Goal: Task Accomplishment & Management: Manage account settings

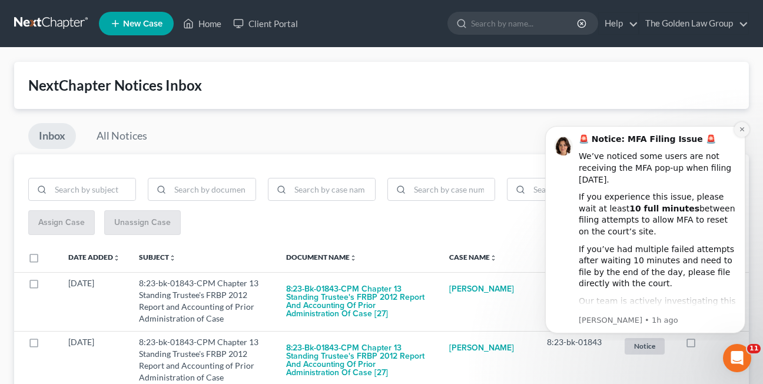
click at [739, 131] on icon "Dismiss notification" at bounding box center [742, 129] width 6 height 6
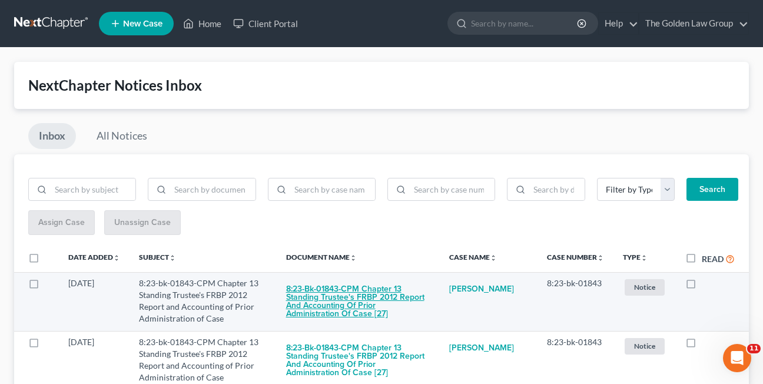
click at [315, 306] on button "8:23-bk-01843-CPM Chapter 13 Standing Trustee's FRBP 2012 Report and Accounting…" at bounding box center [358, 301] width 144 height 48
checkbox input "true"
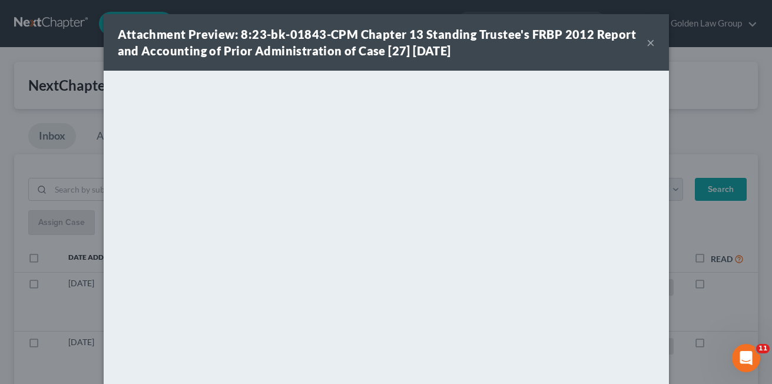
click at [647, 43] on button "×" at bounding box center [650, 42] width 8 height 14
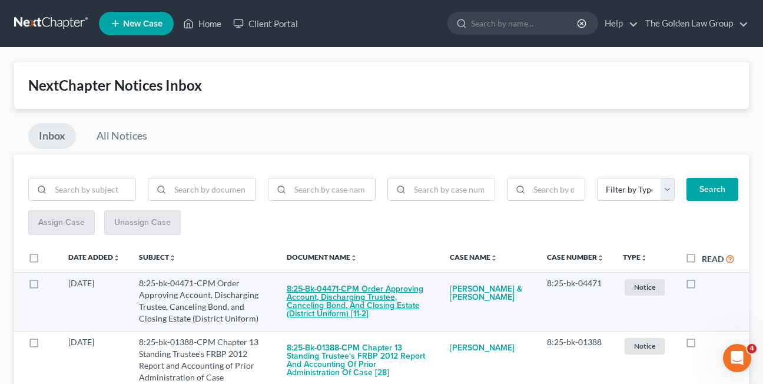
click at [356, 302] on button "8:25-bk-04471-CPM Order Approving Account, Discharging Trustee, Canceling Bond,…" at bounding box center [359, 301] width 144 height 48
checkbox input "true"
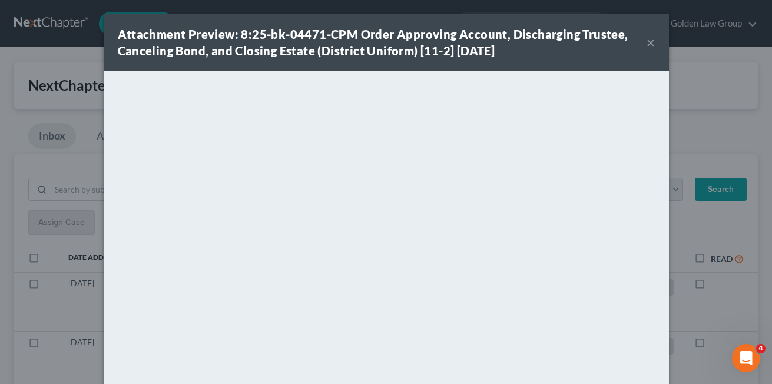
click at [646, 45] on button "×" at bounding box center [650, 42] width 8 height 14
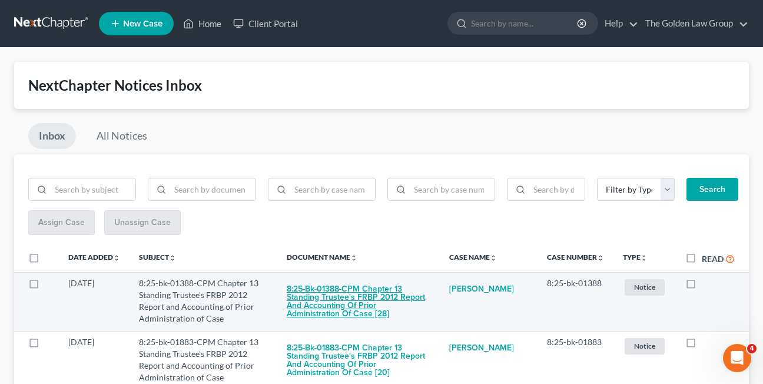
click at [329, 298] on button "8:25-bk-01388-CPM Chapter 13 Standing Trustee's FRBP 2012 Report and Accounting…" at bounding box center [359, 301] width 144 height 48
checkbox input "true"
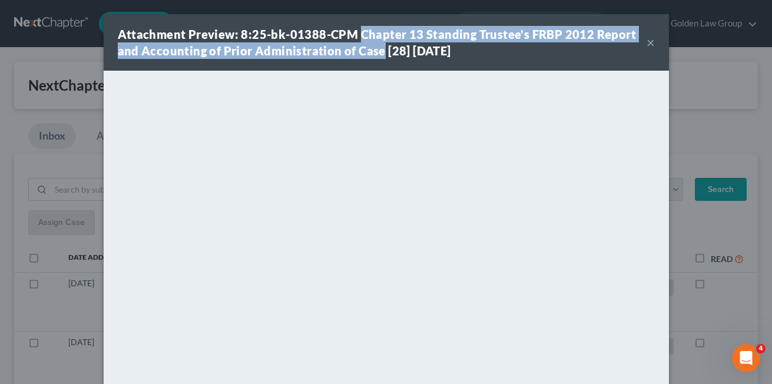
drag, startPoint x: 356, startPoint y: 34, endPoint x: 376, endPoint y: 50, distance: 25.9
click at [376, 50] on strong "Attachment Preview: 8:25-bk-01388-CPM Chapter 13 Standing Trustee's FRBP 2012 R…" at bounding box center [377, 42] width 519 height 31
copy strong "Chapter 13 Standing Trustee's FRBP 2012 Report and Accounting of Prior Administ…"
click at [538, 28] on strong "Attachment Preview: 8:25-bk-01388-CPM Chapter 13 Standing Trustee's FRBP 2012 R…" at bounding box center [377, 42] width 519 height 31
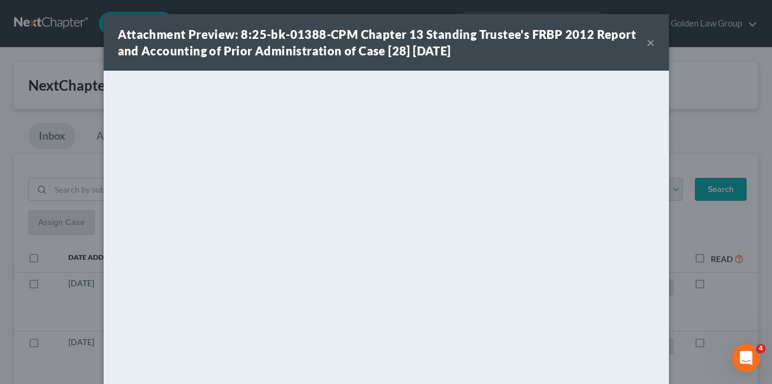
click at [646, 45] on button "×" at bounding box center [650, 42] width 8 height 14
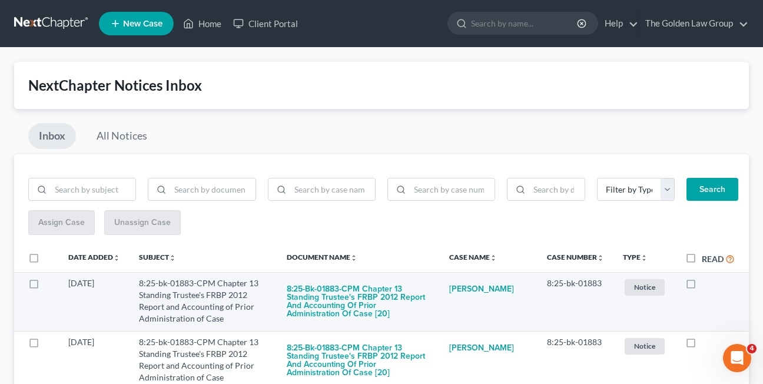
click at [702, 286] on label at bounding box center [702, 286] width 0 height 0
click at [706, 285] on input "checkbox" at bounding box center [710, 281] width 8 height 8
checkbox input "true"
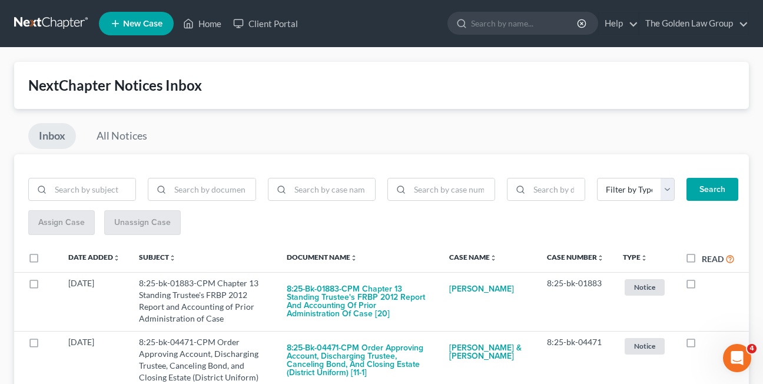
click at [702, 286] on label at bounding box center [702, 286] width 0 height 0
click at [706, 285] on input "checkbox" at bounding box center [710, 281] width 8 height 8
checkbox input "true"
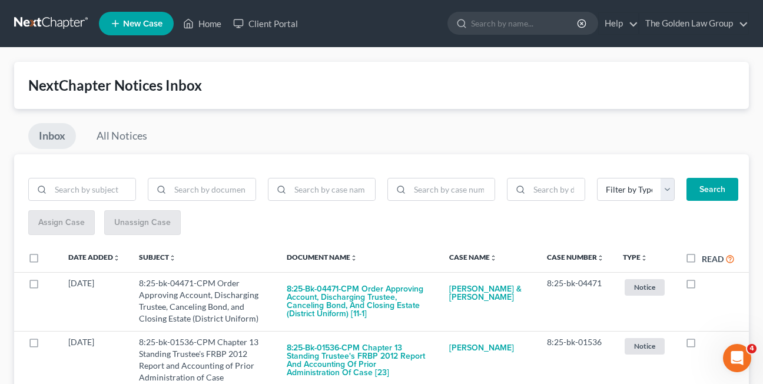
click at [702, 286] on label at bounding box center [702, 286] width 0 height 0
click at [706, 285] on input "checkbox" at bounding box center [710, 281] width 8 height 8
checkbox input "true"
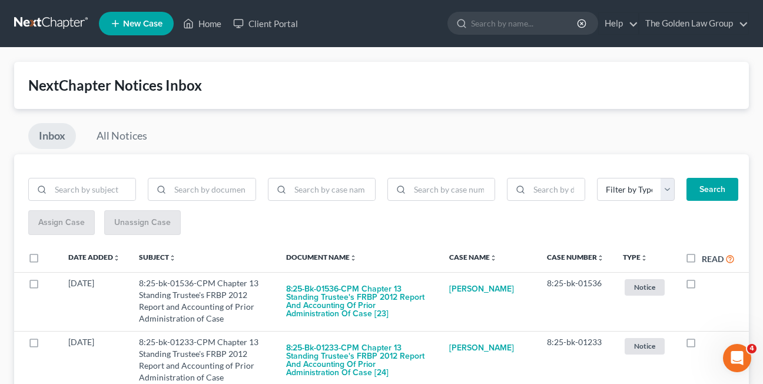
click at [702, 286] on label at bounding box center [702, 286] width 0 height 0
click at [706, 285] on input "checkbox" at bounding box center [710, 281] width 8 height 8
checkbox input "true"
click at [702, 286] on label at bounding box center [702, 286] width 0 height 0
click at [706, 285] on input "checkbox" at bounding box center [710, 281] width 8 height 8
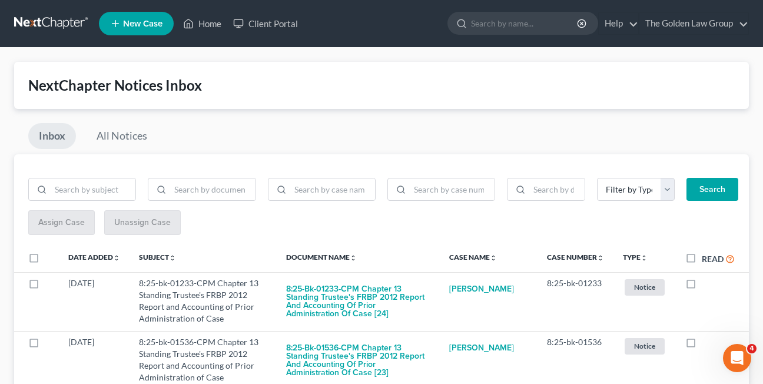
checkbox input "true"
click at [702, 286] on label at bounding box center [702, 286] width 0 height 0
click at [706, 285] on input "checkbox" at bounding box center [710, 281] width 8 height 8
checkbox input "true"
click at [702, 286] on label at bounding box center [702, 286] width 0 height 0
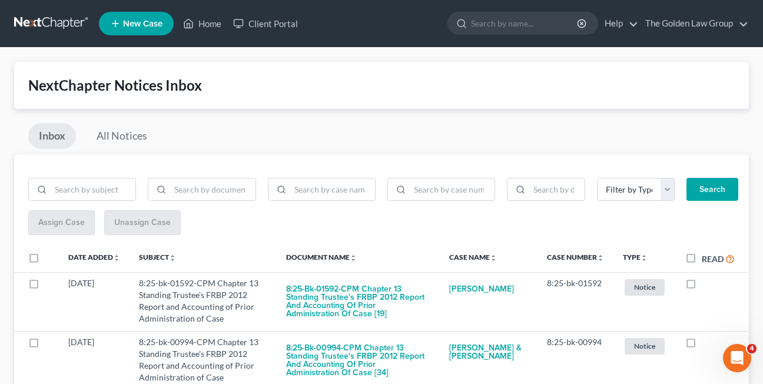
click at [706, 285] on input "checkbox" at bounding box center [710, 281] width 8 height 8
checkbox input "true"
click at [702, 286] on label at bounding box center [702, 286] width 0 height 0
click at [706, 285] on input "checkbox" at bounding box center [710, 281] width 8 height 8
checkbox input "true"
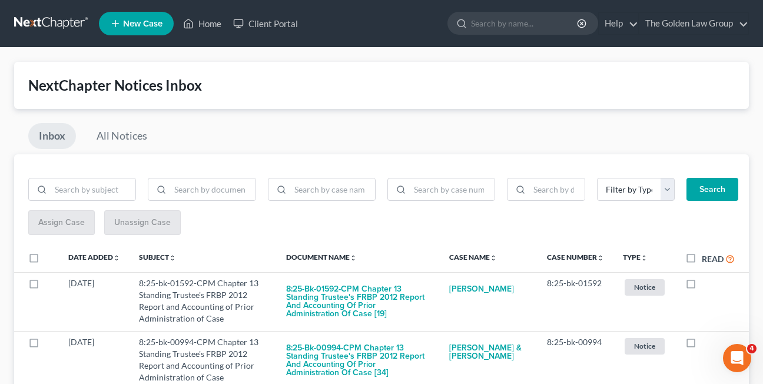
click at [702, 286] on label at bounding box center [702, 286] width 0 height 0
click at [706, 285] on input "checkbox" at bounding box center [710, 281] width 8 height 8
checkbox input "true"
click at [702, 286] on label at bounding box center [702, 286] width 0 height 0
click at [706, 285] on input "checkbox" at bounding box center [710, 281] width 8 height 8
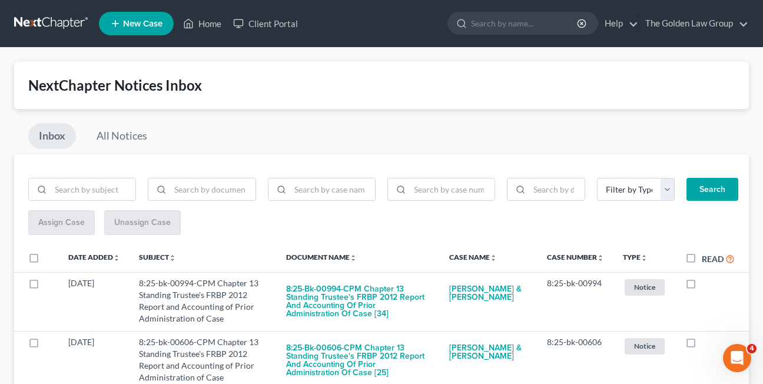
checkbox input "true"
click at [702, 286] on label at bounding box center [702, 286] width 0 height 0
click at [706, 285] on input "checkbox" at bounding box center [710, 281] width 8 height 8
checkbox input "true"
click at [702, 286] on label at bounding box center [702, 286] width 0 height 0
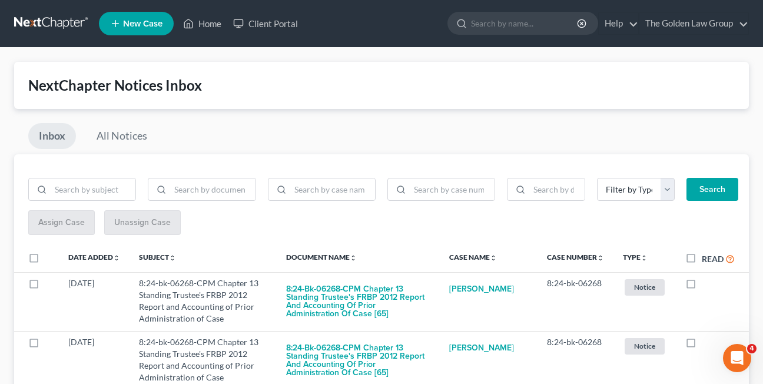
click at [706, 285] on input "checkbox" at bounding box center [710, 281] width 8 height 8
checkbox input "true"
click at [702, 286] on label at bounding box center [702, 286] width 0 height 0
click at [706, 285] on input "checkbox" at bounding box center [710, 281] width 8 height 8
checkbox input "true"
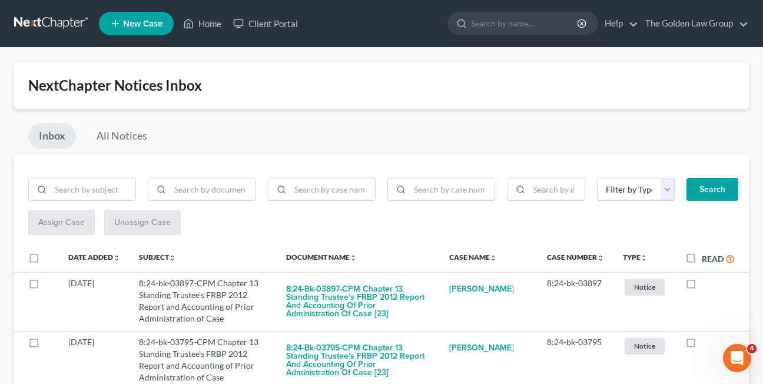
click at [702, 286] on label at bounding box center [702, 286] width 0 height 0
click at [706, 285] on input "checkbox" at bounding box center [710, 281] width 8 height 8
checkbox input "true"
click at [702, 286] on label at bounding box center [702, 286] width 0 height 0
click at [706, 285] on input "checkbox" at bounding box center [710, 281] width 8 height 8
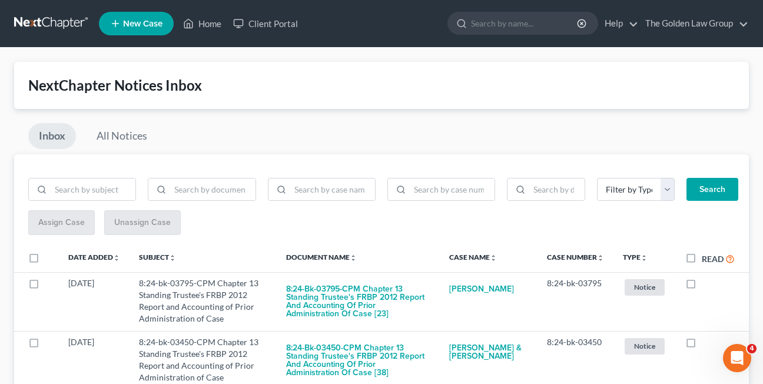
checkbox input "true"
click at [702, 286] on label at bounding box center [702, 286] width 0 height 0
click at [706, 285] on input "checkbox" at bounding box center [710, 281] width 8 height 8
checkbox input "true"
click at [702, 286] on label at bounding box center [702, 286] width 0 height 0
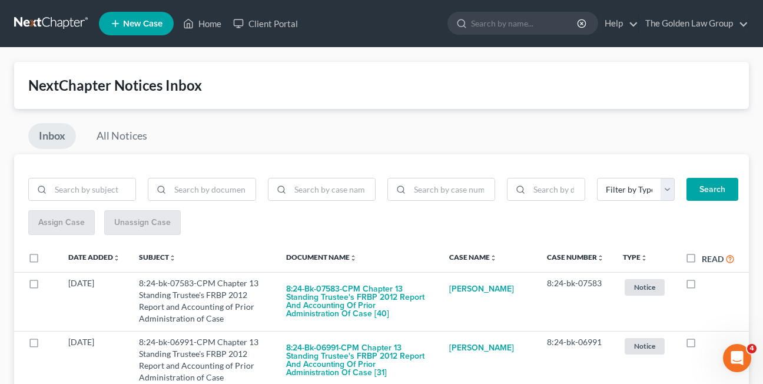
click at [706, 285] on input "checkbox" at bounding box center [710, 281] width 8 height 8
checkbox input "true"
click at [702, 286] on label at bounding box center [702, 286] width 0 height 0
click at [706, 285] on input "checkbox" at bounding box center [710, 281] width 8 height 8
checkbox input "true"
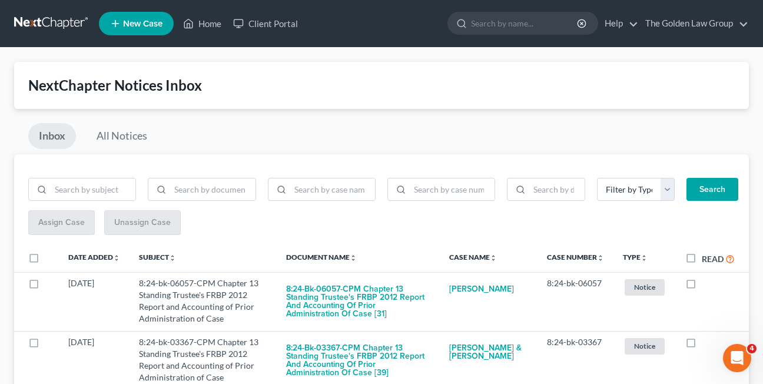
click at [702, 286] on label at bounding box center [702, 286] width 0 height 0
click at [706, 285] on input "checkbox" at bounding box center [710, 281] width 8 height 8
checkbox input "true"
click at [702, 286] on label at bounding box center [702, 286] width 0 height 0
click at [706, 285] on input "checkbox" at bounding box center [710, 281] width 8 height 8
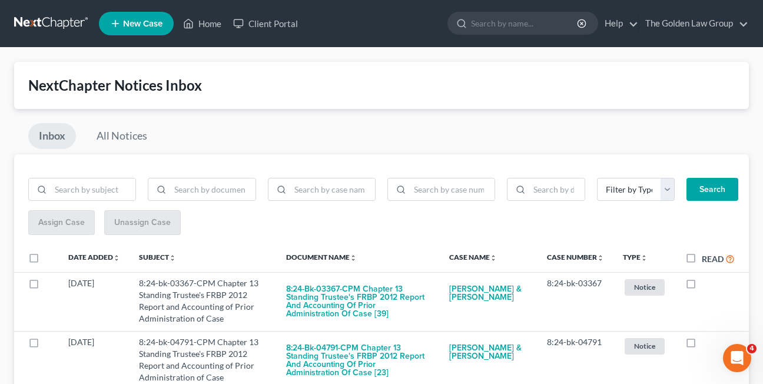
checkbox input "true"
click at [702, 286] on label at bounding box center [702, 286] width 0 height 0
click at [706, 285] on input "checkbox" at bounding box center [710, 281] width 8 height 8
checkbox input "true"
click at [702, 286] on label at bounding box center [702, 286] width 0 height 0
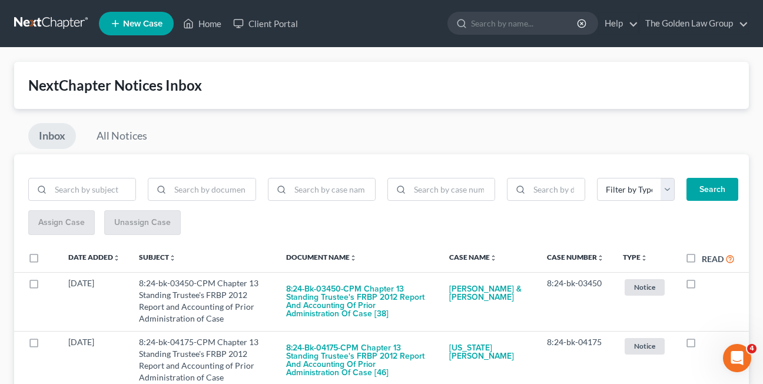
click at [706, 285] on input "checkbox" at bounding box center [710, 281] width 8 height 8
checkbox input "true"
click at [702, 286] on label at bounding box center [702, 286] width 0 height 0
click at [706, 285] on input "checkbox" at bounding box center [710, 281] width 8 height 8
checkbox input "true"
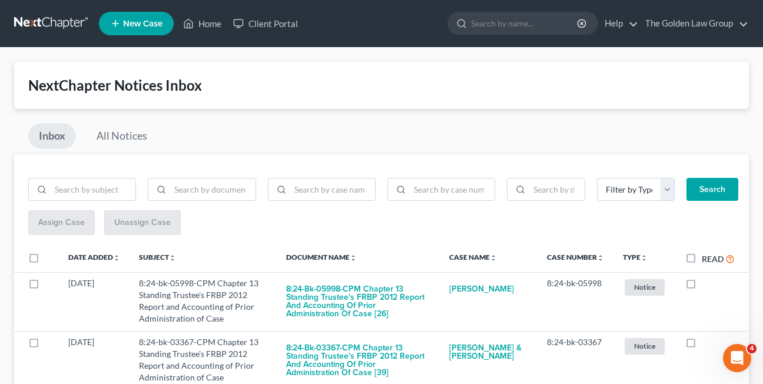
click at [702, 286] on label at bounding box center [702, 286] width 0 height 0
click at [706, 285] on input "checkbox" at bounding box center [710, 281] width 8 height 8
checkbox input "true"
click at [702, 286] on label at bounding box center [702, 286] width 0 height 0
click at [706, 285] on input "checkbox" at bounding box center [710, 281] width 8 height 8
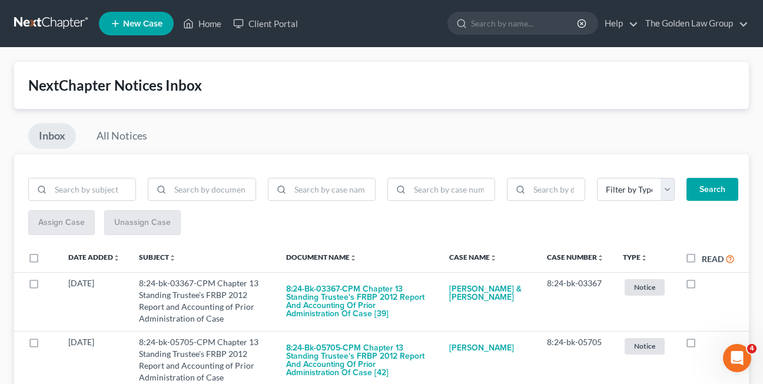
checkbox input "true"
click at [702, 286] on label at bounding box center [702, 286] width 0 height 0
click at [706, 285] on input "checkbox" at bounding box center [710, 281] width 8 height 8
checkbox input "true"
click at [702, 286] on label at bounding box center [702, 286] width 0 height 0
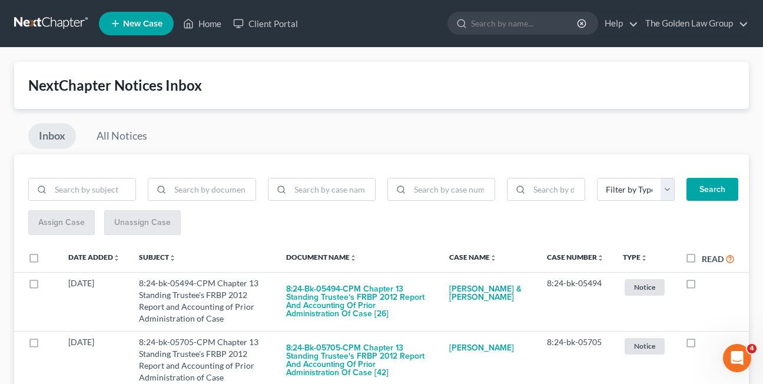
click at [706, 285] on input "checkbox" at bounding box center [710, 281] width 8 height 8
checkbox input "true"
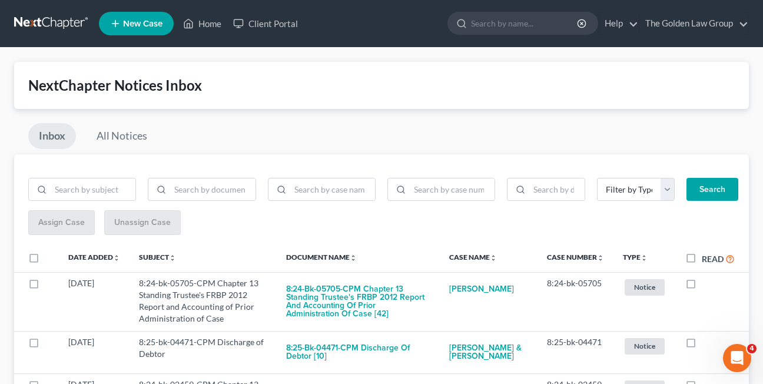
click at [702, 286] on label at bounding box center [702, 286] width 0 height 0
click at [706, 285] on input "checkbox" at bounding box center [710, 281] width 8 height 8
checkbox input "true"
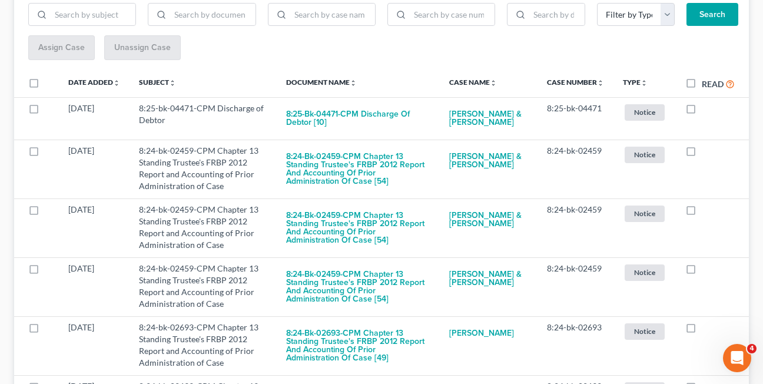
scroll to position [182, 0]
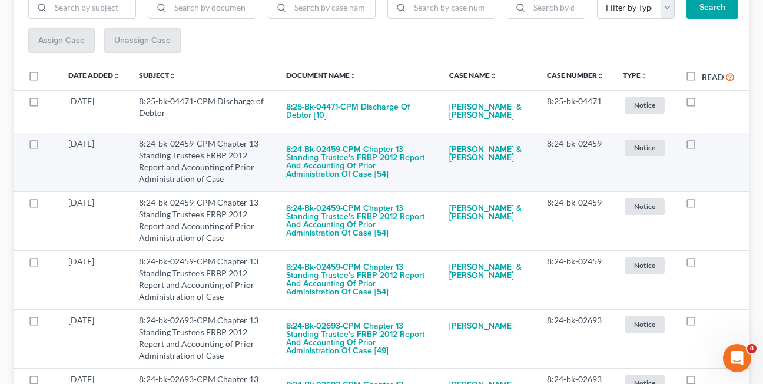
click at [702, 147] on label at bounding box center [702, 147] width 0 height 0
click at [706, 144] on input "checkbox" at bounding box center [710, 142] width 8 height 8
checkbox input "true"
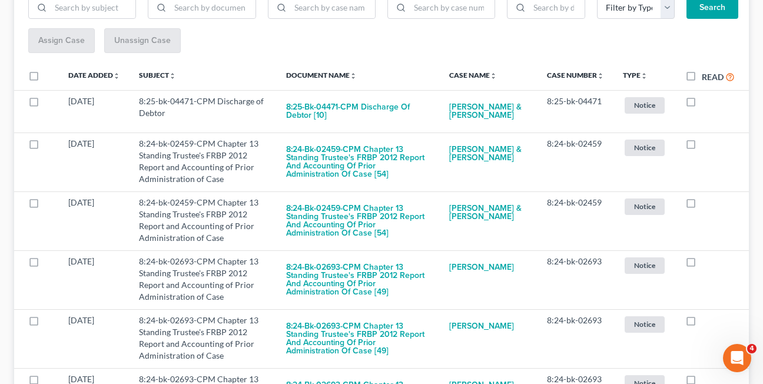
click at [702, 147] on label at bounding box center [702, 147] width 0 height 0
click at [706, 144] on input "checkbox" at bounding box center [710, 142] width 8 height 8
checkbox input "true"
click at [702, 147] on label at bounding box center [702, 147] width 0 height 0
click at [706, 144] on input "checkbox" at bounding box center [710, 142] width 8 height 8
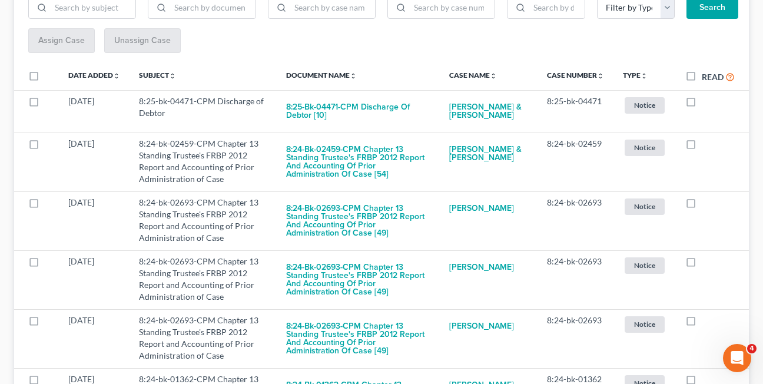
checkbox input "true"
click at [702, 147] on label at bounding box center [702, 147] width 0 height 0
click at [706, 144] on input "checkbox" at bounding box center [710, 142] width 8 height 8
checkbox input "true"
click at [702, 147] on label at bounding box center [702, 147] width 0 height 0
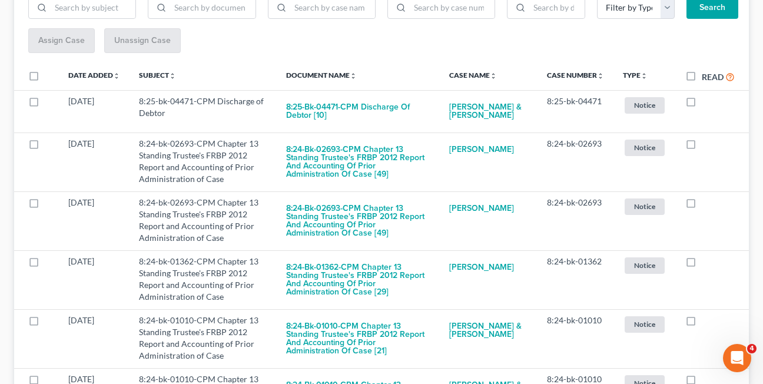
click at [706, 144] on input "checkbox" at bounding box center [710, 142] width 8 height 8
checkbox input "true"
click at [702, 147] on label at bounding box center [702, 147] width 0 height 0
click at [706, 144] on input "checkbox" at bounding box center [710, 142] width 8 height 8
checkbox input "true"
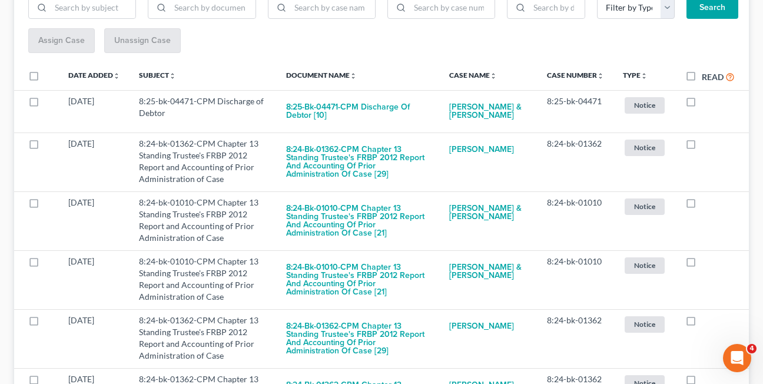
click at [702, 147] on label at bounding box center [702, 147] width 0 height 0
click at [706, 144] on input "checkbox" at bounding box center [710, 142] width 8 height 8
checkbox input "true"
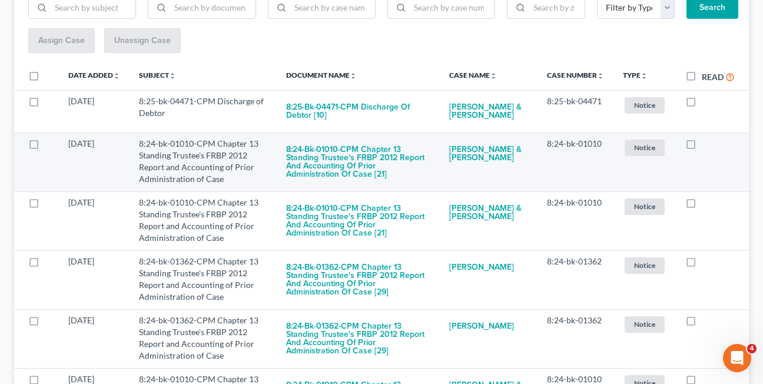
click at [702, 147] on label at bounding box center [702, 147] width 0 height 0
click at [706, 143] on input "checkbox" at bounding box center [710, 142] width 8 height 8
checkbox input "true"
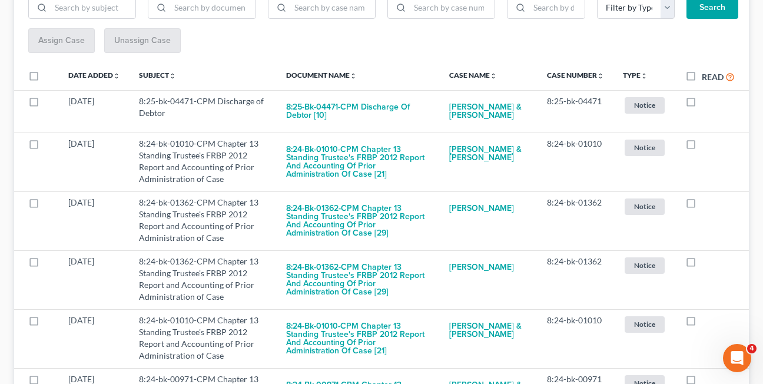
click at [702, 147] on label at bounding box center [702, 147] width 0 height 0
click at [706, 142] on input "checkbox" at bounding box center [710, 142] width 8 height 8
checkbox input "true"
click at [702, 147] on label at bounding box center [702, 147] width 0 height 0
click at [706, 142] on input "checkbox" at bounding box center [710, 142] width 8 height 8
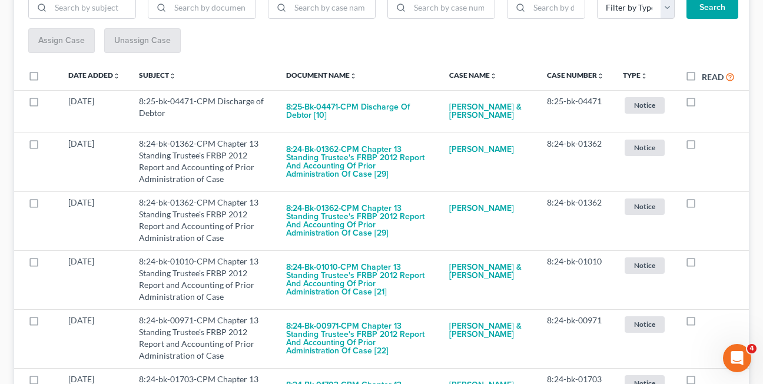
checkbox input "true"
click at [702, 147] on label at bounding box center [702, 147] width 0 height 0
click at [706, 142] on input "checkbox" at bounding box center [710, 142] width 8 height 8
checkbox input "true"
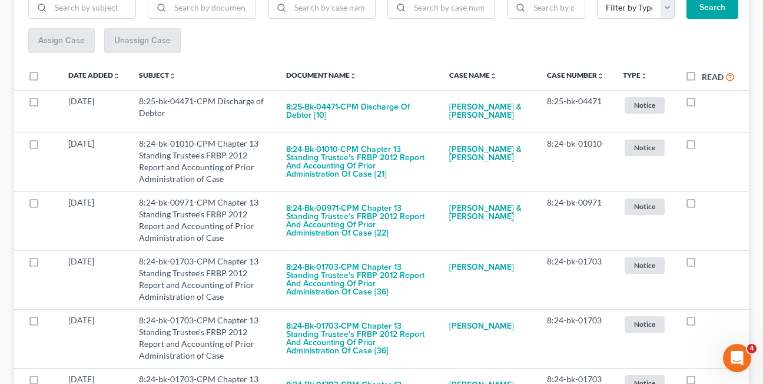
click at [702, 147] on label at bounding box center [702, 147] width 0 height 0
click at [706, 142] on input "checkbox" at bounding box center [710, 142] width 8 height 8
checkbox input "true"
click at [702, 147] on label at bounding box center [702, 147] width 0 height 0
click at [706, 142] on input "checkbox" at bounding box center [710, 142] width 8 height 8
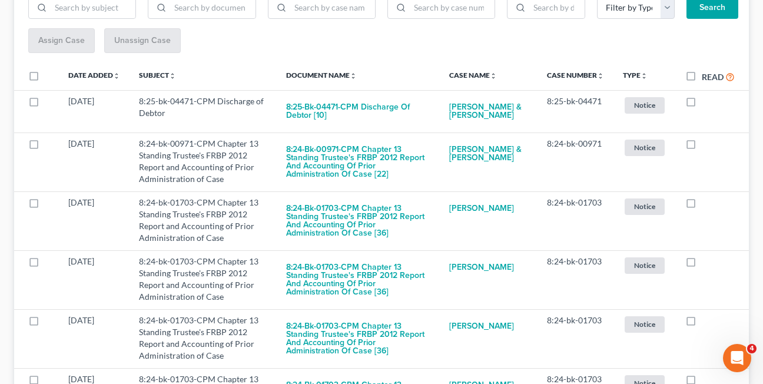
checkbox input "true"
click at [702, 147] on label at bounding box center [702, 147] width 0 height 0
click at [706, 142] on input "checkbox" at bounding box center [710, 142] width 8 height 8
checkbox input "true"
click at [702, 147] on label at bounding box center [702, 147] width 0 height 0
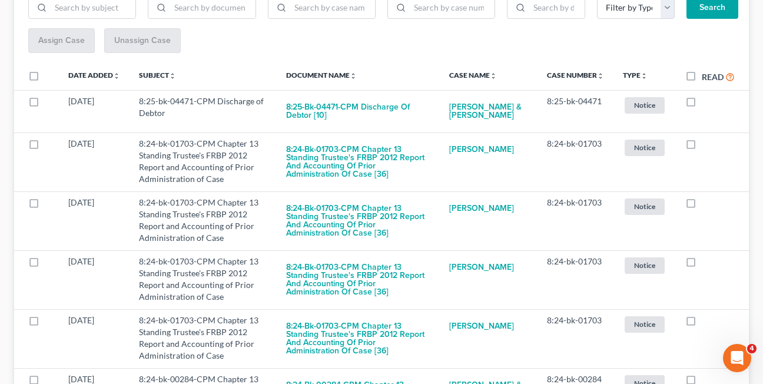
click at [706, 142] on input "checkbox" at bounding box center [710, 142] width 8 height 8
checkbox input "true"
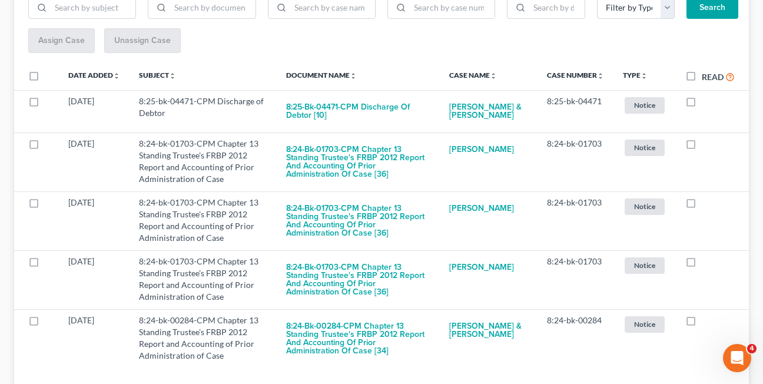
click at [702, 147] on label at bounding box center [702, 147] width 0 height 0
click at [706, 142] on input "checkbox" at bounding box center [710, 142] width 8 height 8
checkbox input "true"
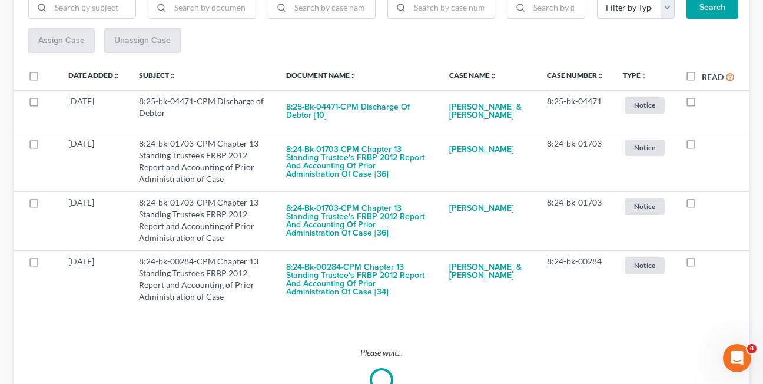
click at [702, 147] on label at bounding box center [702, 147] width 0 height 0
click at [706, 142] on input "checkbox" at bounding box center [710, 142] width 8 height 8
checkbox input "true"
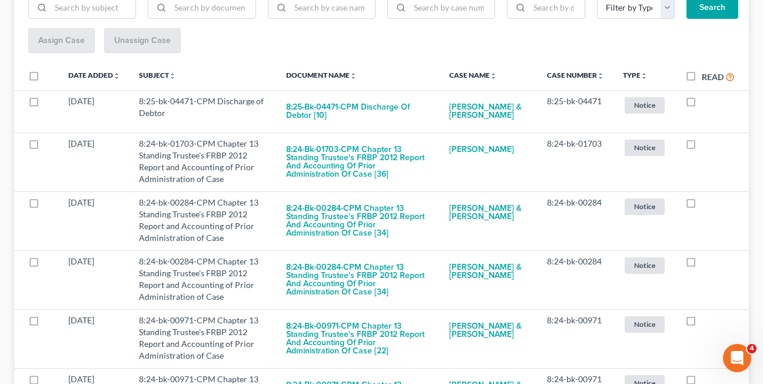
click at [702, 147] on label at bounding box center [702, 147] width 0 height 0
click at [706, 142] on input "checkbox" at bounding box center [710, 142] width 8 height 8
checkbox input "true"
click at [702, 147] on label at bounding box center [702, 147] width 0 height 0
click at [706, 142] on input "checkbox" at bounding box center [710, 142] width 8 height 8
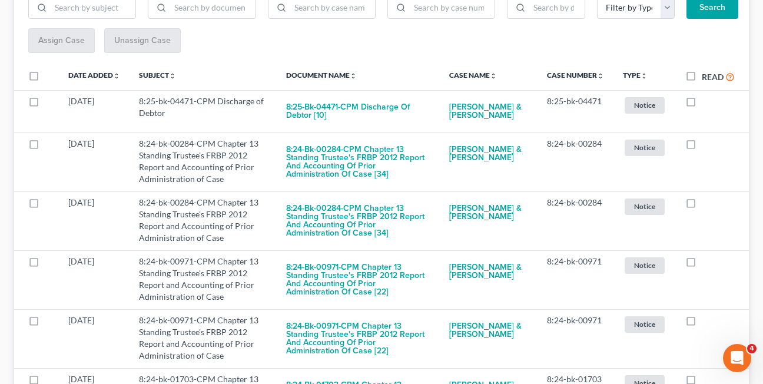
checkbox input "true"
click at [702, 147] on label at bounding box center [702, 147] width 0 height 0
click at [706, 142] on input "checkbox" at bounding box center [710, 142] width 8 height 8
checkbox input "true"
click at [702, 147] on label at bounding box center [702, 147] width 0 height 0
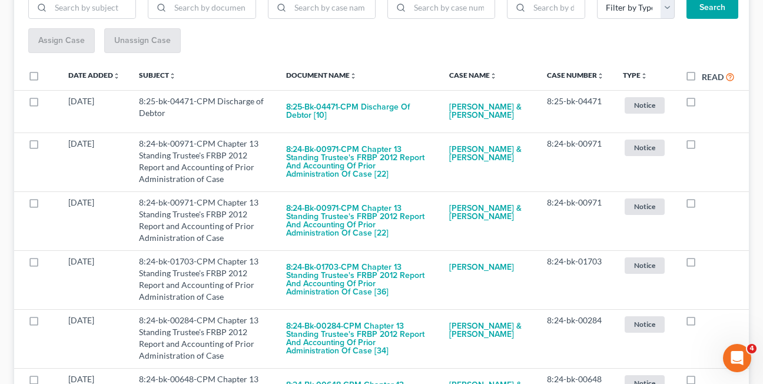
click at [706, 142] on input "checkbox" at bounding box center [710, 142] width 8 height 8
checkbox input "true"
click at [702, 147] on label at bounding box center [702, 147] width 0 height 0
click at [706, 142] on input "checkbox" at bounding box center [710, 142] width 8 height 8
checkbox input "true"
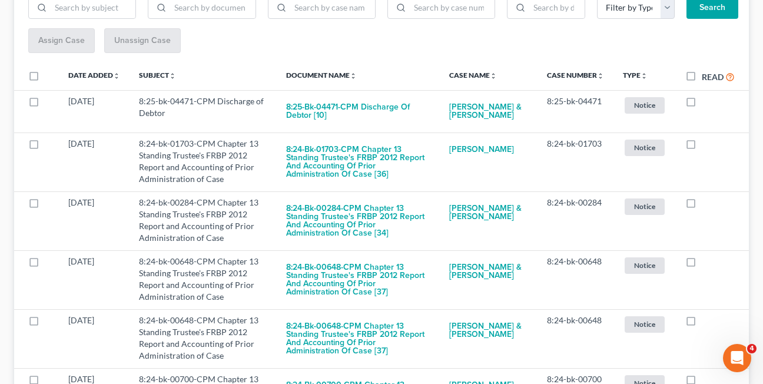
click at [702, 147] on label at bounding box center [702, 147] width 0 height 0
click at [706, 142] on input "checkbox" at bounding box center [710, 142] width 8 height 8
checkbox input "true"
click at [702, 147] on label at bounding box center [702, 147] width 0 height 0
click at [706, 142] on input "checkbox" at bounding box center [710, 142] width 8 height 8
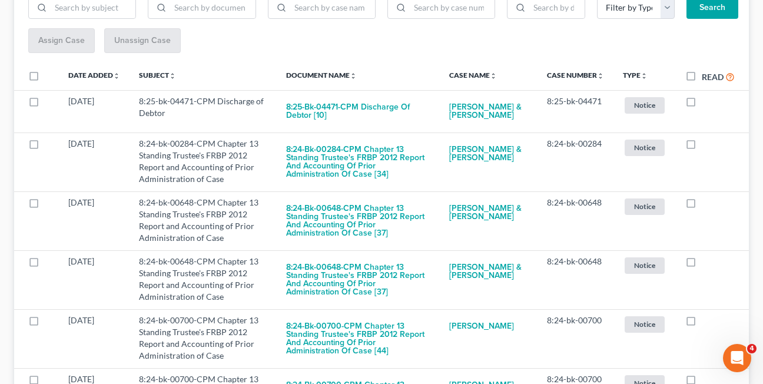
checkbox input "true"
click at [702, 147] on label at bounding box center [702, 147] width 0 height 0
click at [706, 142] on input "checkbox" at bounding box center [710, 142] width 8 height 8
checkbox input "true"
click at [702, 147] on label at bounding box center [702, 147] width 0 height 0
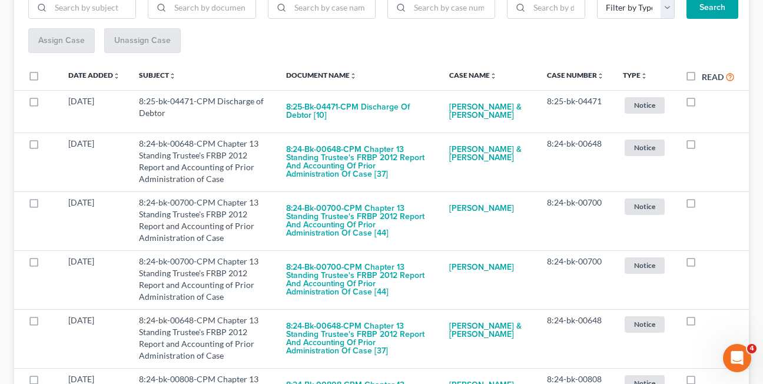
click at [706, 142] on input "checkbox" at bounding box center [710, 142] width 8 height 8
checkbox input "true"
click at [702, 147] on label at bounding box center [702, 147] width 0 height 0
click at [706, 142] on input "checkbox" at bounding box center [710, 142] width 8 height 8
checkbox input "true"
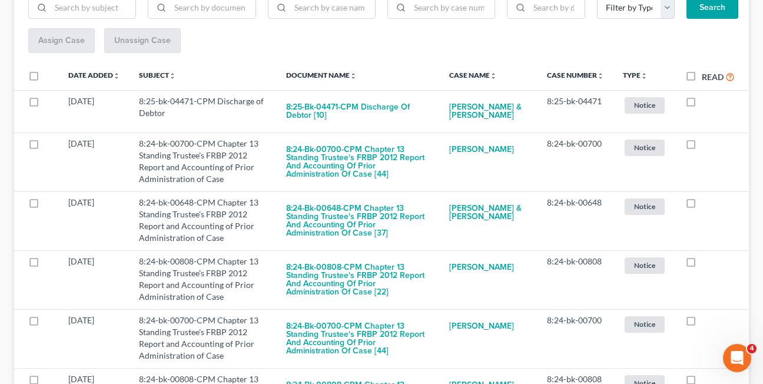
click at [702, 147] on label at bounding box center [702, 147] width 0 height 0
click at [706, 142] on input "checkbox" at bounding box center [710, 142] width 8 height 8
checkbox input "true"
click at [702, 147] on label at bounding box center [702, 147] width 0 height 0
click at [706, 142] on input "checkbox" at bounding box center [710, 142] width 8 height 8
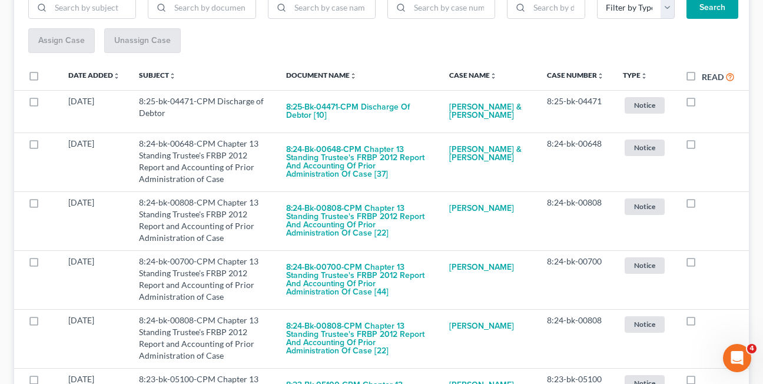
checkbox input "true"
click at [702, 147] on label at bounding box center [702, 147] width 0 height 0
click at [706, 142] on input "checkbox" at bounding box center [710, 142] width 8 height 8
checkbox input "true"
click at [702, 147] on label at bounding box center [702, 147] width 0 height 0
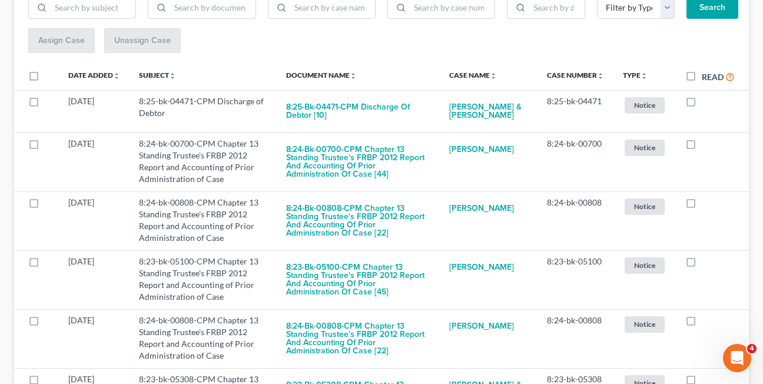
click at [706, 142] on input "checkbox" at bounding box center [710, 142] width 8 height 8
checkbox input "true"
click at [702, 147] on label at bounding box center [702, 147] width 0 height 0
click at [706, 142] on input "checkbox" at bounding box center [710, 142] width 8 height 8
checkbox input "true"
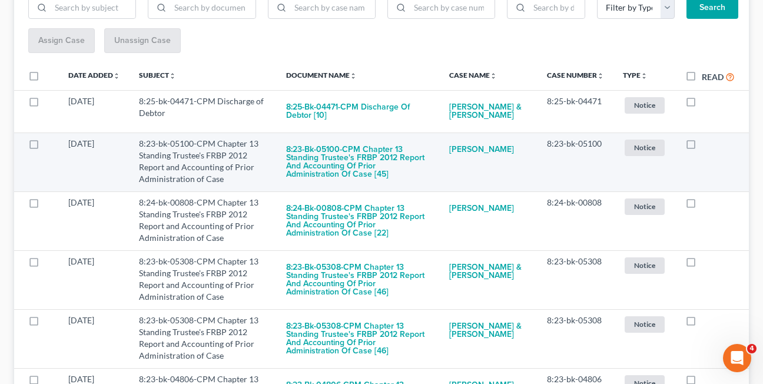
click at [702, 147] on label at bounding box center [702, 147] width 0 height 0
click at [706, 145] on input "checkbox" at bounding box center [710, 142] width 8 height 8
checkbox input "true"
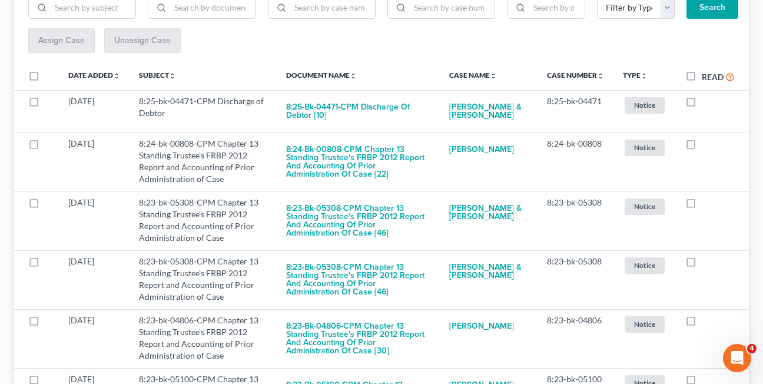
click at [702, 147] on label at bounding box center [702, 147] width 0 height 0
click at [706, 145] on input "checkbox" at bounding box center [710, 142] width 8 height 8
checkbox input "true"
click at [702, 147] on label at bounding box center [702, 147] width 0 height 0
click at [706, 145] on input "checkbox" at bounding box center [710, 142] width 8 height 8
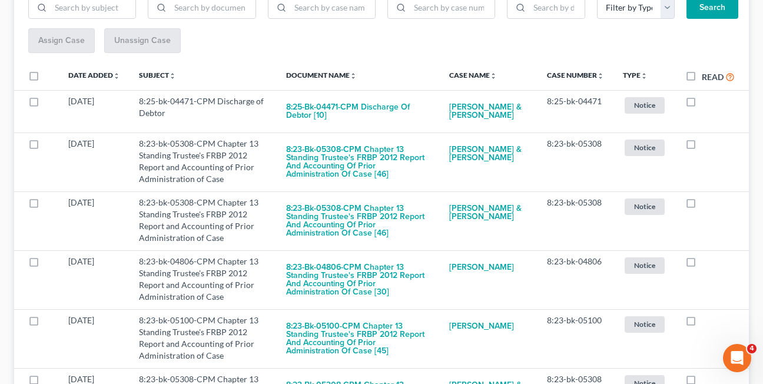
checkbox input "true"
click at [702, 147] on label at bounding box center [702, 147] width 0 height 0
click at [706, 145] on input "checkbox" at bounding box center [710, 142] width 8 height 8
checkbox input "true"
click at [702, 147] on label at bounding box center [702, 147] width 0 height 0
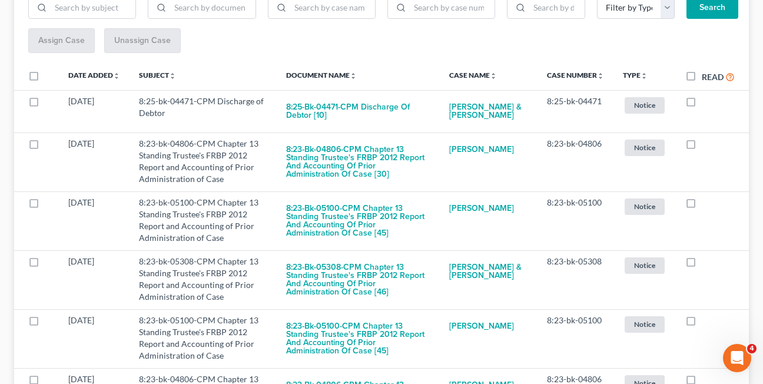
click at [706, 145] on input "checkbox" at bounding box center [710, 142] width 8 height 8
checkbox input "true"
click at [702, 147] on label at bounding box center [702, 147] width 0 height 0
click at [706, 145] on input "checkbox" at bounding box center [710, 142] width 8 height 8
checkbox input "true"
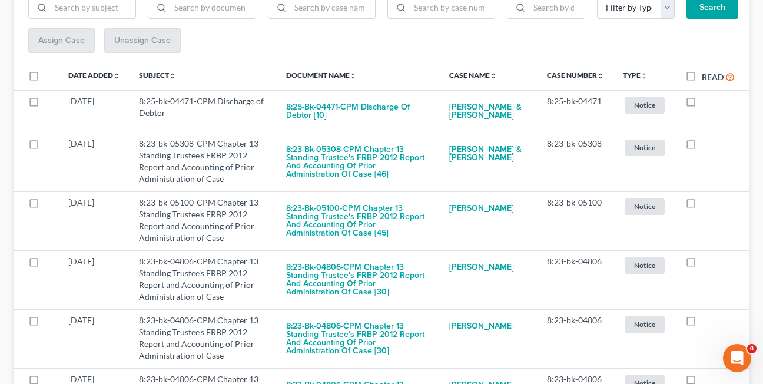
click at [702, 147] on label at bounding box center [702, 147] width 0 height 0
click at [706, 145] on input "checkbox" at bounding box center [710, 142] width 8 height 8
checkbox input "true"
click at [702, 147] on label at bounding box center [702, 147] width 0 height 0
click at [706, 145] on input "checkbox" at bounding box center [710, 142] width 8 height 8
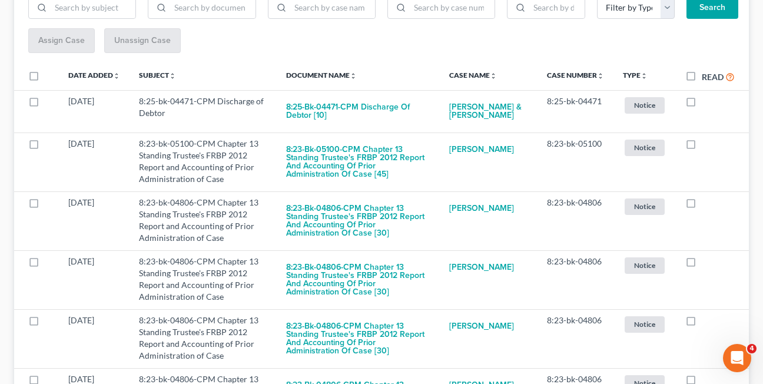
checkbox input "true"
click at [702, 147] on label at bounding box center [702, 147] width 0 height 0
click at [706, 145] on input "checkbox" at bounding box center [710, 142] width 8 height 8
checkbox input "true"
click at [702, 147] on label at bounding box center [702, 147] width 0 height 0
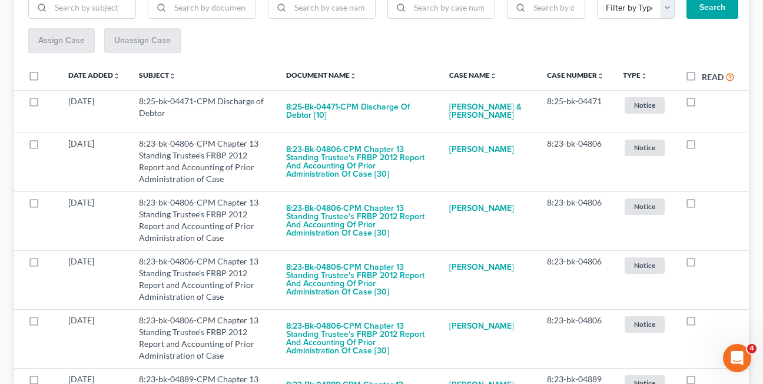
click at [706, 145] on input "checkbox" at bounding box center [710, 142] width 8 height 8
checkbox input "true"
click at [702, 147] on label at bounding box center [702, 147] width 0 height 0
click at [706, 145] on input "checkbox" at bounding box center [710, 142] width 8 height 8
checkbox input "true"
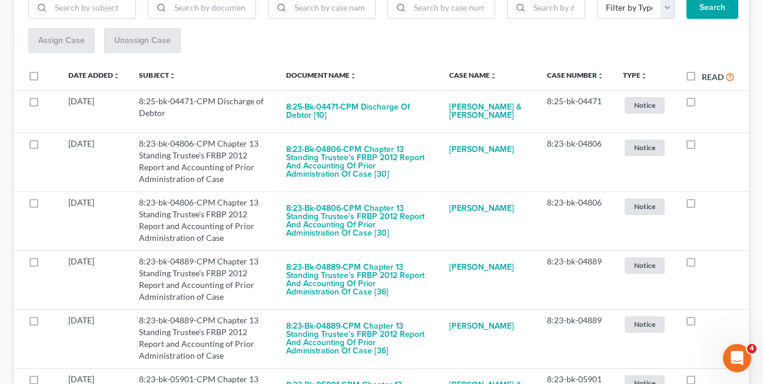
click at [702, 147] on label at bounding box center [702, 147] width 0 height 0
click at [706, 145] on input "checkbox" at bounding box center [710, 142] width 8 height 8
checkbox input "true"
click at [702, 147] on label at bounding box center [702, 147] width 0 height 0
click at [706, 145] on input "checkbox" at bounding box center [710, 142] width 8 height 8
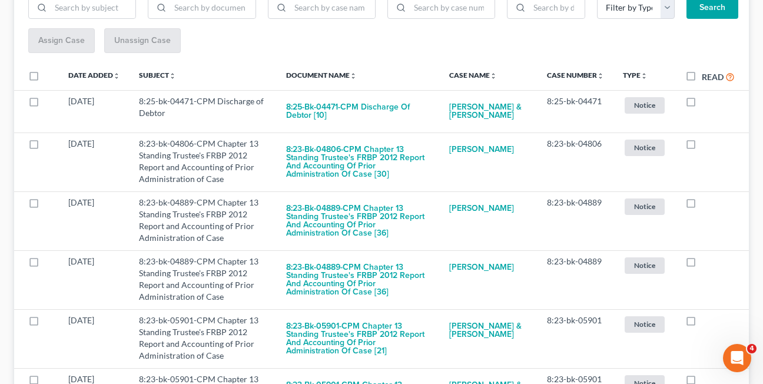
checkbox input "true"
click at [702, 147] on label at bounding box center [702, 147] width 0 height 0
click at [706, 145] on input "checkbox" at bounding box center [710, 142] width 8 height 8
checkbox input "true"
click at [702, 147] on label at bounding box center [702, 147] width 0 height 0
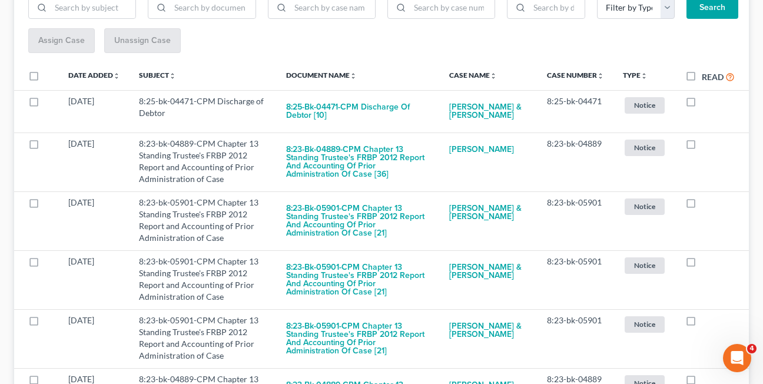
click at [706, 145] on input "checkbox" at bounding box center [710, 142] width 8 height 8
checkbox input "true"
click at [702, 147] on label at bounding box center [702, 147] width 0 height 0
click at [706, 145] on input "checkbox" at bounding box center [710, 142] width 8 height 8
checkbox input "true"
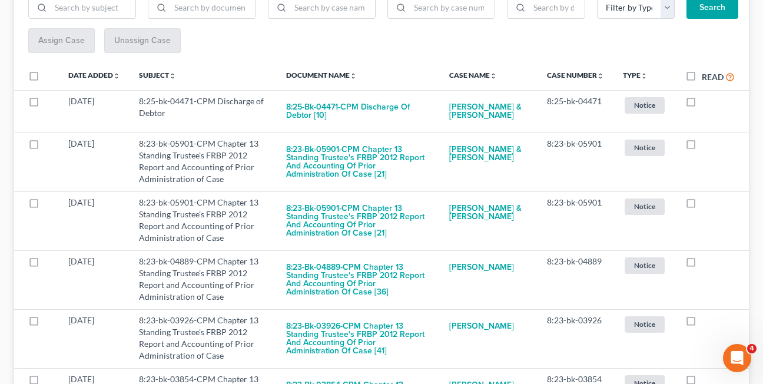
click at [702, 147] on label at bounding box center [702, 147] width 0 height 0
click at [706, 145] on input "checkbox" at bounding box center [710, 142] width 8 height 8
checkbox input "true"
click at [702, 147] on label at bounding box center [702, 147] width 0 height 0
click at [706, 145] on input "checkbox" at bounding box center [710, 142] width 8 height 8
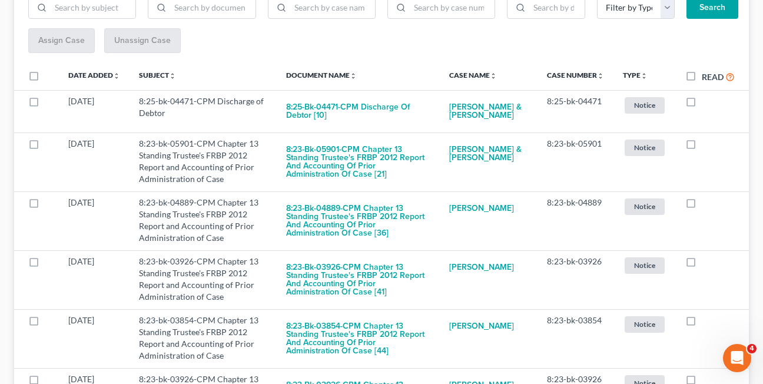
checkbox input "true"
click at [702, 147] on label at bounding box center [702, 147] width 0 height 0
click at [706, 145] on input "checkbox" at bounding box center [710, 142] width 8 height 8
checkbox input "true"
click at [702, 147] on label at bounding box center [702, 147] width 0 height 0
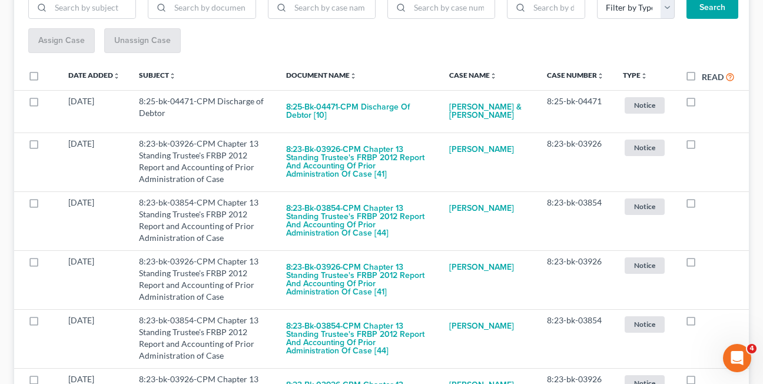
click at [706, 145] on input "checkbox" at bounding box center [710, 142] width 8 height 8
checkbox input "true"
click at [702, 147] on label at bounding box center [702, 147] width 0 height 0
click at [706, 145] on input "checkbox" at bounding box center [710, 142] width 8 height 8
checkbox input "true"
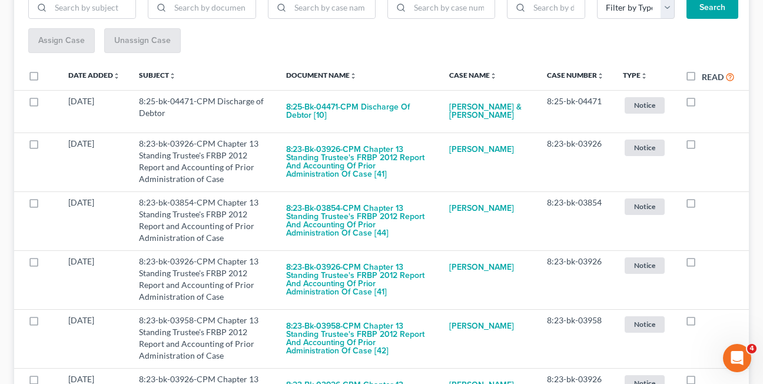
click at [702, 147] on label at bounding box center [702, 147] width 0 height 0
click at [706, 145] on input "checkbox" at bounding box center [710, 142] width 8 height 8
checkbox input "true"
click at [702, 147] on label at bounding box center [702, 147] width 0 height 0
click at [706, 145] on input "checkbox" at bounding box center [710, 142] width 8 height 8
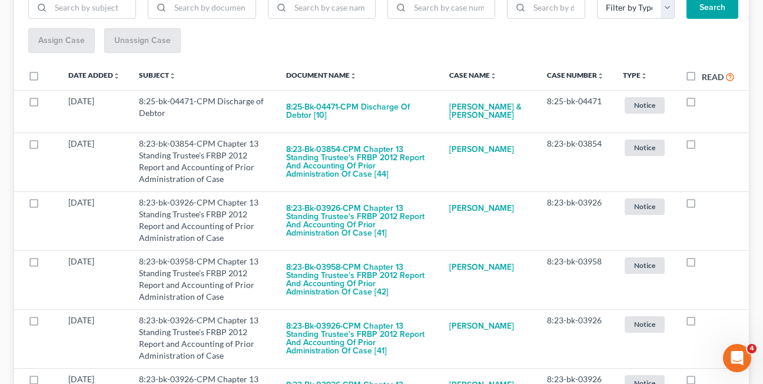
checkbox input "true"
click at [702, 147] on label at bounding box center [702, 147] width 0 height 0
click at [706, 145] on input "checkbox" at bounding box center [710, 142] width 8 height 8
checkbox input "true"
click at [702, 147] on label at bounding box center [702, 147] width 0 height 0
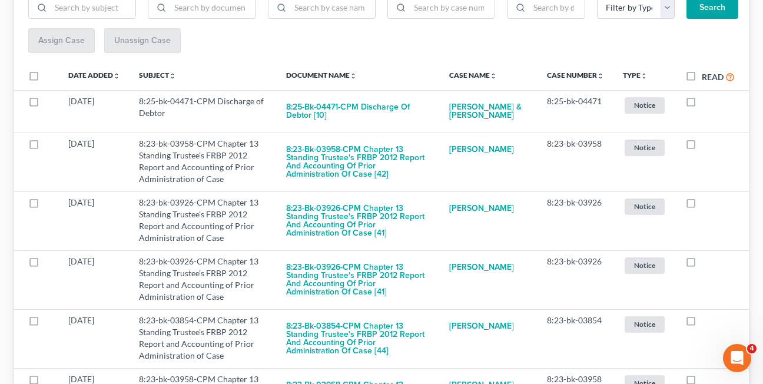
click at [706, 145] on input "checkbox" at bounding box center [710, 142] width 8 height 8
checkbox input "true"
drag, startPoint x: 302, startPoint y: 35, endPoint x: 181, endPoint y: 28, distance: 120.9
click at [302, 35] on div "Assign Case Unassign Case" at bounding box center [381, 40] width 706 height 25
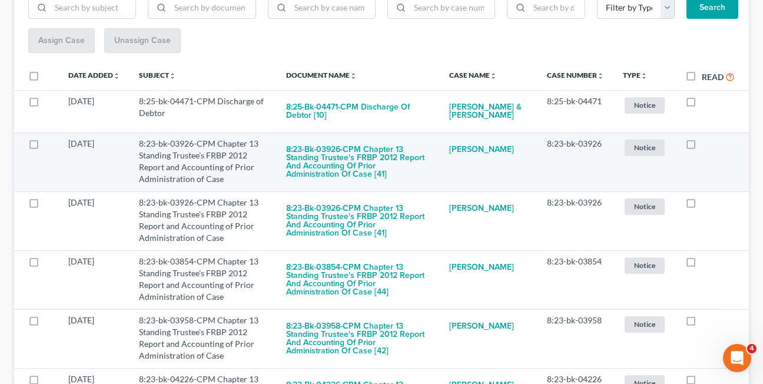
click at [702, 147] on label at bounding box center [702, 147] width 0 height 0
click at [706, 145] on input "checkbox" at bounding box center [710, 142] width 8 height 8
checkbox input "true"
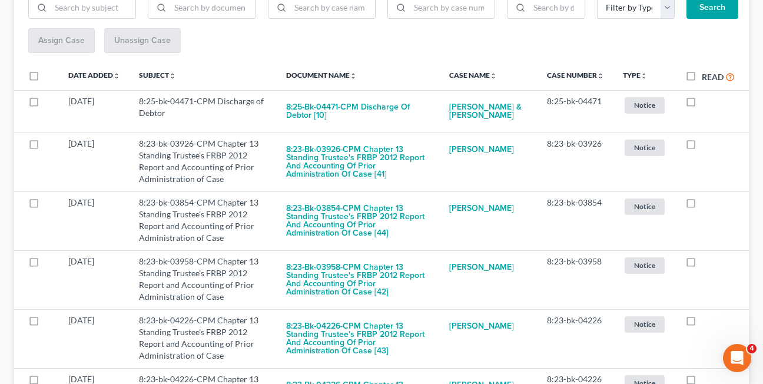
click at [702, 147] on label at bounding box center [702, 147] width 0 height 0
click at [706, 145] on input "checkbox" at bounding box center [710, 142] width 8 height 8
checkbox input "true"
click at [702, 147] on label at bounding box center [702, 147] width 0 height 0
click at [706, 145] on input "checkbox" at bounding box center [710, 142] width 8 height 8
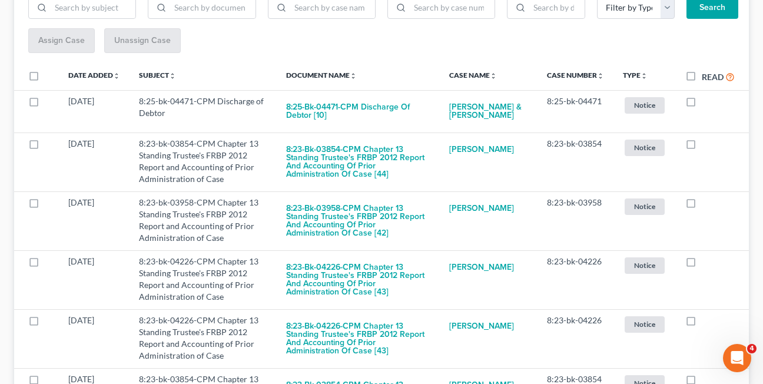
checkbox input "true"
click at [702, 147] on label at bounding box center [702, 147] width 0 height 0
click at [706, 145] on input "checkbox" at bounding box center [710, 142] width 8 height 8
checkbox input "true"
click at [702, 147] on label at bounding box center [702, 147] width 0 height 0
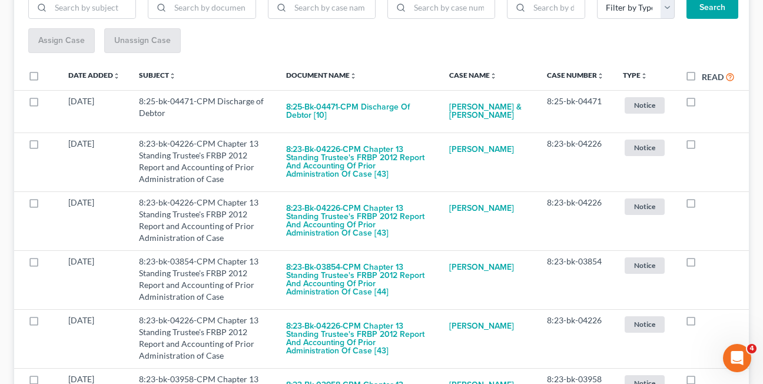
click at [706, 145] on input "checkbox" at bounding box center [710, 142] width 8 height 8
checkbox input "true"
click at [702, 147] on label at bounding box center [702, 147] width 0 height 0
click at [706, 145] on input "checkbox" at bounding box center [710, 142] width 8 height 8
checkbox input "true"
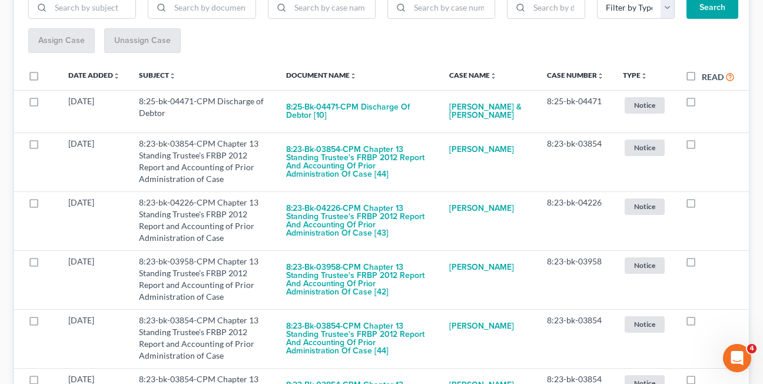
click at [702, 147] on label at bounding box center [702, 147] width 0 height 0
click at [706, 145] on input "checkbox" at bounding box center [710, 142] width 8 height 8
checkbox input "true"
click at [702, 147] on label at bounding box center [702, 147] width 0 height 0
click at [706, 145] on input "checkbox" at bounding box center [710, 142] width 8 height 8
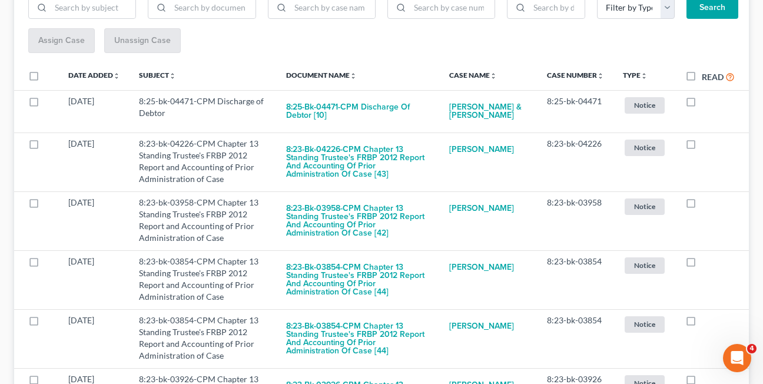
checkbox input "true"
click at [702, 147] on label at bounding box center [702, 147] width 0 height 0
click at [706, 145] on input "checkbox" at bounding box center [710, 142] width 8 height 8
checkbox input "true"
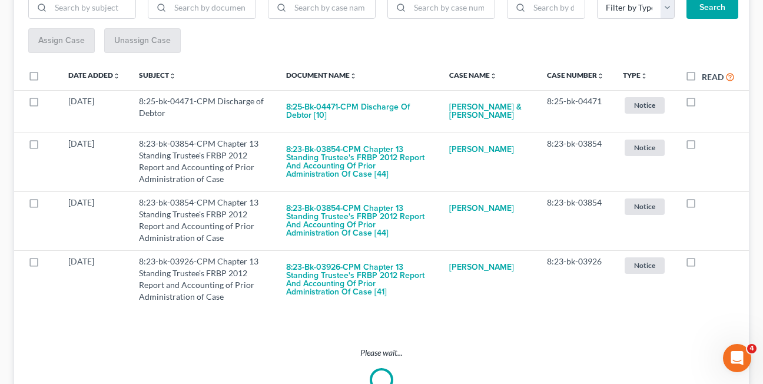
click at [702, 147] on label at bounding box center [702, 147] width 0 height 0
click at [706, 145] on input "checkbox" at bounding box center [710, 142] width 8 height 8
checkbox input "true"
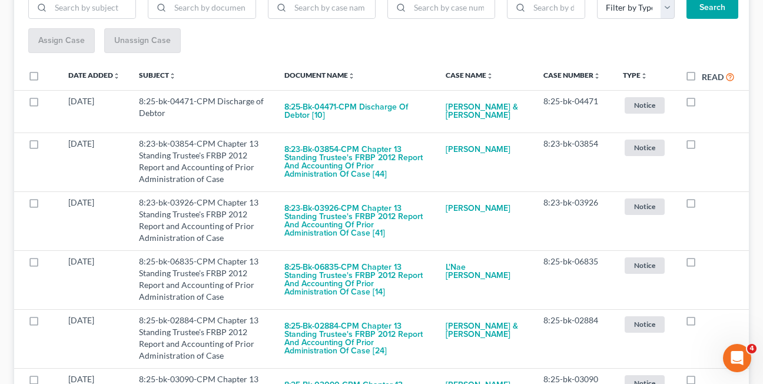
click at [702, 147] on label at bounding box center [702, 147] width 0 height 0
click at [706, 145] on input "checkbox" at bounding box center [710, 142] width 8 height 8
checkbox input "true"
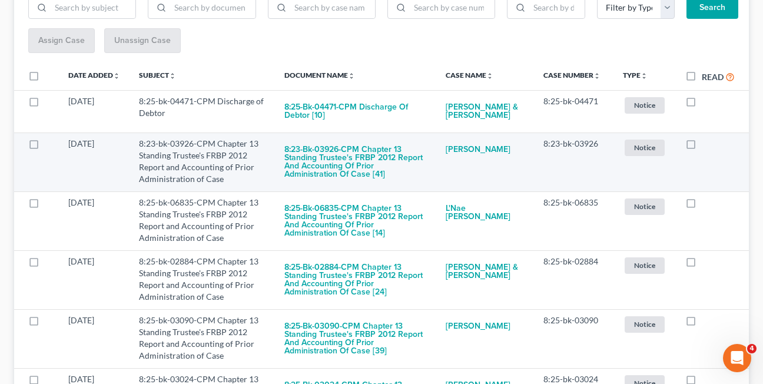
click at [702, 147] on label at bounding box center [702, 147] width 0 height 0
click at [706, 145] on input "checkbox" at bounding box center [710, 142] width 8 height 8
checkbox input "true"
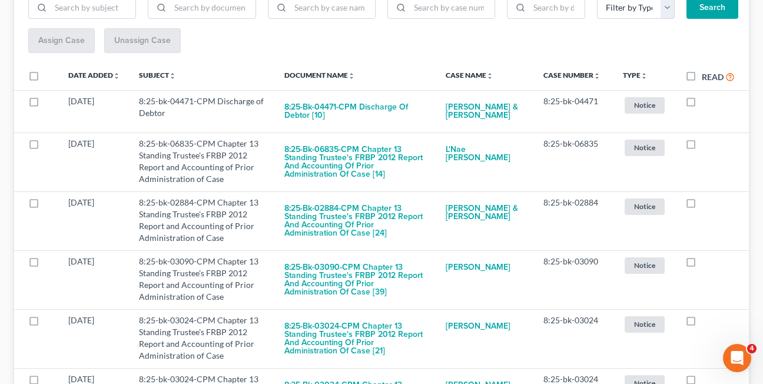
click at [702, 147] on label at bounding box center [702, 147] width 0 height 0
click at [706, 145] on input "checkbox" at bounding box center [710, 142] width 8 height 8
checkbox input "true"
click at [702, 147] on label at bounding box center [702, 147] width 0 height 0
click at [706, 145] on input "checkbox" at bounding box center [710, 142] width 8 height 8
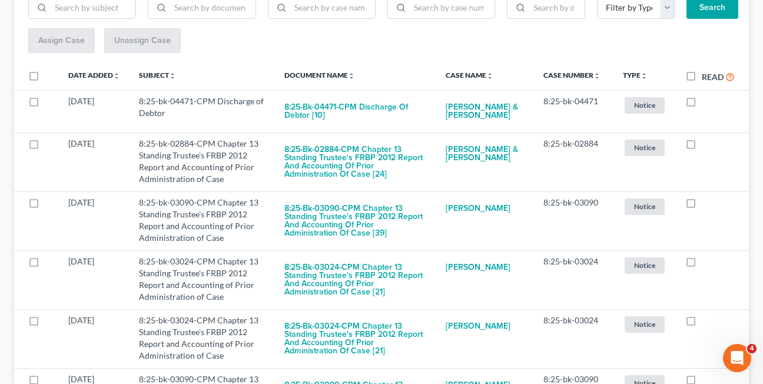
checkbox input "true"
click at [702, 147] on label at bounding box center [702, 147] width 0 height 0
click at [706, 145] on input "checkbox" at bounding box center [710, 142] width 8 height 8
checkbox input "true"
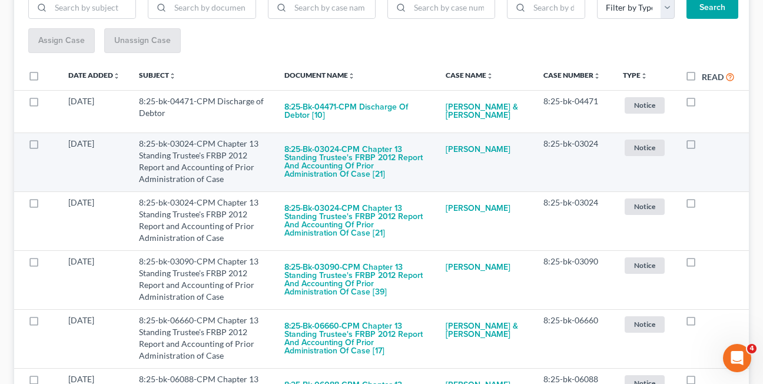
click at [702, 147] on label at bounding box center [702, 147] width 0 height 0
click at [706, 145] on input "checkbox" at bounding box center [710, 142] width 8 height 8
checkbox input "true"
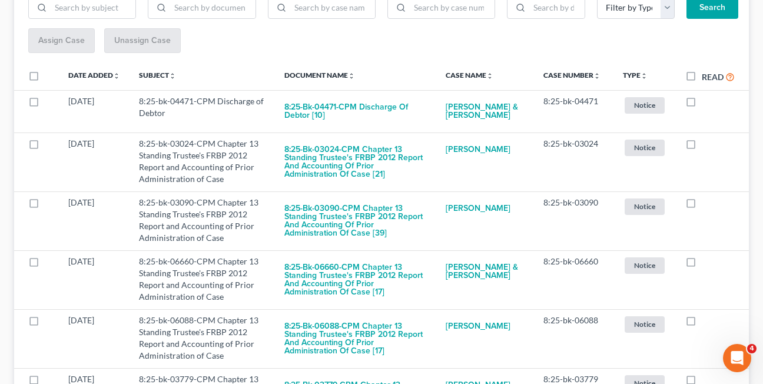
click at [702, 147] on label at bounding box center [702, 147] width 0 height 0
click at [706, 145] on input "checkbox" at bounding box center [710, 142] width 8 height 8
checkbox input "true"
click at [702, 147] on label at bounding box center [702, 147] width 0 height 0
click at [706, 145] on input "checkbox" at bounding box center [710, 142] width 8 height 8
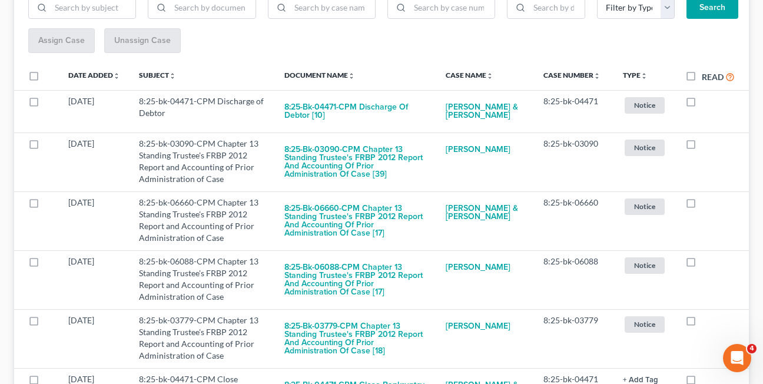
checkbox input "true"
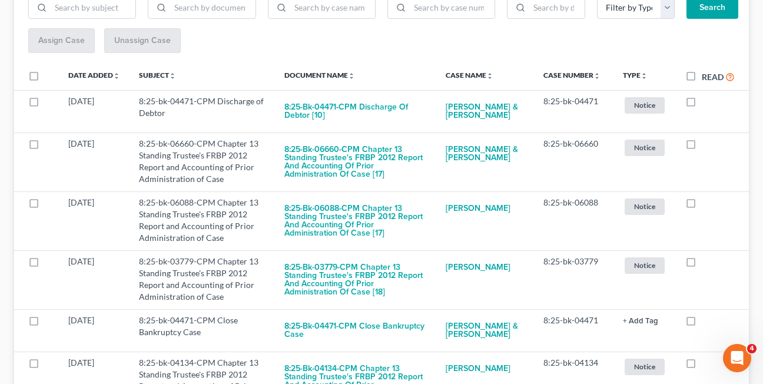
click at [702, 147] on label at bounding box center [702, 147] width 0 height 0
click at [706, 145] on input "checkbox" at bounding box center [710, 142] width 8 height 8
checkbox input "true"
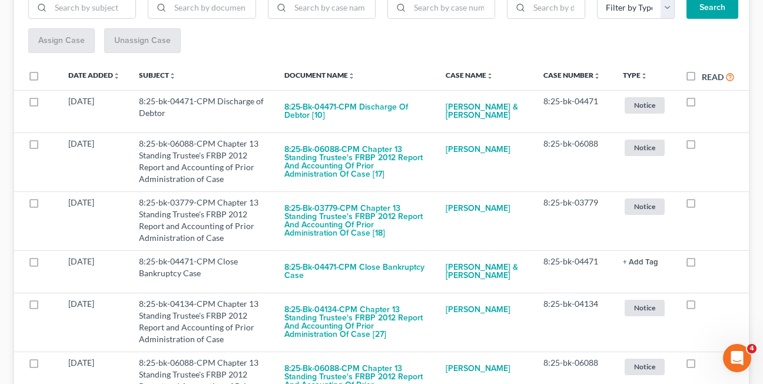
click at [702, 147] on label at bounding box center [702, 147] width 0 height 0
click at [706, 145] on input "checkbox" at bounding box center [710, 142] width 8 height 8
checkbox input "true"
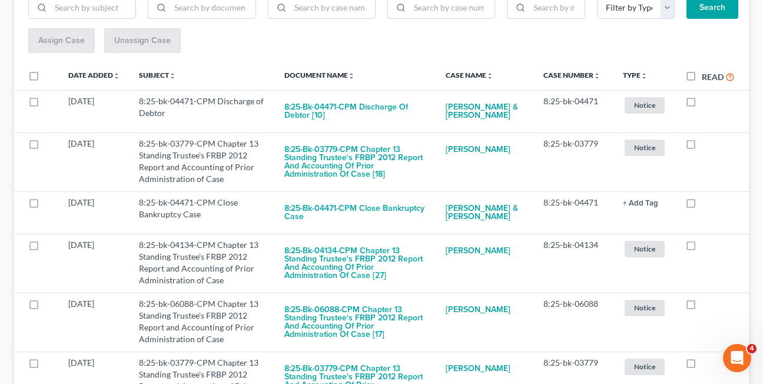
click at [702, 147] on label at bounding box center [702, 147] width 0 height 0
click at [706, 145] on input "checkbox" at bounding box center [710, 142] width 8 height 8
checkbox input "true"
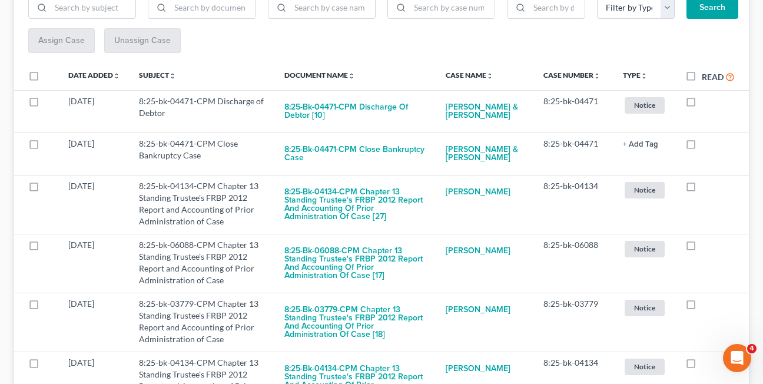
click at [702, 147] on label at bounding box center [702, 147] width 0 height 0
click at [706, 145] on input "checkbox" at bounding box center [710, 142] width 8 height 8
checkbox input "true"
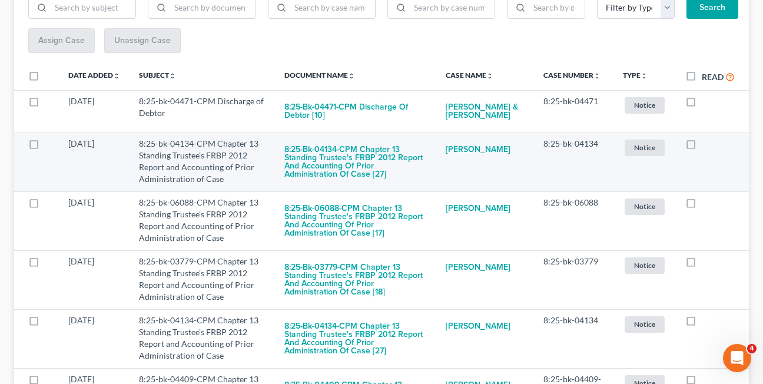
click at [702, 147] on label at bounding box center [702, 147] width 0 height 0
click at [706, 145] on input "checkbox" at bounding box center [710, 142] width 8 height 8
checkbox input "true"
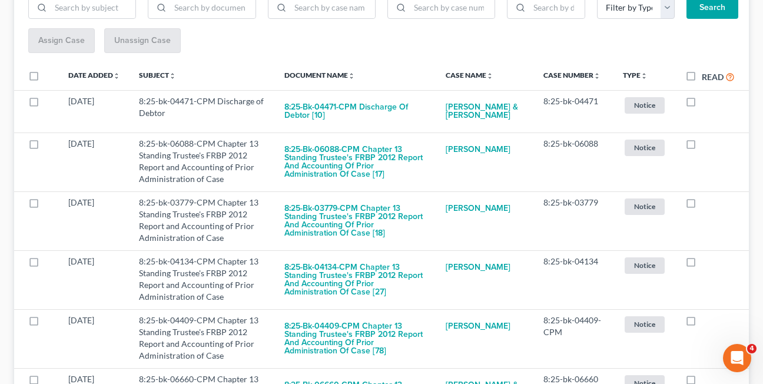
click at [702, 147] on label at bounding box center [702, 147] width 0 height 0
click at [706, 145] on input "checkbox" at bounding box center [710, 142] width 8 height 8
checkbox input "true"
click at [702, 147] on label at bounding box center [702, 147] width 0 height 0
click at [706, 145] on input "checkbox" at bounding box center [710, 142] width 8 height 8
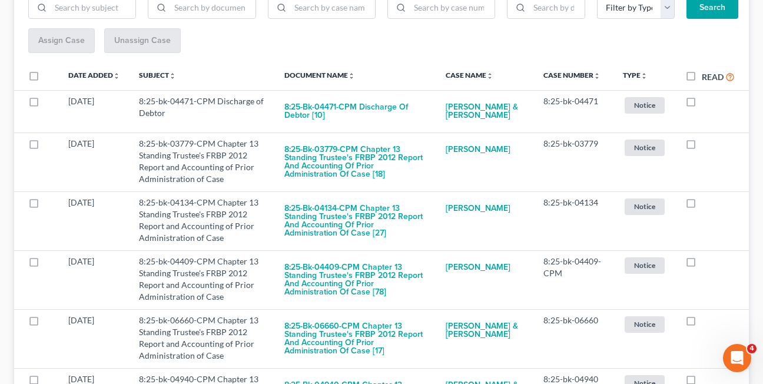
checkbox input "true"
click at [702, 147] on label at bounding box center [702, 147] width 0 height 0
click at [706, 145] on input "checkbox" at bounding box center [710, 142] width 8 height 8
checkbox input "true"
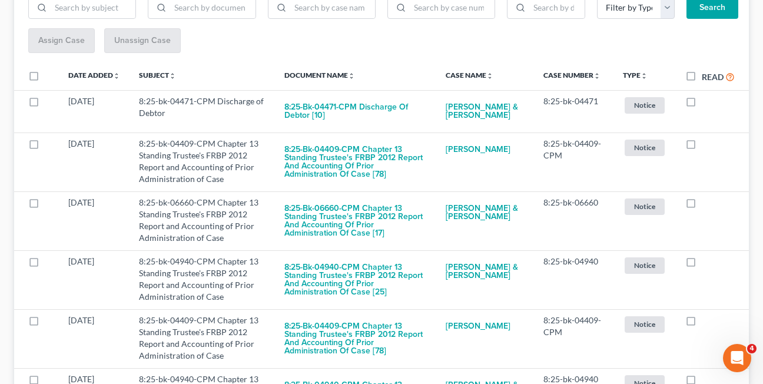
click at [702, 147] on label at bounding box center [702, 147] width 0 height 0
click at [706, 145] on input "checkbox" at bounding box center [710, 142] width 8 height 8
checkbox input "true"
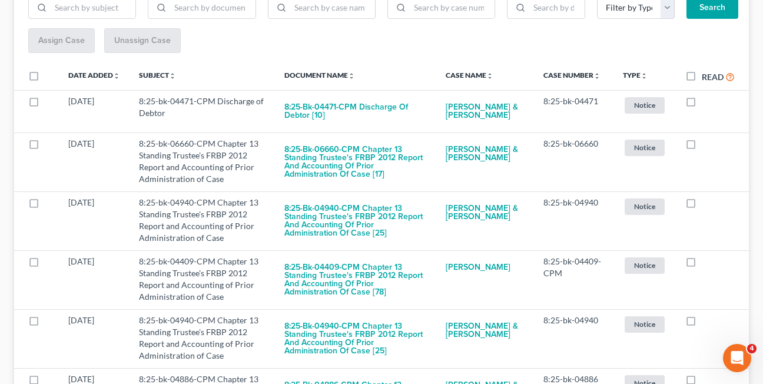
click at [702, 147] on label at bounding box center [702, 147] width 0 height 0
click at [706, 145] on input "checkbox" at bounding box center [710, 142] width 8 height 8
checkbox input "true"
click at [702, 147] on label at bounding box center [702, 147] width 0 height 0
click at [706, 145] on input "checkbox" at bounding box center [710, 142] width 8 height 8
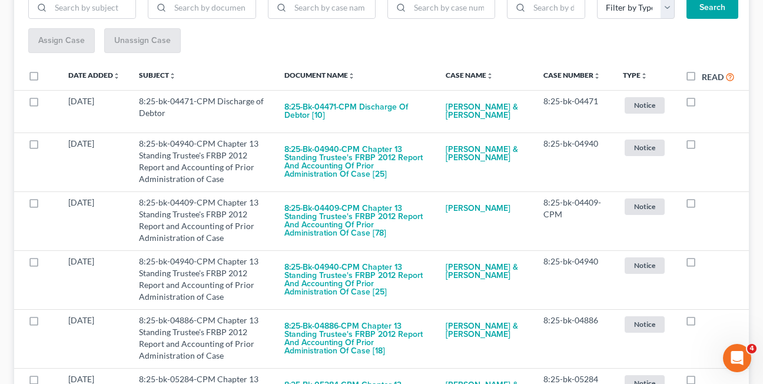
checkbox input "true"
click at [702, 147] on label at bounding box center [702, 147] width 0 height 0
click at [706, 145] on input "checkbox" at bounding box center [710, 142] width 8 height 8
checkbox input "true"
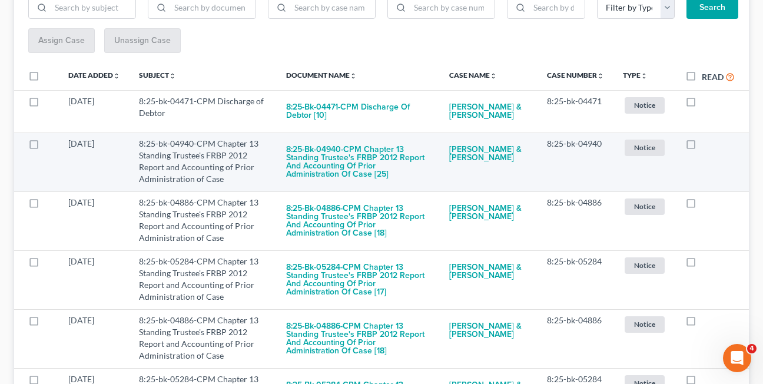
click at [702, 147] on label at bounding box center [702, 147] width 0 height 0
click at [706, 145] on input "checkbox" at bounding box center [710, 142] width 8 height 8
checkbox input "true"
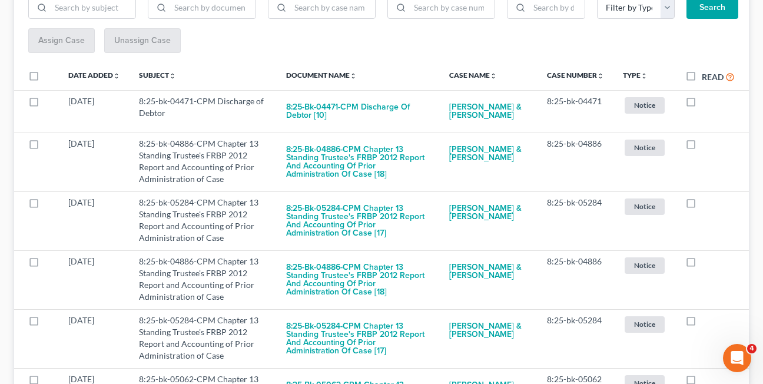
click at [702, 147] on label at bounding box center [702, 147] width 0 height 0
click at [706, 145] on input "checkbox" at bounding box center [710, 142] width 8 height 8
checkbox input "true"
click at [702, 147] on label at bounding box center [702, 147] width 0 height 0
click at [706, 145] on input "checkbox" at bounding box center [710, 142] width 8 height 8
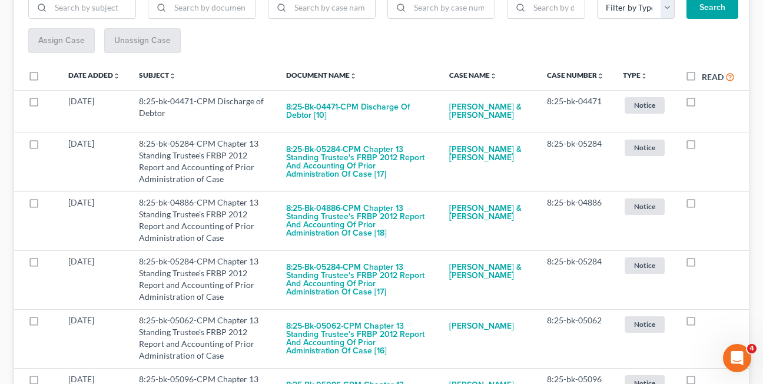
checkbox input "true"
click at [702, 147] on label at bounding box center [702, 147] width 0 height 0
click at [706, 145] on input "checkbox" at bounding box center [710, 142] width 8 height 8
checkbox input "true"
click at [702, 147] on label at bounding box center [702, 147] width 0 height 0
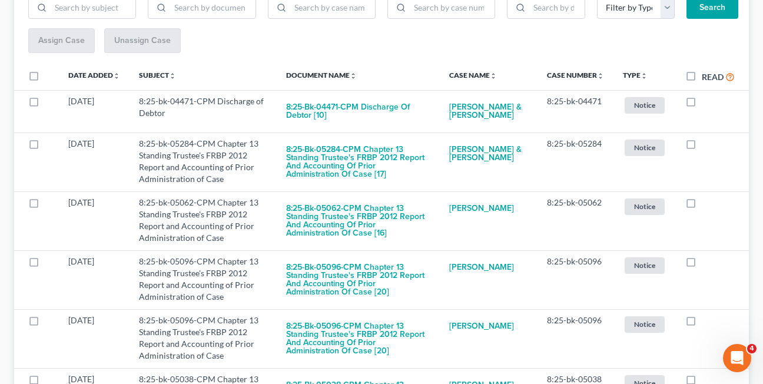
click at [706, 145] on input "checkbox" at bounding box center [710, 142] width 8 height 8
checkbox input "true"
click at [702, 147] on label at bounding box center [702, 147] width 0 height 0
click at [706, 145] on input "checkbox" at bounding box center [710, 142] width 8 height 8
checkbox input "true"
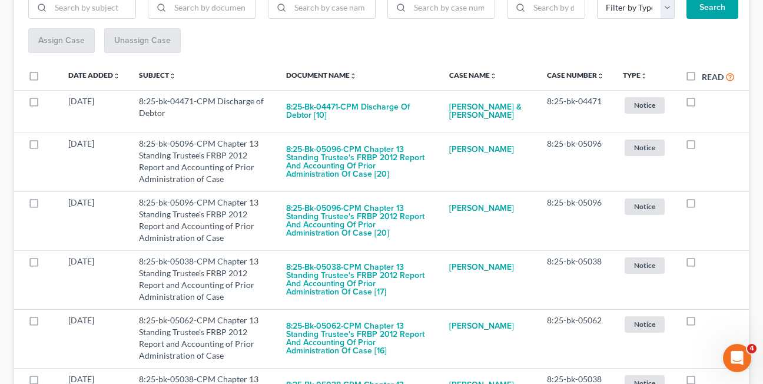
click at [702, 147] on label at bounding box center [702, 147] width 0 height 0
click at [706, 145] on input "checkbox" at bounding box center [710, 142] width 8 height 8
checkbox input "true"
click at [702, 147] on label at bounding box center [702, 147] width 0 height 0
click at [706, 145] on input "checkbox" at bounding box center [710, 142] width 8 height 8
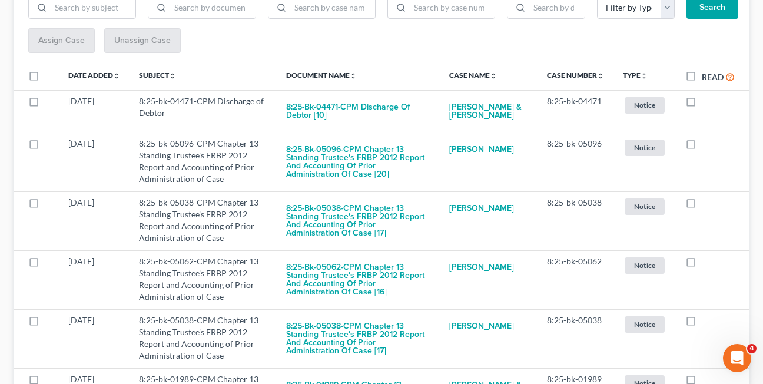
checkbox input "true"
click at [702, 147] on label at bounding box center [702, 147] width 0 height 0
click at [706, 145] on input "checkbox" at bounding box center [710, 142] width 8 height 8
checkbox input "true"
click at [702, 147] on label at bounding box center [702, 147] width 0 height 0
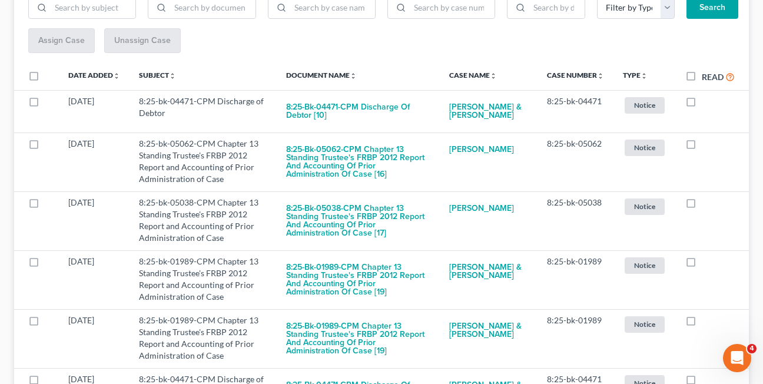
click at [706, 145] on input "checkbox" at bounding box center [710, 142] width 8 height 8
checkbox input "true"
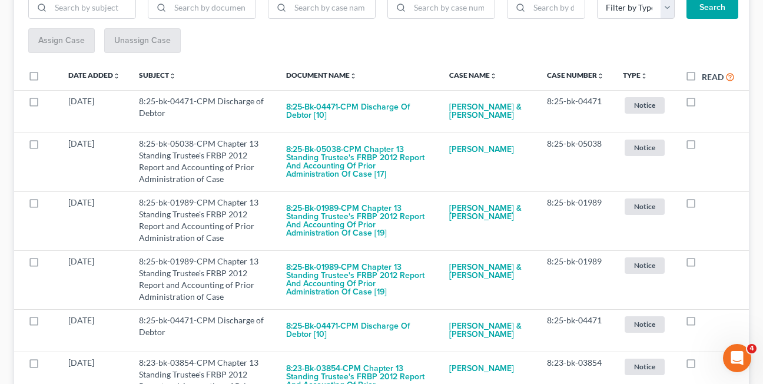
click at [702, 147] on label at bounding box center [702, 147] width 0 height 0
click at [706, 145] on input "checkbox" at bounding box center [710, 142] width 8 height 8
checkbox input "true"
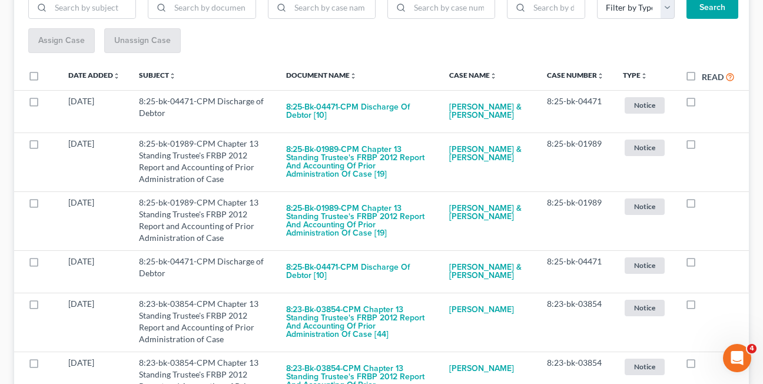
click at [702, 147] on label at bounding box center [702, 147] width 0 height 0
click at [706, 145] on input "checkbox" at bounding box center [710, 142] width 8 height 8
checkbox input "true"
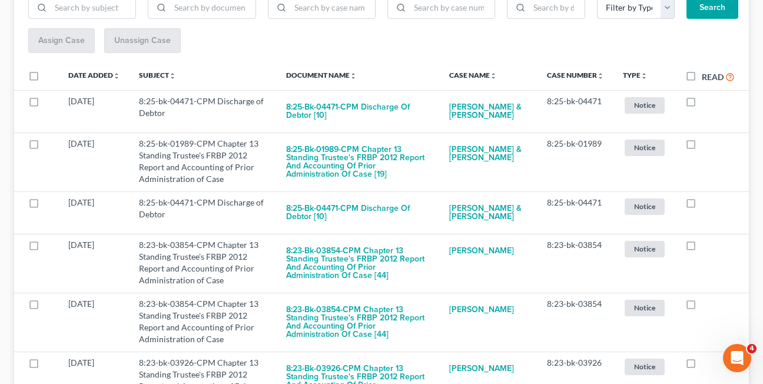
click at [702, 147] on label at bounding box center [702, 147] width 0 height 0
click at [706, 145] on input "checkbox" at bounding box center [710, 142] width 8 height 8
checkbox input "true"
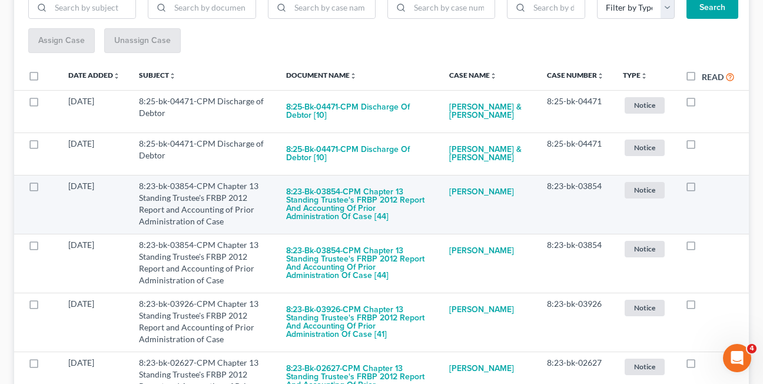
click at [702, 189] on label at bounding box center [702, 189] width 0 height 0
click at [706, 188] on input "checkbox" at bounding box center [710, 184] width 8 height 8
checkbox input "true"
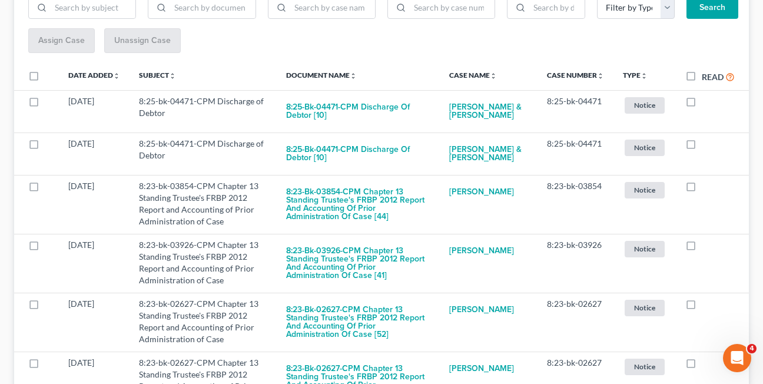
click at [702, 189] on label at bounding box center [702, 189] width 0 height 0
click at [706, 188] on input "checkbox" at bounding box center [710, 184] width 8 height 8
checkbox input "true"
click at [702, 189] on label at bounding box center [702, 189] width 0 height 0
click at [706, 188] on input "checkbox" at bounding box center [710, 184] width 8 height 8
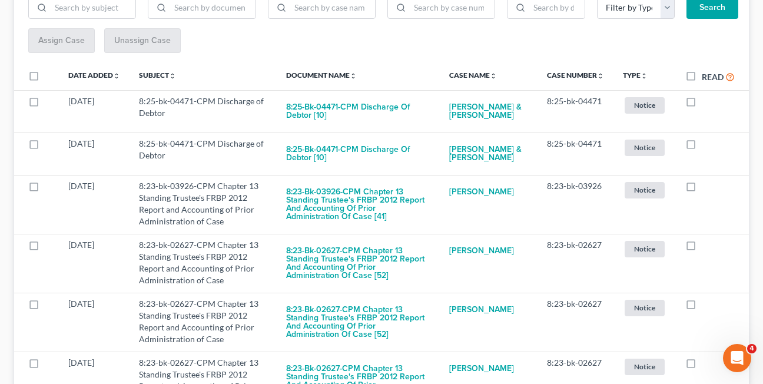
checkbox input "true"
click at [702, 189] on label at bounding box center [702, 189] width 0 height 0
click at [706, 188] on input "checkbox" at bounding box center [710, 184] width 8 height 8
checkbox input "true"
click at [702, 189] on label at bounding box center [702, 189] width 0 height 0
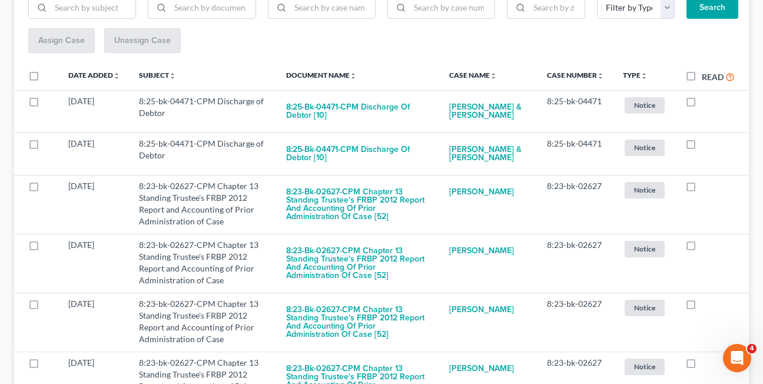
click at [706, 188] on input "checkbox" at bounding box center [710, 184] width 8 height 8
checkbox input "true"
click at [702, 189] on label at bounding box center [702, 189] width 0 height 0
click at [706, 188] on input "checkbox" at bounding box center [710, 184] width 8 height 8
checkbox input "true"
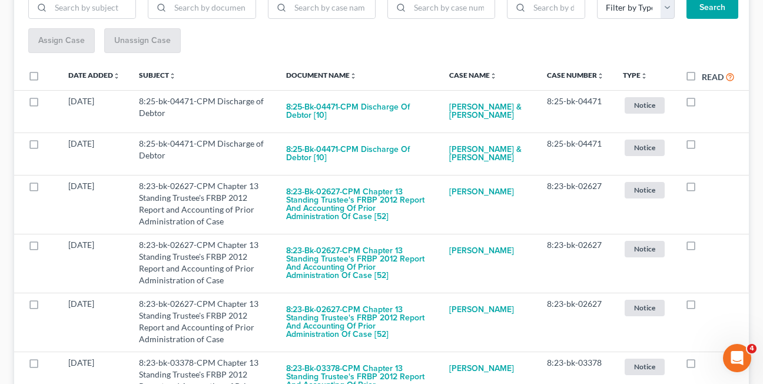
click at [702, 189] on label at bounding box center [702, 189] width 0 height 0
click at [706, 188] on input "checkbox" at bounding box center [710, 184] width 8 height 8
checkbox input "true"
click at [702, 189] on label at bounding box center [702, 189] width 0 height 0
click at [706, 188] on input "checkbox" at bounding box center [710, 184] width 8 height 8
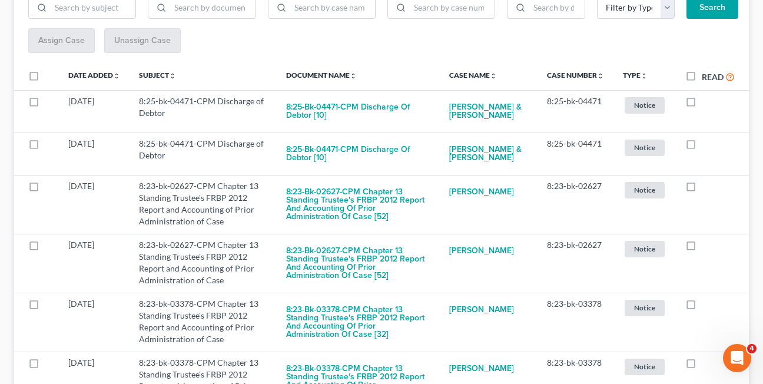
checkbox input "true"
click at [702, 189] on label at bounding box center [702, 189] width 0 height 0
click at [706, 188] on input "checkbox" at bounding box center [710, 184] width 8 height 8
checkbox input "true"
click at [702, 189] on label at bounding box center [702, 189] width 0 height 0
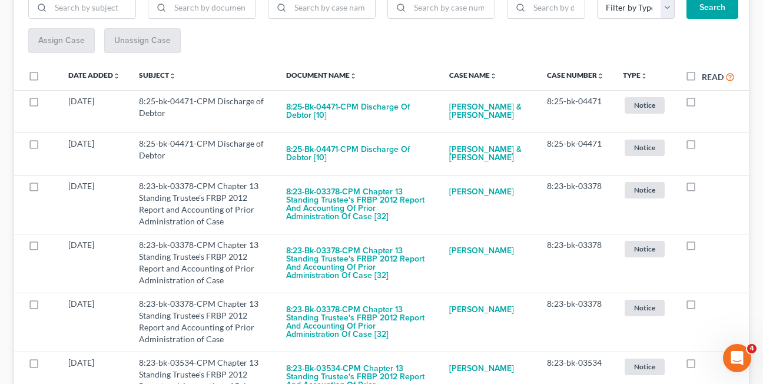
click at [706, 188] on input "checkbox" at bounding box center [710, 184] width 8 height 8
checkbox input "true"
click at [702, 189] on label at bounding box center [702, 189] width 0 height 0
click at [706, 188] on input "checkbox" at bounding box center [710, 184] width 8 height 8
checkbox input "true"
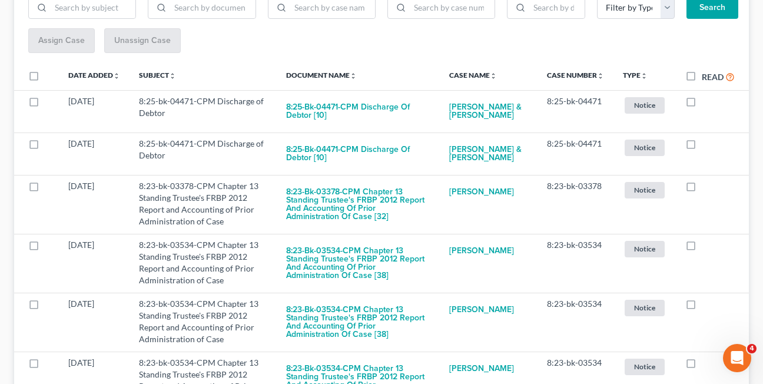
click at [702, 189] on label at bounding box center [702, 189] width 0 height 0
click at [706, 188] on input "checkbox" at bounding box center [710, 184] width 8 height 8
checkbox input "true"
click at [702, 189] on label at bounding box center [702, 189] width 0 height 0
click at [706, 188] on input "checkbox" at bounding box center [710, 184] width 8 height 8
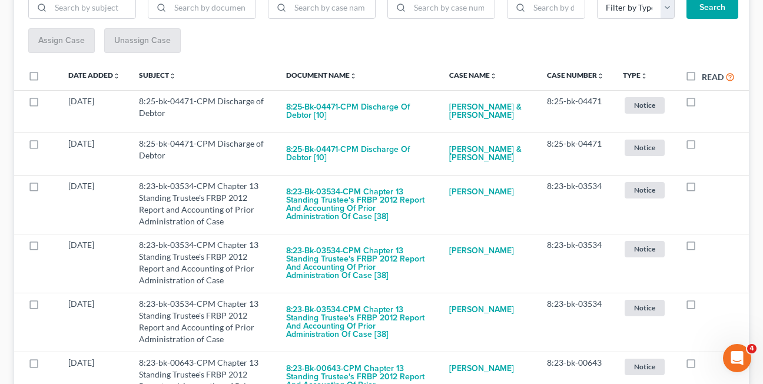
checkbox input "true"
click at [702, 189] on label at bounding box center [702, 189] width 0 height 0
click at [706, 188] on input "checkbox" at bounding box center [710, 184] width 8 height 8
checkbox input "true"
click at [702, 189] on label at bounding box center [702, 189] width 0 height 0
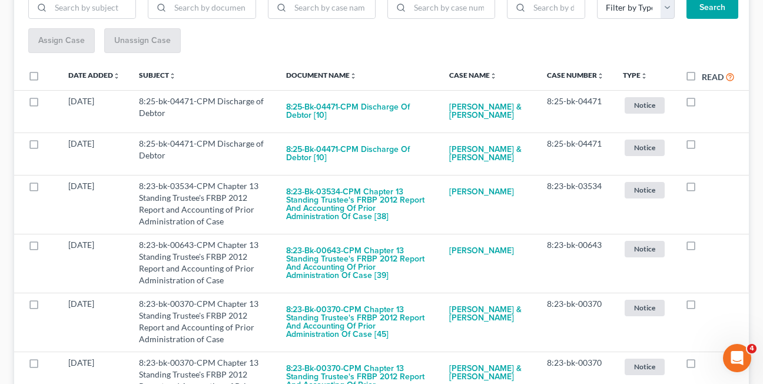
click at [706, 188] on input "checkbox" at bounding box center [710, 184] width 8 height 8
checkbox input "true"
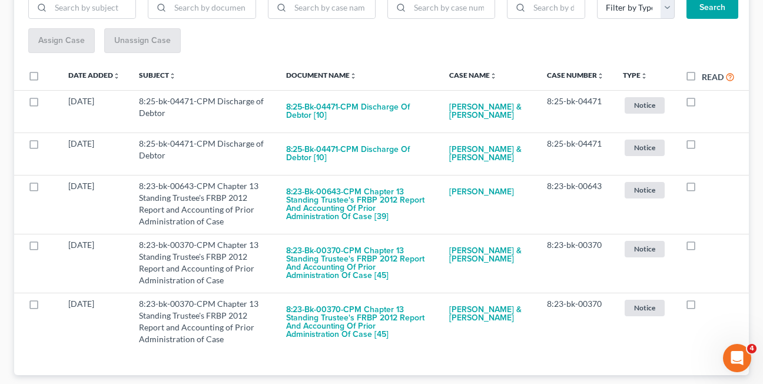
click at [702, 189] on label at bounding box center [702, 189] width 0 height 0
click at [706, 188] on input "checkbox" at bounding box center [710, 184] width 8 height 8
checkbox input "true"
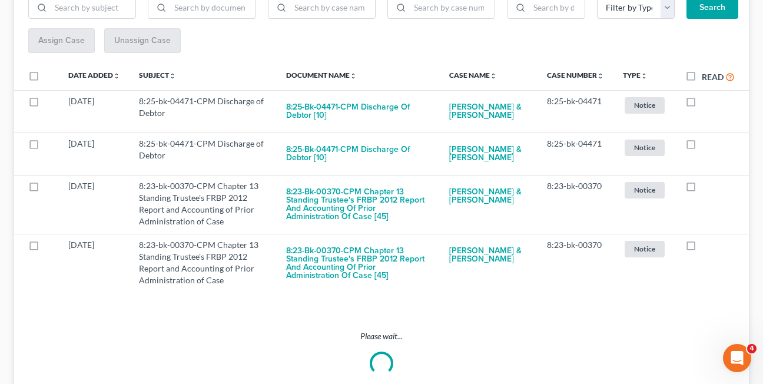
click at [702, 189] on label at bounding box center [702, 189] width 0 height 0
click at [706, 188] on input "checkbox" at bounding box center [710, 184] width 8 height 8
checkbox input "true"
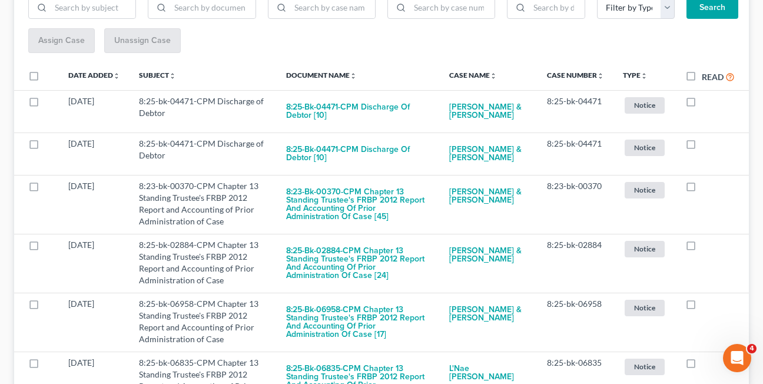
click at [702, 189] on label at bounding box center [702, 189] width 0 height 0
click at [706, 188] on input "checkbox" at bounding box center [710, 184] width 8 height 8
checkbox input "true"
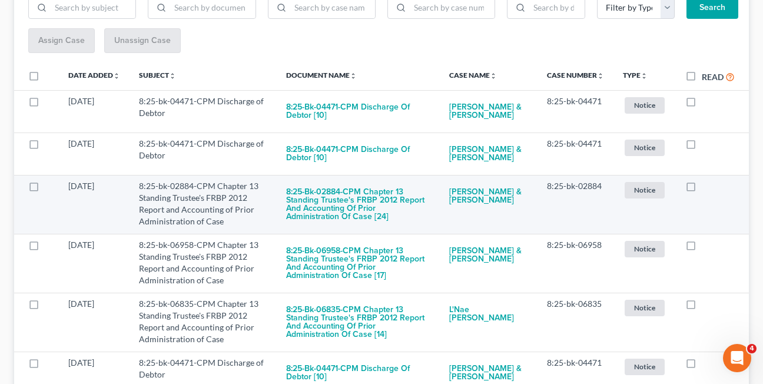
click at [702, 189] on label at bounding box center [702, 189] width 0 height 0
click at [706, 188] on input "checkbox" at bounding box center [710, 184] width 8 height 8
checkbox input "true"
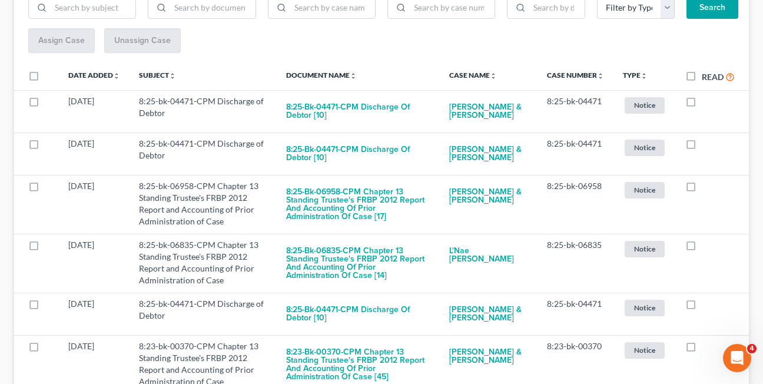
click at [702, 189] on label at bounding box center [702, 189] width 0 height 0
click at [706, 188] on input "checkbox" at bounding box center [710, 184] width 8 height 8
checkbox input "true"
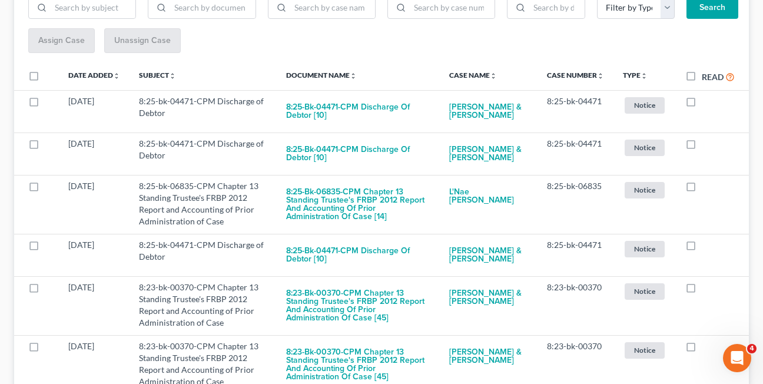
click at [702, 189] on label at bounding box center [702, 189] width 0 height 0
click at [706, 188] on input "checkbox" at bounding box center [710, 184] width 8 height 8
checkbox input "true"
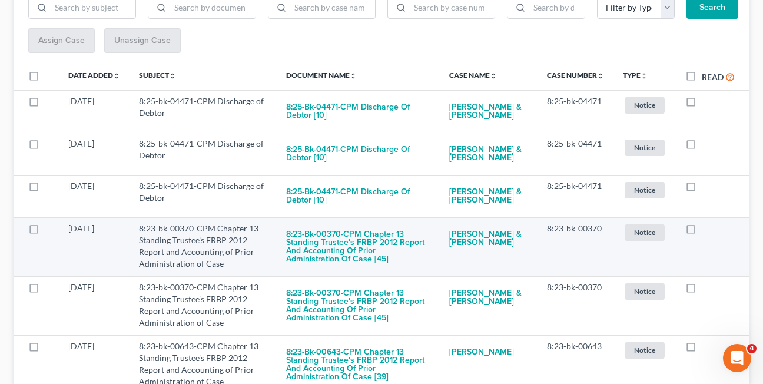
click at [702, 231] on label at bounding box center [702, 231] width 0 height 0
click at [706, 230] on input "checkbox" at bounding box center [710, 227] width 8 height 8
checkbox input "true"
click at [702, 231] on label at bounding box center [702, 231] width 0 height 0
click at [706, 230] on input "checkbox" at bounding box center [710, 227] width 8 height 8
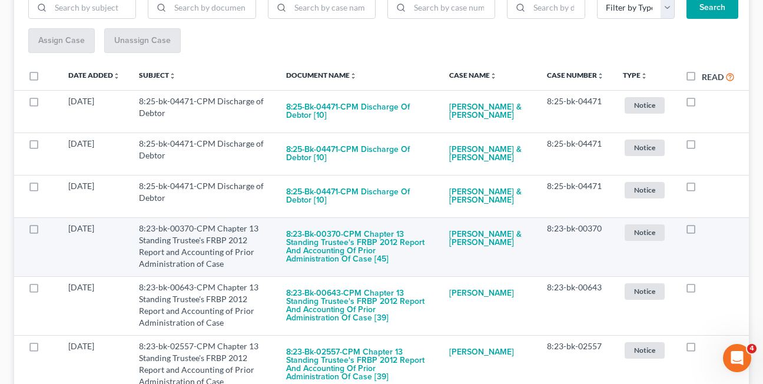
checkbox input "true"
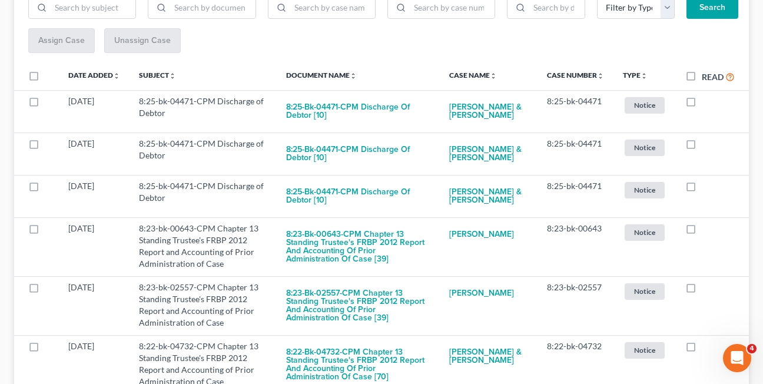
click at [702, 231] on label at bounding box center [702, 231] width 0 height 0
click at [706, 230] on input "checkbox" at bounding box center [710, 227] width 8 height 8
checkbox input "true"
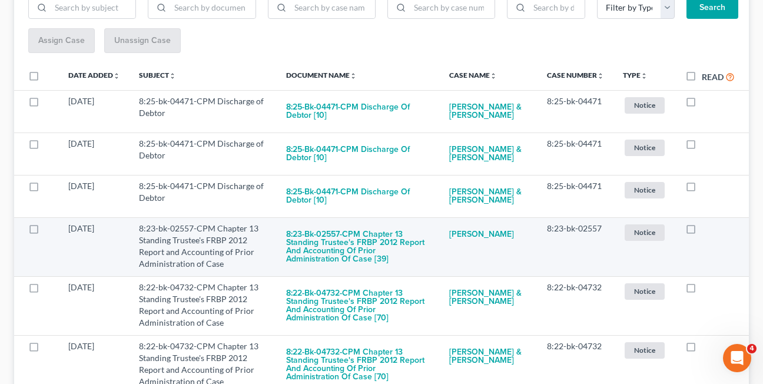
click at [702, 231] on label at bounding box center [702, 231] width 0 height 0
click at [706, 230] on input "checkbox" at bounding box center [710, 227] width 8 height 8
checkbox input "true"
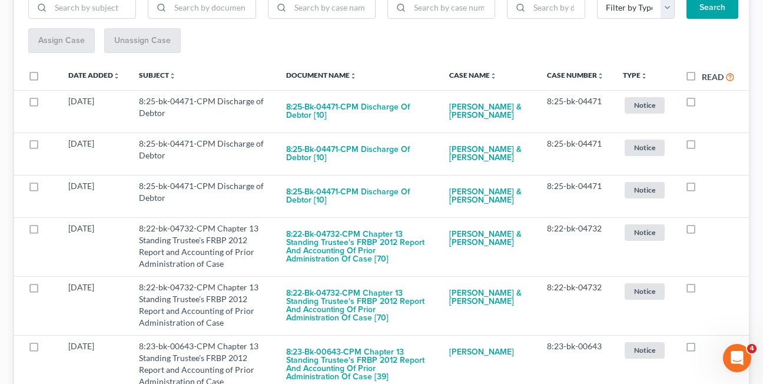
click at [702, 231] on label at bounding box center [702, 231] width 0 height 0
click at [706, 230] on input "checkbox" at bounding box center [710, 227] width 8 height 8
checkbox input "true"
click at [702, 231] on label at bounding box center [702, 231] width 0 height 0
click at [706, 230] on input "checkbox" at bounding box center [710, 227] width 8 height 8
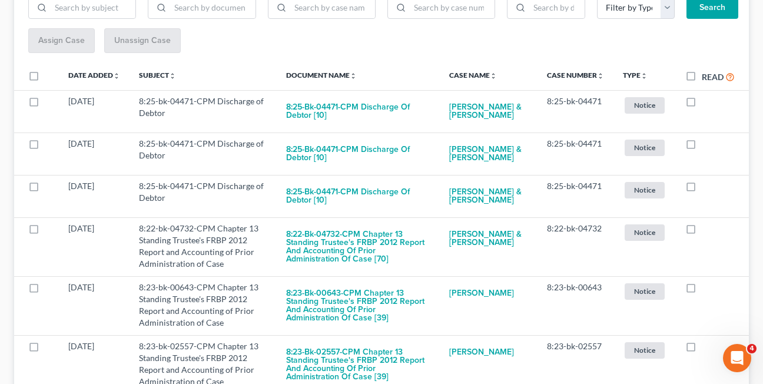
checkbox input "true"
click at [702, 231] on label at bounding box center [702, 231] width 0 height 0
click at [706, 230] on input "checkbox" at bounding box center [710, 227] width 8 height 8
checkbox input "true"
click at [702, 231] on label at bounding box center [702, 231] width 0 height 0
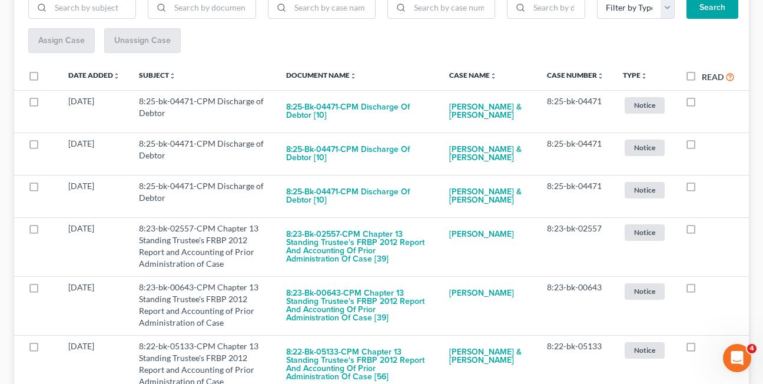
click at [706, 230] on input "checkbox" at bounding box center [710, 227] width 8 height 8
checkbox input "true"
click at [702, 231] on label at bounding box center [702, 231] width 0 height 0
click at [706, 230] on input "checkbox" at bounding box center [710, 227] width 8 height 8
checkbox input "true"
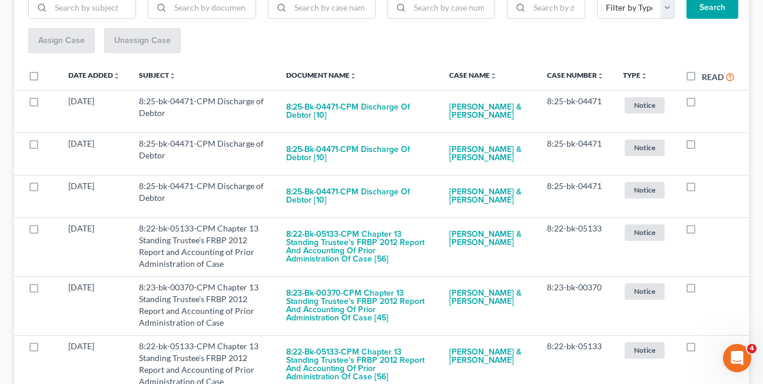
click at [702, 231] on label at bounding box center [702, 231] width 0 height 0
click at [706, 230] on input "checkbox" at bounding box center [710, 227] width 8 height 8
checkbox input "true"
click at [702, 231] on label at bounding box center [702, 231] width 0 height 0
click at [706, 230] on input "checkbox" at bounding box center [710, 227] width 8 height 8
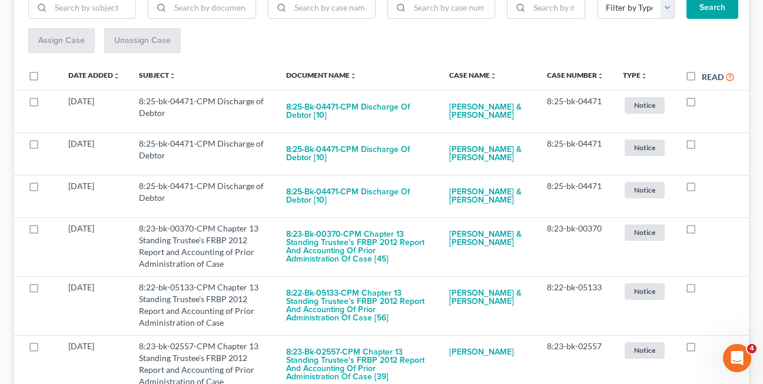
checkbox input "true"
click at [702, 231] on label at bounding box center [702, 231] width 0 height 0
click at [706, 230] on input "checkbox" at bounding box center [710, 227] width 8 height 8
checkbox input "true"
click at [702, 231] on label at bounding box center [702, 231] width 0 height 0
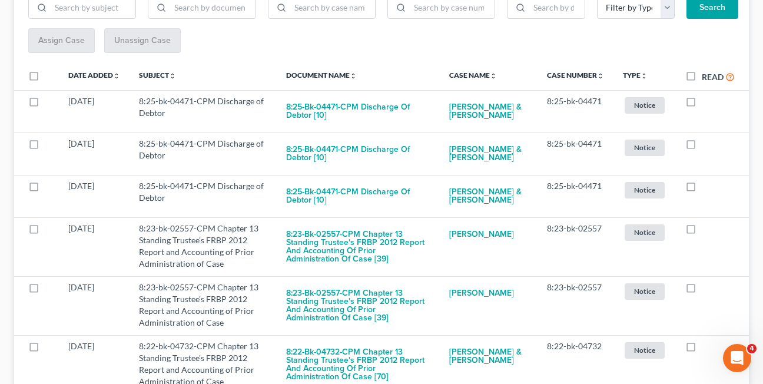
click at [706, 230] on input "checkbox" at bounding box center [710, 227] width 8 height 8
checkbox input "true"
click at [702, 231] on label at bounding box center [702, 231] width 0 height 0
click at [706, 230] on input "checkbox" at bounding box center [710, 227] width 8 height 8
checkbox input "true"
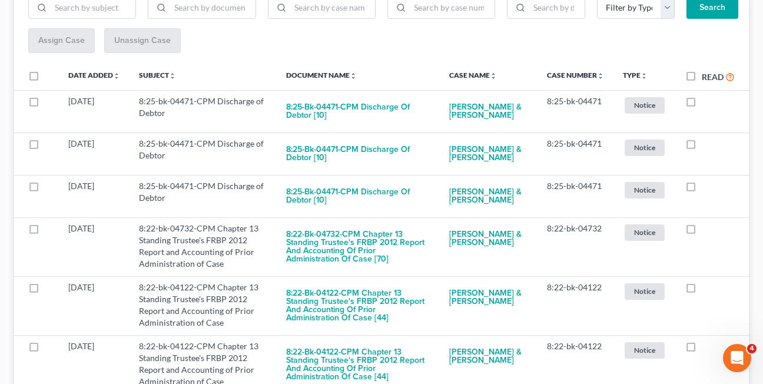
click at [702, 231] on label at bounding box center [702, 231] width 0 height 0
click at [706, 230] on input "checkbox" at bounding box center [710, 227] width 8 height 8
checkbox input "true"
click at [702, 231] on label at bounding box center [702, 231] width 0 height 0
click at [706, 230] on input "checkbox" at bounding box center [710, 227] width 8 height 8
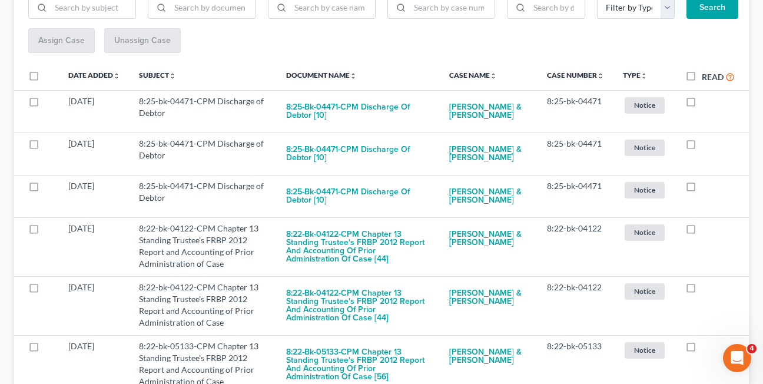
checkbox input "true"
click at [702, 231] on label at bounding box center [702, 231] width 0 height 0
click at [706, 230] on input "checkbox" at bounding box center [710, 227] width 8 height 8
checkbox input "true"
click at [702, 231] on label at bounding box center [702, 231] width 0 height 0
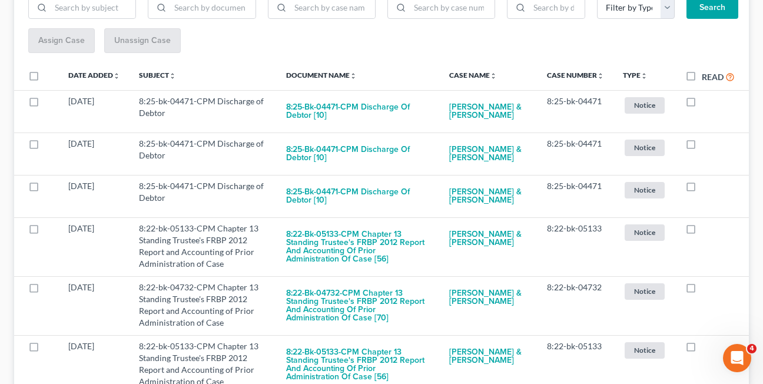
click at [706, 230] on input "checkbox" at bounding box center [710, 227] width 8 height 8
checkbox input "true"
click at [702, 231] on label at bounding box center [702, 231] width 0 height 0
click at [706, 230] on input "checkbox" at bounding box center [710, 227] width 8 height 8
checkbox input "true"
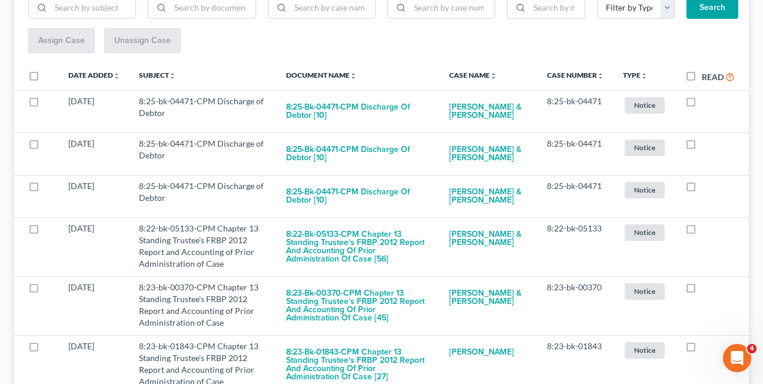
click at [702, 231] on label at bounding box center [702, 231] width 0 height 0
click at [706, 230] on input "checkbox" at bounding box center [710, 227] width 8 height 8
checkbox input "true"
click at [702, 231] on label at bounding box center [702, 231] width 0 height 0
click at [706, 230] on input "checkbox" at bounding box center [710, 227] width 8 height 8
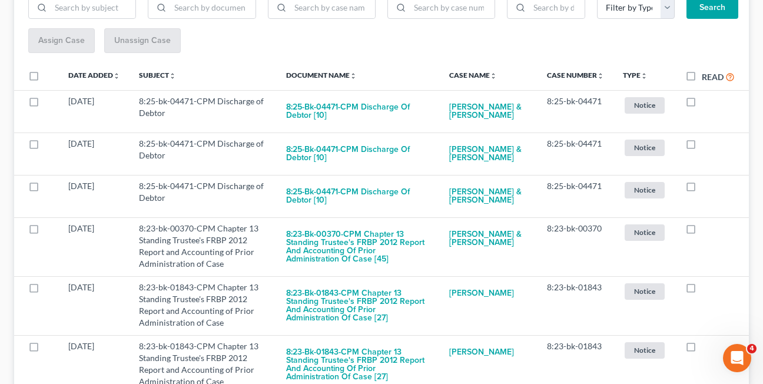
checkbox input "true"
click at [702, 231] on label at bounding box center [702, 231] width 0 height 0
click at [706, 230] on input "checkbox" at bounding box center [710, 227] width 8 height 8
checkbox input "true"
click at [702, 231] on label at bounding box center [702, 231] width 0 height 0
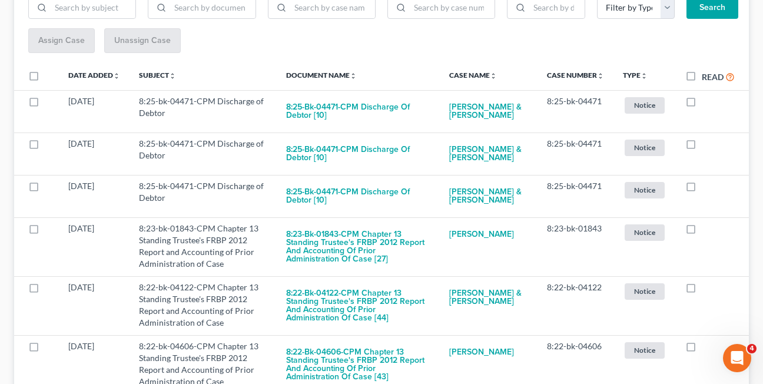
click at [706, 230] on input "checkbox" at bounding box center [710, 227] width 8 height 8
checkbox input "true"
click at [702, 231] on label at bounding box center [702, 231] width 0 height 0
click at [706, 230] on input "checkbox" at bounding box center [710, 227] width 8 height 8
checkbox input "true"
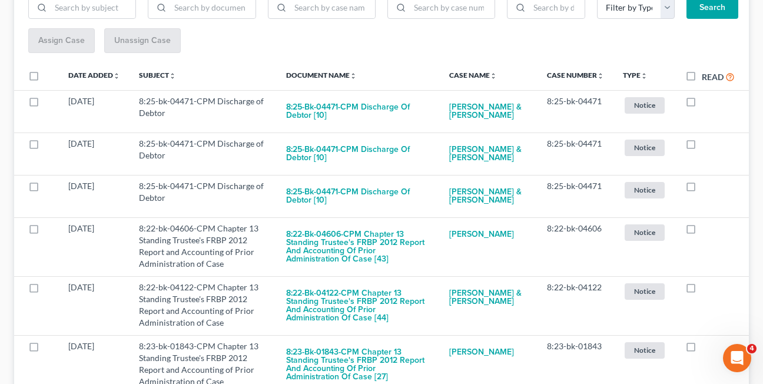
click at [702, 231] on label at bounding box center [702, 231] width 0 height 0
click at [706, 230] on input "checkbox" at bounding box center [710, 227] width 8 height 8
checkbox input "true"
click at [702, 231] on label at bounding box center [702, 231] width 0 height 0
click at [706, 230] on input "checkbox" at bounding box center [710, 227] width 8 height 8
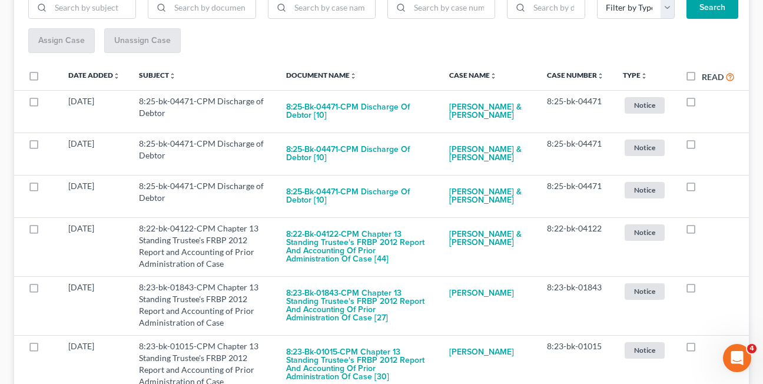
checkbox input "true"
click at [702, 231] on label at bounding box center [702, 231] width 0 height 0
click at [706, 230] on input "checkbox" at bounding box center [710, 227] width 8 height 8
checkbox input "true"
click at [702, 231] on label at bounding box center [702, 231] width 0 height 0
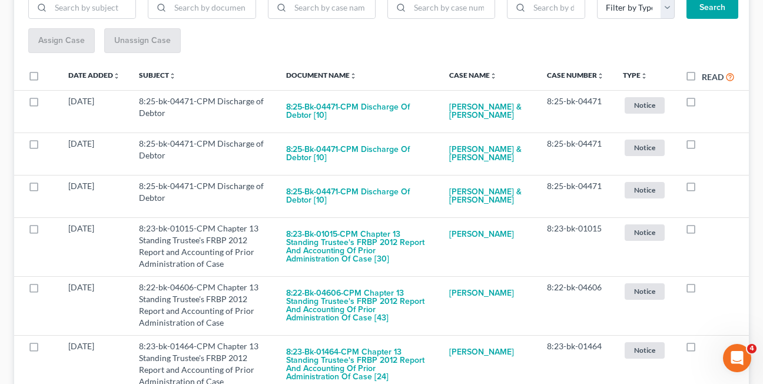
click at [706, 230] on input "checkbox" at bounding box center [710, 227] width 8 height 8
checkbox input "true"
click at [702, 231] on label at bounding box center [702, 231] width 0 height 0
click at [706, 230] on input "checkbox" at bounding box center [710, 227] width 8 height 8
checkbox input "true"
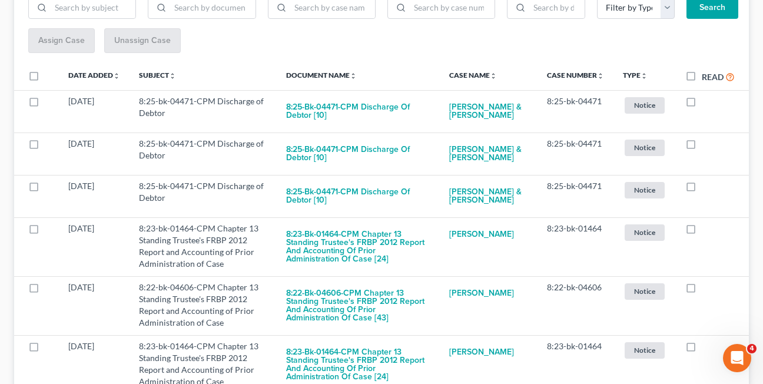
click at [702, 231] on label at bounding box center [702, 231] width 0 height 0
click at [706, 230] on input "checkbox" at bounding box center [710, 227] width 8 height 8
checkbox input "true"
click at [702, 231] on label at bounding box center [702, 231] width 0 height 0
click at [706, 230] on input "checkbox" at bounding box center [710, 227] width 8 height 8
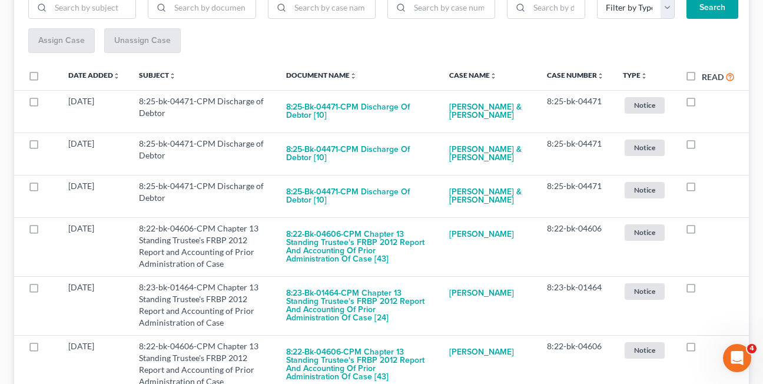
checkbox input "true"
click at [702, 231] on label at bounding box center [702, 231] width 0 height 0
click at [706, 230] on input "checkbox" at bounding box center [710, 227] width 8 height 8
checkbox input "true"
click at [702, 231] on label at bounding box center [702, 231] width 0 height 0
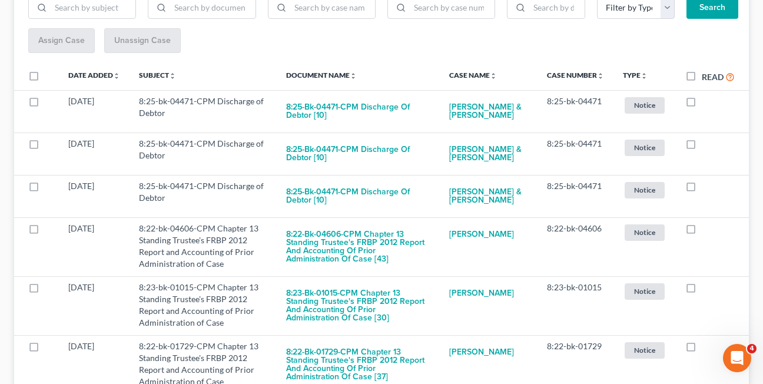
click at [706, 230] on input "checkbox" at bounding box center [710, 227] width 8 height 8
checkbox input "true"
click at [702, 231] on label at bounding box center [702, 231] width 0 height 0
click at [706, 230] on input "checkbox" at bounding box center [710, 227] width 8 height 8
checkbox input "true"
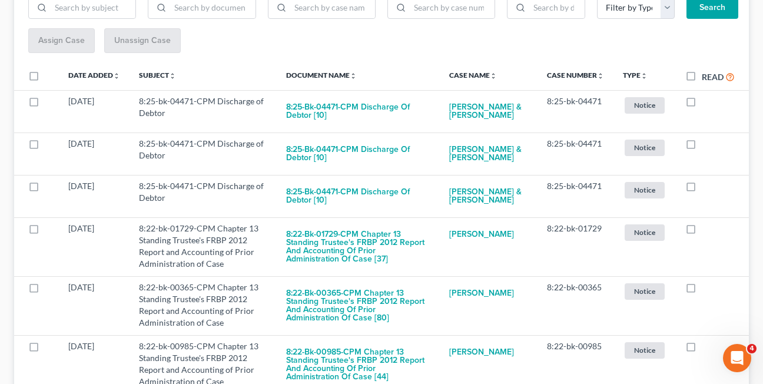
click at [702, 231] on label at bounding box center [702, 231] width 0 height 0
click at [706, 230] on input "checkbox" at bounding box center [710, 227] width 8 height 8
checkbox input "true"
click at [702, 231] on label at bounding box center [702, 231] width 0 height 0
click at [706, 230] on input "checkbox" at bounding box center [710, 227] width 8 height 8
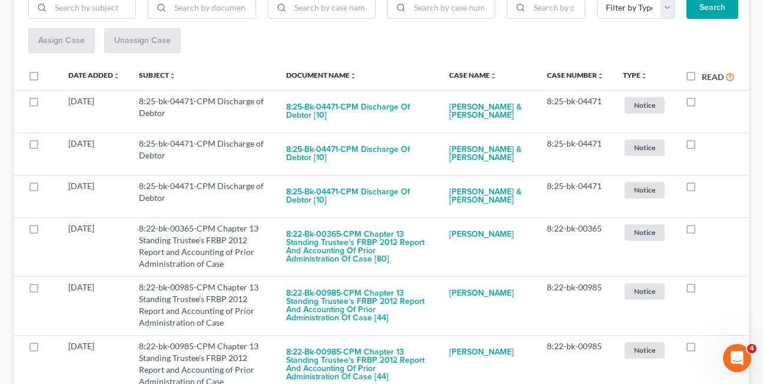
checkbox input "true"
click at [702, 231] on label at bounding box center [702, 231] width 0 height 0
click at [706, 230] on input "checkbox" at bounding box center [710, 227] width 8 height 8
checkbox input "true"
click at [702, 231] on label at bounding box center [702, 231] width 0 height 0
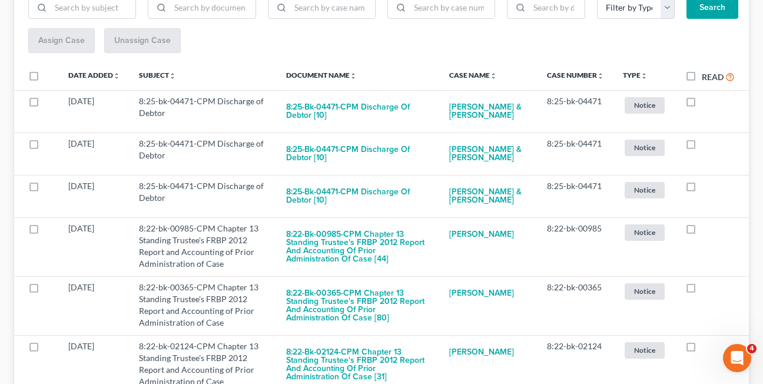
click at [706, 230] on input "checkbox" at bounding box center [710, 227] width 8 height 8
checkbox input "true"
click at [702, 231] on label at bounding box center [702, 231] width 0 height 0
click at [706, 230] on input "checkbox" at bounding box center [710, 227] width 8 height 8
checkbox input "true"
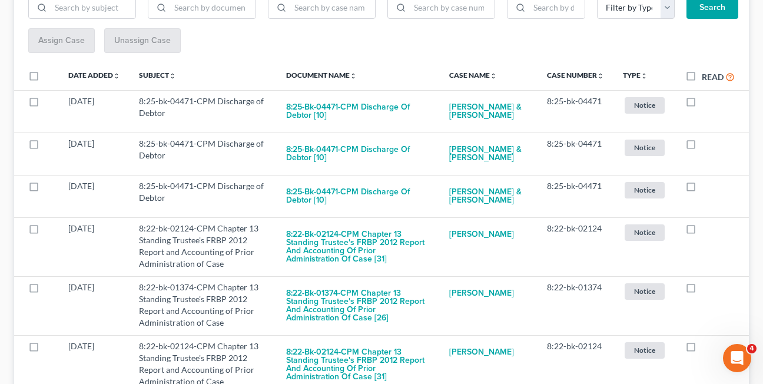
click at [702, 231] on label at bounding box center [702, 231] width 0 height 0
click at [706, 230] on input "checkbox" at bounding box center [710, 227] width 8 height 8
checkbox input "true"
click at [702, 231] on label at bounding box center [702, 231] width 0 height 0
click at [706, 230] on input "checkbox" at bounding box center [710, 227] width 8 height 8
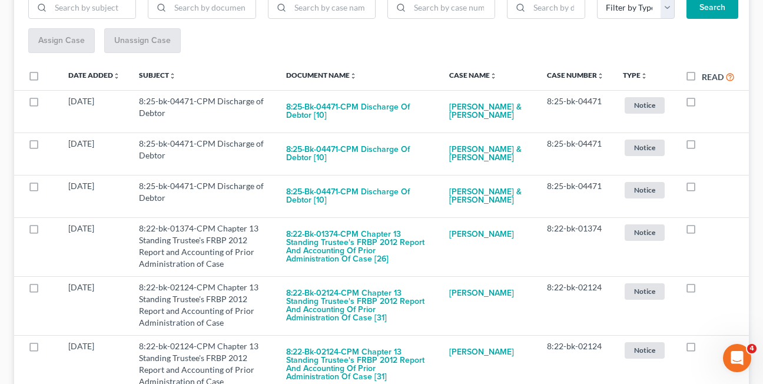
checkbox input "true"
click at [702, 231] on label at bounding box center [702, 231] width 0 height 0
click at [706, 230] on input "checkbox" at bounding box center [710, 227] width 8 height 8
checkbox input "true"
click at [702, 231] on label at bounding box center [702, 231] width 0 height 0
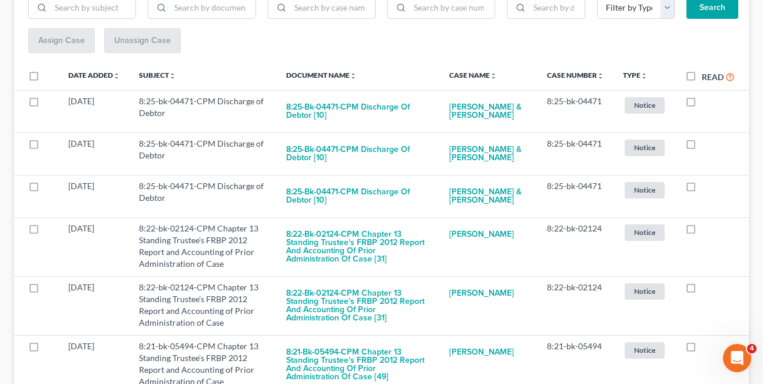
click at [706, 230] on input "checkbox" at bounding box center [710, 227] width 8 height 8
checkbox input "true"
click at [702, 231] on label at bounding box center [702, 231] width 0 height 0
click at [706, 230] on input "checkbox" at bounding box center [710, 227] width 8 height 8
checkbox input "true"
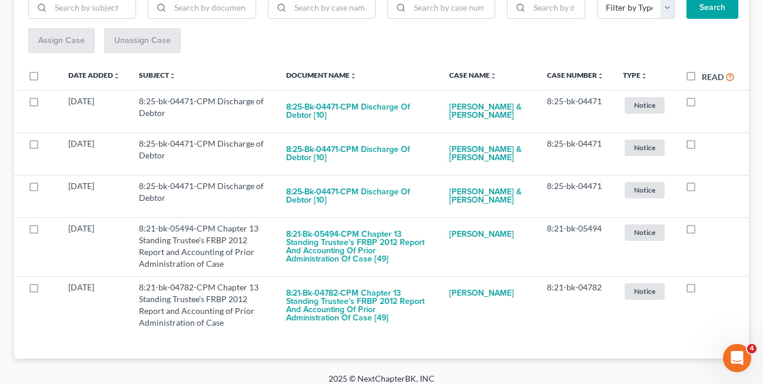
click at [702, 231] on label at bounding box center [702, 231] width 0 height 0
click at [706, 230] on input "checkbox" at bounding box center [710, 227] width 8 height 8
checkbox input "true"
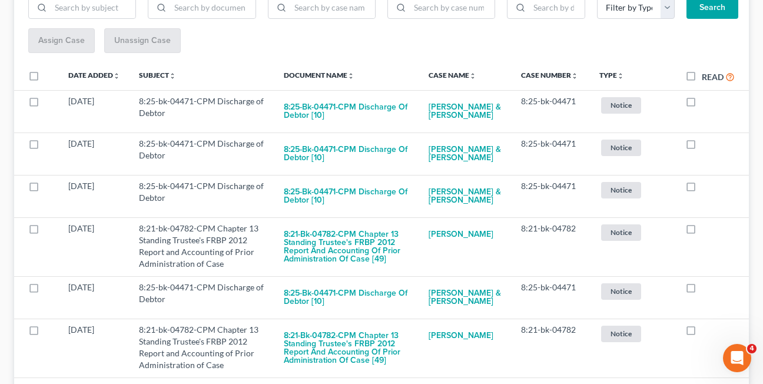
click at [702, 231] on label at bounding box center [702, 231] width 0 height 0
click at [706, 230] on input "checkbox" at bounding box center [710, 227] width 8 height 8
checkbox input "true"
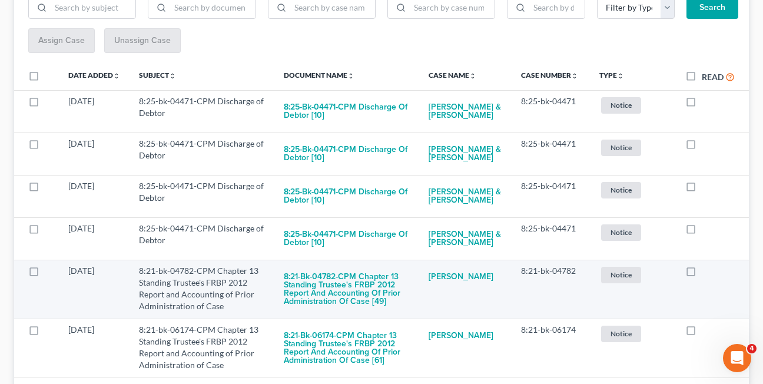
click at [702, 274] on label at bounding box center [702, 274] width 0 height 0
click at [706, 273] on input "checkbox" at bounding box center [710, 269] width 8 height 8
checkbox input "true"
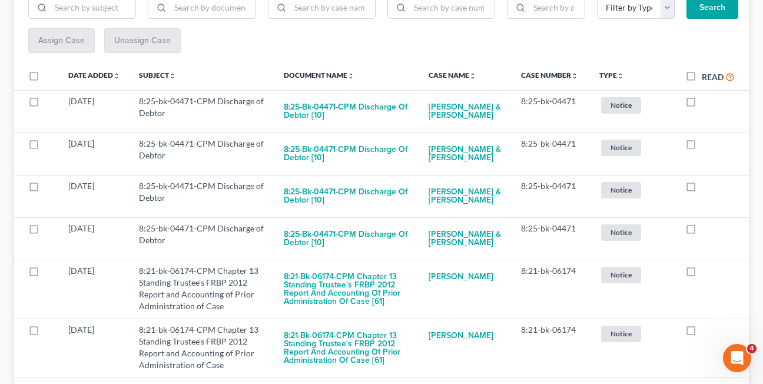
click at [702, 274] on label at bounding box center [702, 274] width 0 height 0
click at [706, 273] on input "checkbox" at bounding box center [710, 269] width 8 height 8
checkbox input "true"
click at [702, 274] on label at bounding box center [702, 274] width 0 height 0
click at [706, 273] on input "checkbox" at bounding box center [710, 269] width 8 height 8
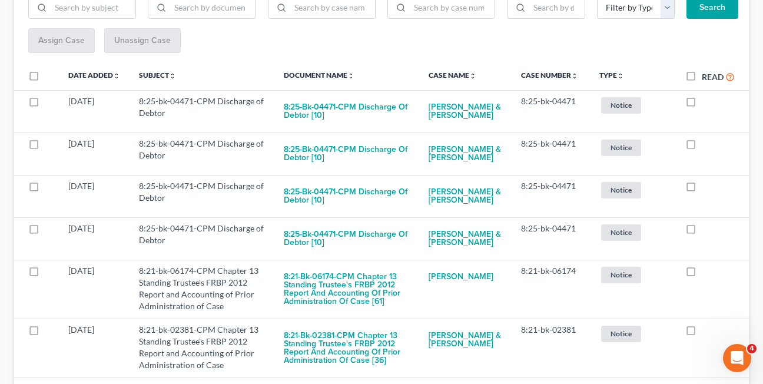
checkbox input "true"
click at [702, 274] on label at bounding box center [702, 274] width 0 height 0
click at [706, 273] on input "checkbox" at bounding box center [710, 269] width 8 height 8
click at [702, 274] on label at bounding box center [702, 274] width 0 height 0
click at [706, 273] on input "checkbox" at bounding box center [710, 269] width 8 height 8
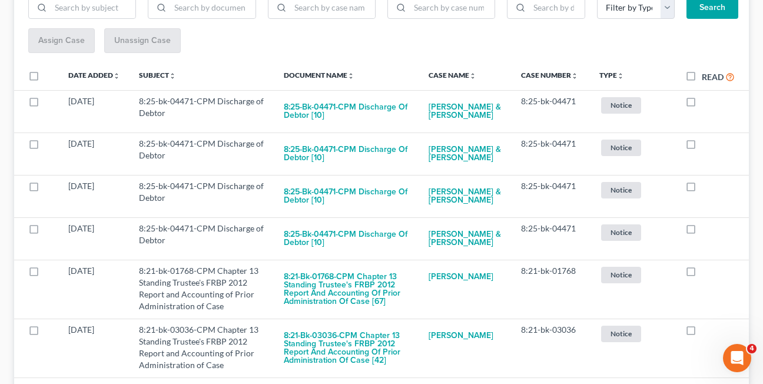
click at [702, 274] on label at bounding box center [702, 274] width 0 height 0
click at [706, 273] on input "checkbox" at bounding box center [710, 269] width 8 height 8
click at [702, 274] on label at bounding box center [702, 274] width 0 height 0
click at [706, 273] on input "checkbox" at bounding box center [710, 269] width 8 height 8
click at [702, 274] on label at bounding box center [702, 274] width 0 height 0
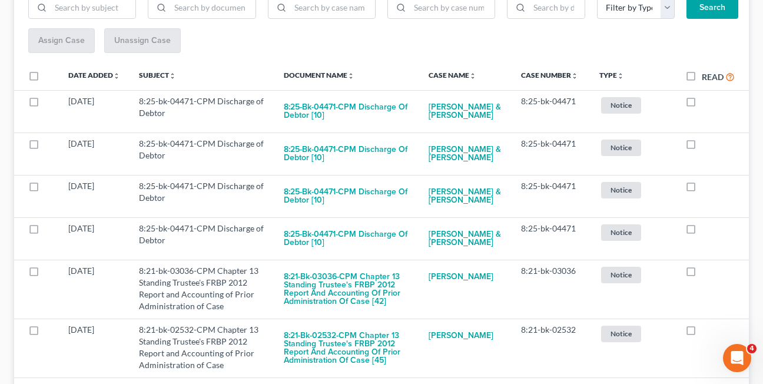
click at [706, 273] on input "checkbox" at bounding box center [710, 269] width 8 height 8
click at [702, 274] on label at bounding box center [702, 274] width 0 height 0
click at [706, 273] on input "checkbox" at bounding box center [710, 269] width 8 height 8
click at [702, 274] on label at bounding box center [702, 274] width 0 height 0
click at [706, 273] on input "checkbox" at bounding box center [710, 269] width 8 height 8
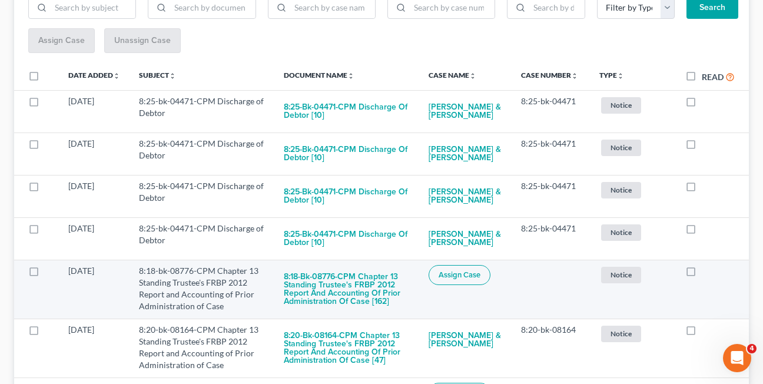
click at [702, 274] on label at bounding box center [702, 274] width 0 height 0
click at [706, 273] on input "checkbox" at bounding box center [710, 269] width 8 height 8
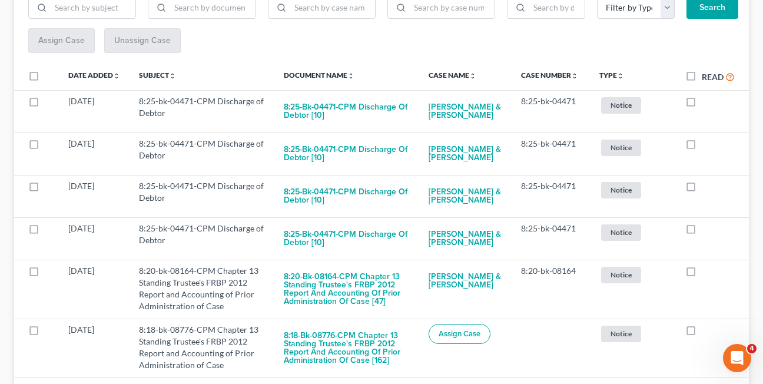
click at [702, 274] on label at bounding box center [702, 274] width 0 height 0
click at [706, 273] on input "checkbox" at bounding box center [710, 269] width 8 height 8
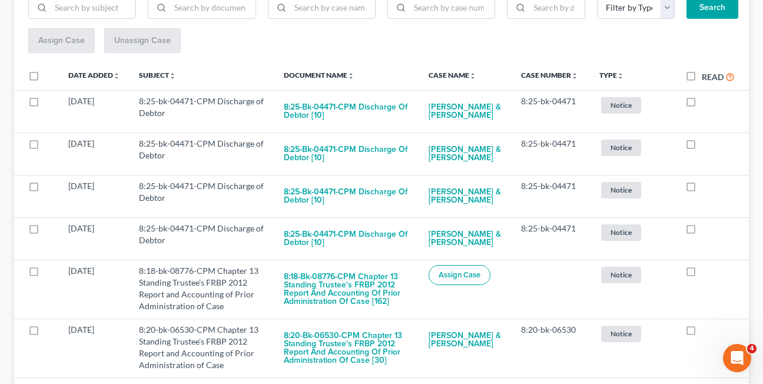
click at [702, 274] on label at bounding box center [702, 274] width 0 height 0
click at [706, 273] on input "checkbox" at bounding box center [710, 269] width 8 height 8
click at [702, 274] on label at bounding box center [702, 274] width 0 height 0
click at [706, 273] on input "checkbox" at bounding box center [710, 269] width 8 height 8
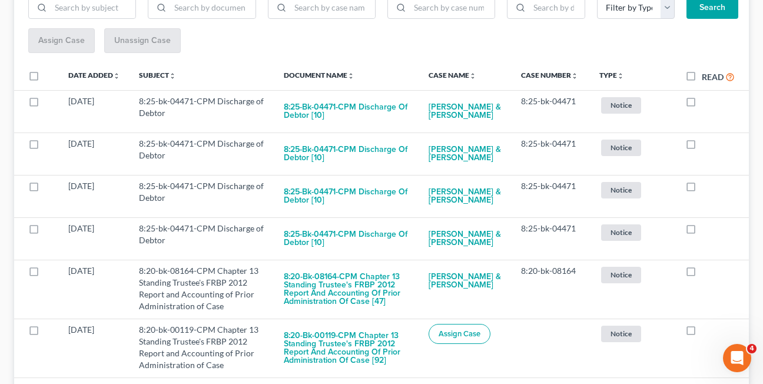
click at [702, 274] on label at bounding box center [702, 274] width 0 height 0
click at [706, 273] on input "checkbox" at bounding box center [710, 269] width 8 height 8
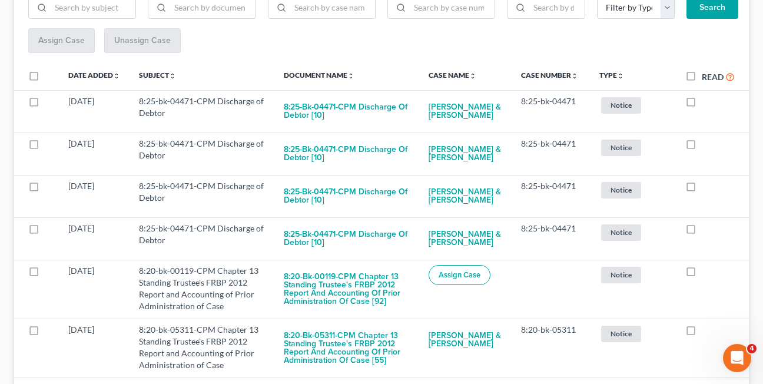
click at [702, 274] on label at bounding box center [702, 274] width 0 height 0
click at [706, 273] on input "checkbox" at bounding box center [710, 269] width 8 height 8
click at [702, 274] on label at bounding box center [702, 274] width 0 height 0
click at [706, 273] on input "checkbox" at bounding box center [710, 269] width 8 height 8
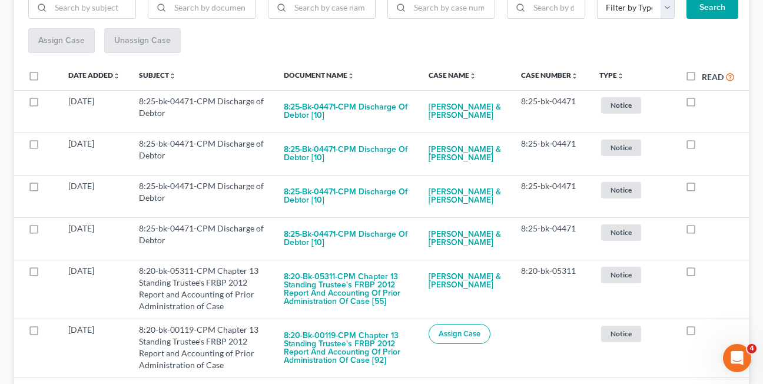
click at [702, 274] on label at bounding box center [702, 274] width 0 height 0
click at [706, 273] on input "checkbox" at bounding box center [710, 269] width 8 height 8
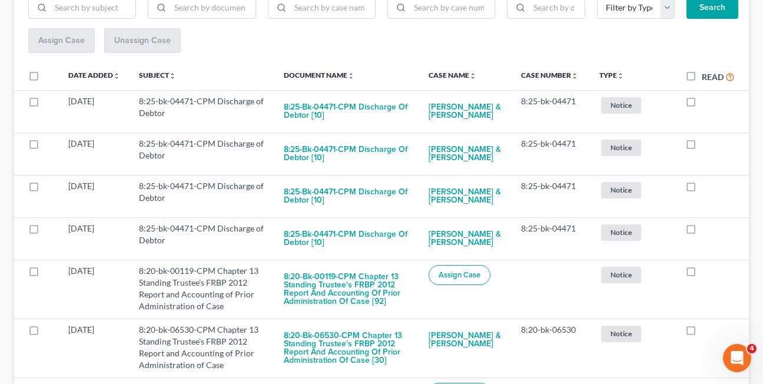
click at [702, 274] on label at bounding box center [702, 274] width 0 height 0
click at [706, 273] on input "checkbox" at bounding box center [710, 269] width 8 height 8
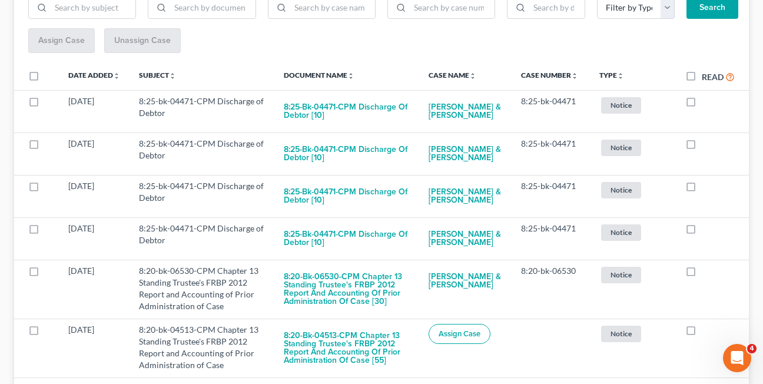
click at [702, 274] on label at bounding box center [702, 274] width 0 height 0
click at [706, 273] on input "checkbox" at bounding box center [710, 269] width 8 height 8
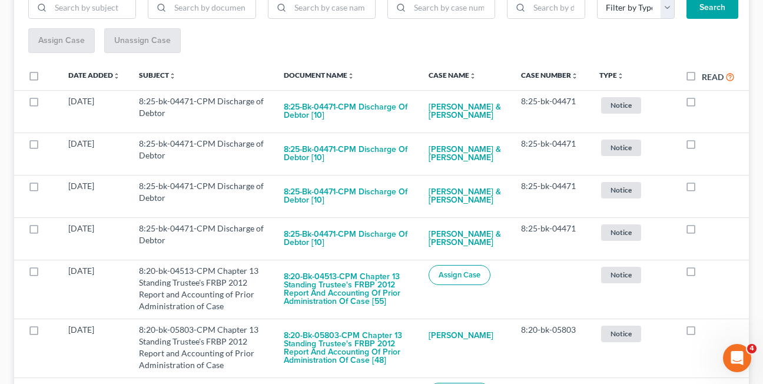
click at [702, 274] on label at bounding box center [702, 274] width 0 height 0
click at [706, 273] on input "checkbox" at bounding box center [710, 269] width 8 height 8
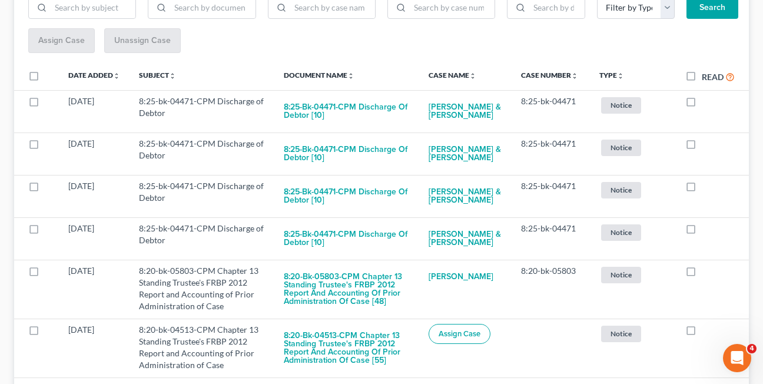
click at [702, 274] on label at bounding box center [702, 274] width 0 height 0
click at [706, 273] on input "checkbox" at bounding box center [710, 269] width 8 height 8
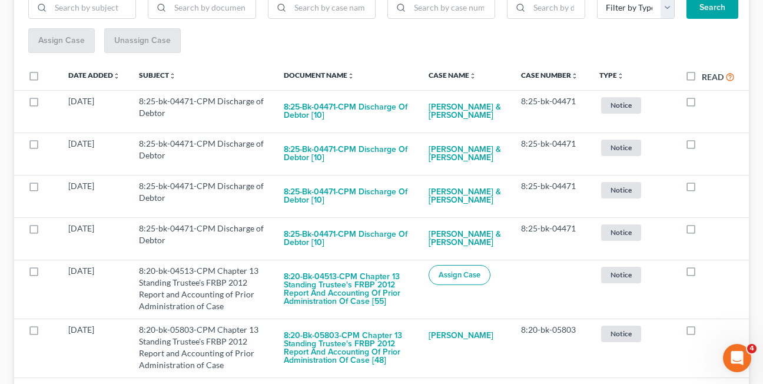
click at [702, 274] on label at bounding box center [702, 274] width 0 height 0
click at [706, 273] on input "checkbox" at bounding box center [710, 269] width 8 height 8
click at [702, 274] on label at bounding box center [702, 274] width 0 height 0
click at [706, 273] on input "checkbox" at bounding box center [710, 269] width 8 height 8
click at [702, 274] on label at bounding box center [702, 274] width 0 height 0
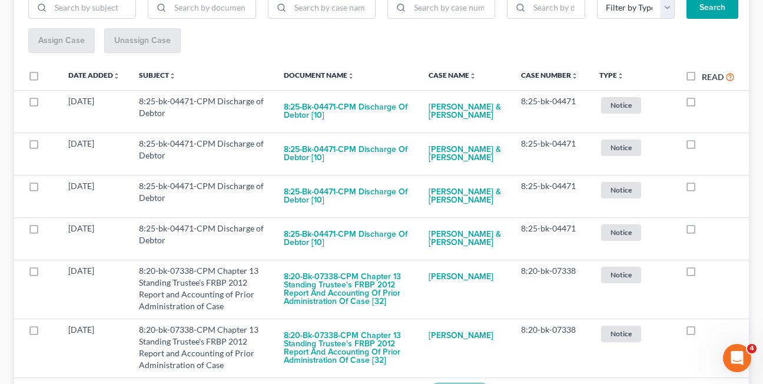
click at [706, 273] on input "checkbox" at bounding box center [710, 269] width 8 height 8
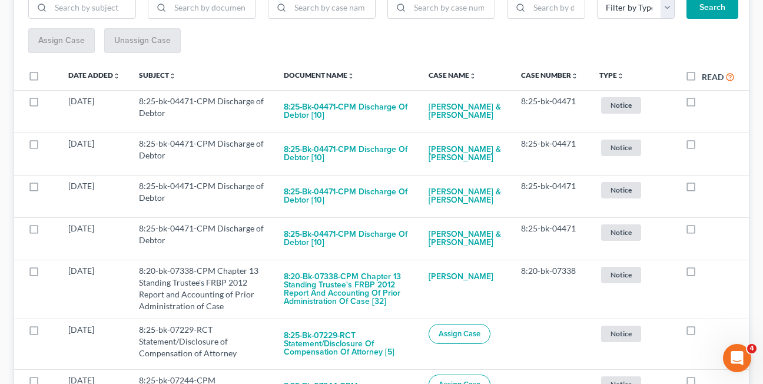
click at [702, 274] on label at bounding box center [702, 274] width 0 height 0
click at [706, 273] on input "checkbox" at bounding box center [710, 269] width 8 height 8
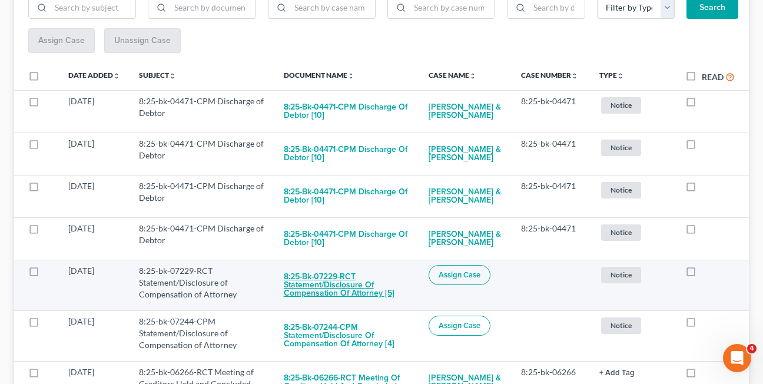
click at [315, 293] on button "8:25-bk-07229-RCT Statement/Disclosure of Compensation of Attorney [5]" at bounding box center [347, 285] width 127 height 40
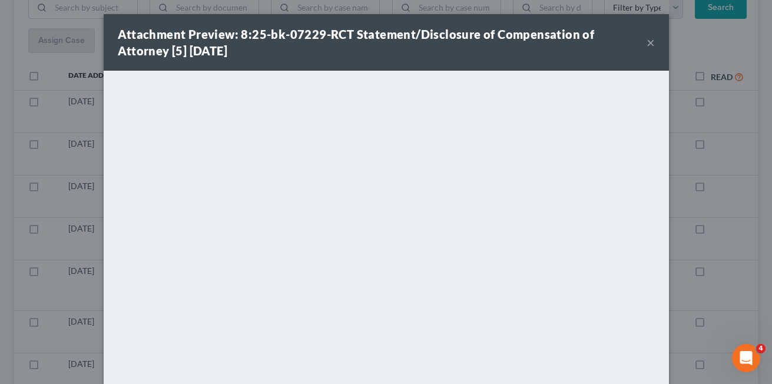
click at [646, 45] on button "×" at bounding box center [650, 42] width 8 height 14
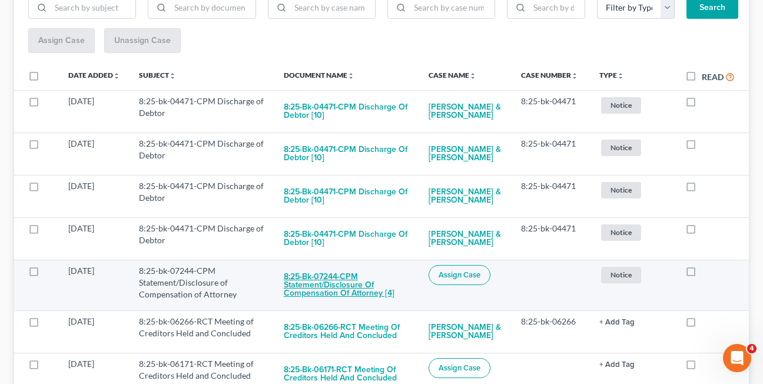
click at [327, 293] on button "8:25-bk-07244-CPM Statement/Disclosure of Compensation of Attorney [4]" at bounding box center [347, 285] width 127 height 40
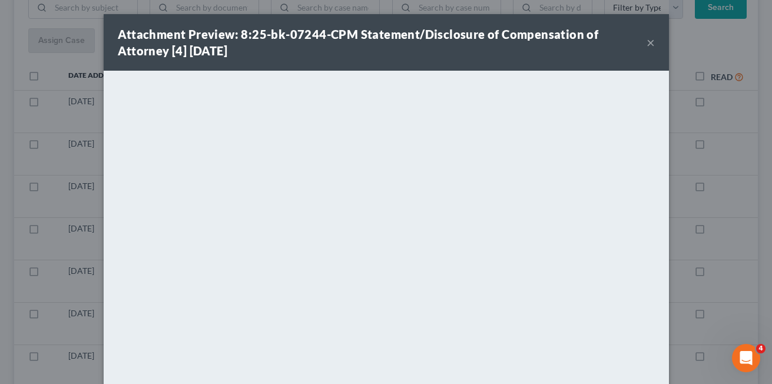
click at [646, 44] on button "×" at bounding box center [650, 42] width 8 height 14
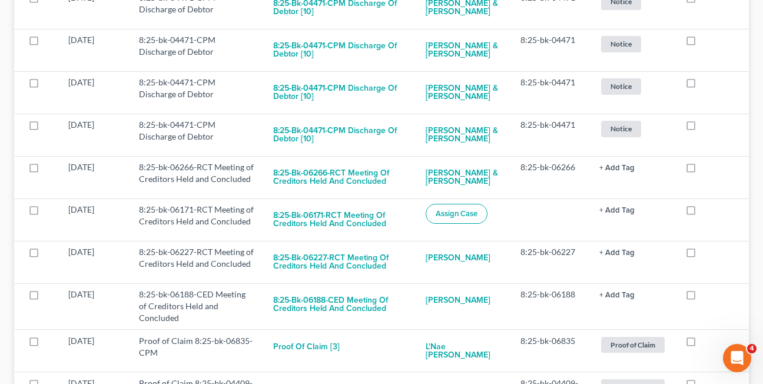
scroll to position [288, 0]
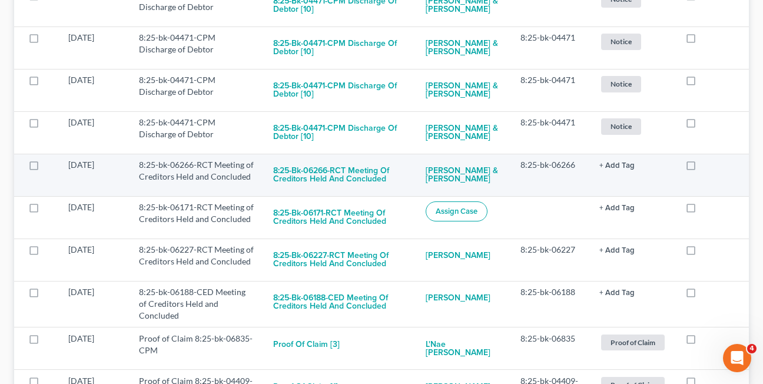
click at [702, 168] on label at bounding box center [702, 168] width 0 height 0
click at [706, 167] on input "checkbox" at bounding box center [710, 163] width 8 height 8
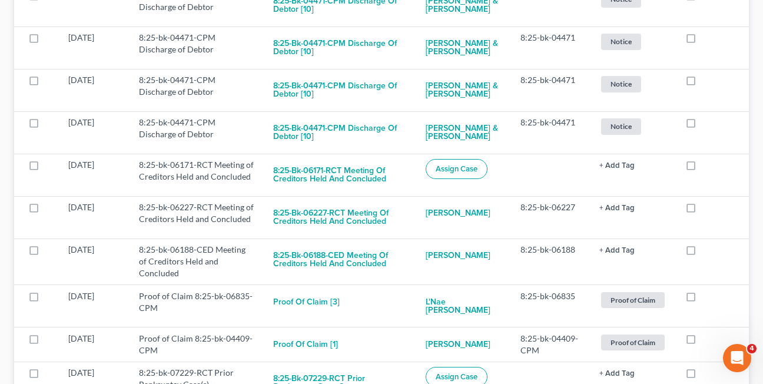
click at [702, 168] on label at bounding box center [702, 168] width 0 height 0
click at [706, 167] on input "checkbox" at bounding box center [710, 163] width 8 height 8
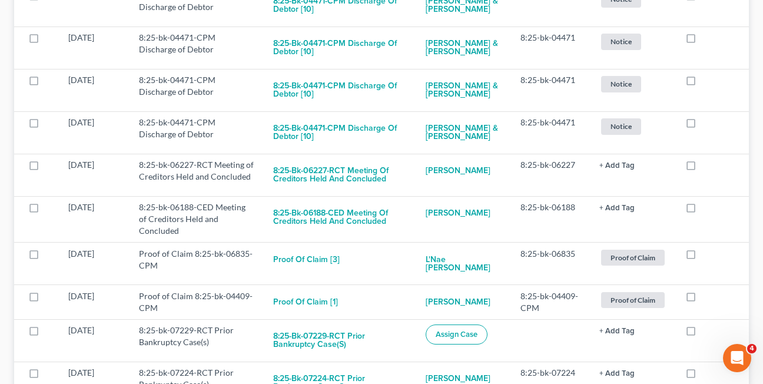
click at [702, 168] on label at bounding box center [702, 168] width 0 height 0
click at [706, 167] on input "checkbox" at bounding box center [710, 163] width 8 height 8
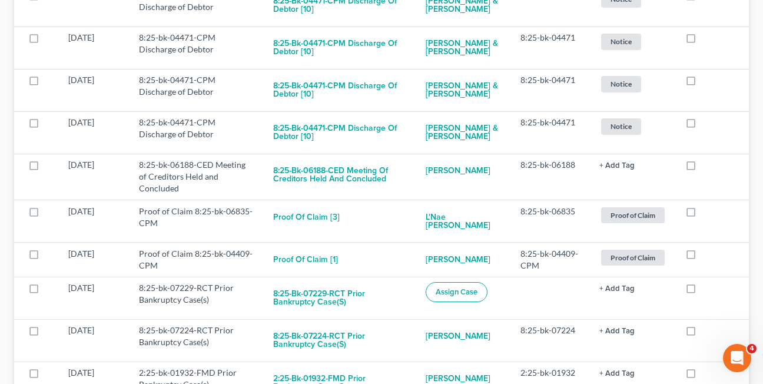
click at [702, 168] on label at bounding box center [702, 168] width 0 height 0
click at [706, 167] on input "checkbox" at bounding box center [710, 163] width 8 height 8
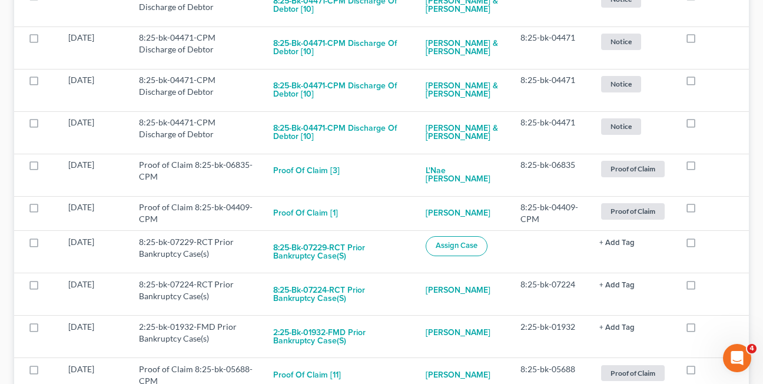
click at [702, 168] on label at bounding box center [702, 168] width 0 height 0
click at [706, 167] on input "checkbox" at bounding box center [710, 163] width 8 height 8
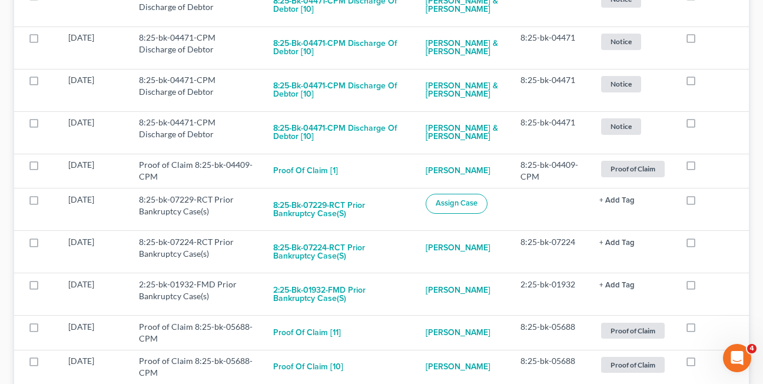
click at [702, 168] on label at bounding box center [702, 168] width 0 height 0
click at [706, 167] on input "checkbox" at bounding box center [710, 163] width 8 height 8
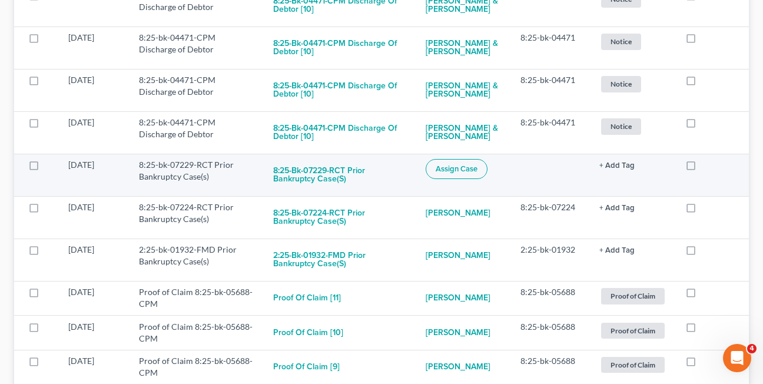
click at [702, 168] on label at bounding box center [702, 168] width 0 height 0
click at [706, 167] on input "checkbox" at bounding box center [710, 163] width 8 height 8
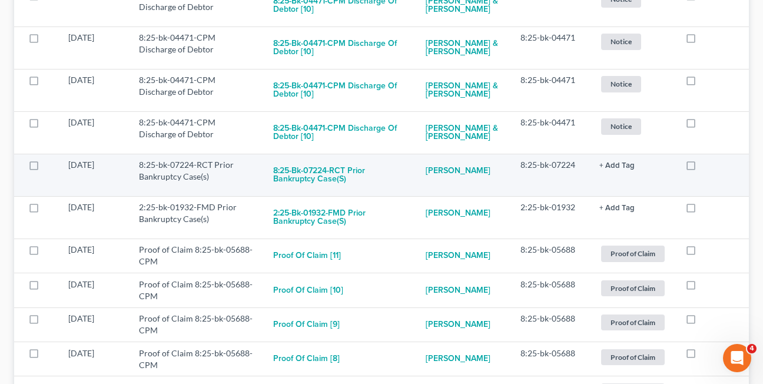
click at [702, 168] on label at bounding box center [702, 168] width 0 height 0
click at [706, 167] on input "checkbox" at bounding box center [710, 163] width 8 height 8
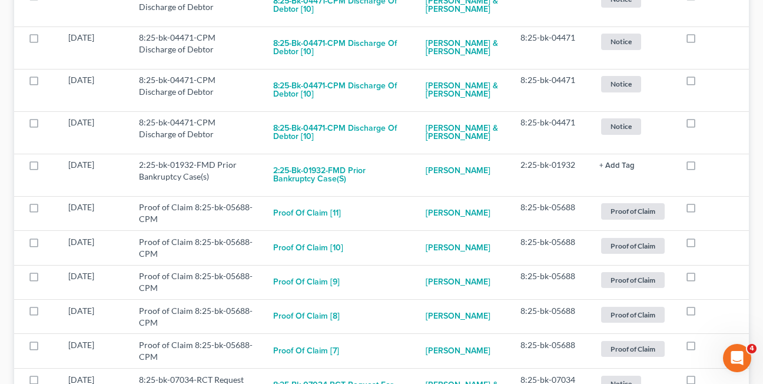
click at [702, 168] on label at bounding box center [702, 168] width 0 height 0
click at [706, 167] on input "checkbox" at bounding box center [710, 163] width 8 height 8
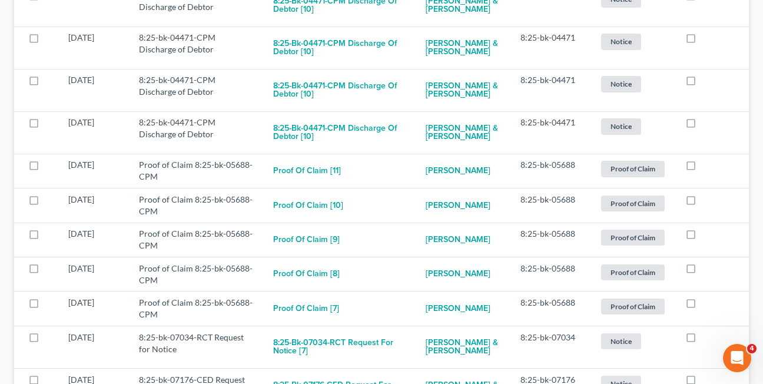
click at [702, 168] on label at bounding box center [702, 168] width 0 height 0
click at [706, 167] on input "checkbox" at bounding box center [710, 163] width 8 height 8
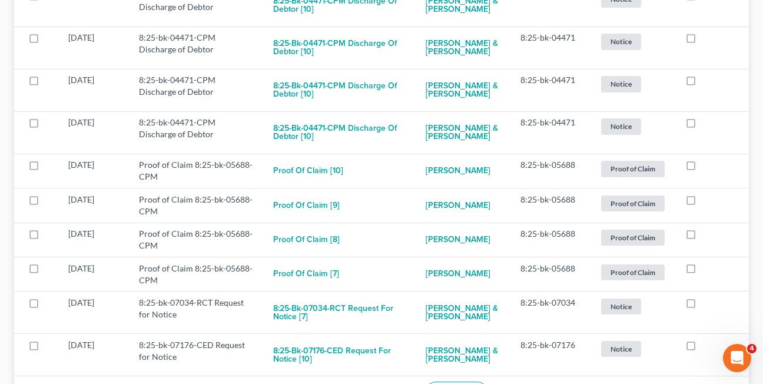
click at [702, 168] on label at bounding box center [702, 168] width 0 height 0
click at [706, 167] on input "checkbox" at bounding box center [710, 163] width 8 height 8
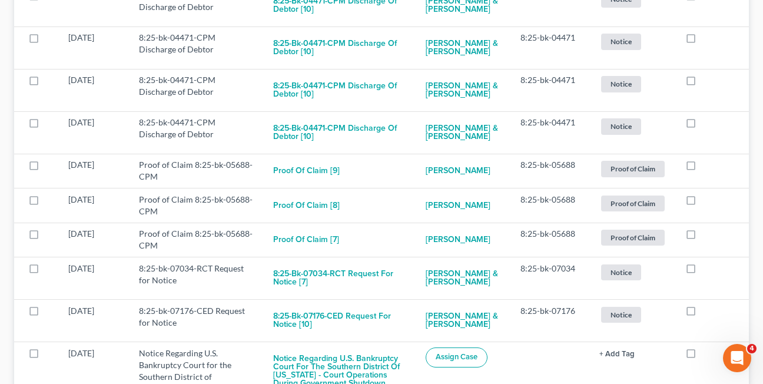
click at [702, 168] on label at bounding box center [702, 168] width 0 height 0
click at [706, 167] on input "checkbox" at bounding box center [710, 163] width 8 height 8
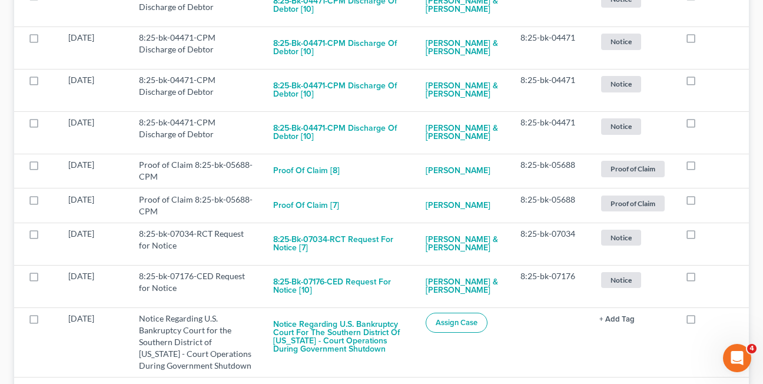
click at [702, 168] on label at bounding box center [702, 168] width 0 height 0
click at [706, 167] on input "checkbox" at bounding box center [710, 163] width 8 height 8
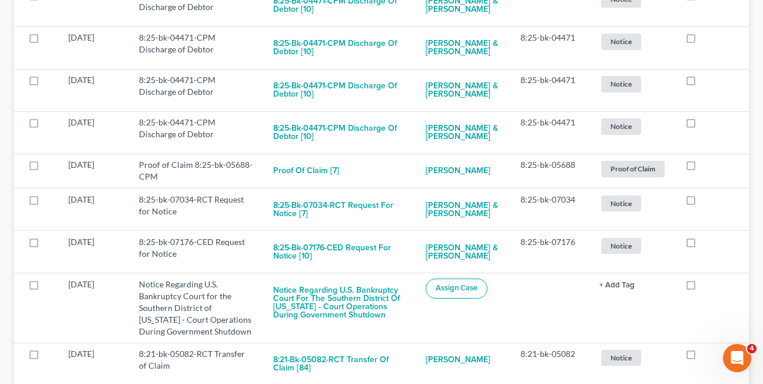
click at [702, 168] on label at bounding box center [702, 168] width 0 height 0
click at [706, 167] on input "checkbox" at bounding box center [710, 163] width 8 height 8
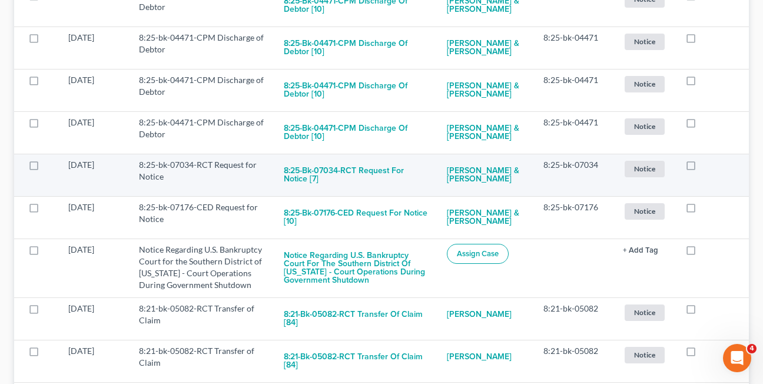
click at [702, 168] on label at bounding box center [702, 168] width 0 height 0
click at [706, 167] on input "checkbox" at bounding box center [710, 163] width 8 height 8
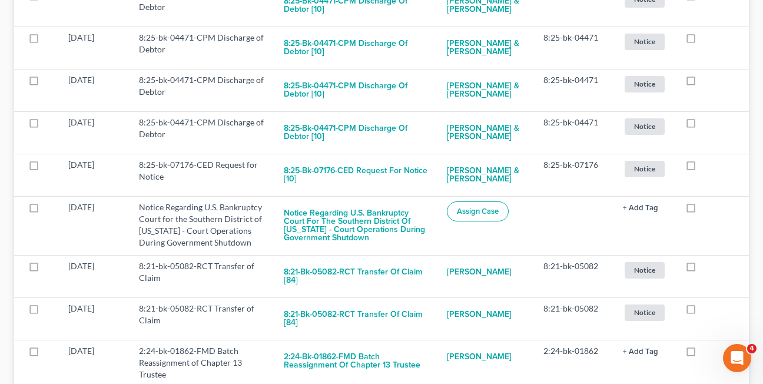
click at [702, 168] on label at bounding box center [702, 168] width 0 height 0
click at [706, 167] on input "checkbox" at bounding box center [710, 163] width 8 height 8
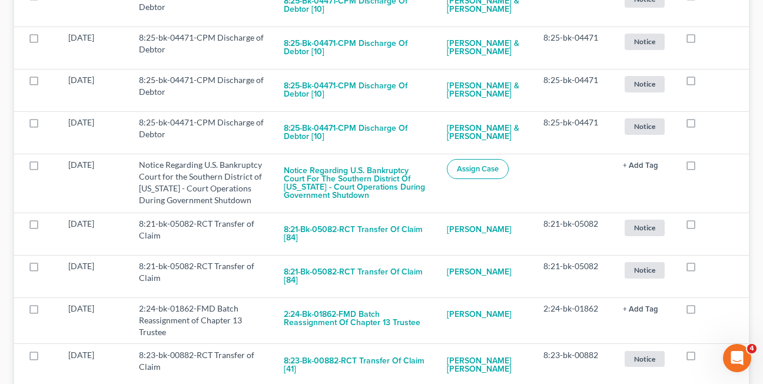
click at [702, 168] on label at bounding box center [702, 168] width 0 height 0
click at [706, 167] on input "checkbox" at bounding box center [710, 163] width 8 height 8
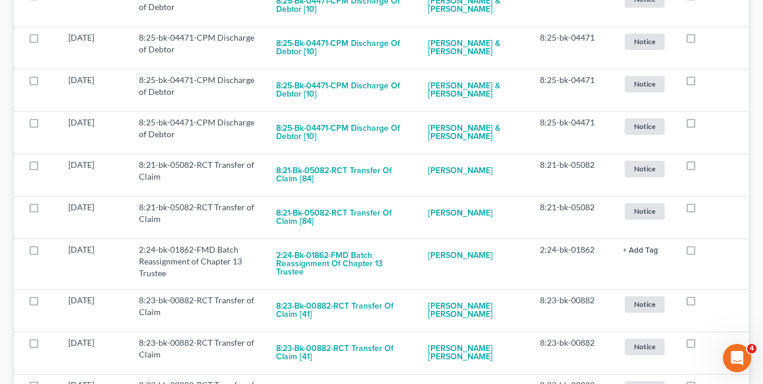
click at [702, 168] on label at bounding box center [702, 168] width 0 height 0
click at [706, 167] on input "checkbox" at bounding box center [710, 163] width 8 height 8
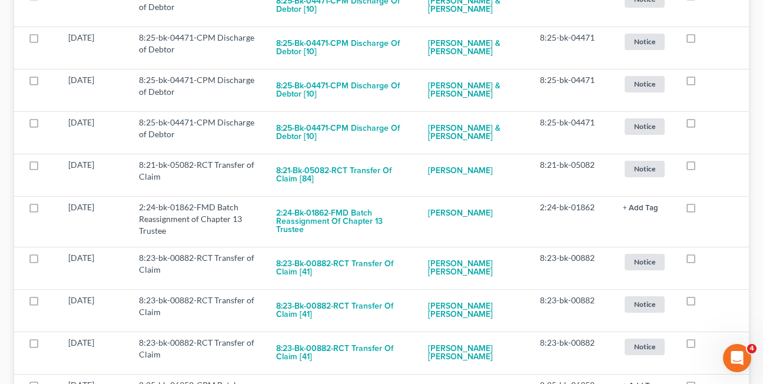
click at [702, 168] on label at bounding box center [702, 168] width 0 height 0
click at [706, 167] on input "checkbox" at bounding box center [710, 163] width 8 height 8
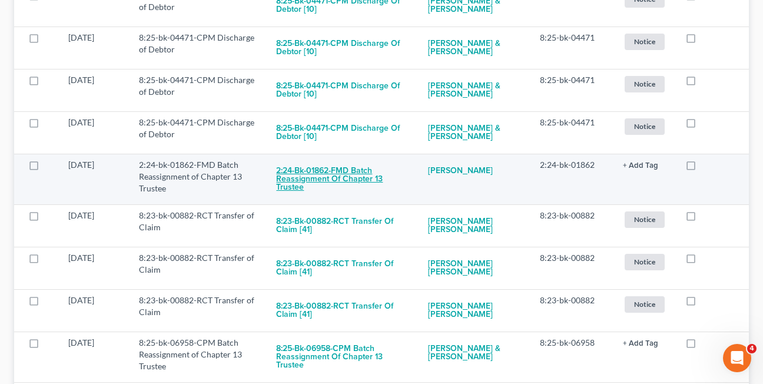
click at [337, 178] on button "2:24-bk-01862-FMD Batch Reassignment of Chapter 13 Trustee" at bounding box center [342, 179] width 133 height 40
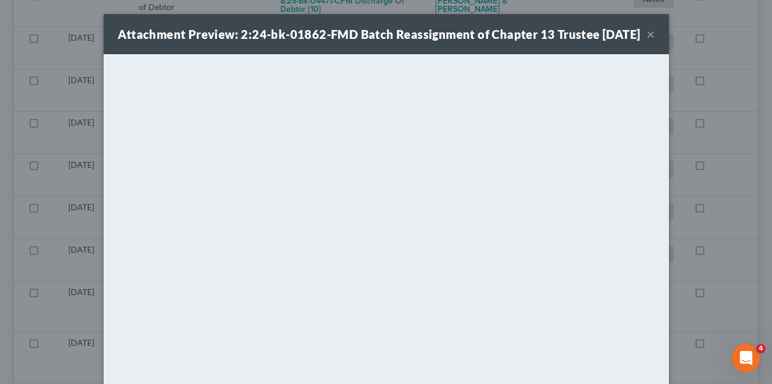
click at [646, 41] on button "×" at bounding box center [650, 34] width 8 height 14
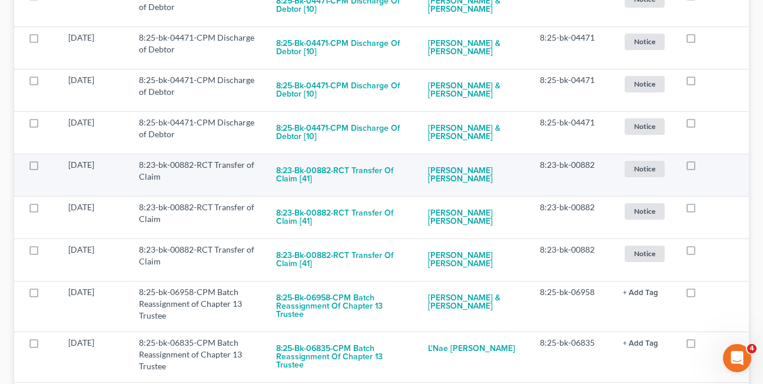
click at [702, 168] on label at bounding box center [702, 168] width 0 height 0
click at [706, 167] on input "checkbox" at bounding box center [710, 163] width 8 height 8
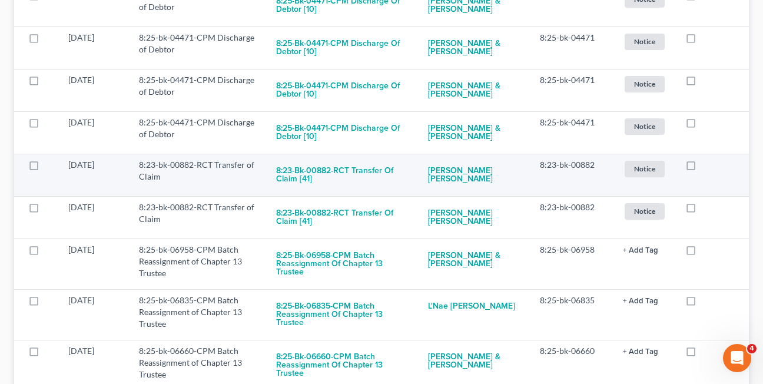
click at [702, 168] on label at bounding box center [702, 168] width 0 height 0
click at [706, 167] on input "checkbox" at bounding box center [710, 163] width 8 height 8
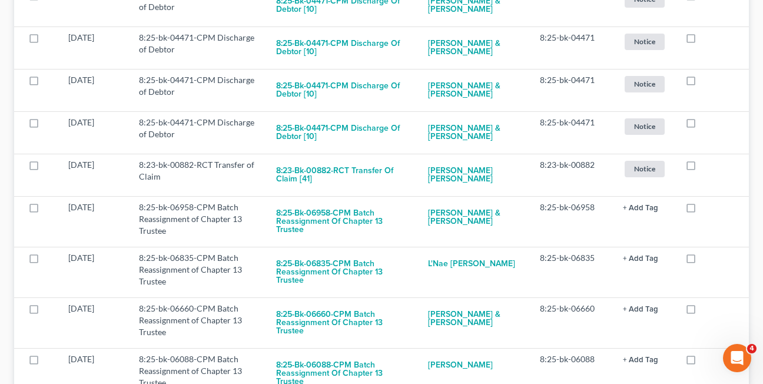
click at [702, 168] on label at bounding box center [702, 168] width 0 height 0
click at [706, 167] on input "checkbox" at bounding box center [710, 163] width 8 height 8
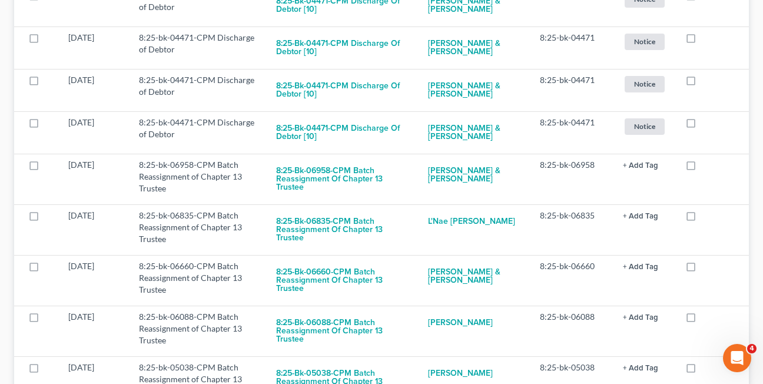
click at [702, 168] on label at bounding box center [702, 168] width 0 height 0
click at [706, 167] on input "checkbox" at bounding box center [710, 163] width 8 height 8
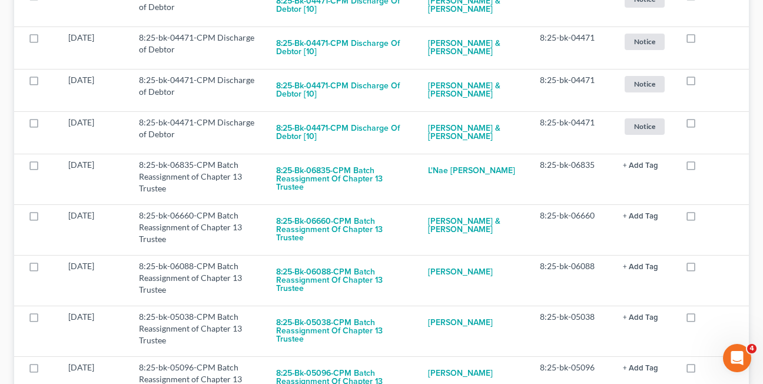
click at [702, 168] on label at bounding box center [702, 168] width 0 height 0
click at [706, 167] on input "checkbox" at bounding box center [710, 163] width 8 height 8
click at [702, 168] on label at bounding box center [702, 168] width 0 height 0
click at [706, 167] on input "checkbox" at bounding box center [710, 163] width 8 height 8
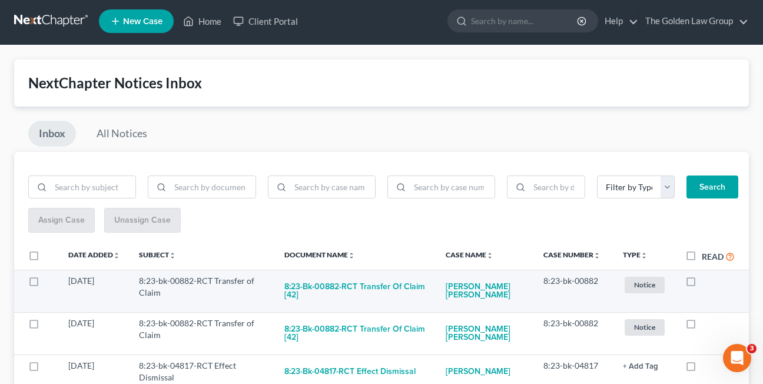
click at [702, 284] on label at bounding box center [702, 284] width 0 height 0
click at [706, 281] on input "checkbox" at bounding box center [710, 279] width 8 height 8
checkbox input "true"
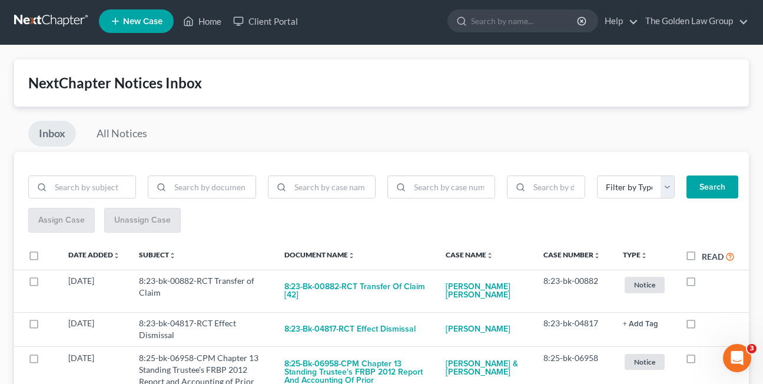
click at [702, 284] on label at bounding box center [702, 284] width 0 height 0
click at [706, 281] on input "checkbox" at bounding box center [710, 279] width 8 height 8
checkbox input "true"
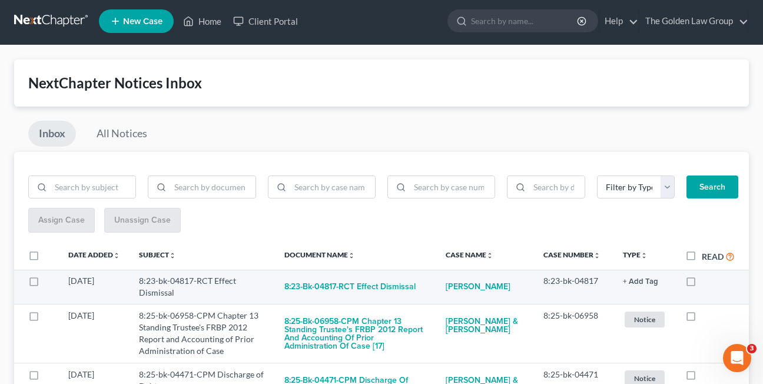
click at [702, 284] on label at bounding box center [702, 284] width 0 height 0
click at [706, 283] on input "checkbox" at bounding box center [710, 279] width 8 height 8
checkbox input "true"
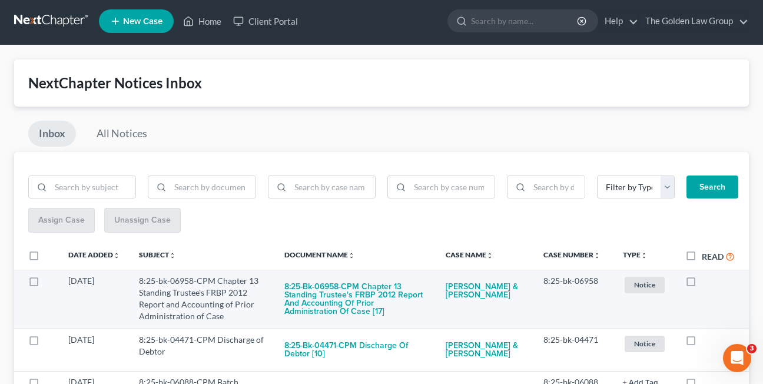
click at [702, 284] on label at bounding box center [702, 284] width 0 height 0
click at [706, 283] on input "checkbox" at bounding box center [710, 279] width 8 height 8
checkbox input "true"
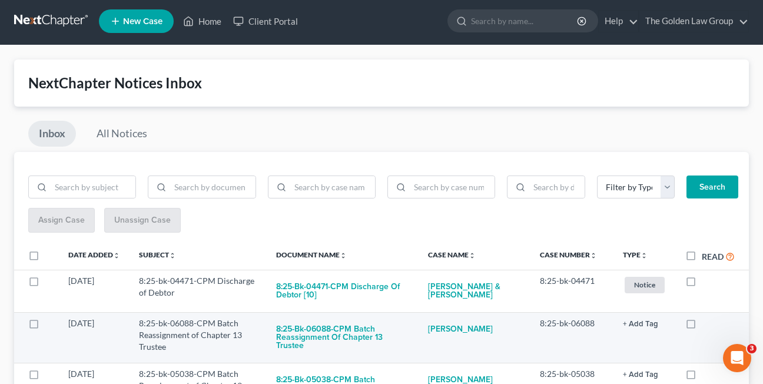
click at [702, 326] on label at bounding box center [702, 326] width 0 height 0
click at [706, 325] on input "checkbox" at bounding box center [710, 321] width 8 height 8
checkbox input "true"
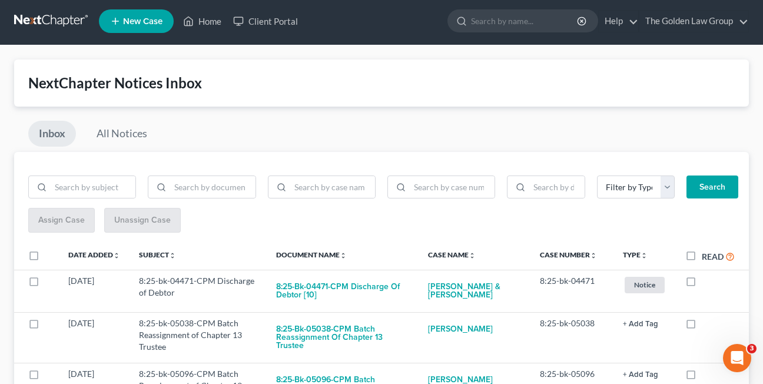
click at [702, 326] on label at bounding box center [702, 326] width 0 height 0
click at [706, 325] on input "checkbox" at bounding box center [710, 321] width 8 height 8
checkbox input "true"
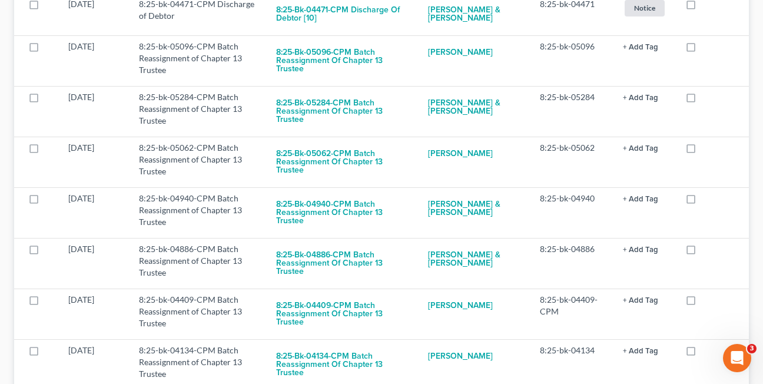
scroll to position [283, 0]
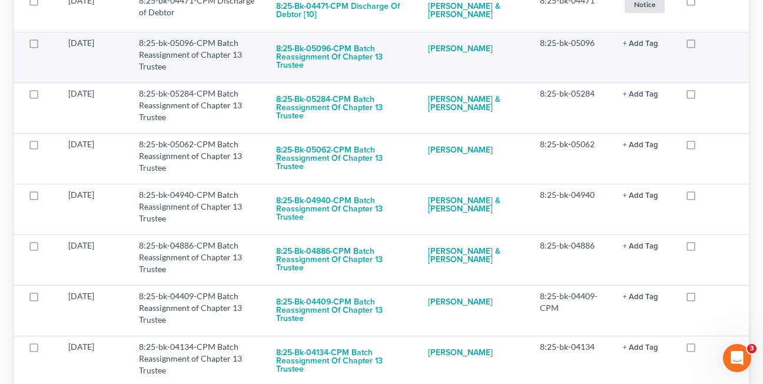
click at [702, 46] on label at bounding box center [702, 46] width 0 height 0
click at [706, 45] on input "checkbox" at bounding box center [710, 41] width 8 height 8
checkbox input "true"
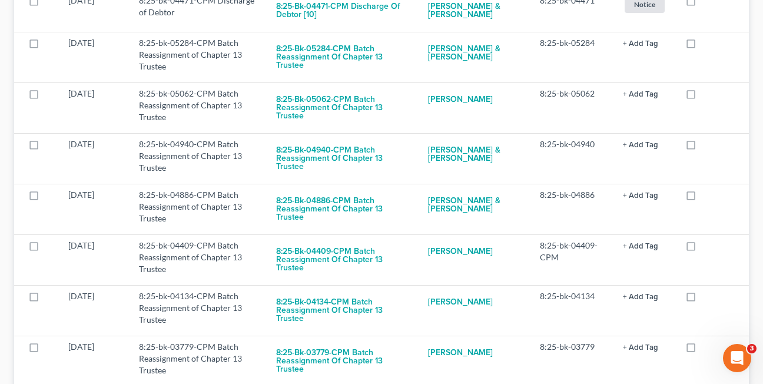
click at [702, 46] on label at bounding box center [702, 46] width 0 height 0
click at [706, 45] on input "checkbox" at bounding box center [710, 41] width 8 height 8
checkbox input "true"
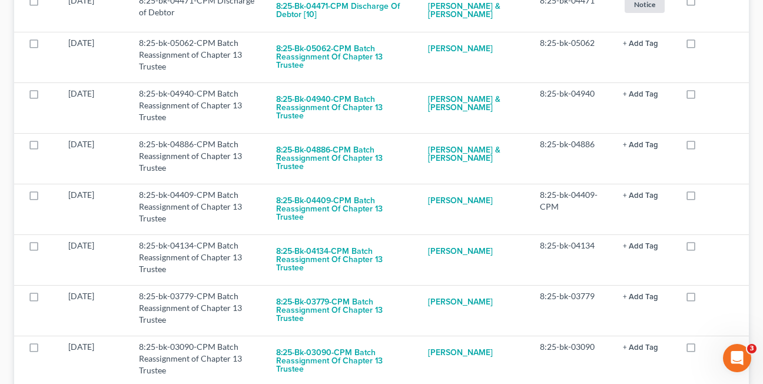
click at [702, 46] on label at bounding box center [702, 46] width 0 height 0
click at [706, 45] on input "checkbox" at bounding box center [710, 41] width 8 height 8
checkbox input "true"
click at [702, 46] on label at bounding box center [702, 46] width 0 height 0
click at [706, 45] on input "checkbox" at bounding box center [710, 41] width 8 height 8
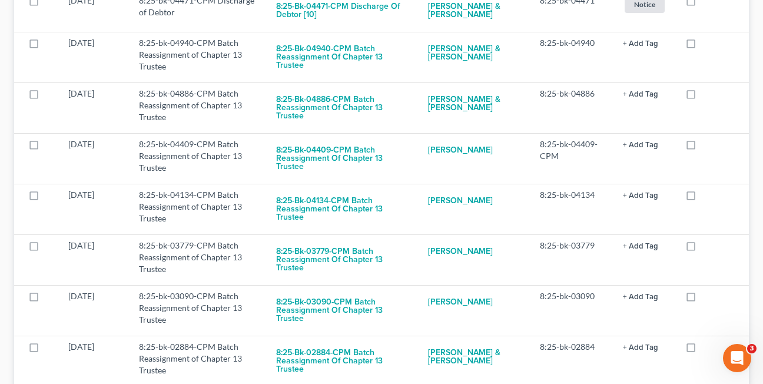
checkbox input "true"
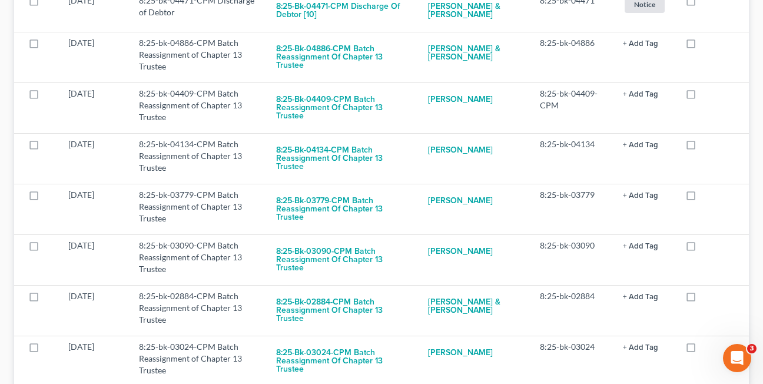
click at [702, 46] on label at bounding box center [702, 46] width 0 height 0
click at [706, 45] on input "checkbox" at bounding box center [710, 41] width 8 height 8
checkbox input "true"
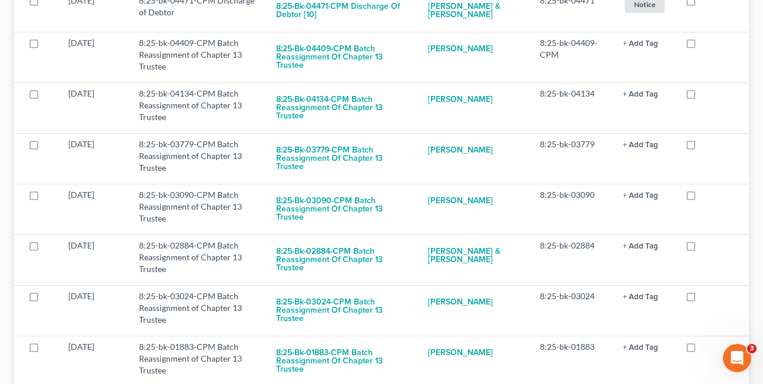
click at [702, 46] on label at bounding box center [702, 46] width 0 height 0
click at [706, 45] on input "checkbox" at bounding box center [710, 41] width 8 height 8
checkbox input "true"
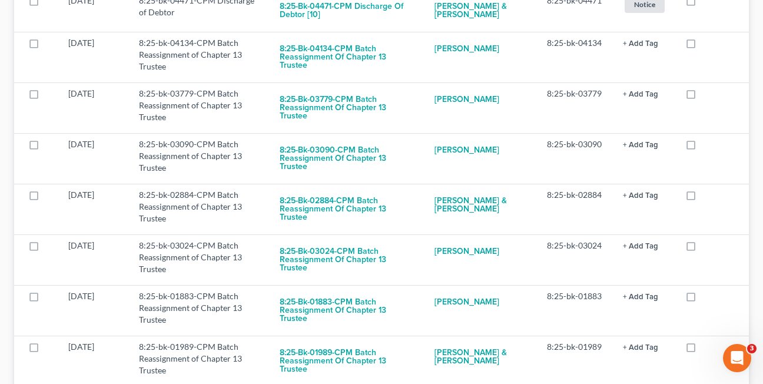
click at [702, 46] on label at bounding box center [702, 46] width 0 height 0
click at [706, 45] on input "checkbox" at bounding box center [710, 41] width 8 height 8
checkbox input "true"
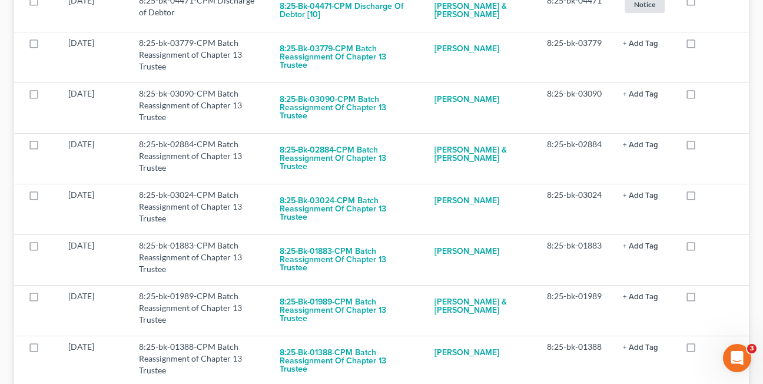
click at [702, 46] on label at bounding box center [702, 46] width 0 height 0
click at [706, 45] on input "checkbox" at bounding box center [710, 41] width 8 height 8
checkbox input "true"
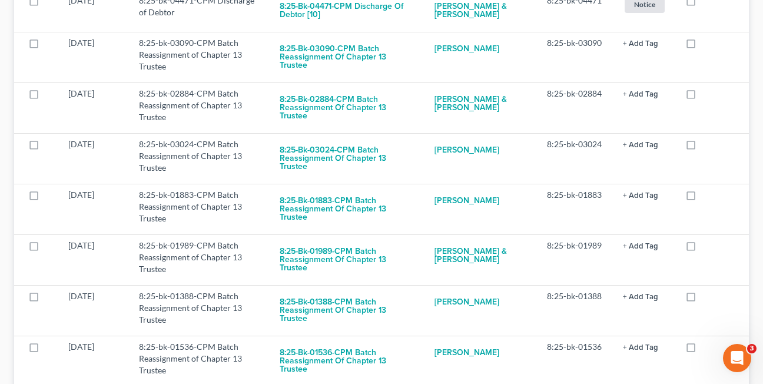
click at [702, 46] on label at bounding box center [702, 46] width 0 height 0
click at [706, 45] on input "checkbox" at bounding box center [710, 41] width 8 height 8
checkbox input "true"
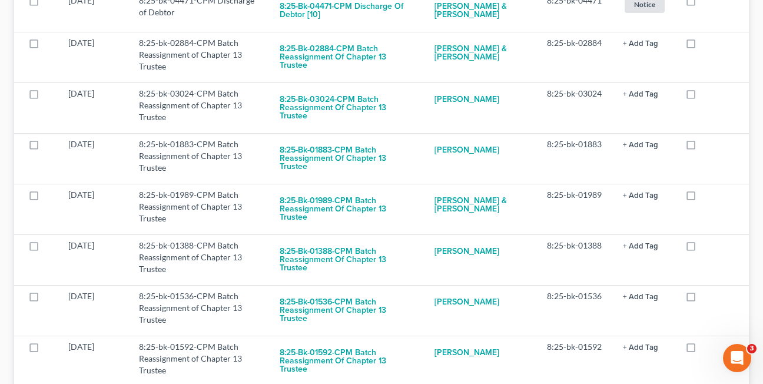
click at [702, 46] on label at bounding box center [702, 46] width 0 height 0
click at [706, 45] on input "checkbox" at bounding box center [710, 41] width 8 height 8
checkbox input "true"
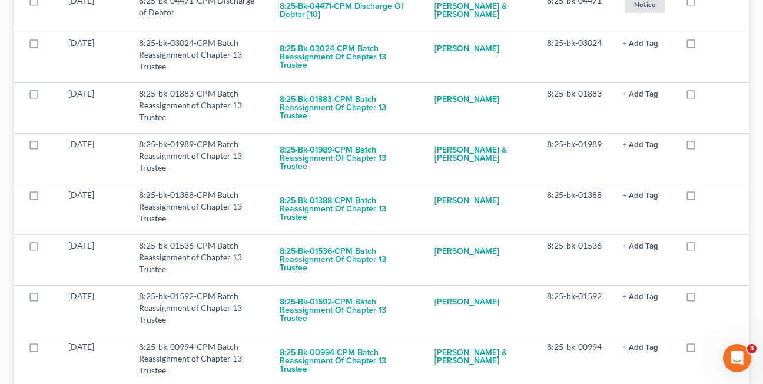
click at [702, 46] on label at bounding box center [702, 46] width 0 height 0
click at [706, 45] on input "checkbox" at bounding box center [710, 41] width 8 height 8
checkbox input "true"
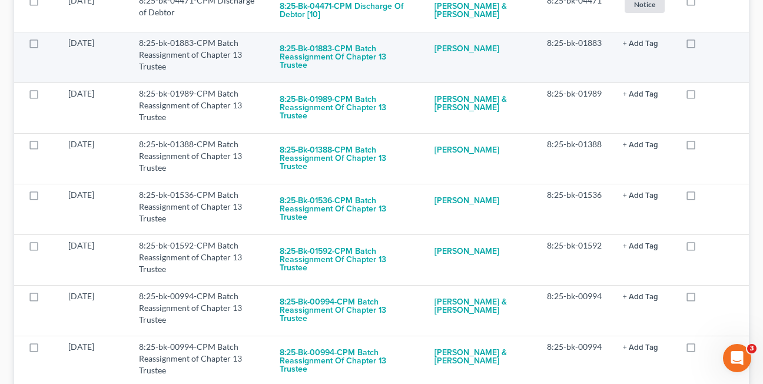
click at [702, 46] on label at bounding box center [702, 46] width 0 height 0
click at [706, 45] on input "checkbox" at bounding box center [710, 41] width 8 height 8
checkbox input "true"
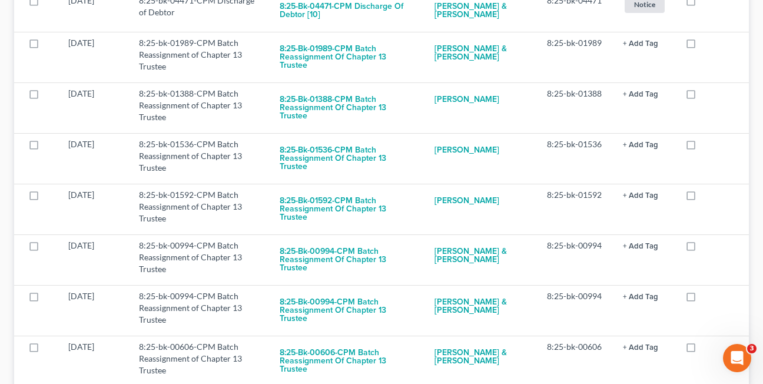
click at [702, 46] on label at bounding box center [702, 46] width 0 height 0
click at [706, 45] on input "checkbox" at bounding box center [710, 41] width 8 height 8
checkbox input "true"
click at [702, 46] on label at bounding box center [702, 46] width 0 height 0
click at [706, 45] on input "checkbox" at bounding box center [710, 41] width 8 height 8
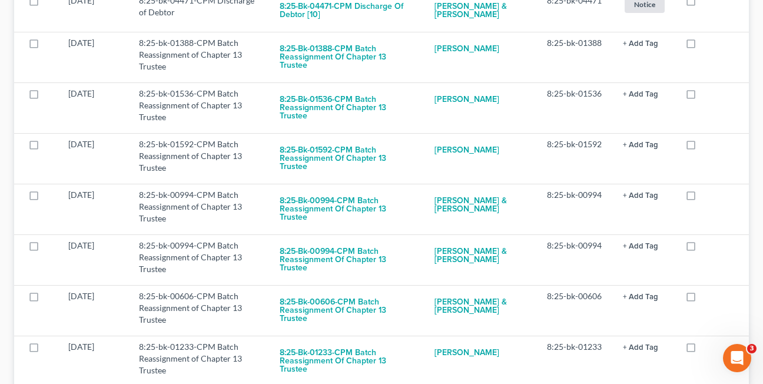
checkbox input "true"
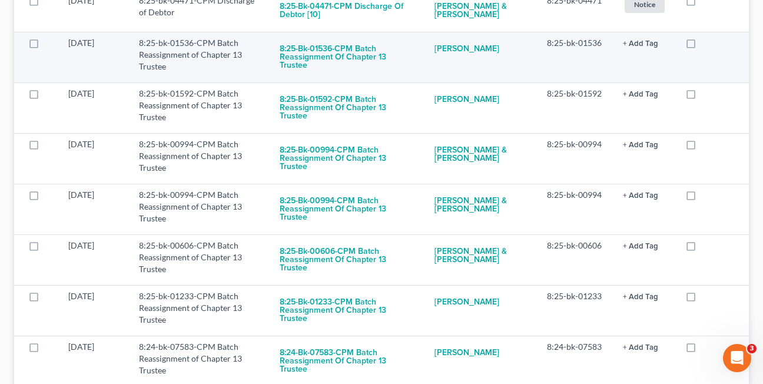
click at [702, 46] on label at bounding box center [702, 46] width 0 height 0
click at [706, 45] on input "checkbox" at bounding box center [710, 41] width 8 height 8
checkbox input "true"
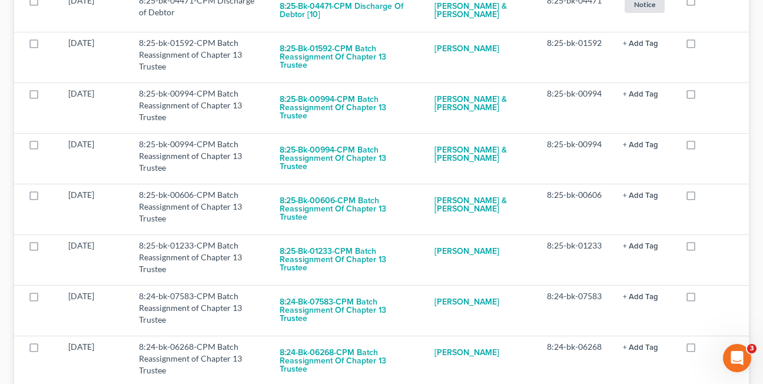
click at [702, 46] on label at bounding box center [702, 46] width 0 height 0
click at [706, 45] on input "checkbox" at bounding box center [710, 41] width 8 height 8
checkbox input "true"
click at [702, 46] on label at bounding box center [702, 46] width 0 height 0
click at [706, 45] on input "checkbox" at bounding box center [710, 41] width 8 height 8
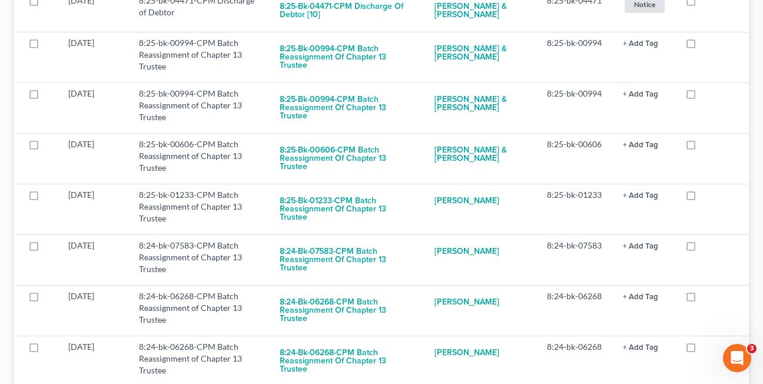
checkbox input "true"
click at [702, 46] on label at bounding box center [702, 46] width 0 height 0
click at [706, 45] on input "checkbox" at bounding box center [710, 41] width 8 height 8
checkbox input "true"
click at [702, 46] on label at bounding box center [702, 46] width 0 height 0
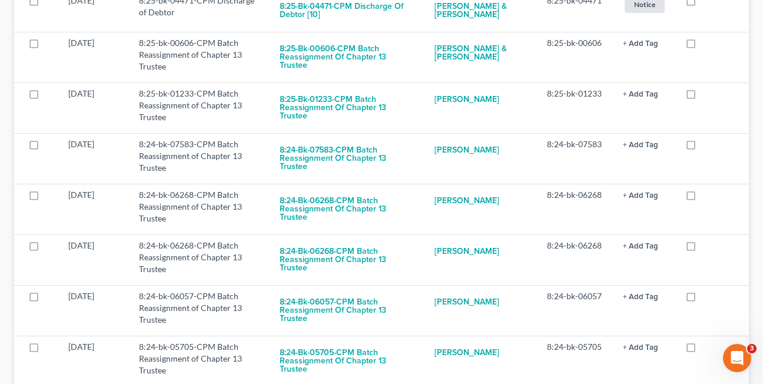
click at [706, 45] on input "checkbox" at bounding box center [710, 41] width 8 height 8
checkbox input "true"
click at [702, 46] on label at bounding box center [702, 46] width 0 height 0
click at [706, 45] on input "checkbox" at bounding box center [710, 41] width 8 height 8
checkbox input "true"
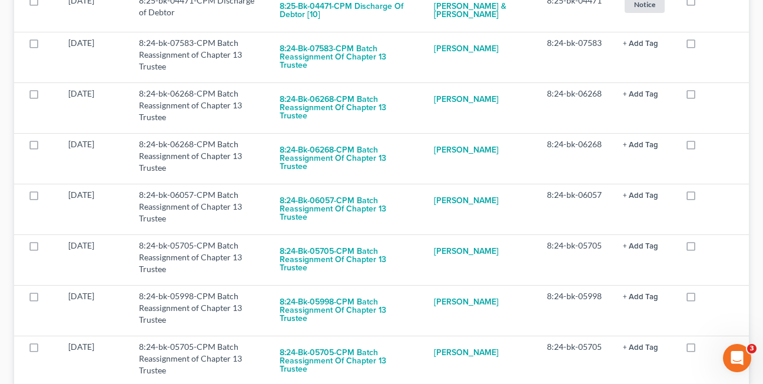
click at [702, 46] on label at bounding box center [702, 46] width 0 height 0
click at [706, 45] on input "checkbox" at bounding box center [710, 41] width 8 height 8
checkbox input "true"
click at [702, 46] on label at bounding box center [702, 46] width 0 height 0
click at [706, 45] on input "checkbox" at bounding box center [710, 41] width 8 height 8
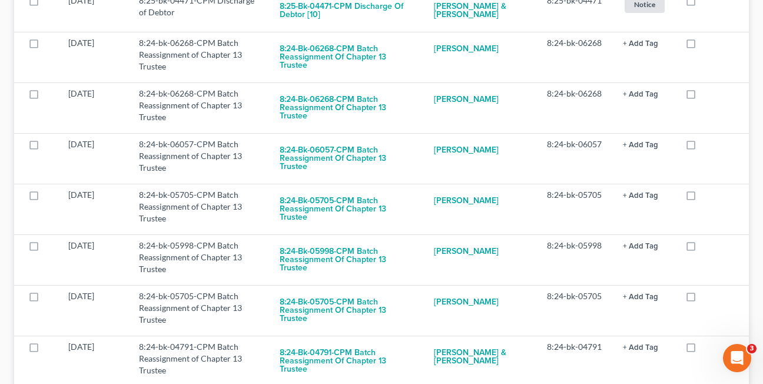
checkbox input "true"
click at [702, 46] on label at bounding box center [702, 46] width 0 height 0
click at [706, 45] on input "checkbox" at bounding box center [710, 41] width 8 height 8
checkbox input "true"
click at [702, 46] on label at bounding box center [702, 46] width 0 height 0
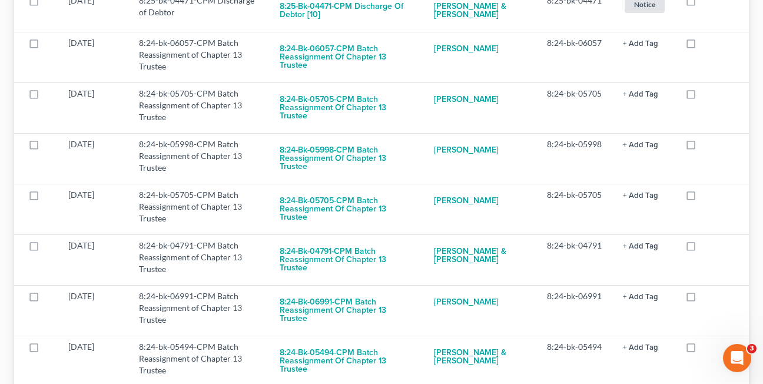
click at [706, 45] on input "checkbox" at bounding box center [710, 41] width 8 height 8
checkbox input "true"
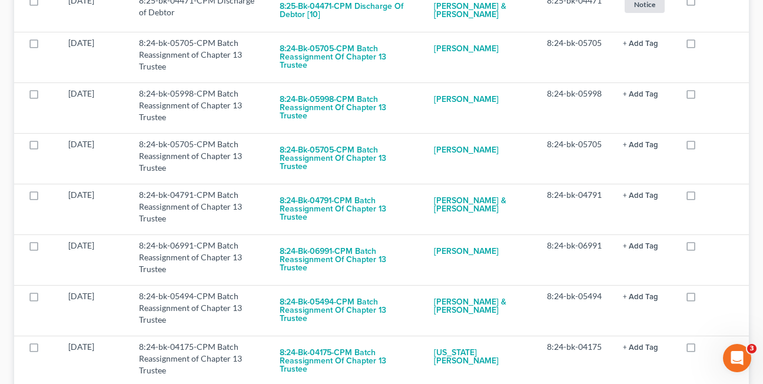
click at [702, 46] on label at bounding box center [702, 46] width 0 height 0
click at [706, 45] on input "checkbox" at bounding box center [710, 41] width 8 height 8
checkbox input "true"
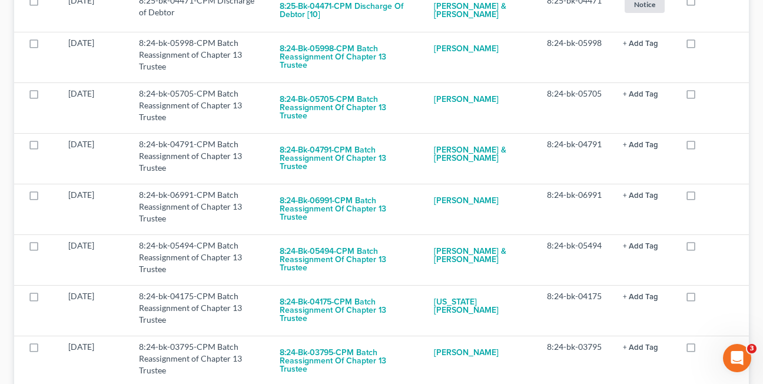
click at [702, 46] on label at bounding box center [702, 46] width 0 height 0
click at [706, 45] on input "checkbox" at bounding box center [710, 41] width 8 height 8
checkbox input "true"
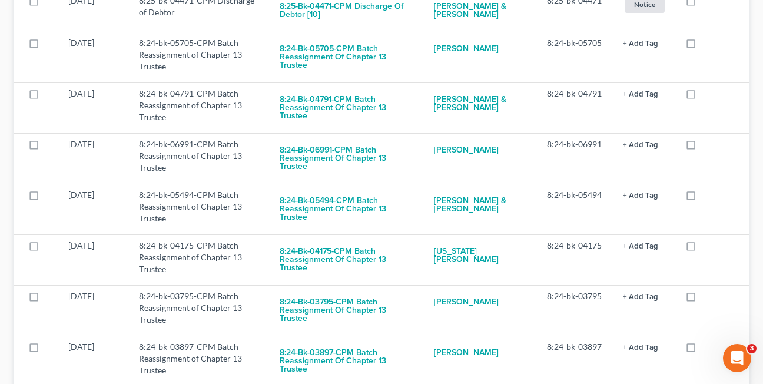
click at [702, 46] on label at bounding box center [702, 46] width 0 height 0
click at [706, 45] on input "checkbox" at bounding box center [710, 41] width 8 height 8
checkbox input "true"
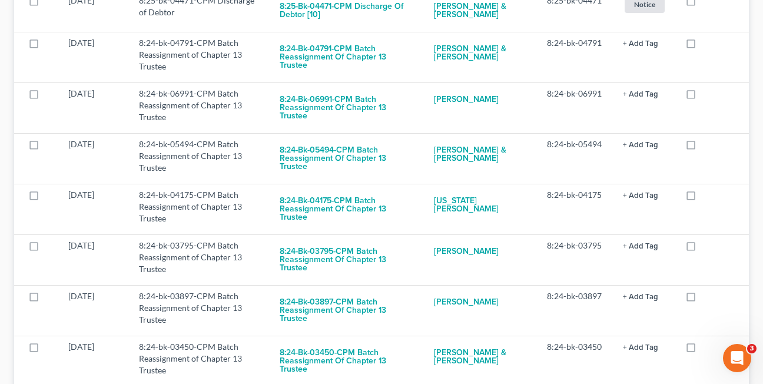
click at [702, 46] on label at bounding box center [702, 46] width 0 height 0
click at [706, 45] on input "checkbox" at bounding box center [710, 41] width 8 height 8
checkbox input "true"
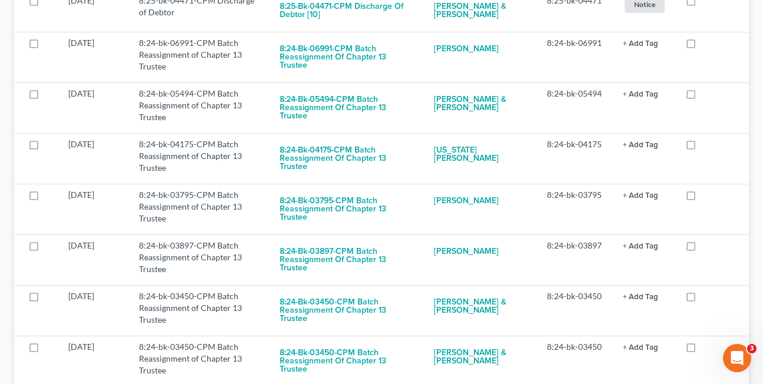
click at [702, 46] on label at bounding box center [702, 46] width 0 height 0
click at [706, 45] on input "checkbox" at bounding box center [710, 41] width 8 height 8
checkbox input "true"
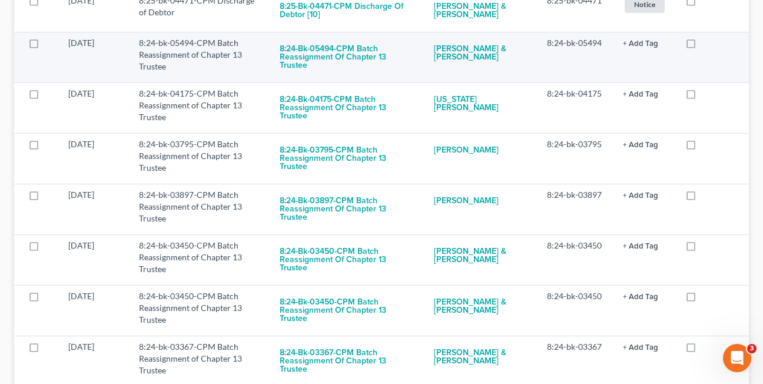
click at [702, 46] on label at bounding box center [702, 46] width 0 height 0
click at [706, 44] on input "checkbox" at bounding box center [710, 41] width 8 height 8
checkbox input "true"
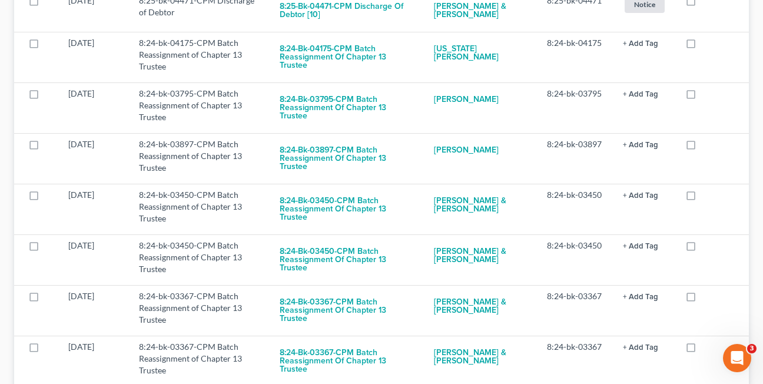
click at [702, 46] on label at bounding box center [702, 46] width 0 height 0
click at [706, 44] on input "checkbox" at bounding box center [710, 41] width 8 height 8
checkbox input "true"
click at [702, 46] on label at bounding box center [702, 46] width 0 height 0
click at [706, 44] on input "checkbox" at bounding box center [710, 41] width 8 height 8
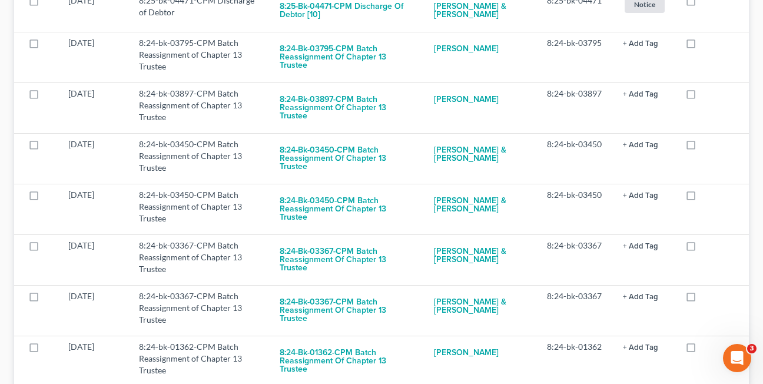
checkbox input "true"
click at [702, 46] on label at bounding box center [702, 46] width 0 height 0
click at [706, 44] on input "checkbox" at bounding box center [710, 41] width 8 height 8
checkbox input "true"
click at [702, 46] on label at bounding box center [702, 46] width 0 height 0
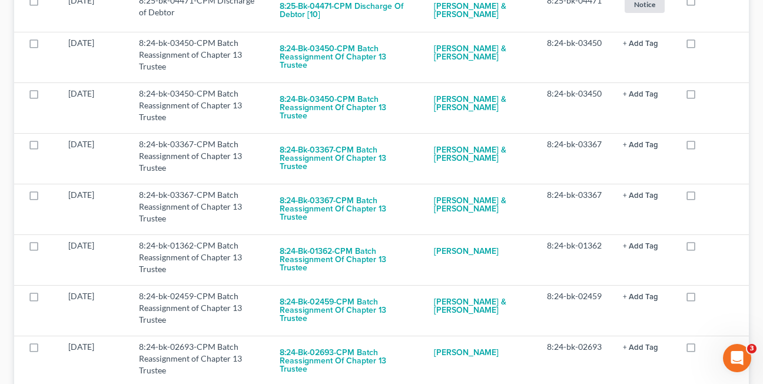
click at [706, 44] on input "checkbox" at bounding box center [710, 41] width 8 height 8
checkbox input "true"
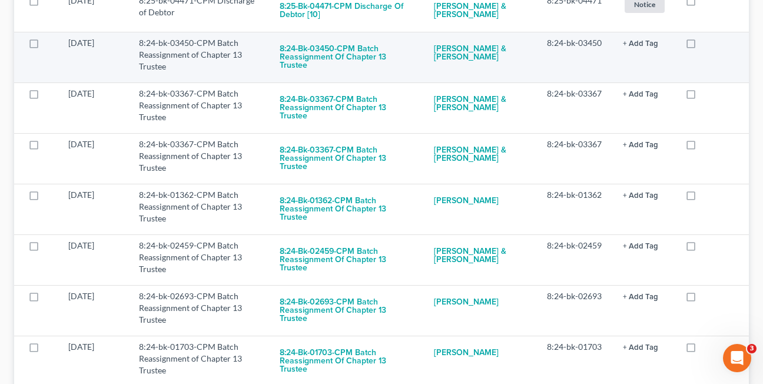
click at [702, 46] on label at bounding box center [702, 46] width 0 height 0
click at [706, 45] on input "checkbox" at bounding box center [710, 41] width 8 height 8
checkbox input "true"
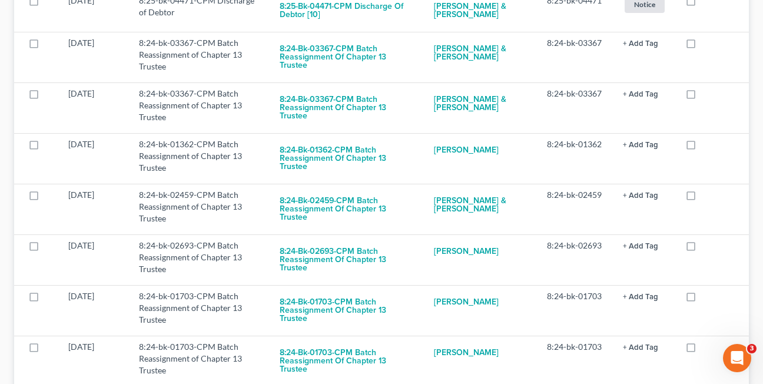
click at [702, 46] on label at bounding box center [702, 46] width 0 height 0
click at [706, 45] on input "checkbox" at bounding box center [710, 41] width 8 height 8
checkbox input "true"
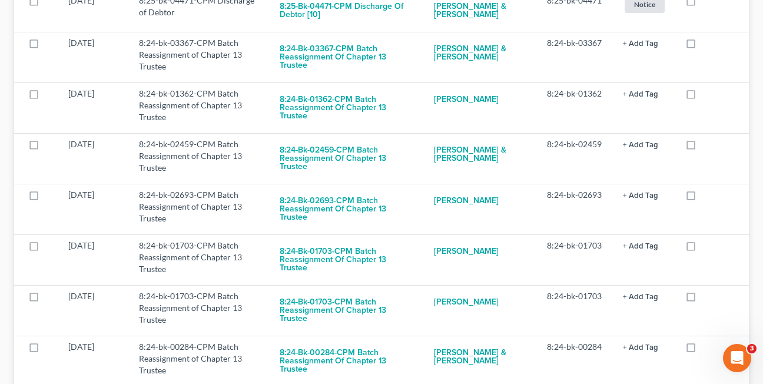
click at [702, 46] on label at bounding box center [702, 46] width 0 height 0
click at [706, 45] on input "checkbox" at bounding box center [710, 41] width 8 height 8
checkbox input "true"
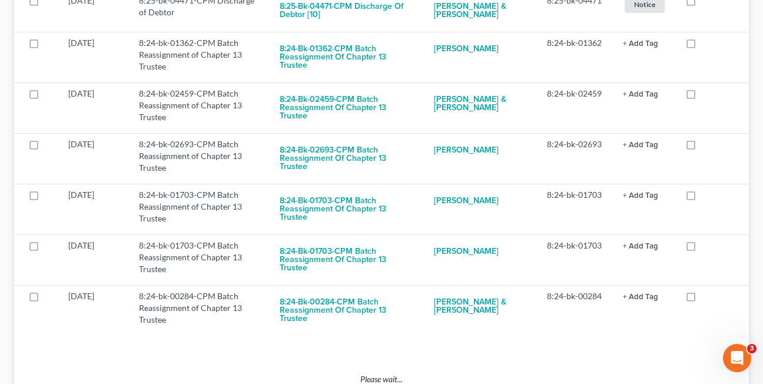
click at [702, 46] on label at bounding box center [702, 46] width 0 height 0
click at [706, 45] on input "checkbox" at bounding box center [710, 41] width 8 height 8
checkbox input "true"
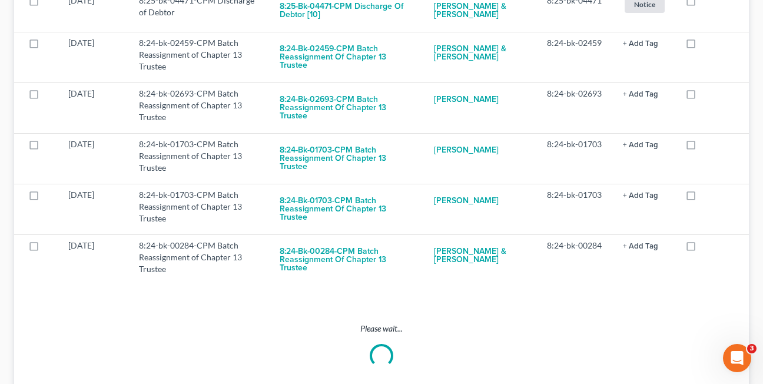
click at [702, 46] on label at bounding box center [702, 46] width 0 height 0
click at [706, 45] on input "checkbox" at bounding box center [710, 41] width 8 height 8
checkbox input "true"
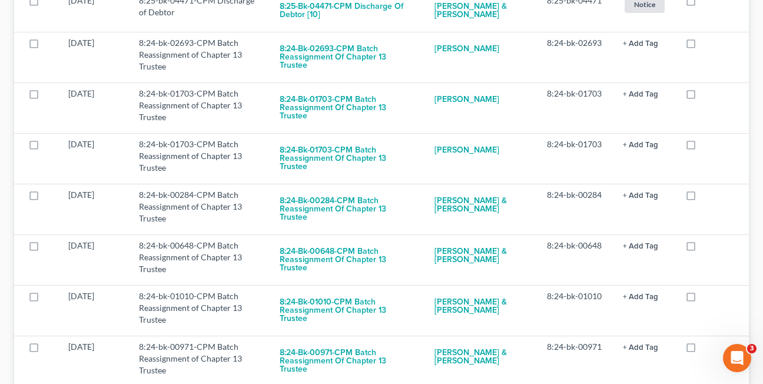
click at [702, 46] on label at bounding box center [702, 46] width 0 height 0
click at [706, 45] on input "checkbox" at bounding box center [710, 41] width 8 height 8
checkbox input "true"
click at [702, 46] on label at bounding box center [702, 46] width 0 height 0
click at [706, 45] on input "checkbox" at bounding box center [710, 41] width 8 height 8
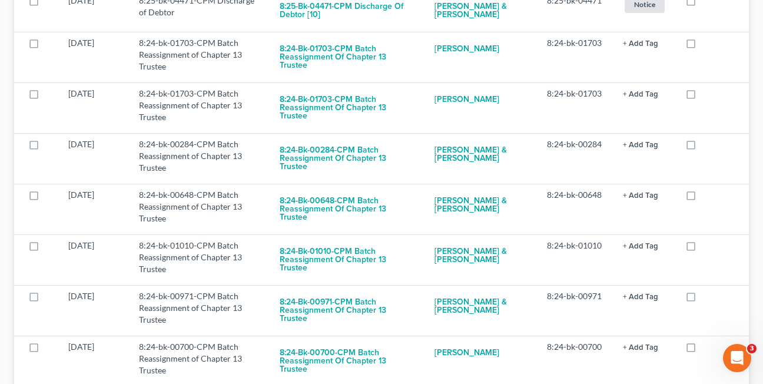
checkbox input "true"
click at [702, 46] on label at bounding box center [702, 46] width 0 height 0
click at [706, 45] on input "checkbox" at bounding box center [710, 41] width 8 height 8
checkbox input "true"
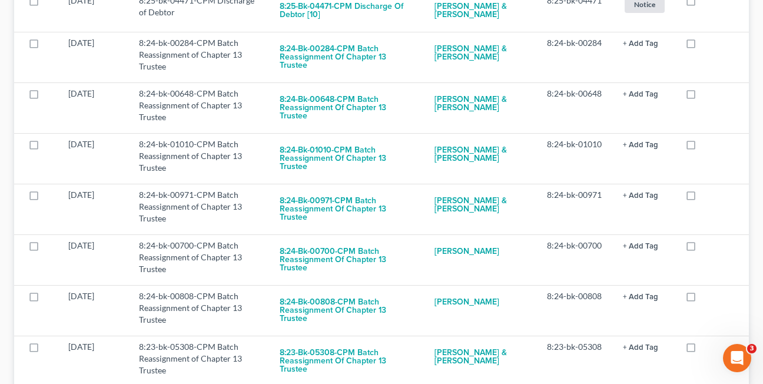
click at [702, 46] on label at bounding box center [702, 46] width 0 height 0
click at [706, 45] on input "checkbox" at bounding box center [710, 41] width 8 height 8
checkbox input "true"
click at [702, 46] on label at bounding box center [702, 46] width 0 height 0
click at [706, 45] on input "checkbox" at bounding box center [710, 41] width 8 height 8
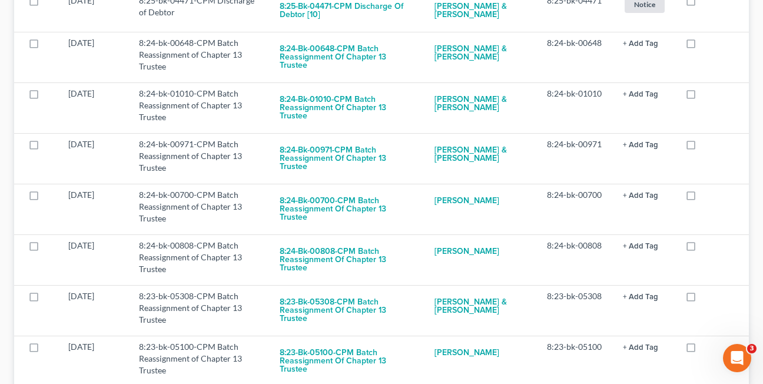
checkbox input "true"
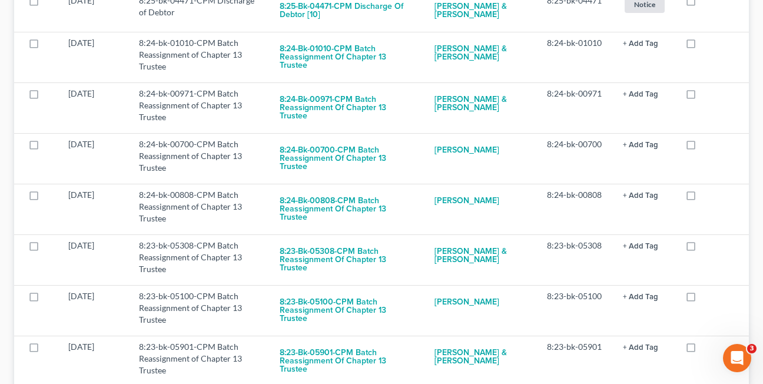
click at [702, 46] on label at bounding box center [702, 46] width 0 height 0
click at [706, 45] on input "checkbox" at bounding box center [710, 41] width 8 height 8
checkbox input "true"
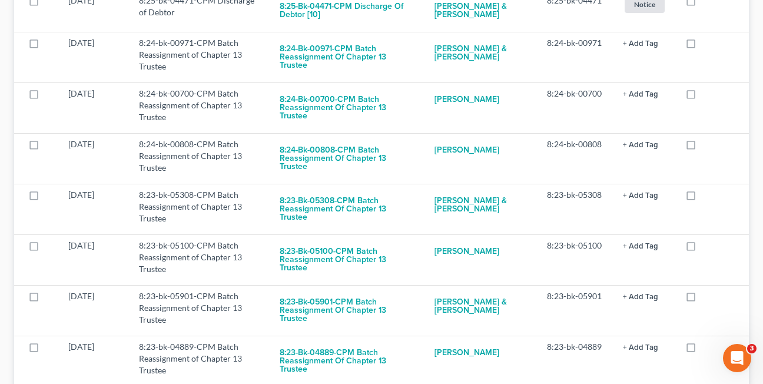
click at [702, 46] on label at bounding box center [702, 46] width 0 height 0
click at [706, 45] on input "checkbox" at bounding box center [710, 41] width 8 height 8
checkbox input "true"
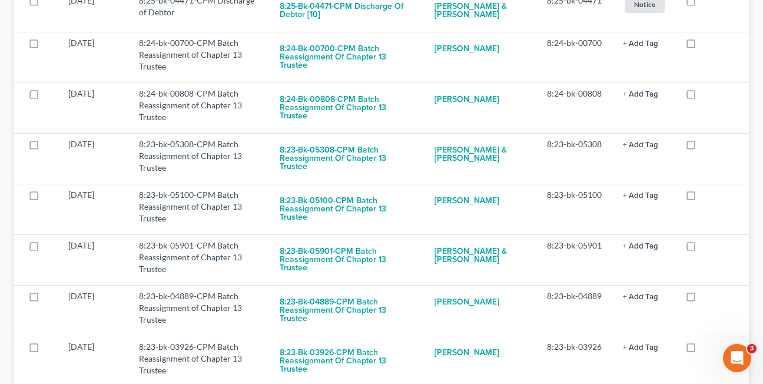
click at [702, 46] on label at bounding box center [702, 46] width 0 height 0
click at [706, 45] on input "checkbox" at bounding box center [710, 41] width 8 height 8
checkbox input "true"
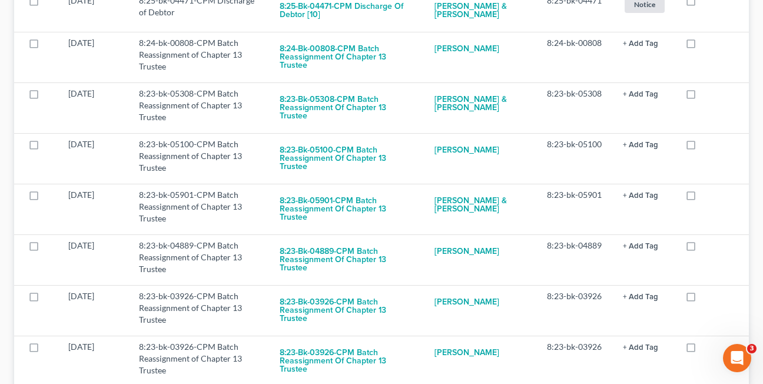
click at [702, 46] on label at bounding box center [702, 46] width 0 height 0
click at [706, 45] on input "checkbox" at bounding box center [710, 41] width 8 height 8
checkbox input "true"
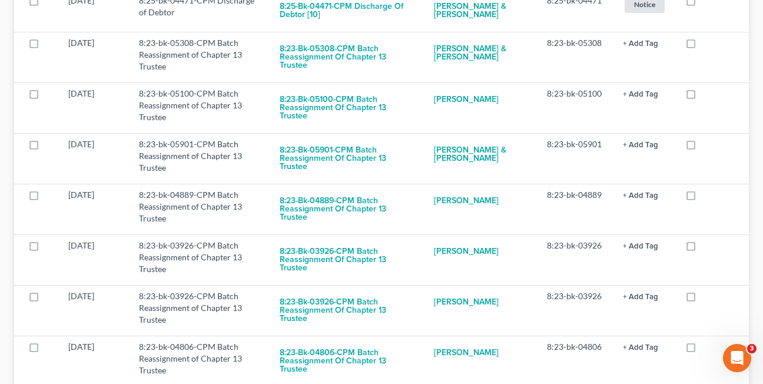
click at [702, 46] on label at bounding box center [702, 46] width 0 height 0
click at [706, 45] on input "checkbox" at bounding box center [710, 41] width 8 height 8
checkbox input "true"
click at [702, 46] on label at bounding box center [702, 46] width 0 height 0
click at [706, 45] on input "checkbox" at bounding box center [710, 41] width 8 height 8
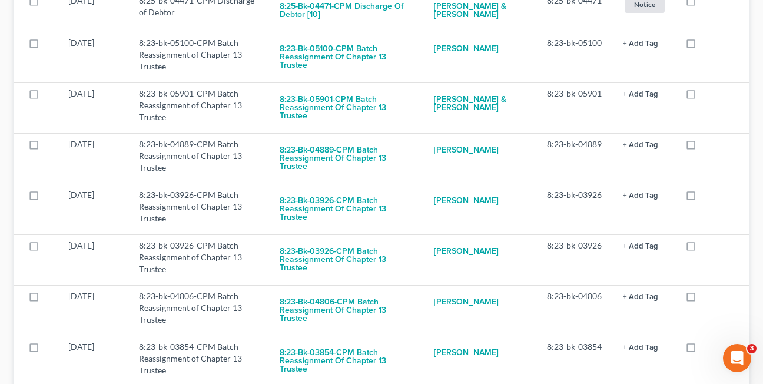
checkbox input "true"
click at [702, 46] on label at bounding box center [702, 46] width 0 height 0
click at [706, 45] on input "checkbox" at bounding box center [710, 41] width 8 height 8
checkbox input "true"
click at [702, 46] on label at bounding box center [702, 46] width 0 height 0
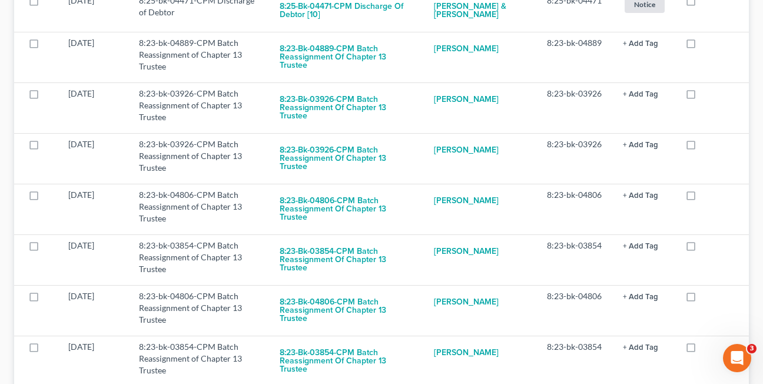
click at [706, 45] on input "checkbox" at bounding box center [710, 41] width 8 height 8
checkbox input "true"
click at [702, 46] on label at bounding box center [702, 46] width 0 height 0
click at [706, 45] on input "checkbox" at bounding box center [710, 41] width 8 height 8
checkbox input "true"
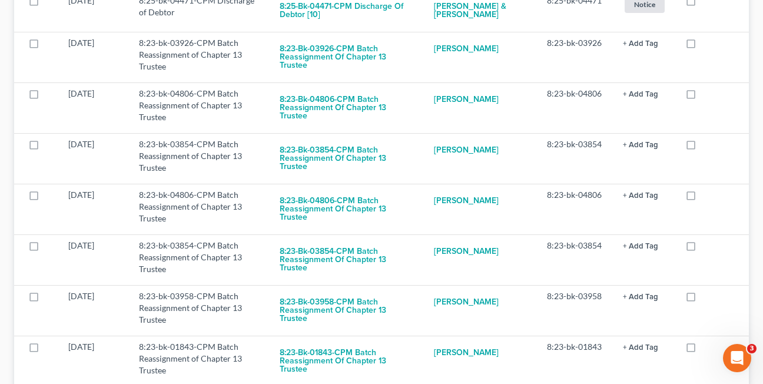
click at [702, 46] on label at bounding box center [702, 46] width 0 height 0
click at [706, 45] on input "checkbox" at bounding box center [710, 41] width 8 height 8
checkbox input "true"
click at [702, 46] on label at bounding box center [702, 46] width 0 height 0
click at [706, 45] on input "checkbox" at bounding box center [710, 41] width 8 height 8
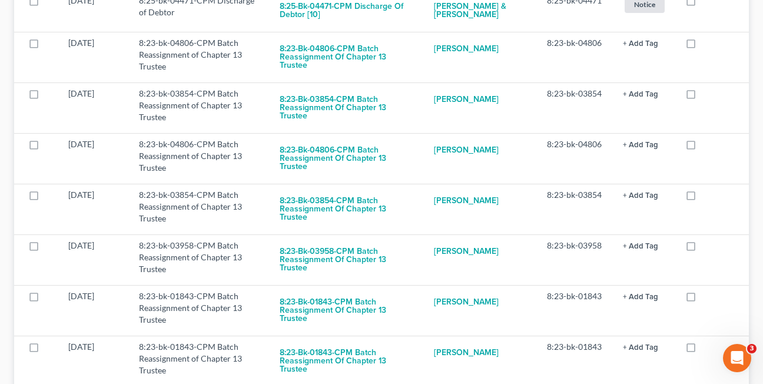
checkbox input "true"
click at [702, 46] on label at bounding box center [702, 46] width 0 height 0
click at [706, 45] on input "checkbox" at bounding box center [710, 41] width 8 height 8
checkbox input "true"
click at [702, 46] on label at bounding box center [702, 46] width 0 height 0
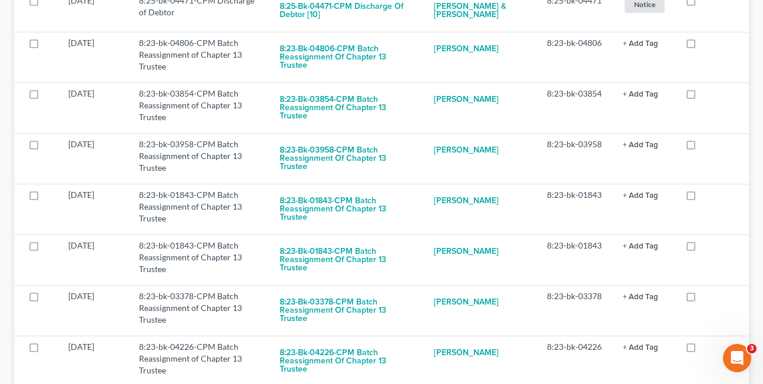
click at [706, 45] on input "checkbox" at bounding box center [710, 41] width 8 height 8
checkbox input "true"
click at [702, 46] on label at bounding box center [702, 46] width 0 height 0
click at [706, 45] on input "checkbox" at bounding box center [710, 41] width 8 height 8
checkbox input "true"
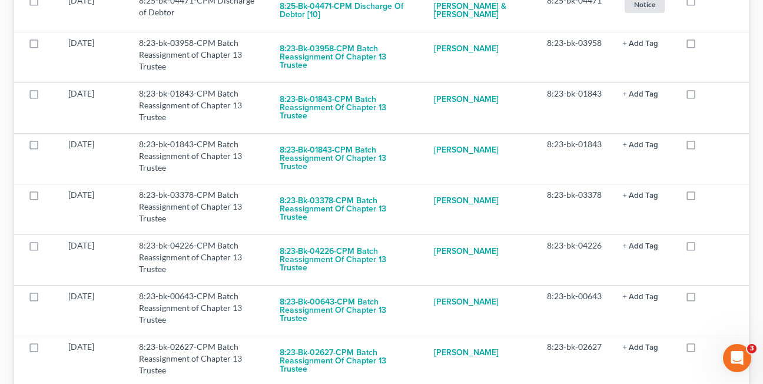
click at [702, 46] on label at bounding box center [702, 46] width 0 height 0
click at [706, 45] on input "checkbox" at bounding box center [710, 41] width 8 height 8
checkbox input "true"
click at [702, 46] on label at bounding box center [702, 46] width 0 height 0
click at [706, 45] on input "checkbox" at bounding box center [710, 41] width 8 height 8
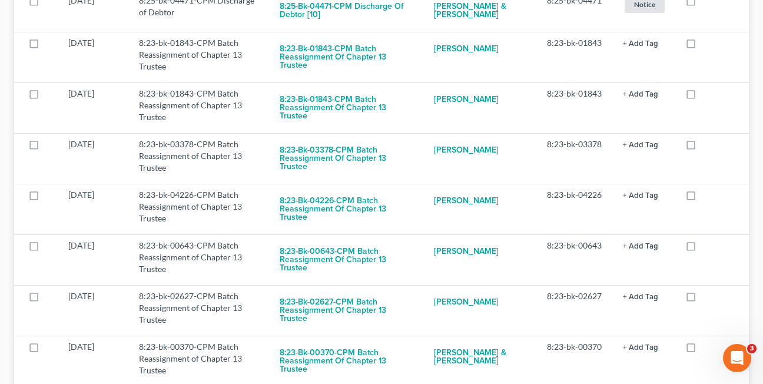
checkbox input "true"
click at [702, 46] on label at bounding box center [702, 46] width 0 height 0
click at [706, 45] on input "checkbox" at bounding box center [710, 41] width 8 height 8
checkbox input "true"
click at [702, 46] on label at bounding box center [702, 46] width 0 height 0
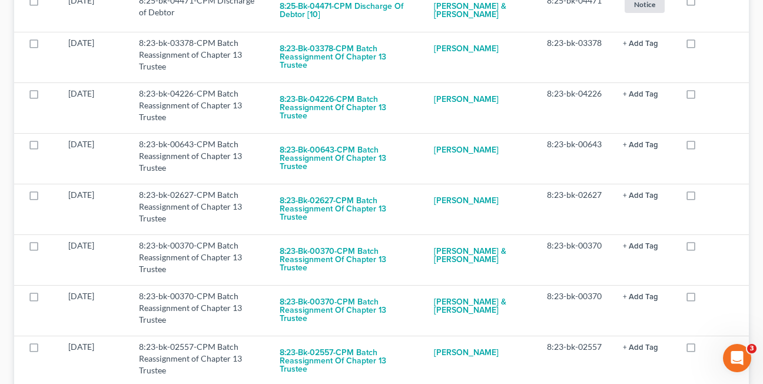
click at [706, 45] on input "checkbox" at bounding box center [710, 41] width 8 height 8
checkbox input "true"
click at [702, 46] on label at bounding box center [702, 46] width 0 height 0
click at [706, 45] on input "checkbox" at bounding box center [710, 41] width 8 height 8
checkbox input "true"
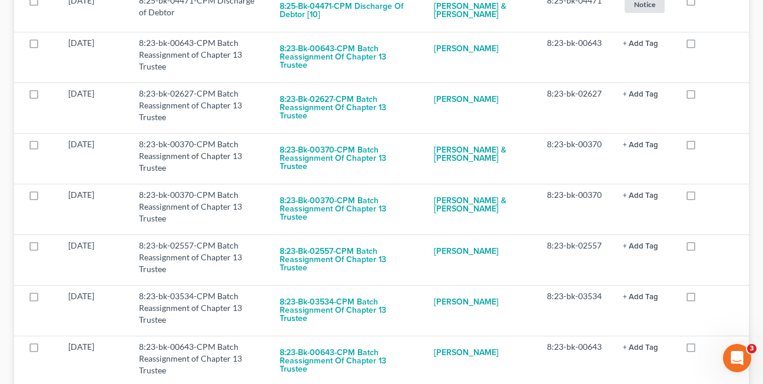
click at [702, 46] on label at bounding box center [702, 46] width 0 height 0
click at [706, 45] on input "checkbox" at bounding box center [710, 41] width 8 height 8
checkbox input "true"
click at [702, 46] on label at bounding box center [702, 46] width 0 height 0
click at [706, 45] on input "checkbox" at bounding box center [710, 41] width 8 height 8
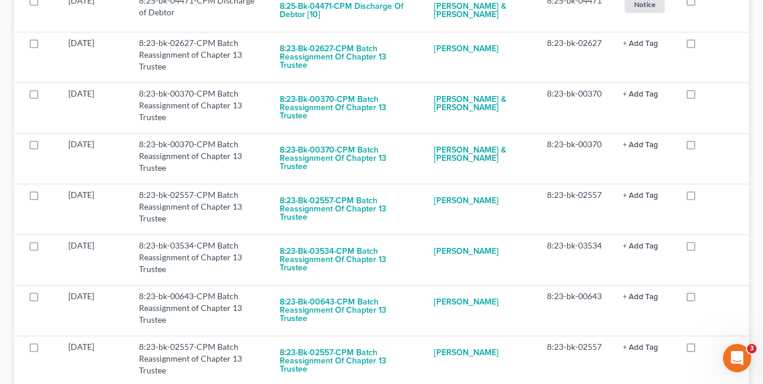
checkbox input "true"
click at [702, 46] on label at bounding box center [702, 46] width 0 height 0
click at [706, 45] on input "checkbox" at bounding box center [710, 41] width 8 height 8
checkbox input "true"
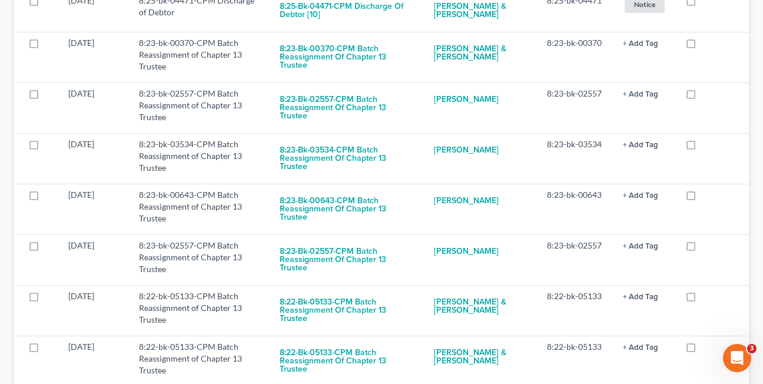
click at [702, 46] on label at bounding box center [702, 46] width 0 height 0
click at [706, 45] on input "checkbox" at bounding box center [710, 41] width 8 height 8
checkbox input "true"
click at [702, 46] on label at bounding box center [702, 46] width 0 height 0
click at [706, 45] on input "checkbox" at bounding box center [710, 41] width 8 height 8
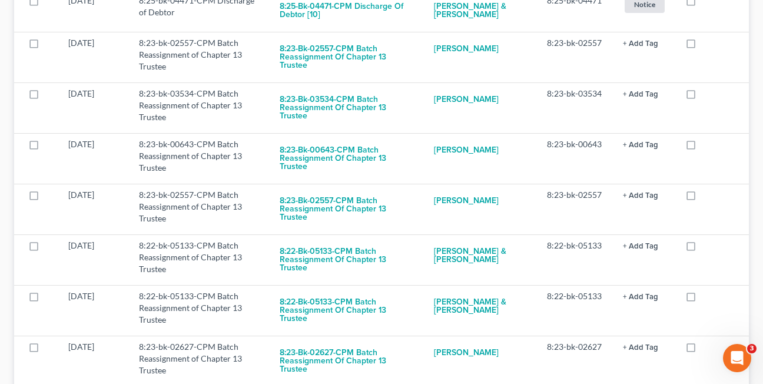
checkbox input "true"
click at [702, 46] on label at bounding box center [702, 46] width 0 height 0
click at [706, 45] on input "checkbox" at bounding box center [710, 41] width 8 height 8
checkbox input "true"
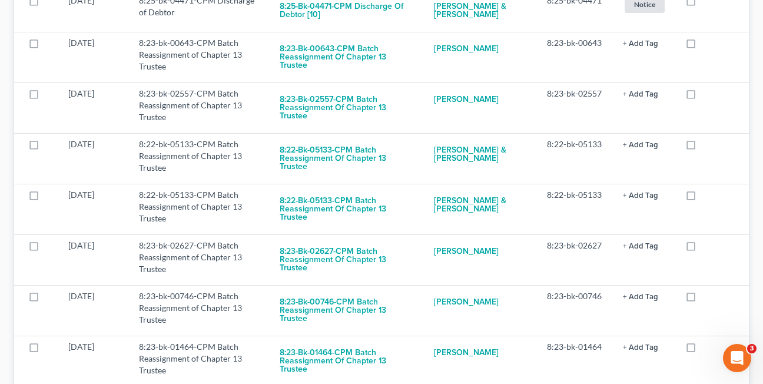
click at [702, 46] on label at bounding box center [702, 46] width 0 height 0
click at [706, 45] on input "checkbox" at bounding box center [710, 41] width 8 height 8
checkbox input "true"
click at [702, 46] on label at bounding box center [702, 46] width 0 height 0
click at [706, 45] on input "checkbox" at bounding box center [710, 41] width 8 height 8
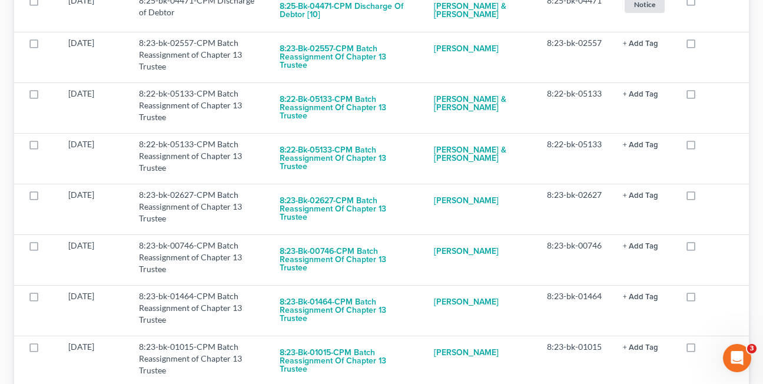
checkbox input "true"
click at [702, 46] on label at bounding box center [702, 46] width 0 height 0
click at [706, 45] on input "checkbox" at bounding box center [710, 41] width 8 height 8
checkbox input "true"
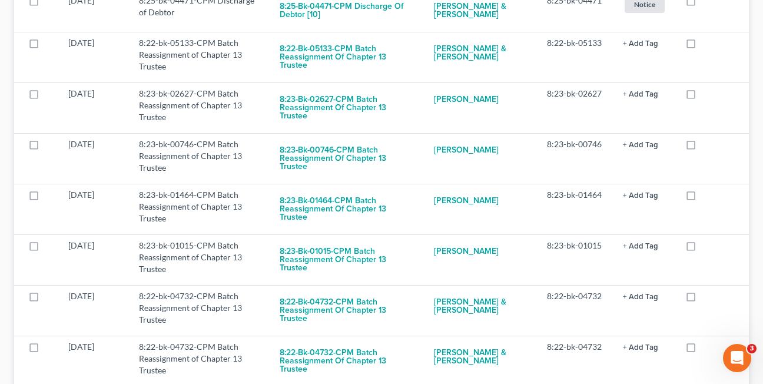
click at [702, 46] on label at bounding box center [702, 46] width 0 height 0
click at [706, 45] on input "checkbox" at bounding box center [710, 41] width 8 height 8
checkbox input "true"
click at [702, 46] on label at bounding box center [702, 46] width 0 height 0
click at [706, 45] on input "checkbox" at bounding box center [710, 41] width 8 height 8
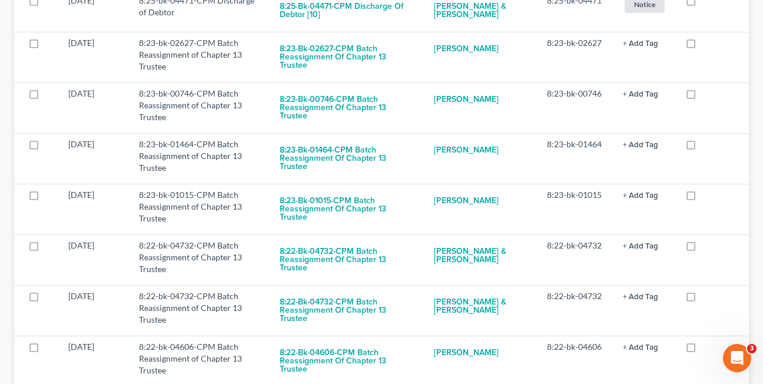
checkbox input "true"
click at [702, 46] on label at bounding box center [702, 46] width 0 height 0
click at [706, 45] on input "checkbox" at bounding box center [710, 41] width 8 height 8
checkbox input "true"
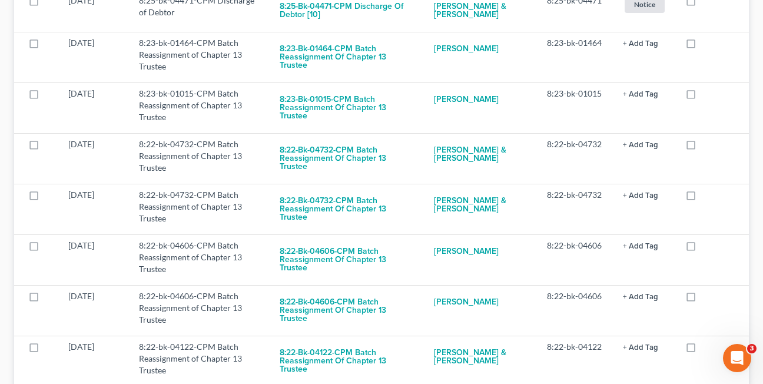
click at [702, 46] on label at bounding box center [702, 46] width 0 height 0
click at [706, 45] on input "checkbox" at bounding box center [710, 41] width 8 height 8
checkbox input "true"
click at [702, 46] on label at bounding box center [702, 46] width 0 height 0
click at [706, 45] on input "checkbox" at bounding box center [710, 41] width 8 height 8
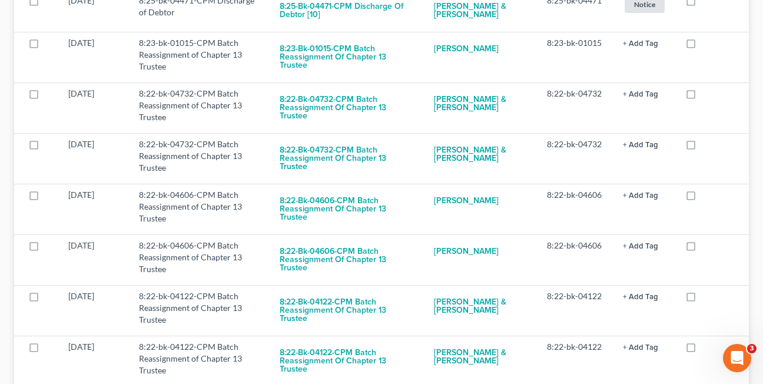
checkbox input "true"
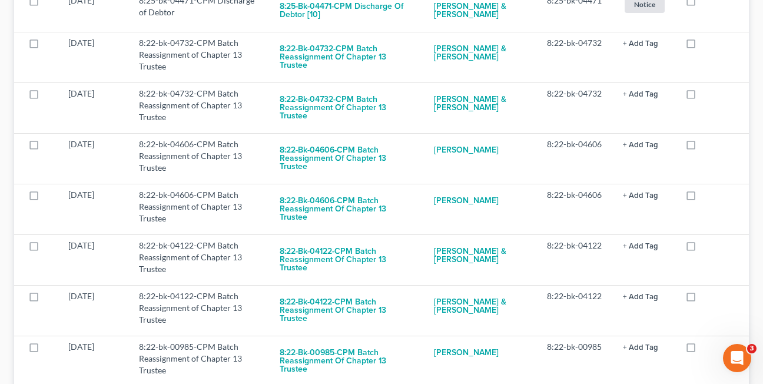
click at [702, 46] on label at bounding box center [702, 46] width 0 height 0
click at [706, 45] on input "checkbox" at bounding box center [710, 41] width 8 height 8
checkbox input "true"
click at [702, 46] on label at bounding box center [702, 46] width 0 height 0
click at [706, 45] on input "checkbox" at bounding box center [710, 41] width 8 height 8
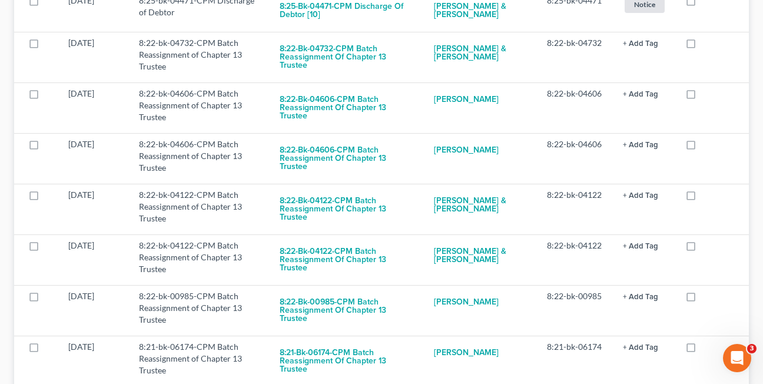
checkbox input "true"
click at [702, 46] on label at bounding box center [702, 46] width 0 height 0
click at [706, 45] on input "checkbox" at bounding box center [710, 41] width 8 height 8
checkbox input "true"
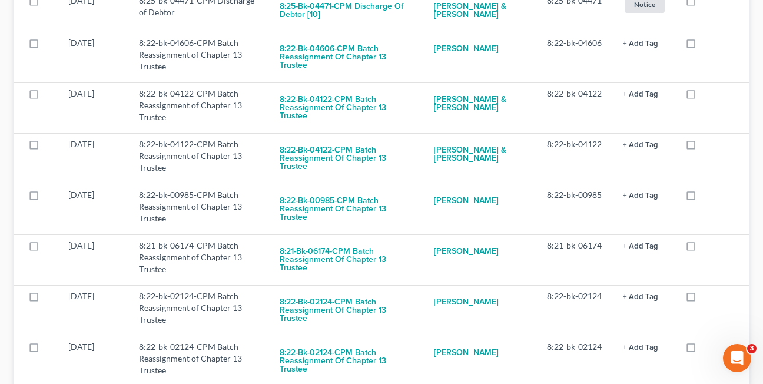
click at [702, 46] on label at bounding box center [702, 46] width 0 height 0
click at [706, 45] on input "checkbox" at bounding box center [710, 41] width 8 height 8
checkbox input "true"
click at [702, 46] on label at bounding box center [702, 46] width 0 height 0
click at [706, 45] on input "checkbox" at bounding box center [710, 41] width 8 height 8
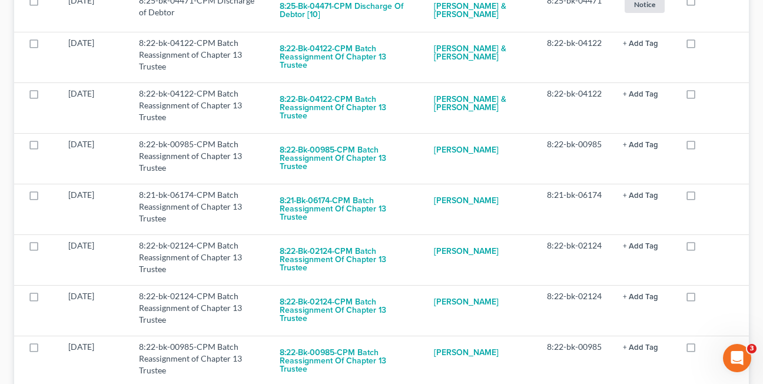
checkbox input "true"
click at [702, 46] on label at bounding box center [702, 46] width 0 height 0
click at [706, 45] on input "checkbox" at bounding box center [710, 41] width 8 height 8
checkbox input "true"
click at [702, 46] on label at bounding box center [702, 46] width 0 height 0
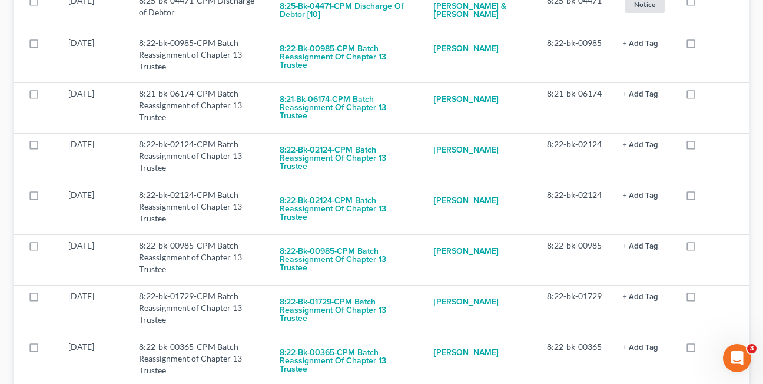
click at [706, 45] on input "checkbox" at bounding box center [710, 41] width 8 height 8
checkbox input "true"
click at [702, 46] on label at bounding box center [702, 46] width 0 height 0
click at [706, 45] on input "checkbox" at bounding box center [710, 41] width 8 height 8
checkbox input "true"
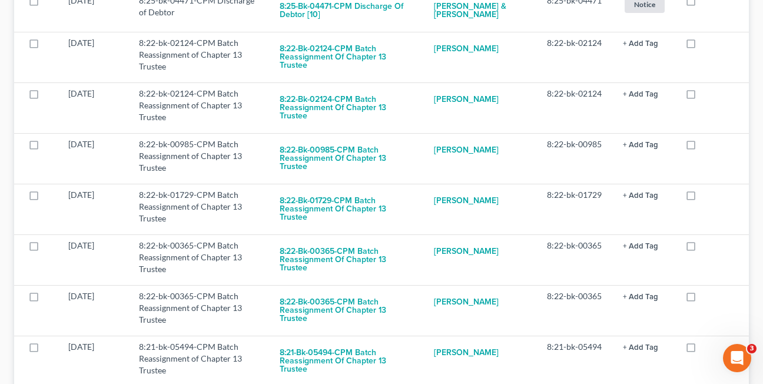
click at [702, 46] on label at bounding box center [702, 46] width 0 height 0
click at [706, 45] on input "checkbox" at bounding box center [710, 41] width 8 height 8
checkbox input "true"
click at [702, 46] on label at bounding box center [702, 46] width 0 height 0
click at [706, 45] on input "checkbox" at bounding box center [710, 41] width 8 height 8
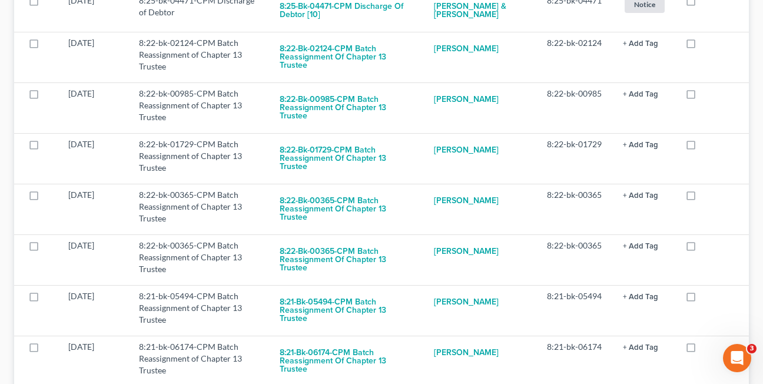
checkbox input "true"
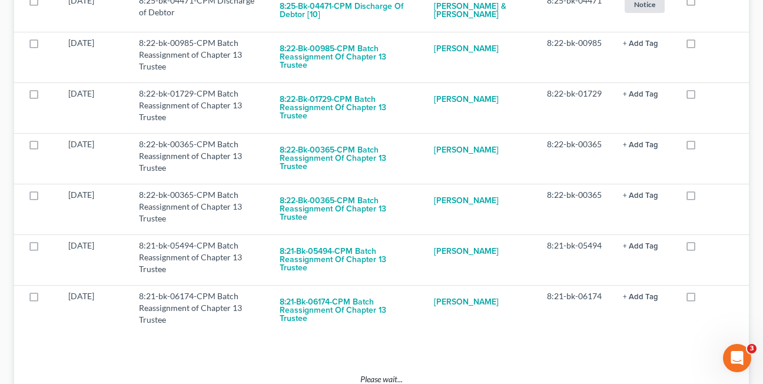
click at [702, 46] on label at bounding box center [702, 46] width 0 height 0
click at [706, 45] on input "checkbox" at bounding box center [710, 41] width 8 height 8
checkbox input "true"
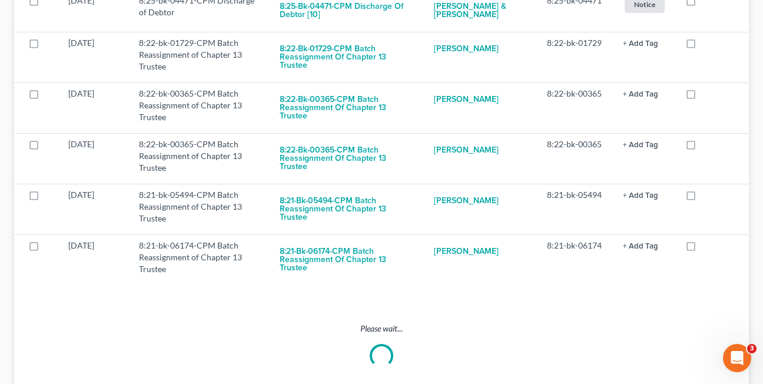
click at [702, 46] on label at bounding box center [702, 46] width 0 height 0
click at [706, 45] on input "checkbox" at bounding box center [710, 41] width 8 height 8
checkbox input "true"
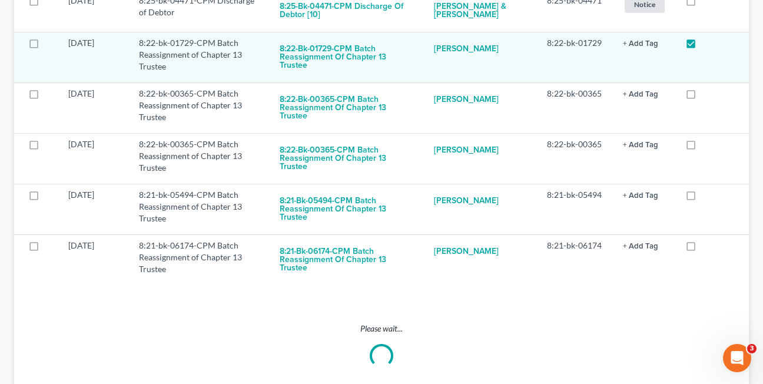
scroll to position [275, 0]
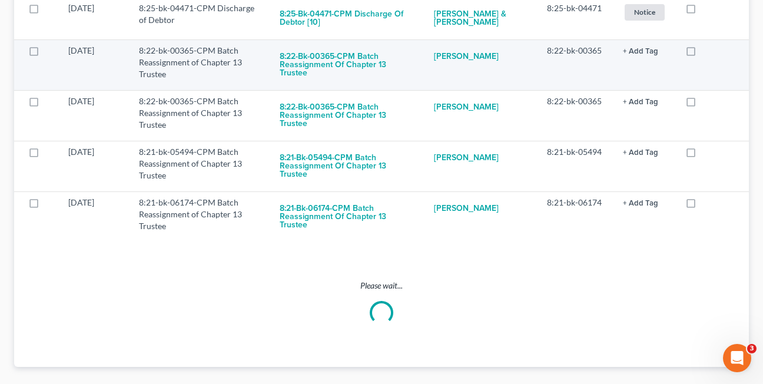
click at [702, 54] on label at bounding box center [702, 54] width 0 height 0
click at [706, 52] on input "checkbox" at bounding box center [710, 49] width 8 height 8
checkbox input "true"
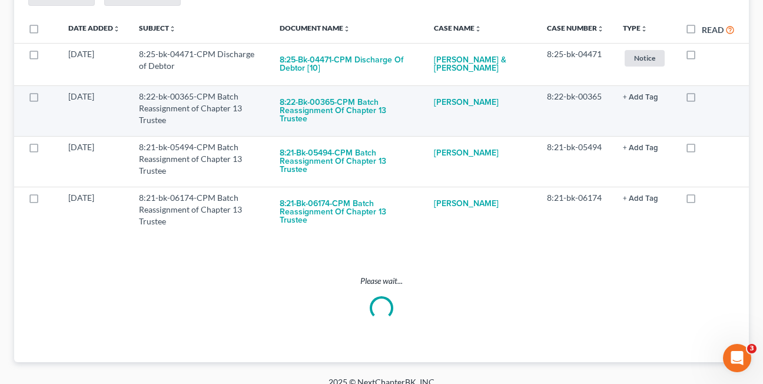
click at [702, 99] on label at bounding box center [702, 99] width 0 height 0
click at [706, 95] on input "checkbox" at bounding box center [710, 95] width 8 height 8
checkbox input "true"
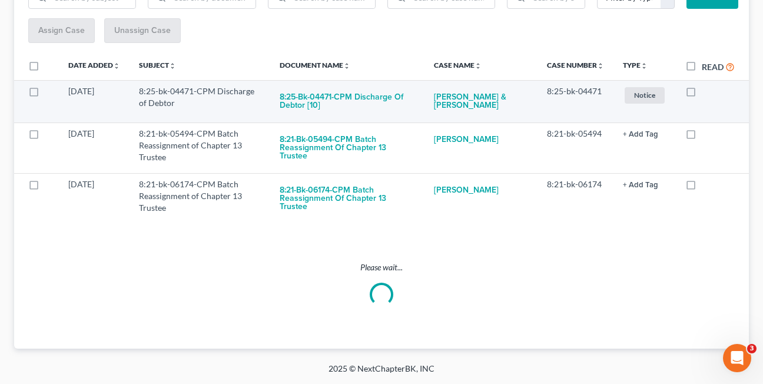
scroll to position [183, 0]
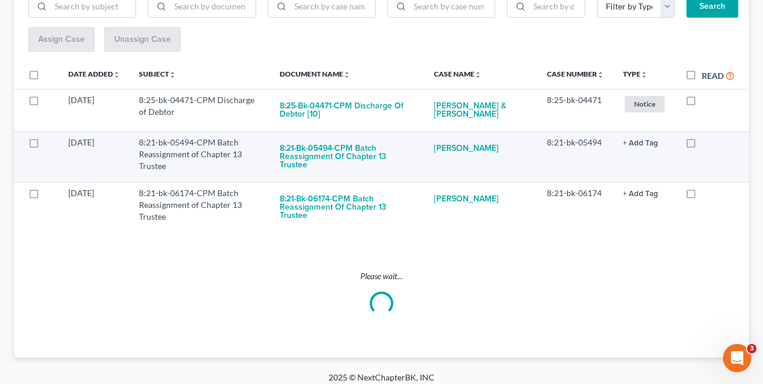
click at [702, 145] on label at bounding box center [702, 145] width 0 height 0
click at [706, 142] on input "checkbox" at bounding box center [710, 141] width 8 height 8
checkbox input "true"
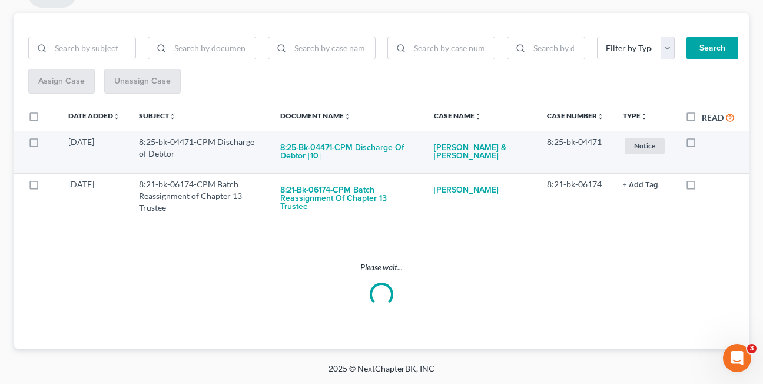
scroll to position [137, 0]
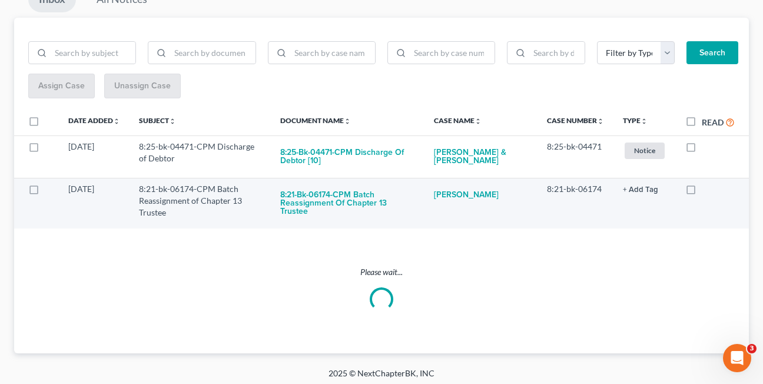
click at [702, 192] on label at bounding box center [702, 192] width 0 height 0
click at [706, 188] on input "checkbox" at bounding box center [710, 187] width 8 height 8
checkbox input "true"
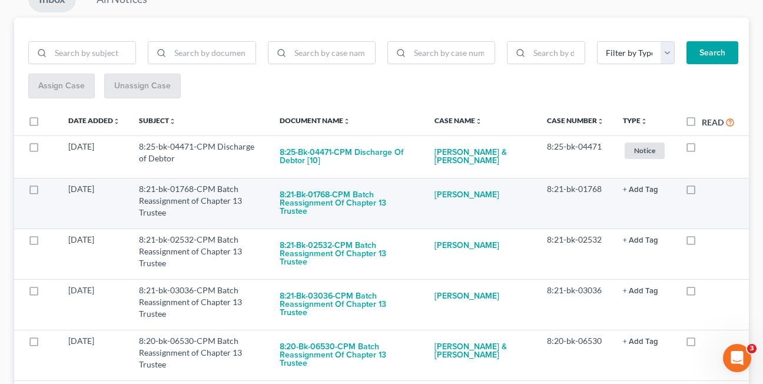
click at [702, 192] on label at bounding box center [702, 192] width 0 height 0
click at [706, 191] on input "checkbox" at bounding box center [710, 187] width 8 height 8
checkbox input "true"
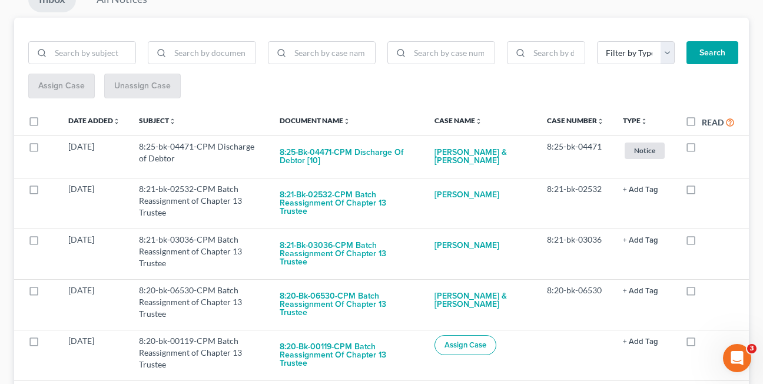
click at [702, 192] on label at bounding box center [702, 192] width 0 height 0
click at [706, 191] on input "checkbox" at bounding box center [710, 187] width 8 height 8
checkbox input "true"
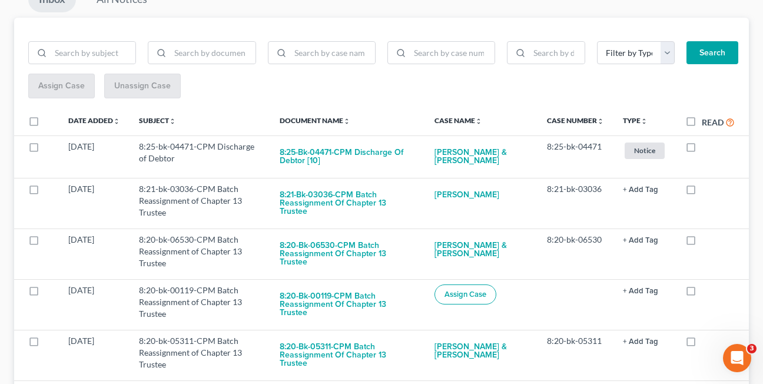
click at [702, 192] on label at bounding box center [702, 192] width 0 height 0
click at [706, 191] on input "checkbox" at bounding box center [710, 187] width 8 height 8
checkbox input "true"
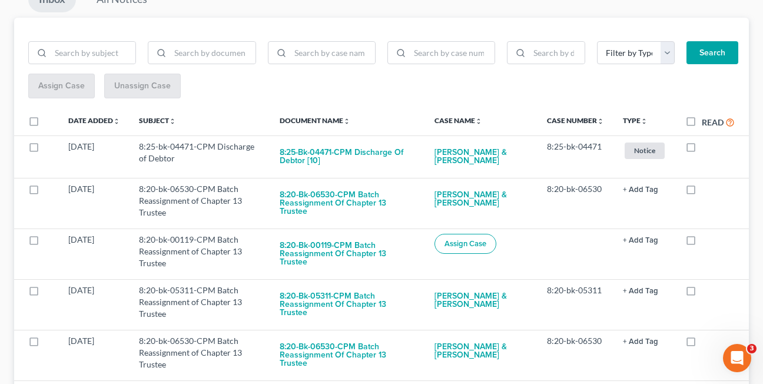
click at [702, 192] on label at bounding box center [702, 192] width 0 height 0
click at [706, 191] on input "checkbox" at bounding box center [710, 187] width 8 height 8
checkbox input "true"
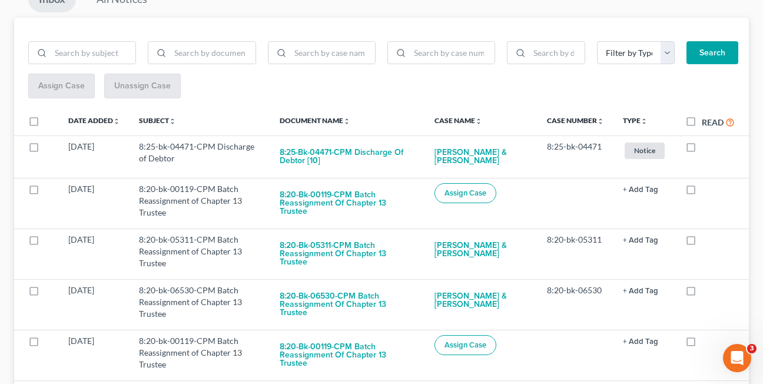
click at [702, 192] on label at bounding box center [702, 192] width 0 height 0
click at [706, 191] on input "checkbox" at bounding box center [710, 187] width 8 height 8
checkbox input "true"
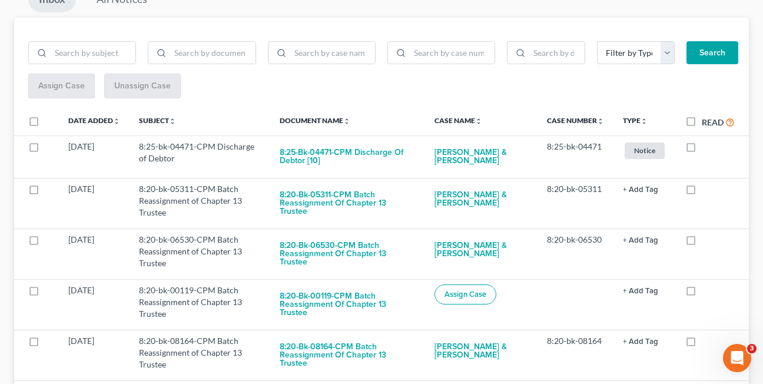
click at [702, 192] on label at bounding box center [702, 192] width 0 height 0
click at [706, 191] on input "checkbox" at bounding box center [710, 187] width 8 height 8
checkbox input "true"
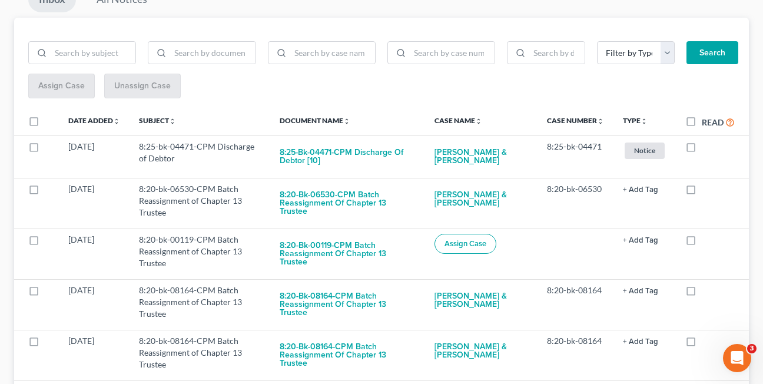
click at [702, 192] on label at bounding box center [702, 192] width 0 height 0
click at [706, 191] on input "checkbox" at bounding box center [710, 187] width 8 height 8
checkbox input "true"
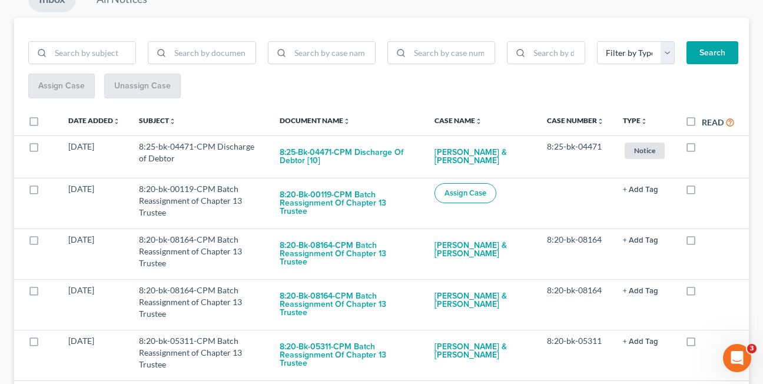
click at [702, 192] on label at bounding box center [702, 192] width 0 height 0
click at [706, 191] on input "checkbox" at bounding box center [710, 187] width 8 height 8
checkbox input "true"
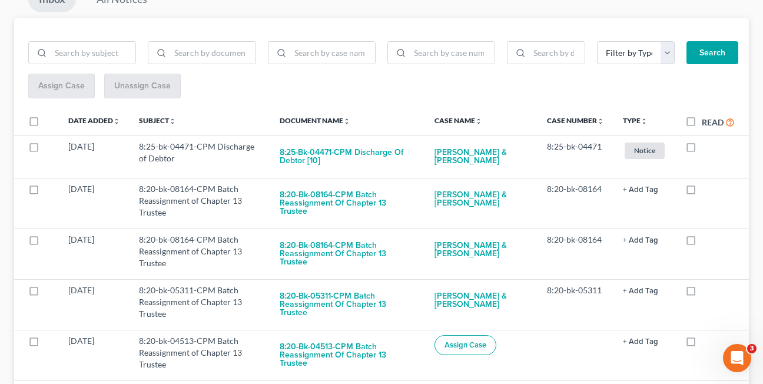
click at [702, 192] on label at bounding box center [702, 192] width 0 height 0
click at [706, 191] on input "checkbox" at bounding box center [710, 187] width 8 height 8
checkbox input "true"
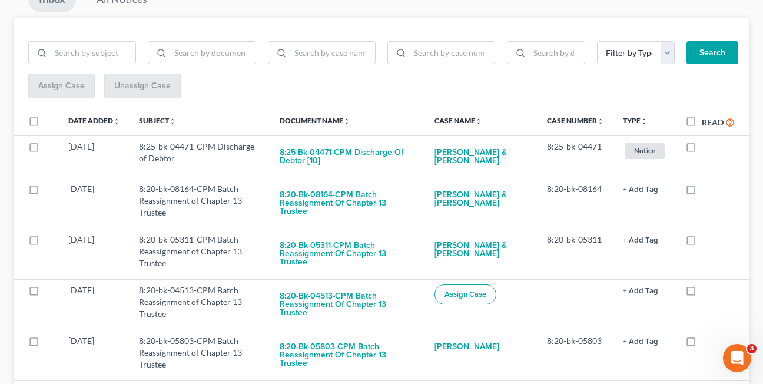
click at [702, 192] on label at bounding box center [702, 192] width 0 height 0
click at [706, 191] on input "checkbox" at bounding box center [710, 187] width 8 height 8
checkbox input "true"
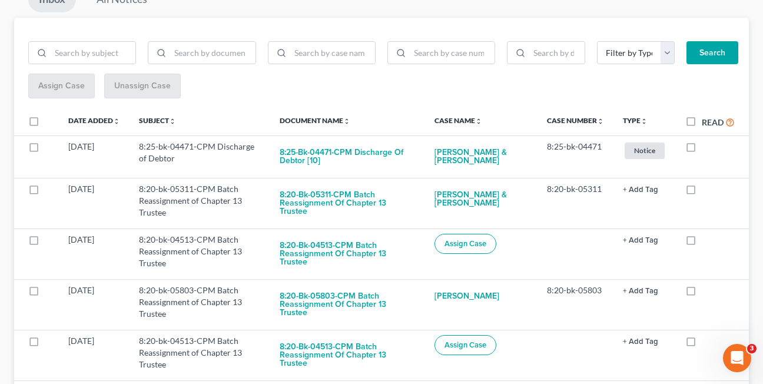
click at [702, 192] on label at bounding box center [702, 192] width 0 height 0
click at [706, 191] on input "checkbox" at bounding box center [710, 187] width 8 height 8
checkbox input "true"
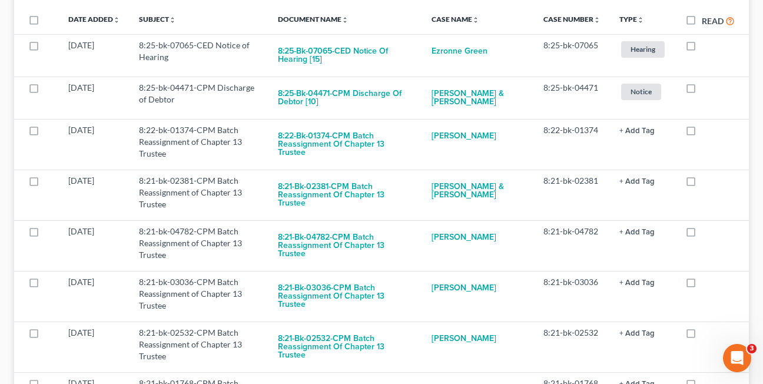
scroll to position [263, 0]
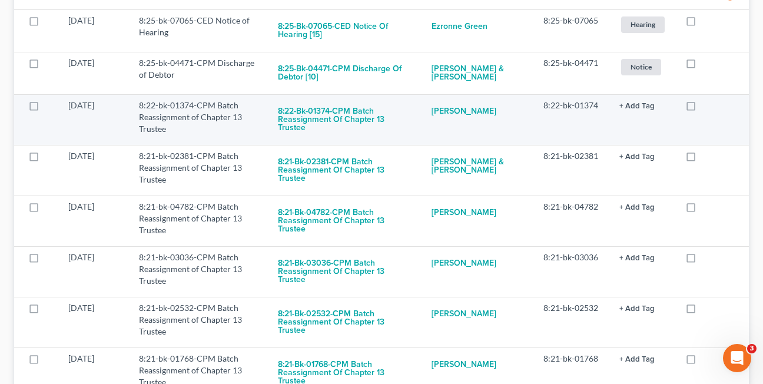
click at [702, 108] on label at bounding box center [702, 108] width 0 height 0
click at [706, 107] on input "checkbox" at bounding box center [710, 103] width 8 height 8
checkbox input "true"
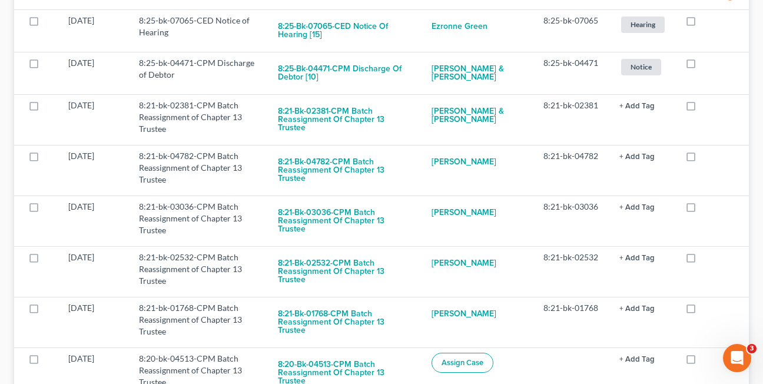
click at [702, 108] on label at bounding box center [702, 108] width 0 height 0
click at [706, 107] on input "checkbox" at bounding box center [710, 103] width 8 height 8
checkbox input "true"
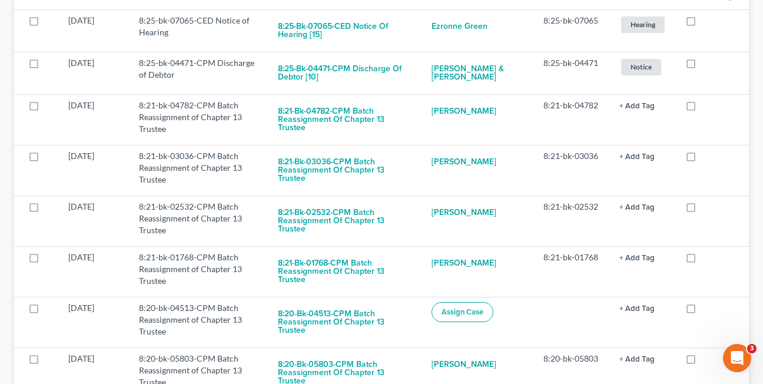
click at [702, 108] on label at bounding box center [702, 108] width 0 height 0
click at [706, 107] on input "checkbox" at bounding box center [710, 103] width 8 height 8
checkbox input "true"
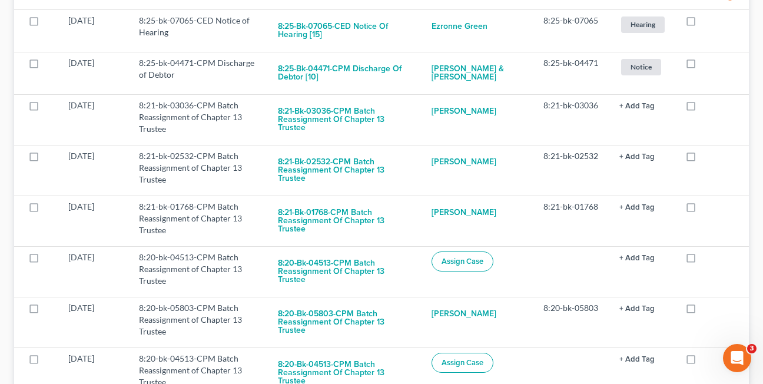
click at [702, 108] on label at bounding box center [702, 108] width 0 height 0
click at [706, 107] on input "checkbox" at bounding box center [710, 103] width 8 height 8
checkbox input "true"
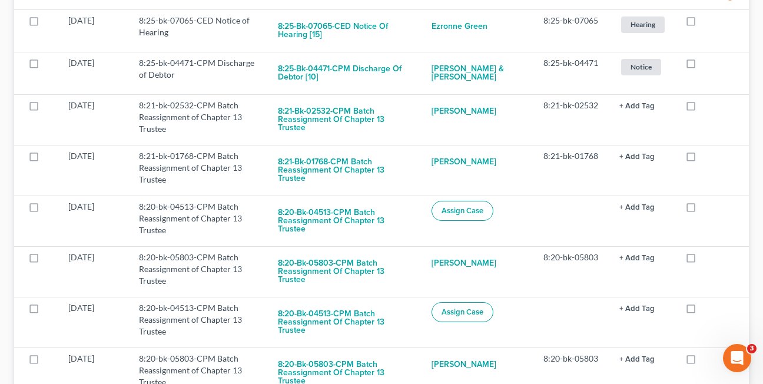
click at [702, 108] on label at bounding box center [702, 108] width 0 height 0
click at [706, 107] on input "checkbox" at bounding box center [710, 103] width 8 height 8
checkbox input "true"
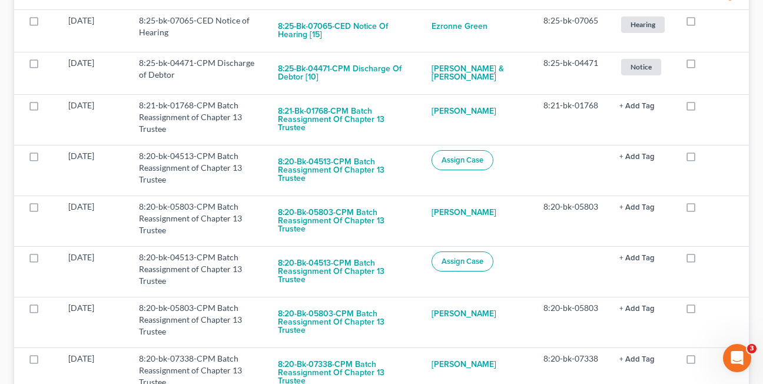
click at [702, 108] on label at bounding box center [702, 108] width 0 height 0
click at [706, 107] on input "checkbox" at bounding box center [710, 103] width 8 height 8
checkbox input "true"
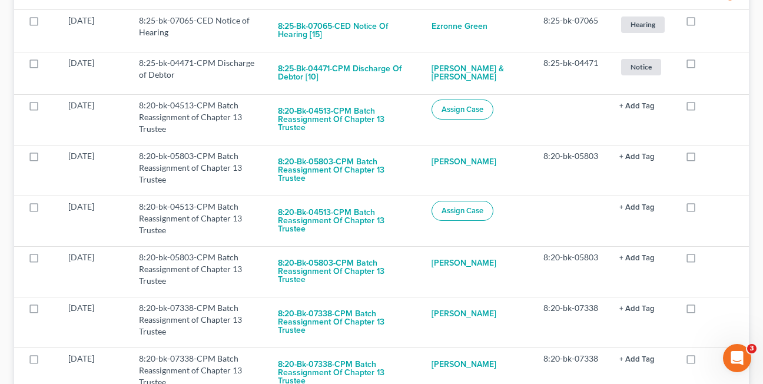
click at [702, 108] on label at bounding box center [702, 108] width 0 height 0
click at [706, 107] on input "checkbox" at bounding box center [710, 103] width 8 height 8
checkbox input "true"
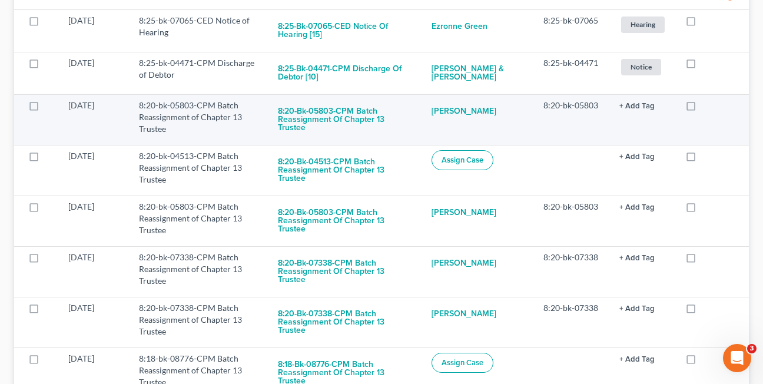
click at [702, 108] on label at bounding box center [702, 108] width 0 height 0
click at [706, 107] on input "checkbox" at bounding box center [710, 103] width 8 height 8
checkbox input "true"
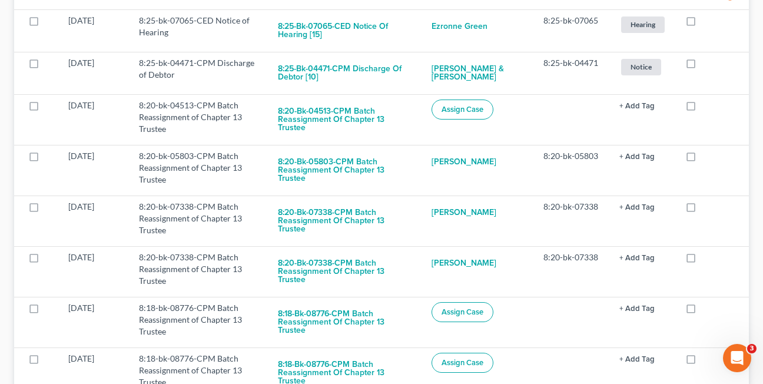
click at [702, 108] on label at bounding box center [702, 108] width 0 height 0
click at [706, 107] on input "checkbox" at bounding box center [710, 103] width 8 height 8
checkbox input "true"
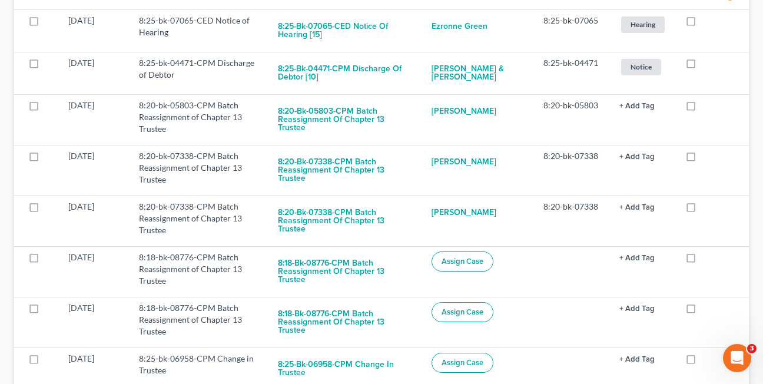
click at [702, 108] on label at bounding box center [702, 108] width 0 height 0
click at [706, 107] on input "checkbox" at bounding box center [710, 103] width 8 height 8
checkbox input "true"
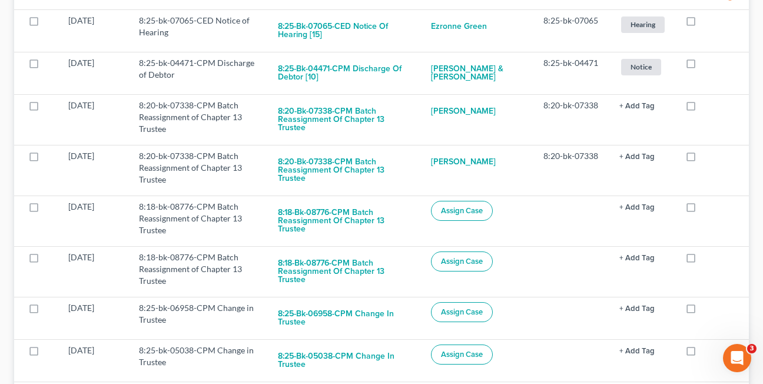
click at [702, 108] on label at bounding box center [702, 108] width 0 height 0
click at [706, 107] on input "checkbox" at bounding box center [710, 103] width 8 height 8
checkbox input "true"
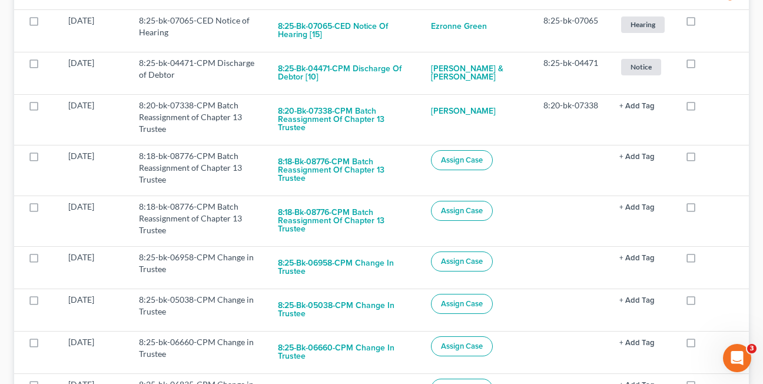
click at [702, 108] on label at bounding box center [702, 108] width 0 height 0
click at [706, 107] on input "checkbox" at bounding box center [710, 103] width 8 height 8
checkbox input "true"
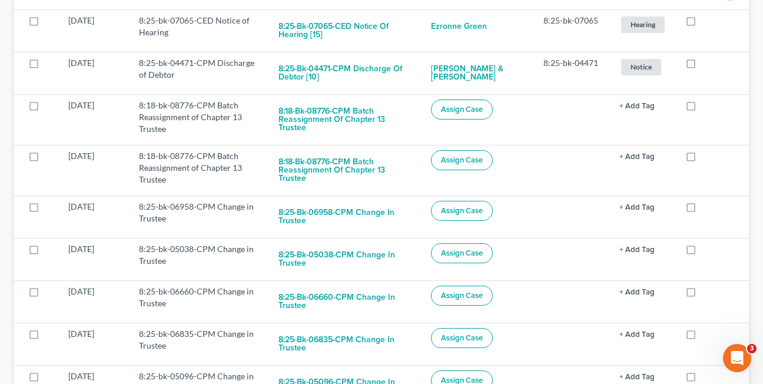
click at [702, 108] on label at bounding box center [702, 108] width 0 height 0
click at [706, 107] on input "checkbox" at bounding box center [710, 103] width 8 height 8
checkbox input "true"
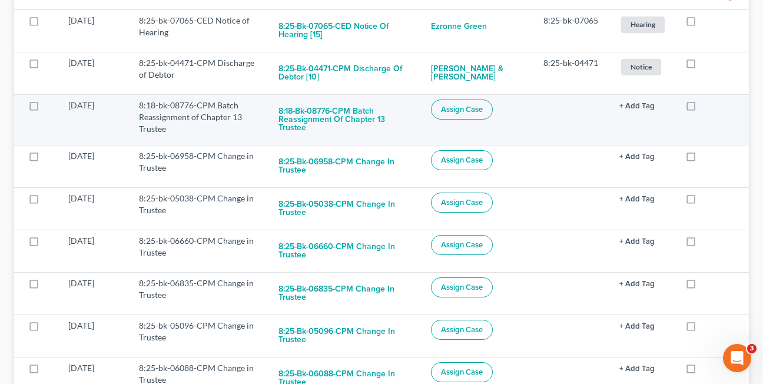
click at [702, 108] on label at bounding box center [702, 108] width 0 height 0
click at [706, 107] on input "checkbox" at bounding box center [710, 103] width 8 height 8
checkbox input "true"
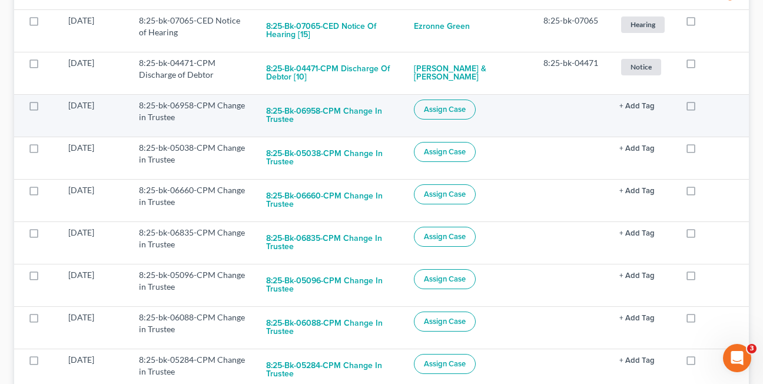
click at [702, 108] on label at bounding box center [702, 108] width 0 height 0
click at [706, 107] on input "checkbox" at bounding box center [710, 103] width 8 height 8
checkbox input "true"
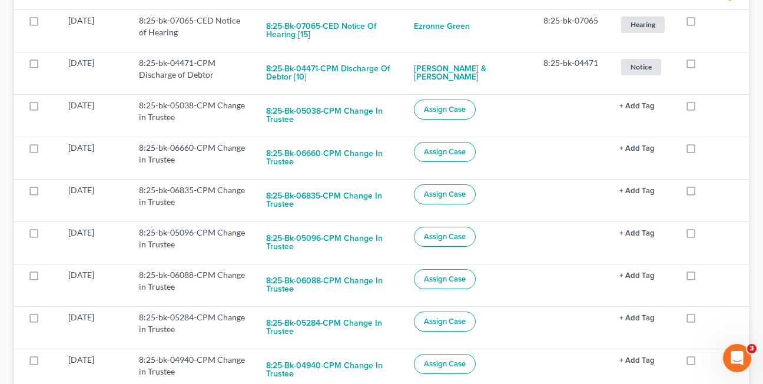
click at [702, 108] on label at bounding box center [702, 108] width 0 height 0
click at [706, 107] on input "checkbox" at bounding box center [710, 103] width 8 height 8
checkbox input "true"
click at [702, 108] on label at bounding box center [702, 108] width 0 height 0
click at [706, 107] on input "checkbox" at bounding box center [710, 103] width 8 height 8
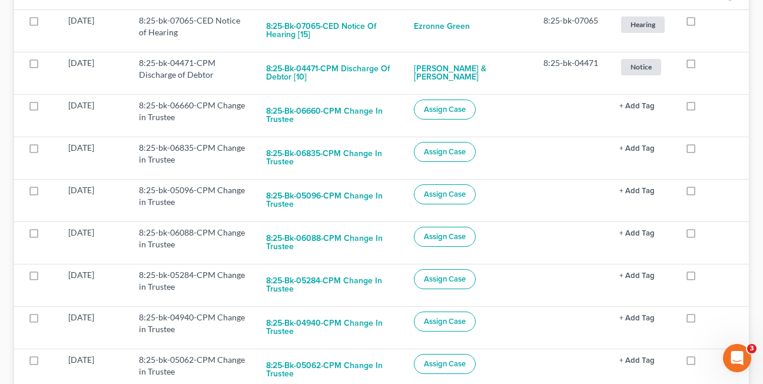
checkbox input "true"
click at [702, 108] on label at bounding box center [702, 108] width 0 height 0
click at [706, 107] on input "checkbox" at bounding box center [710, 103] width 8 height 8
checkbox input "true"
click at [702, 108] on label at bounding box center [702, 108] width 0 height 0
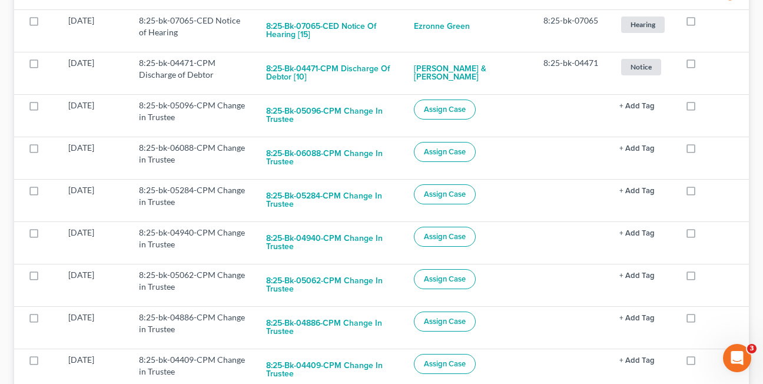
click at [706, 107] on input "checkbox" at bounding box center [710, 103] width 8 height 8
checkbox input "true"
click at [702, 108] on label at bounding box center [702, 108] width 0 height 0
click at [706, 107] on input "checkbox" at bounding box center [710, 103] width 8 height 8
checkbox input "true"
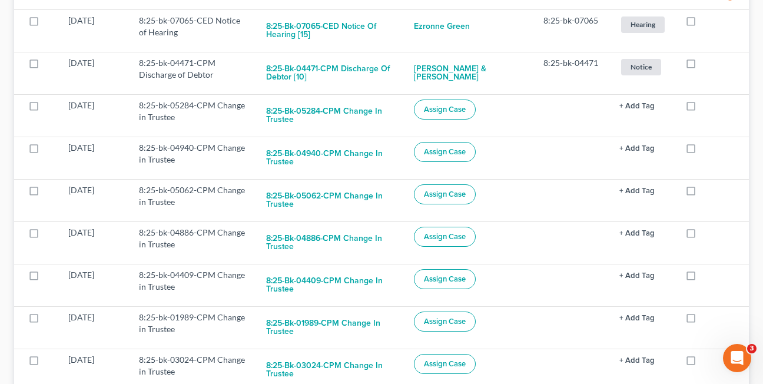
click at [702, 108] on label at bounding box center [702, 108] width 0 height 0
click at [706, 107] on input "checkbox" at bounding box center [710, 103] width 8 height 8
checkbox input "true"
click at [702, 108] on label at bounding box center [702, 108] width 0 height 0
click at [706, 107] on input "checkbox" at bounding box center [710, 103] width 8 height 8
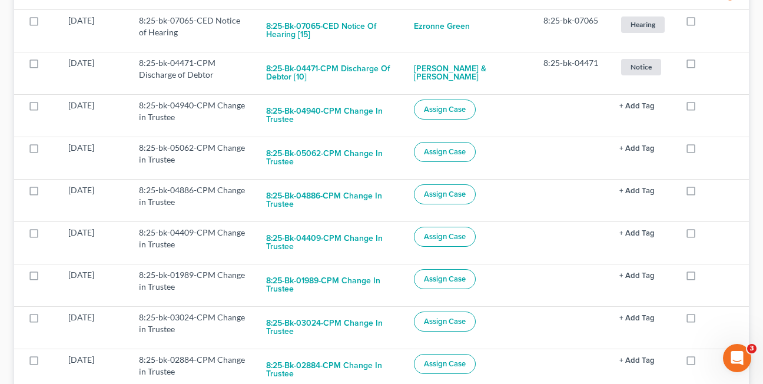
checkbox input "true"
click at [702, 108] on label at bounding box center [702, 108] width 0 height 0
click at [706, 107] on input "checkbox" at bounding box center [710, 103] width 8 height 8
checkbox input "true"
click at [702, 108] on label at bounding box center [702, 108] width 0 height 0
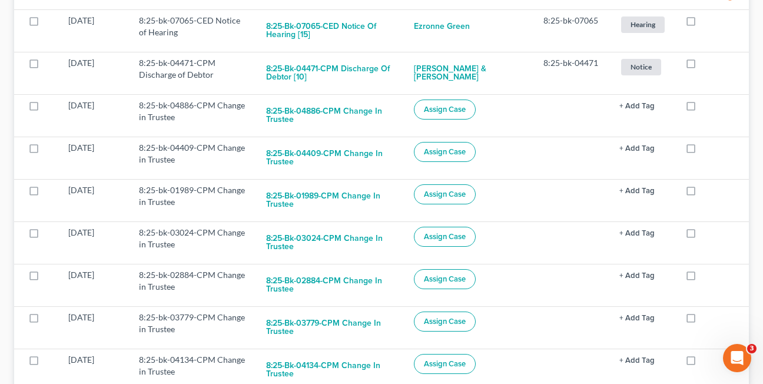
click at [706, 107] on input "checkbox" at bounding box center [710, 103] width 8 height 8
checkbox input "true"
click at [702, 108] on label at bounding box center [702, 108] width 0 height 0
click at [706, 107] on input "checkbox" at bounding box center [710, 103] width 8 height 8
checkbox input "true"
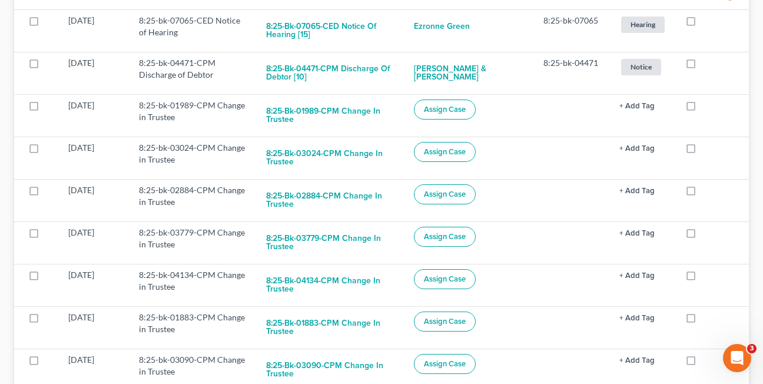
click at [702, 108] on label at bounding box center [702, 108] width 0 height 0
click at [706, 107] on input "checkbox" at bounding box center [710, 103] width 8 height 8
checkbox input "true"
click at [702, 108] on label at bounding box center [702, 108] width 0 height 0
click at [706, 107] on input "checkbox" at bounding box center [710, 103] width 8 height 8
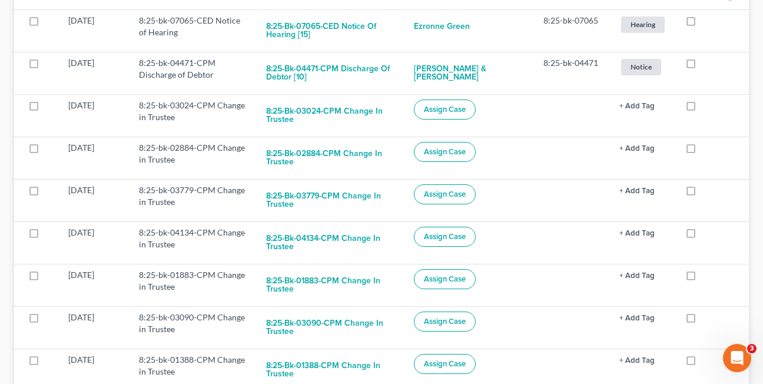
checkbox input "true"
click at [702, 108] on label at bounding box center [702, 108] width 0 height 0
click at [706, 107] on input "checkbox" at bounding box center [710, 103] width 8 height 8
checkbox input "true"
click at [702, 108] on label at bounding box center [702, 108] width 0 height 0
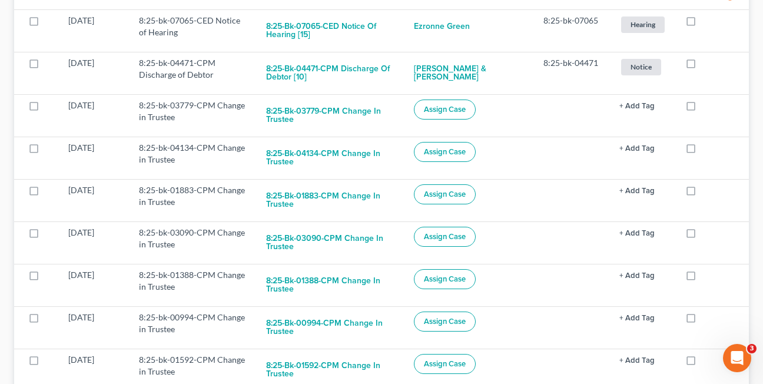
click at [706, 107] on input "checkbox" at bounding box center [710, 103] width 8 height 8
checkbox input "true"
click at [702, 108] on label at bounding box center [702, 108] width 0 height 0
click at [706, 107] on input "checkbox" at bounding box center [710, 103] width 8 height 8
checkbox input "true"
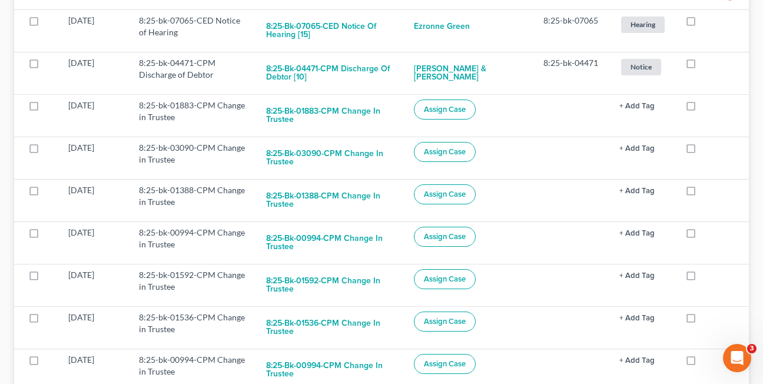
click at [702, 108] on label at bounding box center [702, 108] width 0 height 0
click at [706, 107] on input "checkbox" at bounding box center [710, 103] width 8 height 8
checkbox input "true"
click at [702, 108] on label at bounding box center [702, 108] width 0 height 0
click at [706, 107] on input "checkbox" at bounding box center [710, 103] width 8 height 8
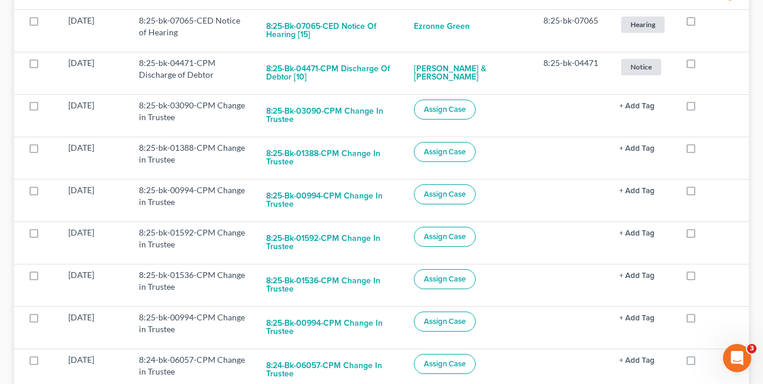
checkbox input "true"
click at [702, 108] on label at bounding box center [702, 108] width 0 height 0
click at [706, 107] on input "checkbox" at bounding box center [710, 103] width 8 height 8
checkbox input "true"
click at [702, 108] on label at bounding box center [702, 108] width 0 height 0
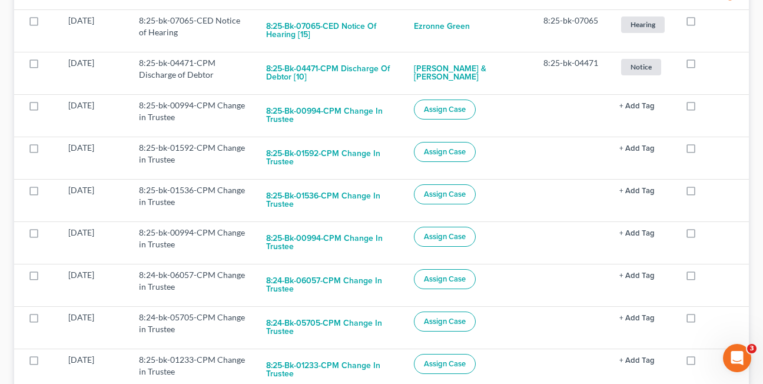
click at [706, 107] on input "checkbox" at bounding box center [710, 103] width 8 height 8
checkbox input "true"
click at [702, 108] on label at bounding box center [702, 108] width 0 height 0
click at [706, 107] on input "checkbox" at bounding box center [710, 103] width 8 height 8
checkbox input "true"
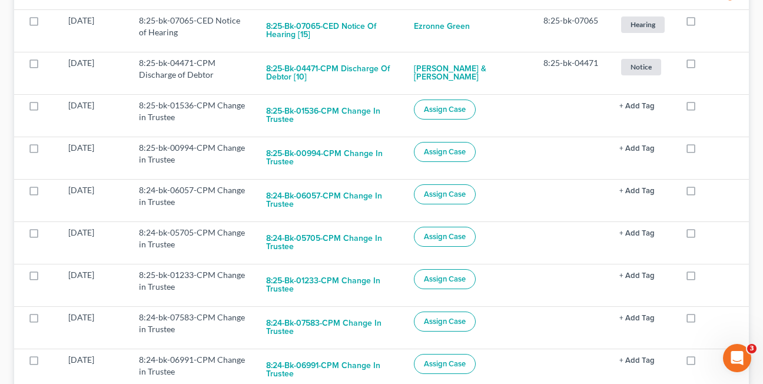
click at [702, 108] on label at bounding box center [702, 108] width 0 height 0
click at [706, 107] on input "checkbox" at bounding box center [710, 103] width 8 height 8
checkbox input "true"
click at [702, 108] on label at bounding box center [702, 108] width 0 height 0
click at [706, 107] on input "checkbox" at bounding box center [710, 103] width 8 height 8
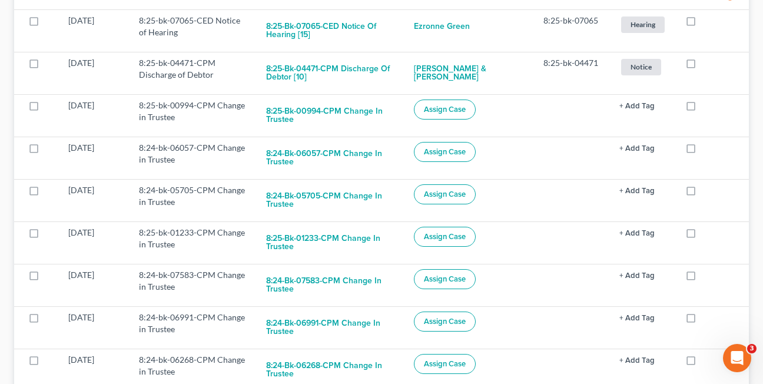
checkbox input "true"
click at [702, 108] on label at bounding box center [702, 108] width 0 height 0
click at [706, 107] on input "checkbox" at bounding box center [710, 103] width 8 height 8
checkbox input "true"
click at [702, 108] on label at bounding box center [702, 108] width 0 height 0
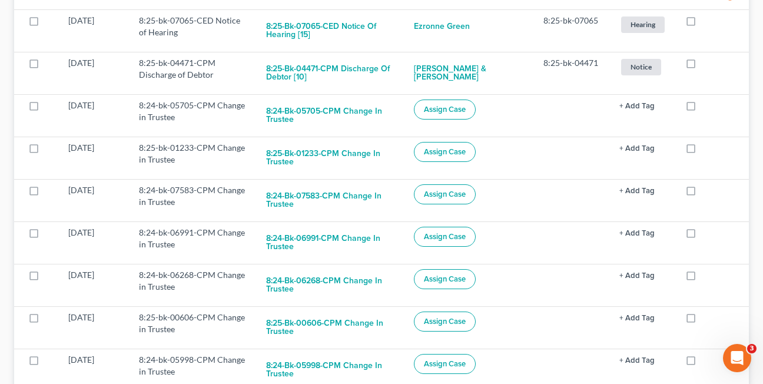
click at [706, 107] on input "checkbox" at bounding box center [710, 103] width 8 height 8
checkbox input "true"
click at [702, 108] on label at bounding box center [702, 108] width 0 height 0
click at [706, 107] on input "checkbox" at bounding box center [710, 103] width 8 height 8
checkbox input "true"
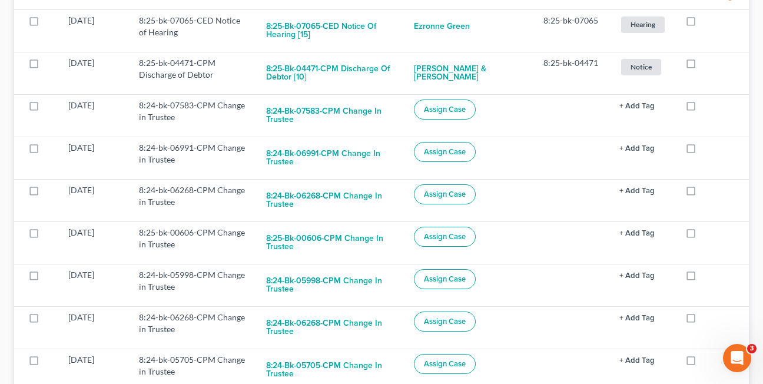
click at [702, 108] on label at bounding box center [702, 108] width 0 height 0
click at [706, 107] on input "checkbox" at bounding box center [710, 103] width 8 height 8
checkbox input "true"
click at [702, 108] on label at bounding box center [702, 108] width 0 height 0
click at [706, 107] on input "checkbox" at bounding box center [710, 103] width 8 height 8
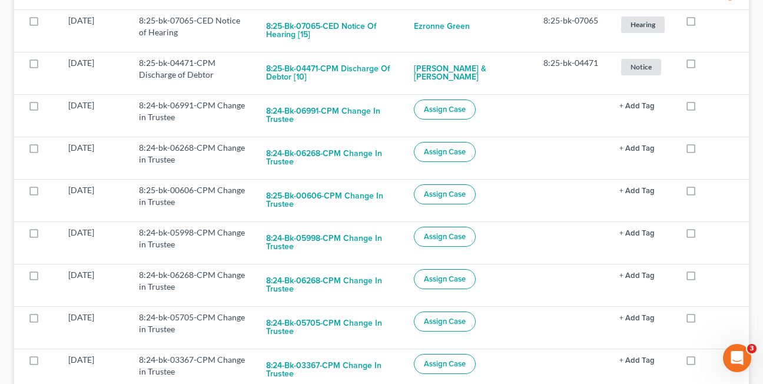
checkbox input "true"
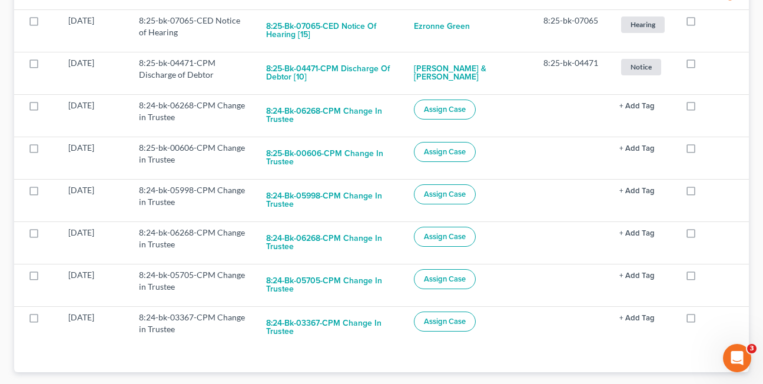
click at [702, 108] on label at bounding box center [702, 108] width 0 height 0
click at [706, 107] on input "checkbox" at bounding box center [710, 103] width 8 height 8
checkbox input "true"
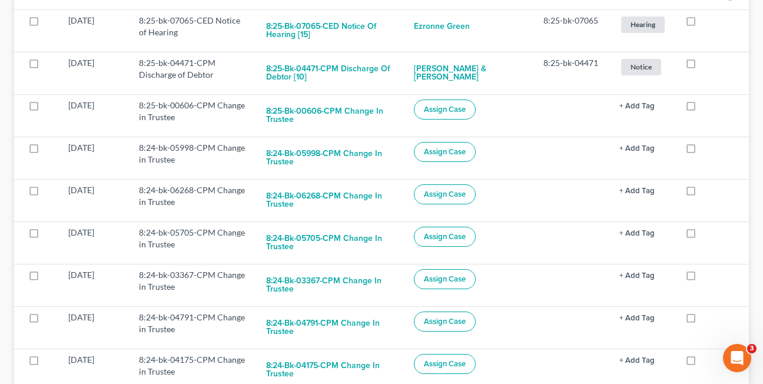
click at [702, 108] on label at bounding box center [702, 108] width 0 height 0
click at [706, 107] on input "checkbox" at bounding box center [710, 103] width 8 height 8
checkbox input "true"
click at [702, 108] on label at bounding box center [702, 108] width 0 height 0
click at [706, 107] on input "checkbox" at bounding box center [710, 103] width 8 height 8
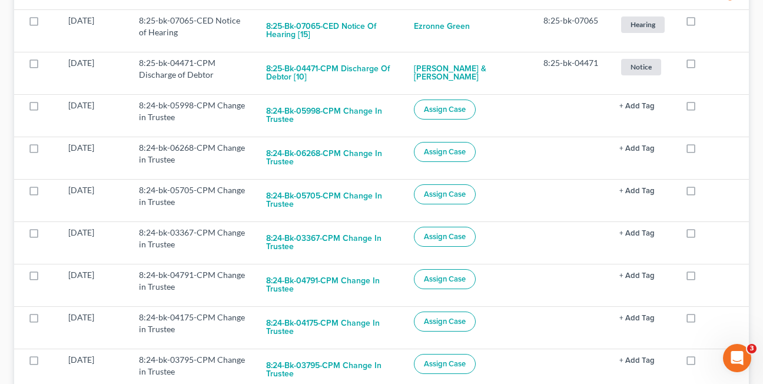
checkbox input "true"
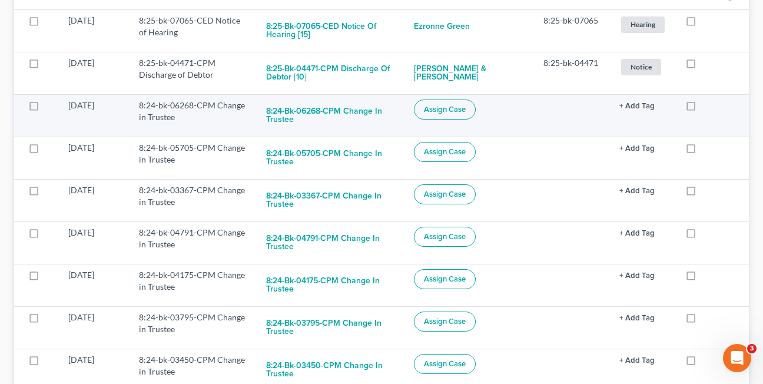
click at [702, 108] on label at bounding box center [702, 108] width 0 height 0
click at [706, 107] on input "checkbox" at bounding box center [710, 103] width 8 height 8
checkbox input "true"
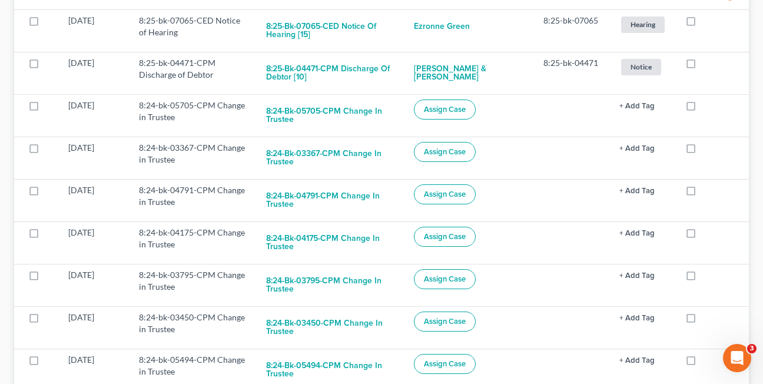
click at [702, 108] on label at bounding box center [702, 108] width 0 height 0
click at [706, 107] on input "checkbox" at bounding box center [710, 103] width 8 height 8
checkbox input "true"
click at [702, 108] on label at bounding box center [702, 108] width 0 height 0
click at [706, 107] on input "checkbox" at bounding box center [710, 103] width 8 height 8
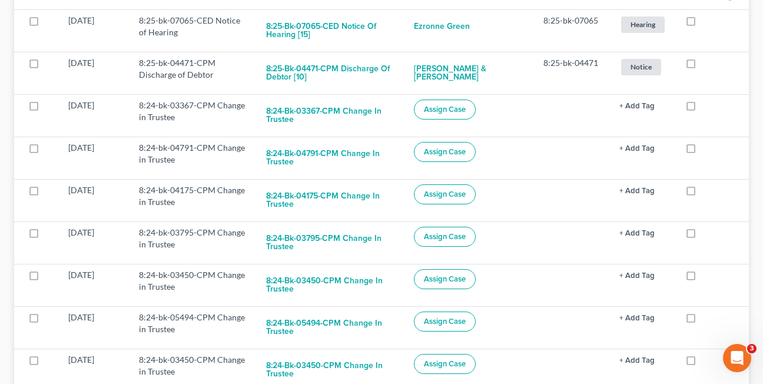
checkbox input "true"
click at [702, 108] on label at bounding box center [702, 108] width 0 height 0
click at [706, 107] on input "checkbox" at bounding box center [710, 103] width 8 height 8
checkbox input "true"
click at [702, 108] on label at bounding box center [702, 108] width 0 height 0
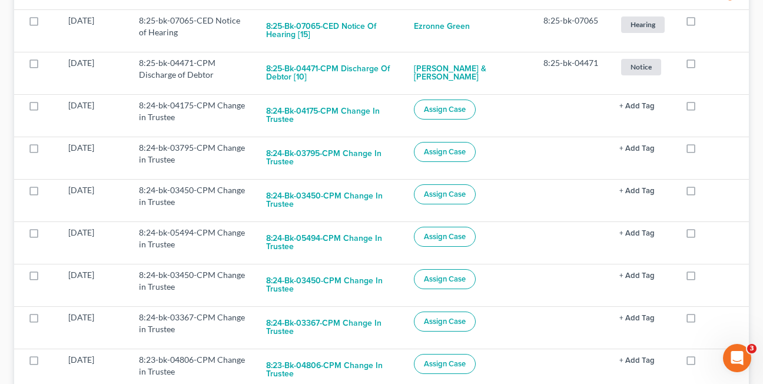
click at [706, 107] on input "checkbox" at bounding box center [710, 103] width 8 height 8
checkbox input "true"
click at [702, 108] on label at bounding box center [702, 108] width 0 height 0
click at [706, 107] on input "checkbox" at bounding box center [710, 103] width 8 height 8
checkbox input "true"
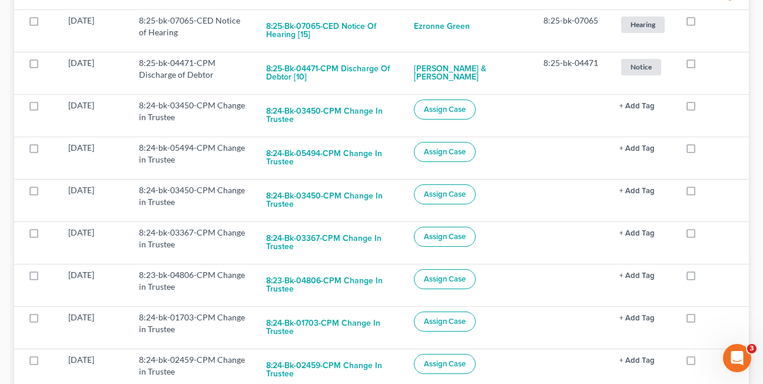
click at [702, 108] on label at bounding box center [702, 108] width 0 height 0
click at [706, 107] on input "checkbox" at bounding box center [710, 103] width 8 height 8
checkbox input "true"
click at [702, 108] on label at bounding box center [702, 108] width 0 height 0
click at [706, 107] on input "checkbox" at bounding box center [710, 103] width 8 height 8
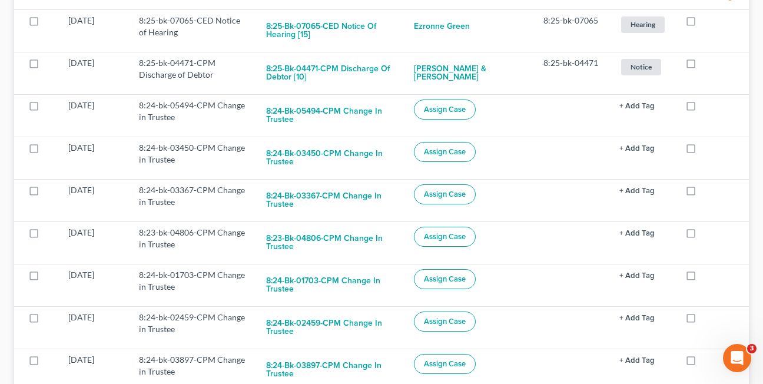
checkbox input "true"
click at [702, 108] on label at bounding box center [702, 108] width 0 height 0
click at [706, 107] on input "checkbox" at bounding box center [710, 103] width 8 height 8
checkbox input "true"
click at [702, 108] on label at bounding box center [702, 108] width 0 height 0
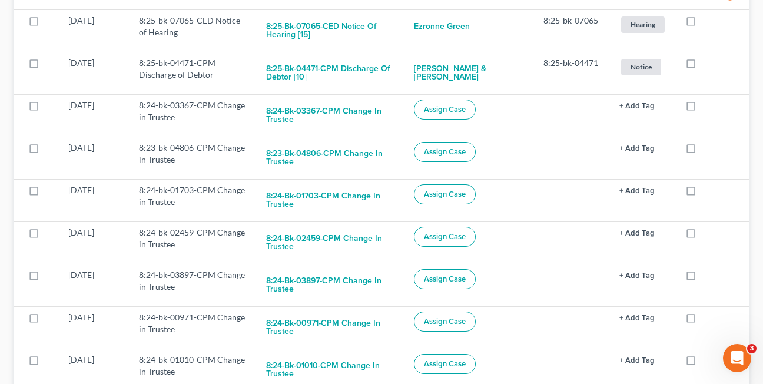
click at [706, 107] on input "checkbox" at bounding box center [710, 103] width 8 height 8
checkbox input "true"
click at [702, 108] on label at bounding box center [702, 108] width 0 height 0
click at [706, 107] on input "checkbox" at bounding box center [710, 103] width 8 height 8
checkbox input "true"
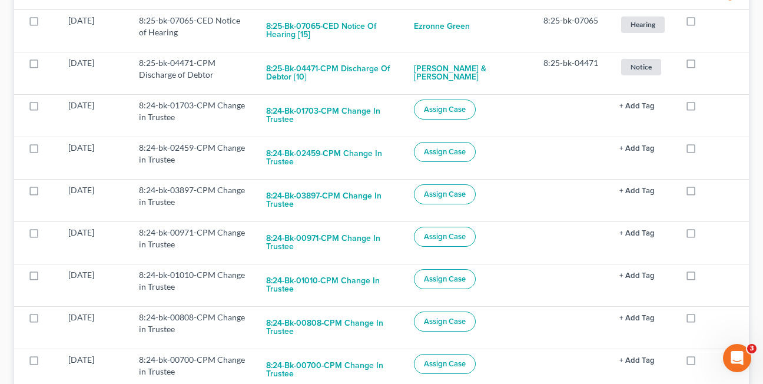
click at [702, 108] on label at bounding box center [702, 108] width 0 height 0
click at [706, 107] on input "checkbox" at bounding box center [710, 103] width 8 height 8
checkbox input "true"
click at [702, 108] on label at bounding box center [702, 108] width 0 height 0
click at [706, 107] on input "checkbox" at bounding box center [710, 103] width 8 height 8
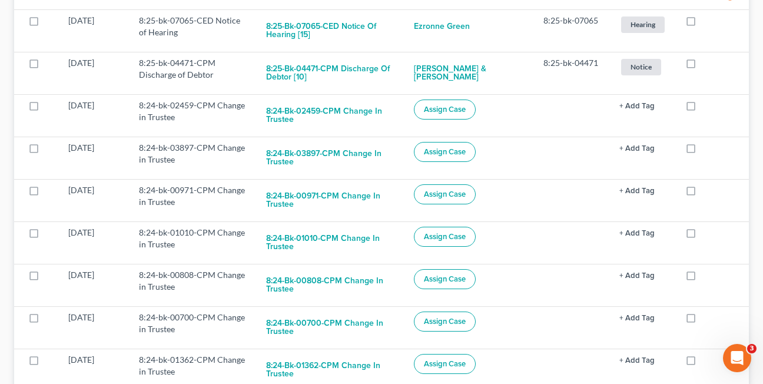
checkbox input "true"
click at [702, 108] on label at bounding box center [702, 108] width 0 height 0
click at [706, 107] on input "checkbox" at bounding box center [710, 103] width 8 height 8
checkbox input "true"
click at [702, 108] on label at bounding box center [702, 108] width 0 height 0
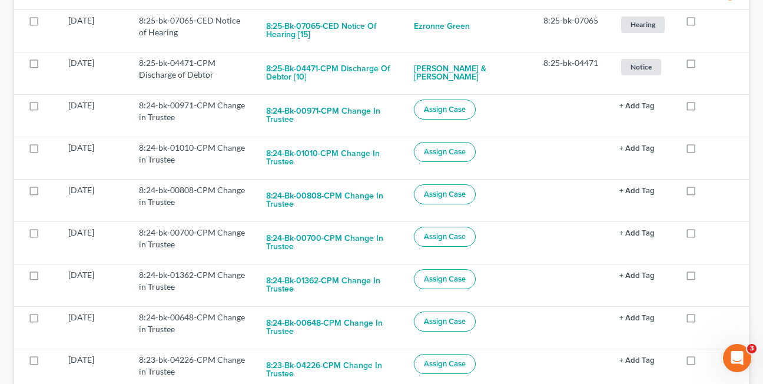
click at [706, 107] on input "checkbox" at bounding box center [710, 103] width 8 height 8
checkbox input "true"
click at [702, 108] on label at bounding box center [702, 108] width 0 height 0
click at [706, 107] on input "checkbox" at bounding box center [710, 103] width 8 height 8
checkbox input "true"
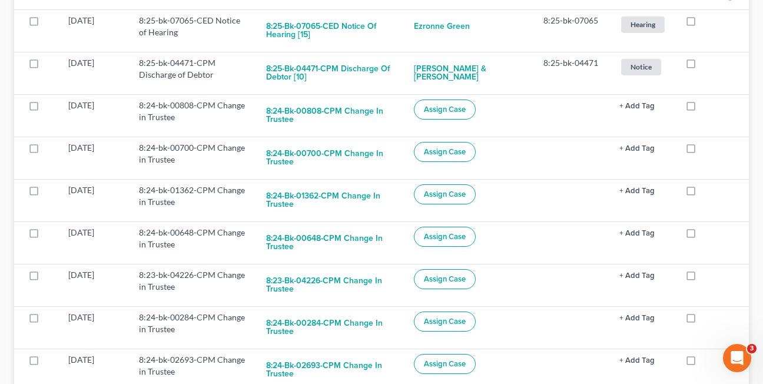
click at [702, 108] on label at bounding box center [702, 108] width 0 height 0
click at [706, 107] on input "checkbox" at bounding box center [710, 103] width 8 height 8
checkbox input "true"
click at [702, 108] on label at bounding box center [702, 108] width 0 height 0
click at [706, 107] on input "checkbox" at bounding box center [710, 103] width 8 height 8
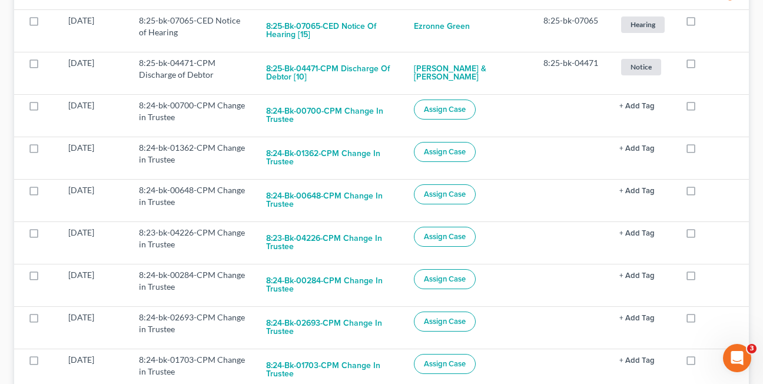
checkbox input "true"
click at [702, 108] on label at bounding box center [702, 108] width 0 height 0
click at [706, 107] on input "checkbox" at bounding box center [710, 103] width 8 height 8
checkbox input "true"
click at [702, 108] on label at bounding box center [702, 108] width 0 height 0
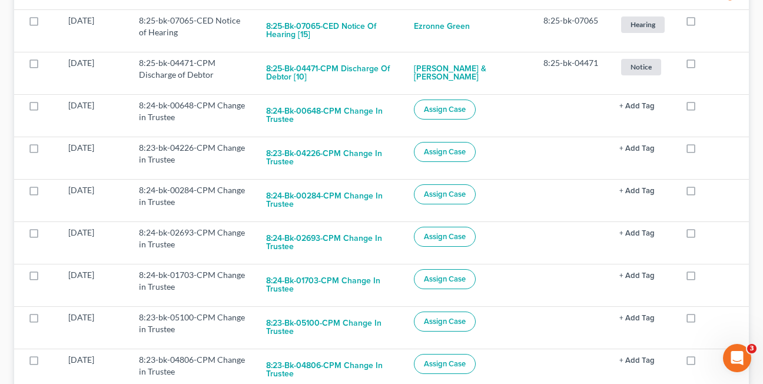
click at [706, 107] on input "checkbox" at bounding box center [710, 103] width 8 height 8
checkbox input "true"
click at [702, 108] on label at bounding box center [702, 108] width 0 height 0
click at [706, 107] on input "checkbox" at bounding box center [710, 103] width 8 height 8
checkbox input "true"
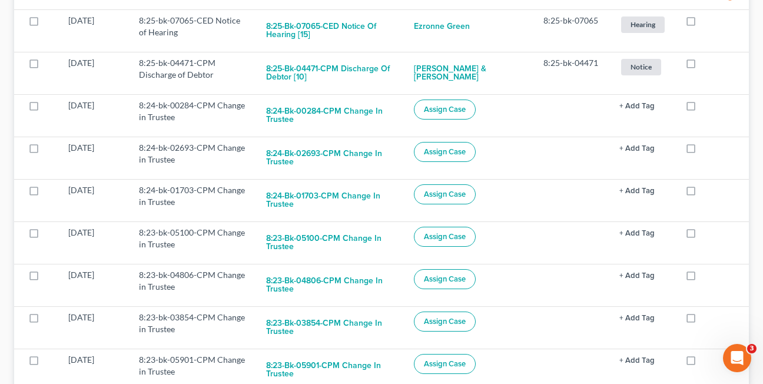
click at [702, 108] on label at bounding box center [702, 108] width 0 height 0
click at [706, 107] on input "checkbox" at bounding box center [710, 103] width 8 height 8
checkbox input "true"
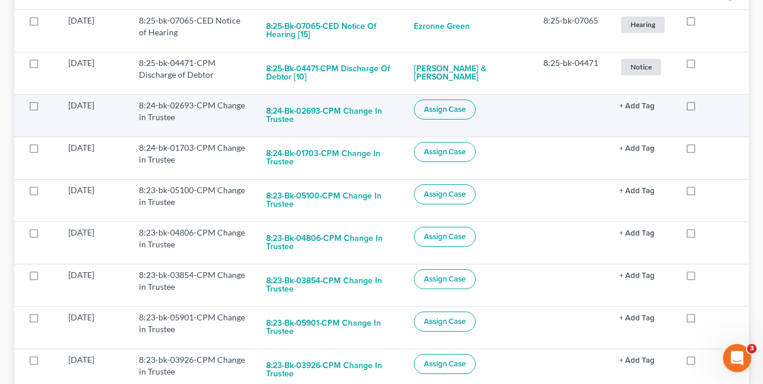
click at [702, 108] on label at bounding box center [702, 108] width 0 height 0
click at [706, 105] on input "checkbox" at bounding box center [710, 103] width 8 height 8
checkbox input "true"
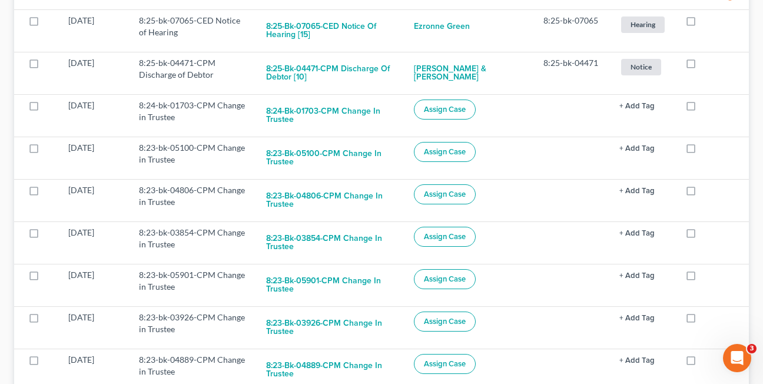
click at [702, 108] on label at bounding box center [702, 108] width 0 height 0
click at [706, 105] on input "checkbox" at bounding box center [710, 103] width 8 height 8
checkbox input "true"
click at [702, 108] on label at bounding box center [702, 108] width 0 height 0
click at [706, 105] on input "checkbox" at bounding box center [710, 103] width 8 height 8
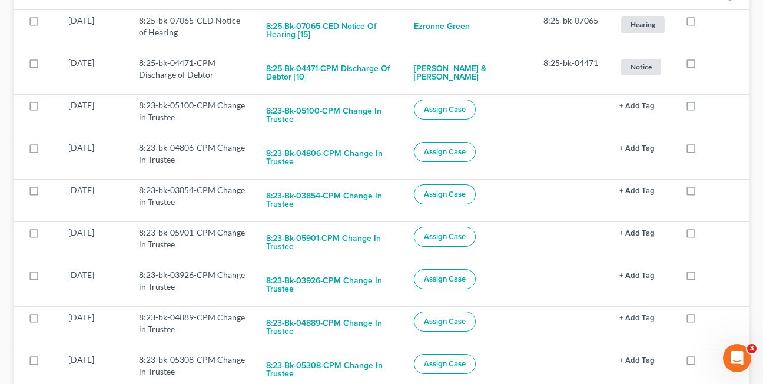
checkbox input "true"
click at [702, 108] on label at bounding box center [702, 108] width 0 height 0
click at [706, 105] on input "checkbox" at bounding box center [710, 103] width 8 height 8
checkbox input "true"
click at [702, 108] on label at bounding box center [702, 108] width 0 height 0
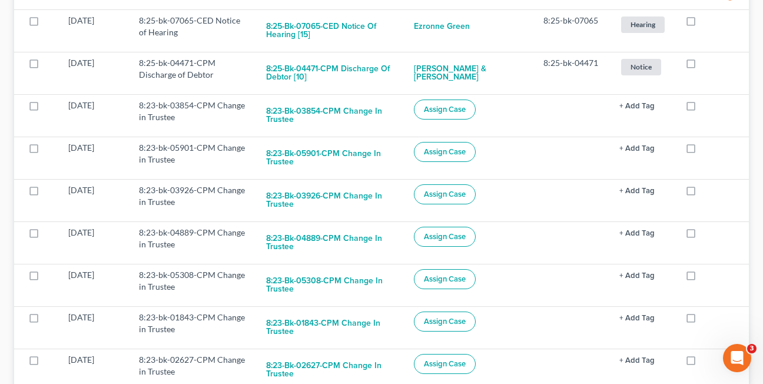
click at [706, 105] on input "checkbox" at bounding box center [710, 103] width 8 height 8
checkbox input "true"
click at [702, 108] on label at bounding box center [702, 108] width 0 height 0
click at [706, 105] on input "checkbox" at bounding box center [710, 103] width 8 height 8
checkbox input "true"
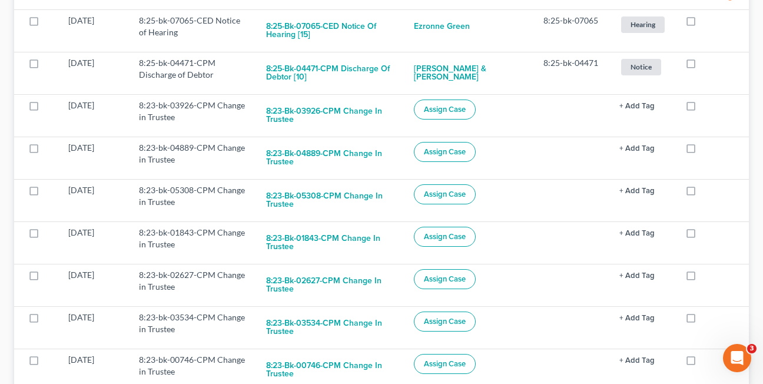
click at [702, 108] on label at bounding box center [702, 108] width 0 height 0
click at [706, 105] on input "checkbox" at bounding box center [710, 103] width 8 height 8
checkbox input "true"
click at [702, 108] on label at bounding box center [702, 108] width 0 height 0
click at [706, 105] on input "checkbox" at bounding box center [710, 103] width 8 height 8
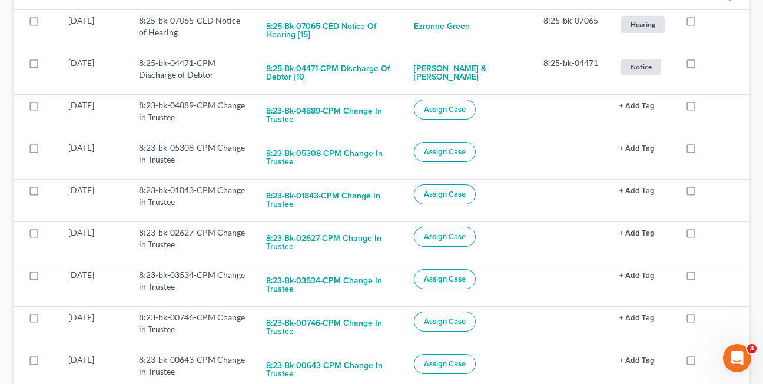
checkbox input "true"
click at [702, 108] on label at bounding box center [702, 108] width 0 height 0
click at [706, 105] on input "checkbox" at bounding box center [710, 103] width 8 height 8
checkbox input "true"
click at [702, 108] on label at bounding box center [702, 108] width 0 height 0
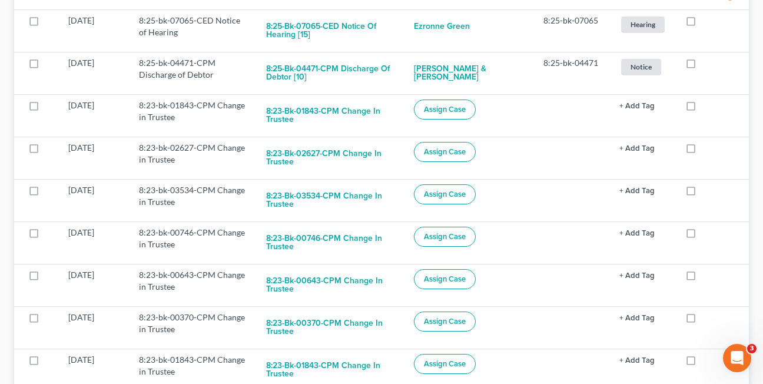
click at [706, 105] on input "checkbox" at bounding box center [710, 103] width 8 height 8
checkbox input "true"
click at [702, 108] on label at bounding box center [702, 108] width 0 height 0
click at [706, 105] on input "checkbox" at bounding box center [710, 103] width 8 height 8
checkbox input "true"
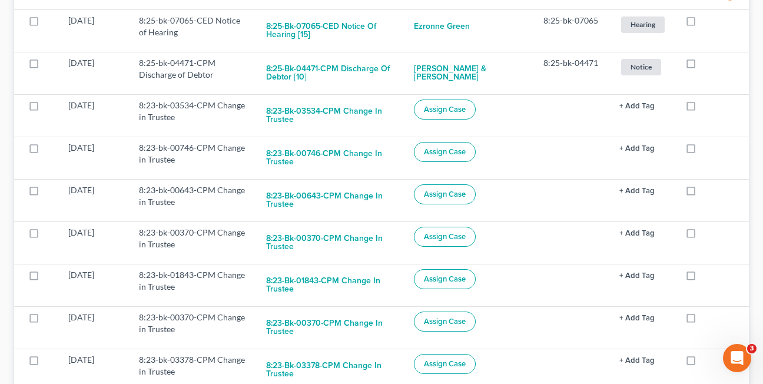
click at [702, 108] on label at bounding box center [702, 108] width 0 height 0
click at [706, 105] on input "checkbox" at bounding box center [710, 103] width 8 height 8
checkbox input "true"
click at [702, 108] on label at bounding box center [702, 108] width 0 height 0
click at [706, 105] on input "checkbox" at bounding box center [710, 103] width 8 height 8
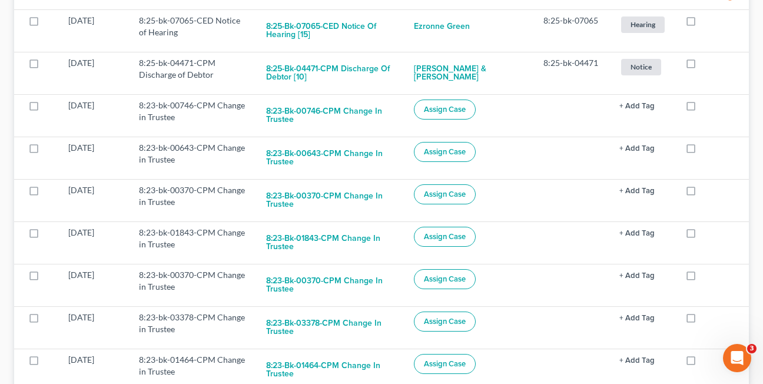
checkbox input "true"
click at [702, 108] on label at bounding box center [702, 108] width 0 height 0
click at [706, 105] on input "checkbox" at bounding box center [710, 103] width 8 height 8
checkbox input "true"
click at [702, 108] on label at bounding box center [702, 108] width 0 height 0
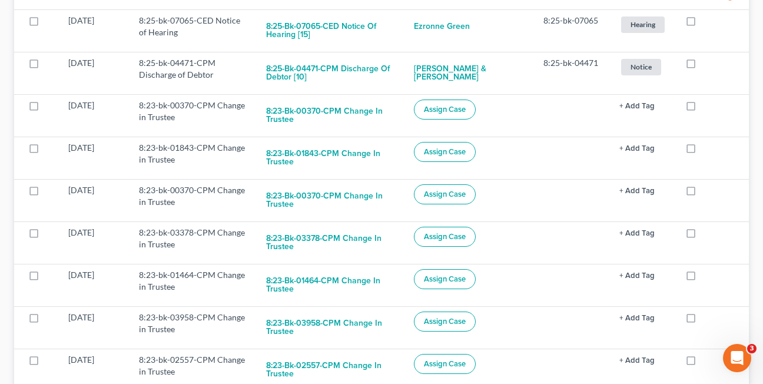
click at [706, 105] on input "checkbox" at bounding box center [710, 103] width 8 height 8
checkbox input "true"
click at [702, 108] on label at bounding box center [702, 108] width 0 height 0
click at [706, 105] on input "checkbox" at bounding box center [710, 103] width 8 height 8
checkbox input "true"
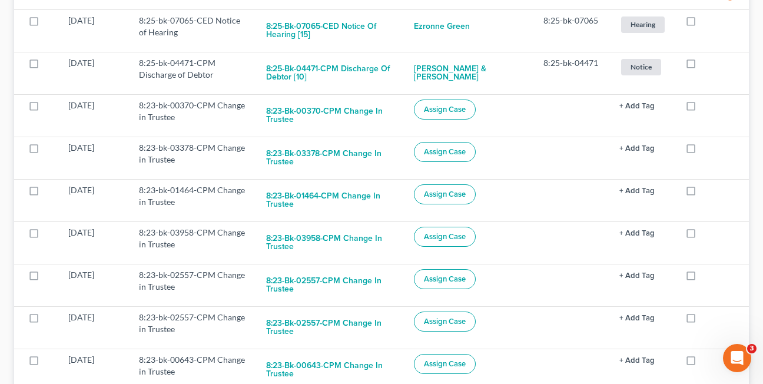
click at [702, 108] on label at bounding box center [702, 108] width 0 height 0
click at [706, 105] on input "checkbox" at bounding box center [710, 103] width 8 height 8
checkbox input "true"
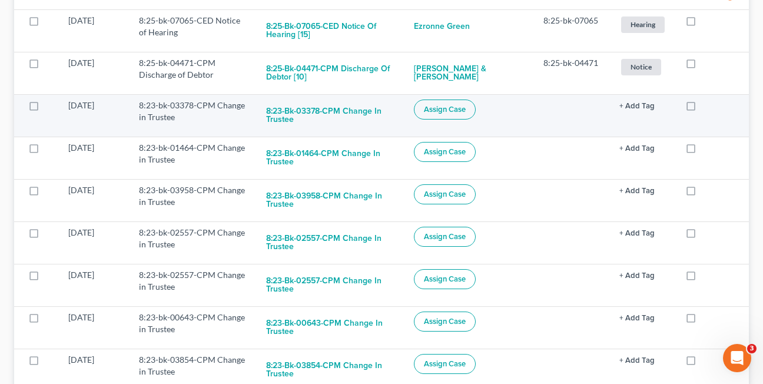
click at [702, 108] on label at bounding box center [702, 108] width 0 height 0
click at [706, 107] on input "checkbox" at bounding box center [710, 103] width 8 height 8
checkbox input "true"
click at [702, 108] on label at bounding box center [702, 108] width 0 height 0
click at [706, 107] on input "checkbox" at bounding box center [710, 103] width 8 height 8
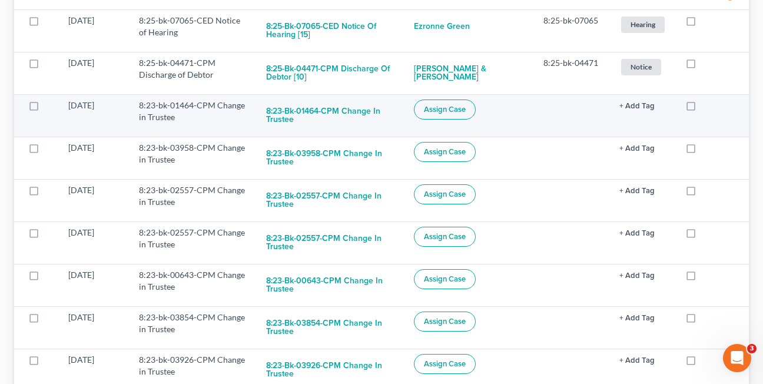
checkbox input "true"
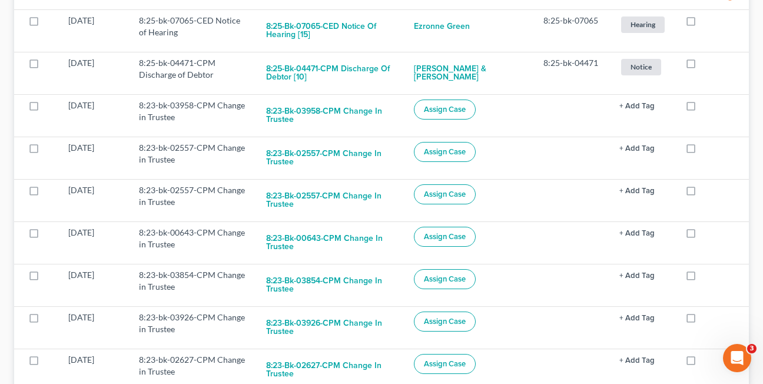
click at [702, 108] on label at bounding box center [702, 108] width 0 height 0
click at [706, 107] on input "checkbox" at bounding box center [710, 103] width 8 height 8
checkbox input "true"
click at [702, 108] on label at bounding box center [702, 108] width 0 height 0
click at [706, 107] on input "checkbox" at bounding box center [710, 103] width 8 height 8
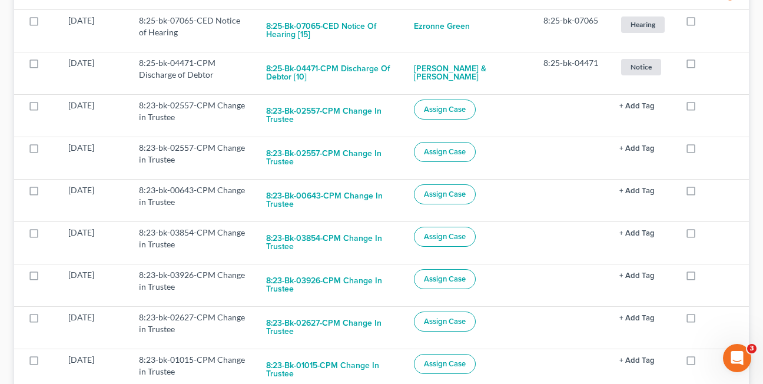
checkbox input "true"
click at [702, 108] on label at bounding box center [702, 108] width 0 height 0
click at [706, 107] on input "checkbox" at bounding box center [710, 103] width 8 height 8
checkbox input "true"
click at [702, 108] on label at bounding box center [702, 108] width 0 height 0
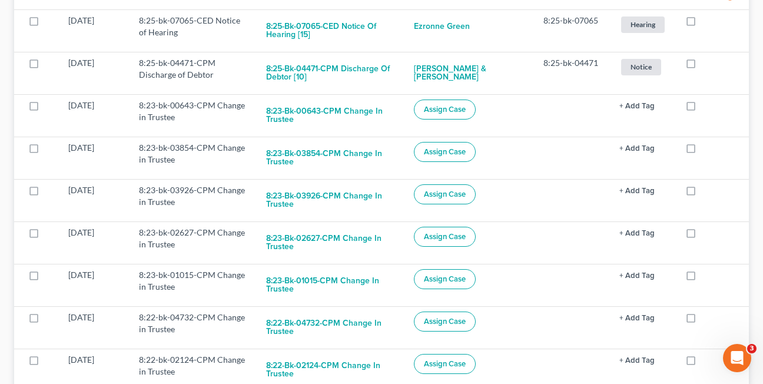
click at [706, 107] on input "checkbox" at bounding box center [710, 103] width 8 height 8
checkbox input "true"
click at [702, 108] on label at bounding box center [702, 108] width 0 height 0
click at [706, 107] on input "checkbox" at bounding box center [710, 103] width 8 height 8
checkbox input "true"
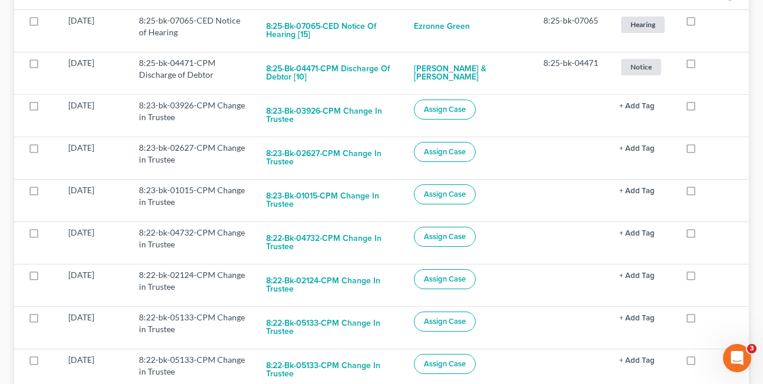
click at [702, 108] on label at bounding box center [702, 108] width 0 height 0
click at [706, 107] on input "checkbox" at bounding box center [710, 103] width 8 height 8
checkbox input "true"
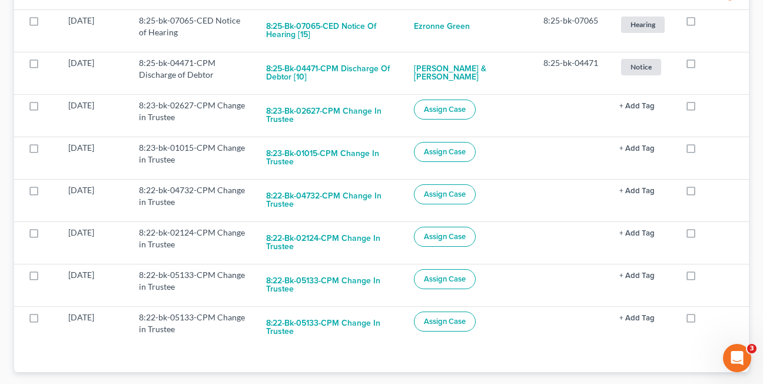
click at [702, 108] on label at bounding box center [702, 108] width 0 height 0
click at [706, 107] on input "checkbox" at bounding box center [710, 103] width 8 height 8
checkbox input "true"
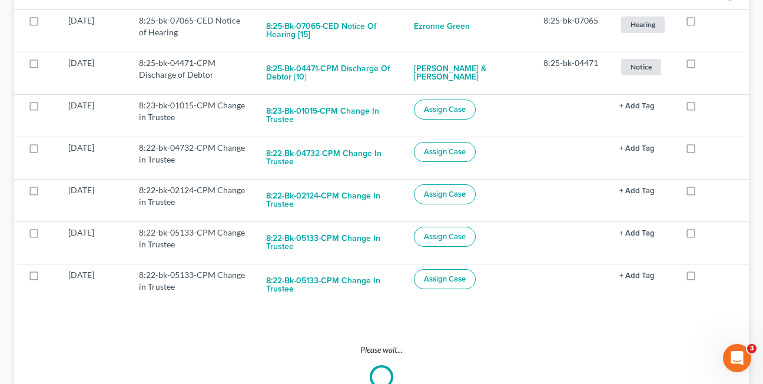
click at [702, 108] on label at bounding box center [702, 108] width 0 height 0
click at [706, 107] on input "checkbox" at bounding box center [710, 103] width 8 height 8
checkbox input "true"
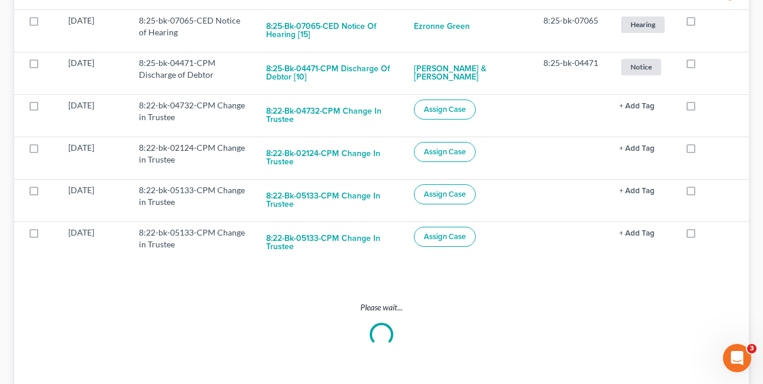
click at [702, 108] on label at bounding box center [702, 108] width 0 height 0
click at [706, 107] on input "checkbox" at bounding box center [710, 103] width 8 height 8
checkbox input "true"
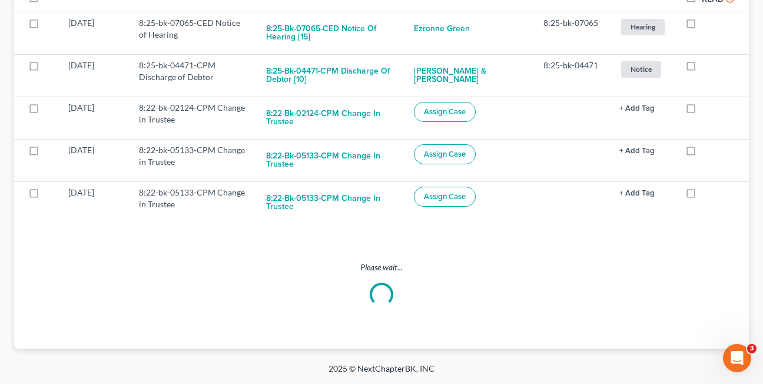
scroll to position [260, 0]
click at [702, 111] on label at bounding box center [702, 111] width 0 height 0
click at [706, 110] on input "checkbox" at bounding box center [710, 106] width 8 height 8
checkbox input "true"
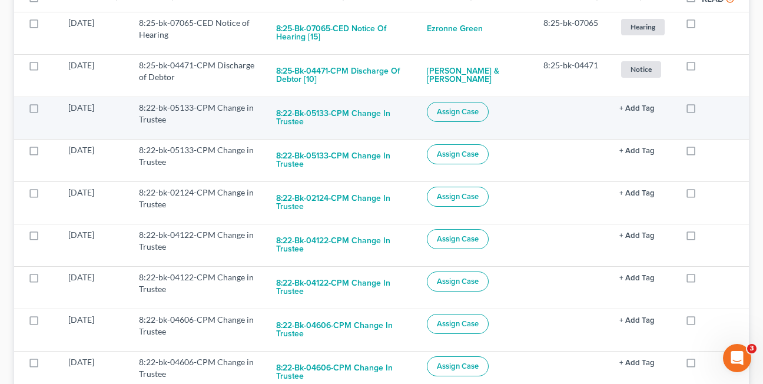
click at [702, 111] on label at bounding box center [702, 111] width 0 height 0
click at [706, 109] on input "checkbox" at bounding box center [710, 106] width 8 height 8
checkbox input "true"
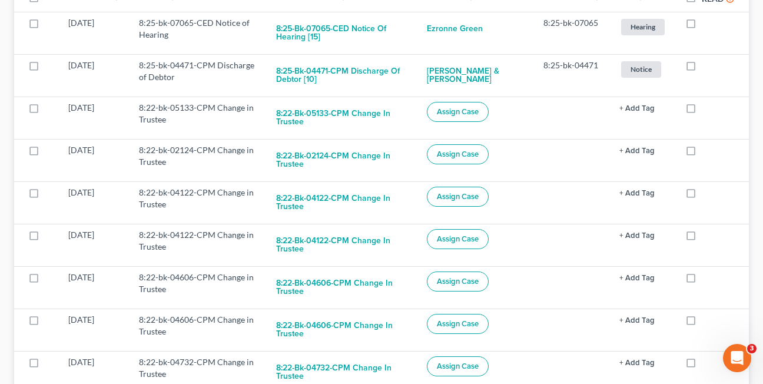
click at [702, 111] on label at bounding box center [702, 111] width 0 height 0
click at [706, 109] on input "checkbox" at bounding box center [710, 106] width 8 height 8
checkbox input "true"
click at [702, 111] on label at bounding box center [702, 111] width 0 height 0
click at [706, 109] on input "checkbox" at bounding box center [710, 106] width 8 height 8
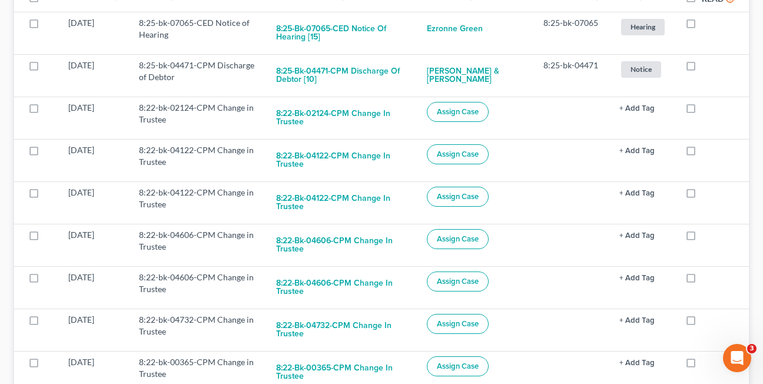
checkbox input "true"
click at [702, 111] on label at bounding box center [702, 111] width 0 height 0
click at [706, 109] on input "checkbox" at bounding box center [710, 106] width 8 height 8
checkbox input "true"
click at [702, 111] on label at bounding box center [702, 111] width 0 height 0
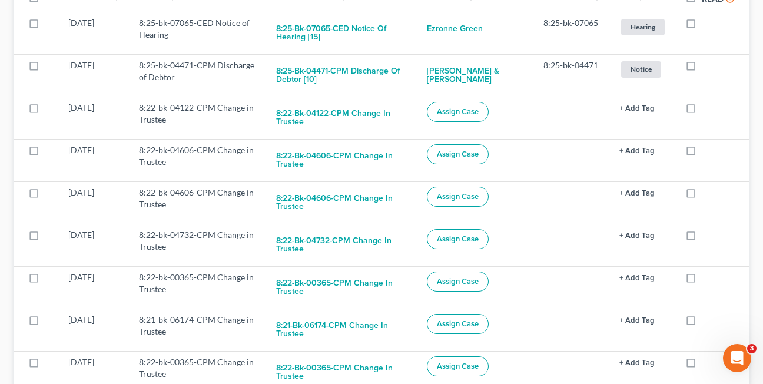
click at [706, 109] on input "checkbox" at bounding box center [710, 106] width 8 height 8
checkbox input "true"
click at [702, 111] on label at bounding box center [702, 111] width 0 height 0
click at [706, 109] on input "checkbox" at bounding box center [710, 106] width 8 height 8
checkbox input "true"
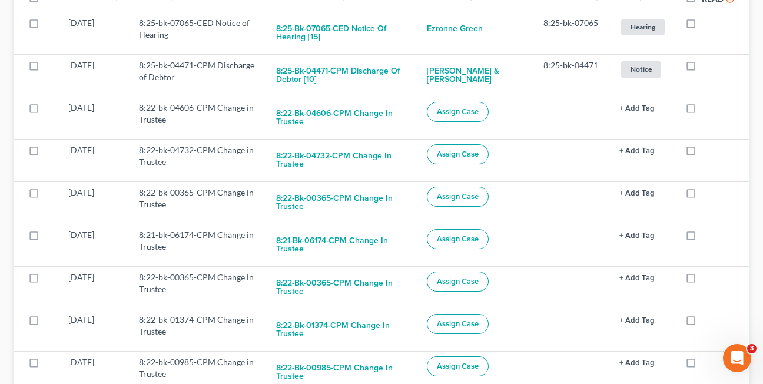
click at [702, 111] on label at bounding box center [702, 111] width 0 height 0
click at [706, 109] on input "checkbox" at bounding box center [710, 106] width 8 height 8
checkbox input "true"
click at [702, 111] on label at bounding box center [702, 111] width 0 height 0
click at [706, 109] on input "checkbox" at bounding box center [710, 106] width 8 height 8
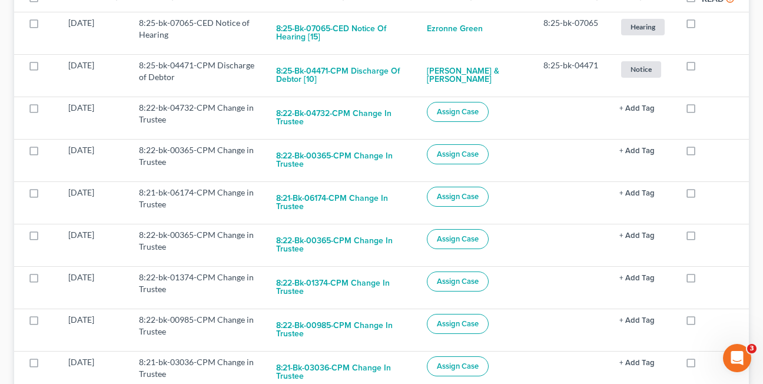
checkbox input "true"
click at [702, 111] on label at bounding box center [702, 111] width 0 height 0
click at [706, 109] on input "checkbox" at bounding box center [710, 106] width 8 height 8
checkbox input "true"
click at [702, 111] on label at bounding box center [702, 111] width 0 height 0
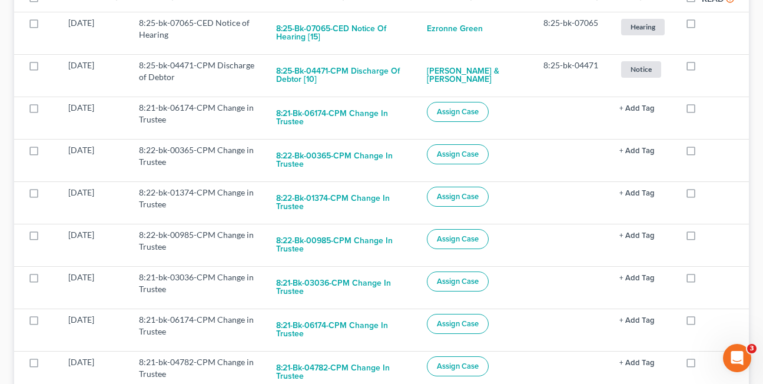
click at [706, 109] on input "checkbox" at bounding box center [710, 106] width 8 height 8
checkbox input "true"
click at [702, 111] on label at bounding box center [702, 111] width 0 height 0
click at [706, 109] on input "checkbox" at bounding box center [710, 106] width 8 height 8
checkbox input "true"
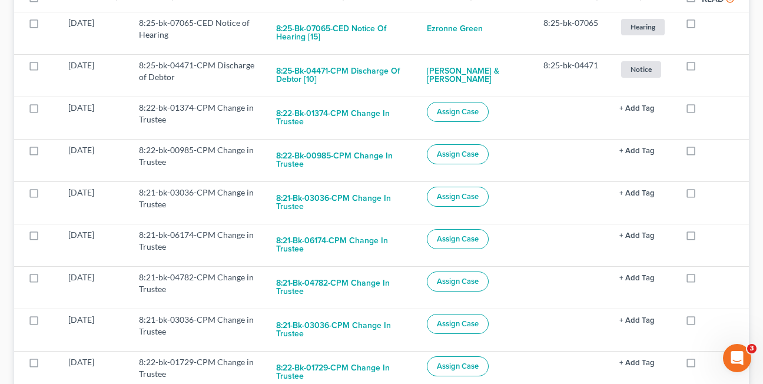
click at [702, 111] on label at bounding box center [702, 111] width 0 height 0
click at [706, 109] on input "checkbox" at bounding box center [710, 106] width 8 height 8
checkbox input "true"
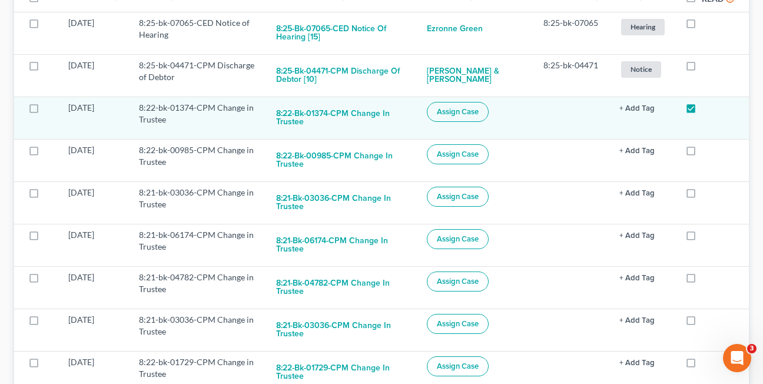
click at [702, 153] on label at bounding box center [702, 153] width 0 height 0
click at [706, 144] on input "checkbox" at bounding box center [710, 148] width 8 height 8
checkbox input "true"
click at [702, 111] on label at bounding box center [702, 111] width 0 height 0
click at [706, 109] on input "checkbox" at bounding box center [710, 106] width 8 height 8
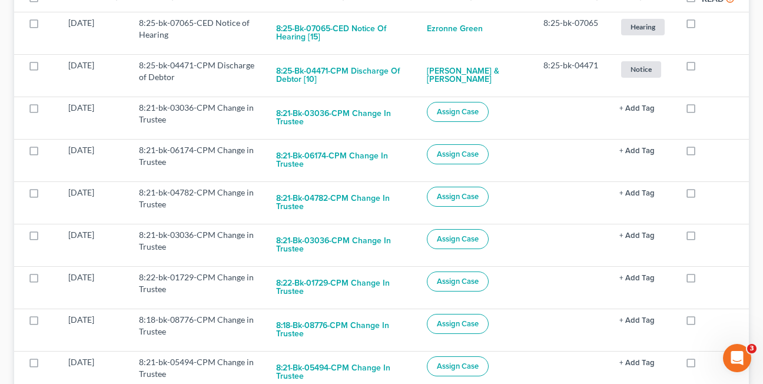
click at [702, 111] on label at bounding box center [702, 111] width 0 height 0
click at [706, 109] on input "checkbox" at bounding box center [710, 106] width 8 height 8
checkbox input "true"
click at [702, 111] on label at bounding box center [702, 111] width 0 height 0
click at [706, 109] on input "checkbox" at bounding box center [710, 106] width 8 height 8
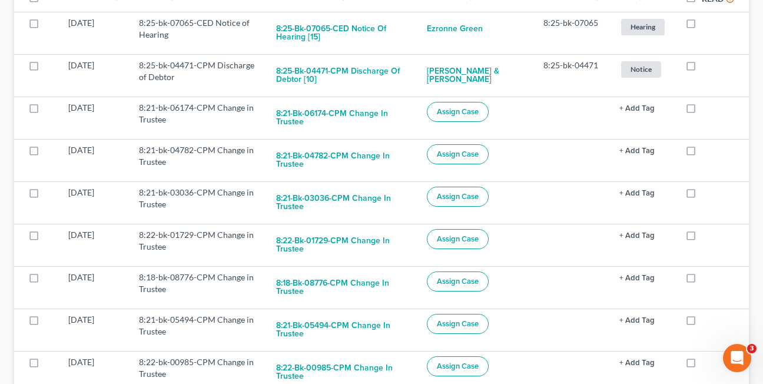
checkbox input "true"
click at [702, 111] on label at bounding box center [702, 111] width 0 height 0
click at [706, 109] on input "checkbox" at bounding box center [710, 106] width 8 height 8
checkbox input "true"
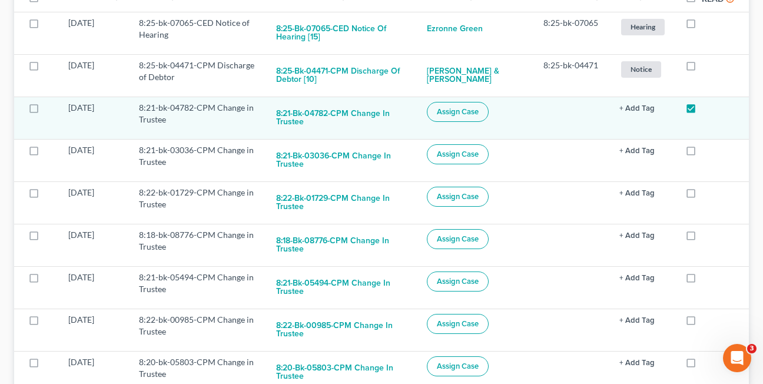
click at [702, 111] on label at bounding box center [702, 111] width 0 height 0
click at [706, 109] on input "checkbox" at bounding box center [710, 106] width 8 height 8
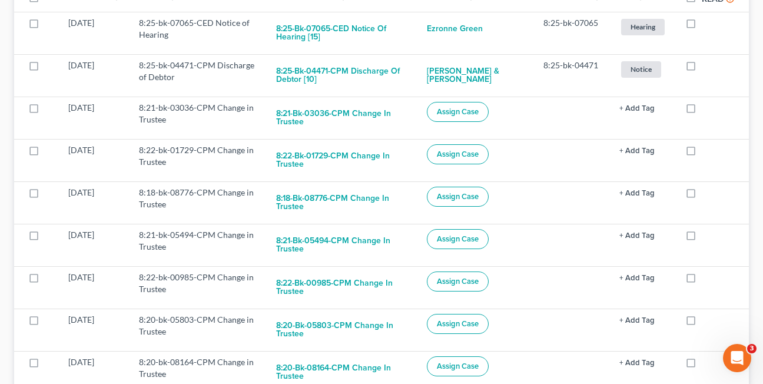
click at [702, 111] on label at bounding box center [702, 111] width 0 height 0
click at [706, 109] on input "checkbox" at bounding box center [710, 106] width 8 height 8
checkbox input "true"
click at [702, 111] on label at bounding box center [702, 111] width 0 height 0
click at [706, 109] on input "checkbox" at bounding box center [710, 106] width 8 height 8
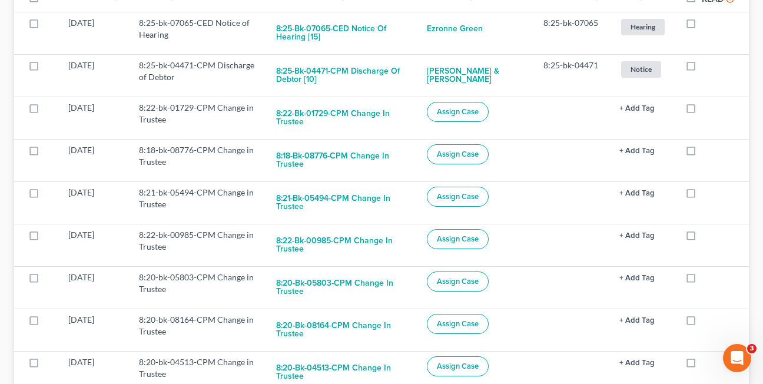
checkbox input "true"
click at [702, 111] on label at bounding box center [702, 111] width 0 height 0
click at [706, 109] on input "checkbox" at bounding box center [710, 106] width 8 height 8
checkbox input "true"
click at [702, 111] on label at bounding box center [702, 111] width 0 height 0
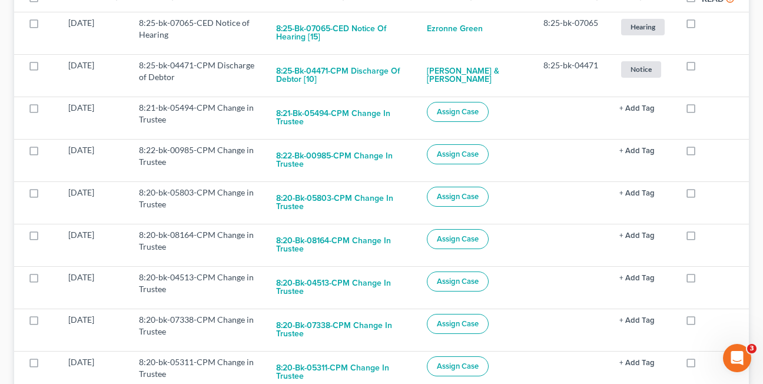
click at [706, 109] on input "checkbox" at bounding box center [710, 106] width 8 height 8
checkbox input "true"
click at [702, 111] on label at bounding box center [702, 111] width 0 height 0
click at [706, 109] on input "checkbox" at bounding box center [710, 106] width 8 height 8
checkbox input "true"
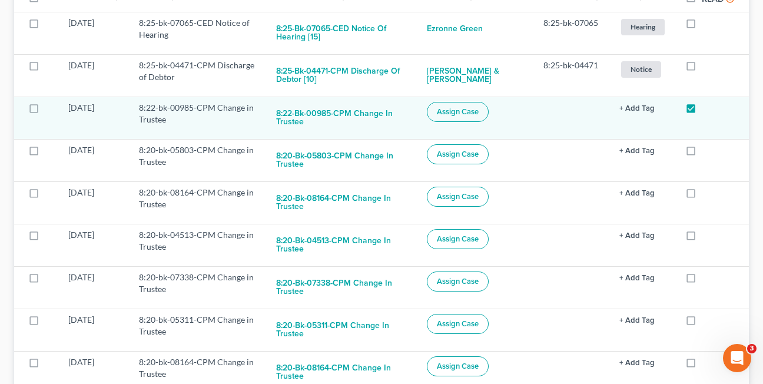
click at [702, 111] on label at bounding box center [702, 111] width 0 height 0
click at [706, 109] on input "checkbox" at bounding box center [710, 106] width 8 height 8
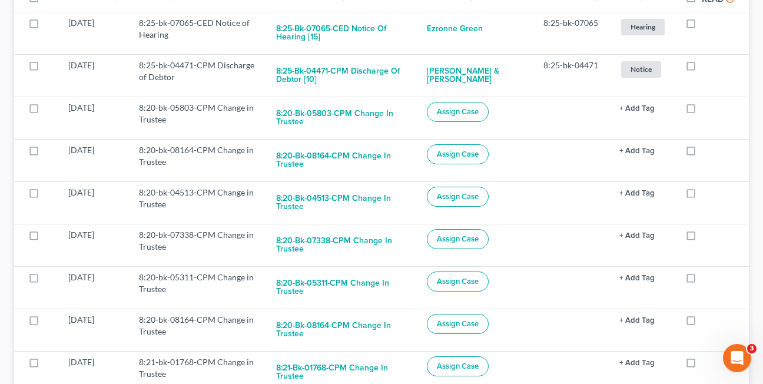
click at [702, 111] on label at bounding box center [702, 111] width 0 height 0
click at [706, 109] on input "checkbox" at bounding box center [710, 106] width 8 height 8
checkbox input "true"
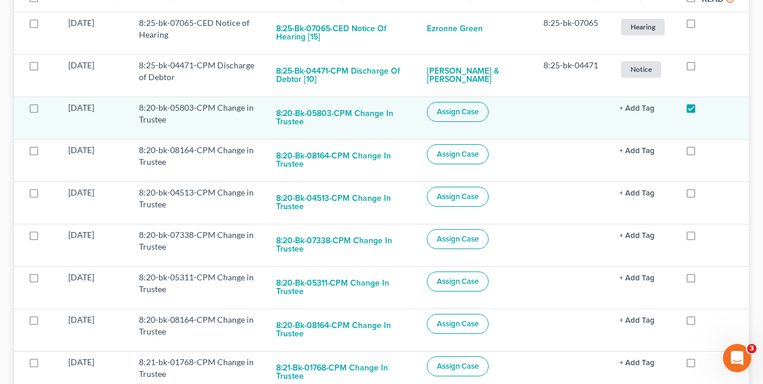
click at [702, 111] on label at bounding box center [702, 111] width 0 height 0
click at [706, 109] on input "checkbox" at bounding box center [710, 106] width 8 height 8
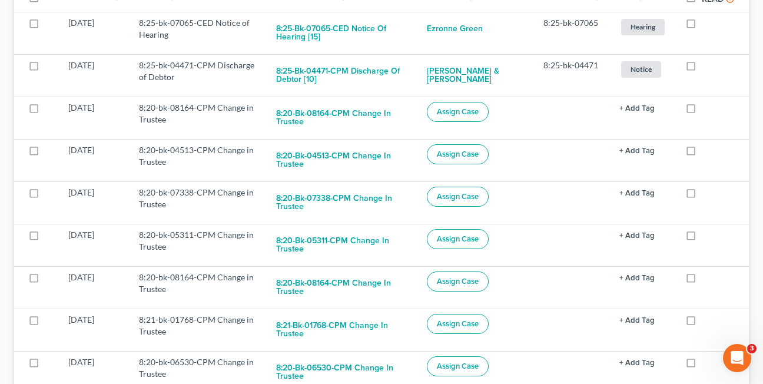
click at [702, 111] on label at bounding box center [702, 111] width 0 height 0
click at [706, 109] on input "checkbox" at bounding box center [710, 106] width 8 height 8
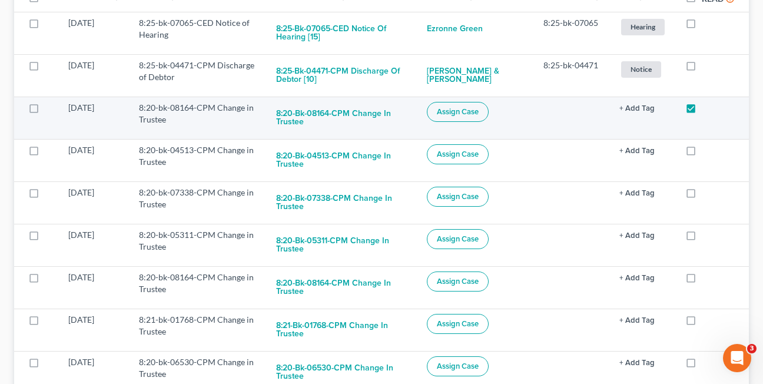
click at [702, 111] on label at bounding box center [702, 111] width 0 height 0
click at [706, 109] on input "checkbox" at bounding box center [710, 106] width 8 height 8
checkbox input "false"
click at [702, 111] on label at bounding box center [702, 111] width 0 height 0
click at [706, 109] on input "checkbox" at bounding box center [710, 106] width 8 height 8
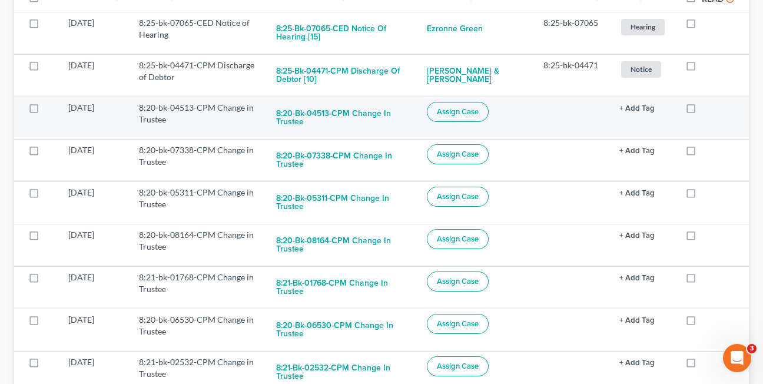
checkbox input "true"
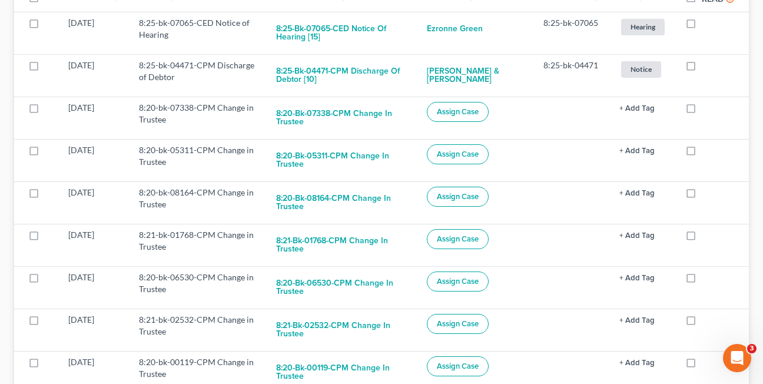
click at [702, 111] on label at bounding box center [702, 111] width 0 height 0
click at [706, 109] on input "checkbox" at bounding box center [710, 106] width 8 height 8
checkbox input "true"
click at [702, 111] on label at bounding box center [702, 111] width 0 height 0
click at [706, 109] on input "checkbox" at bounding box center [710, 106] width 8 height 8
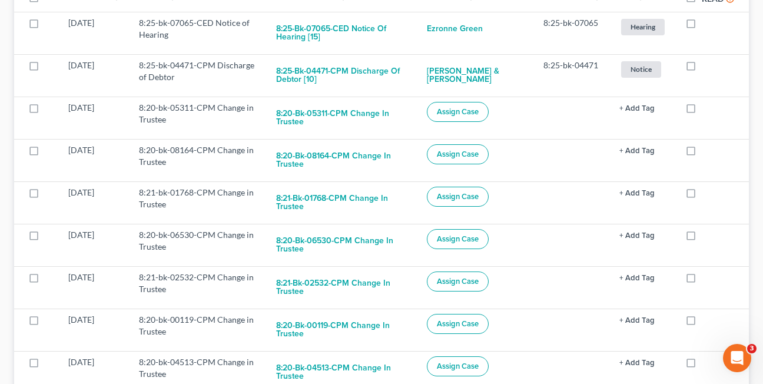
checkbox input "true"
click at [702, 111] on label at bounding box center [702, 111] width 0 height 0
click at [706, 109] on input "checkbox" at bounding box center [710, 106] width 8 height 8
checkbox input "true"
click at [702, 111] on label at bounding box center [702, 111] width 0 height 0
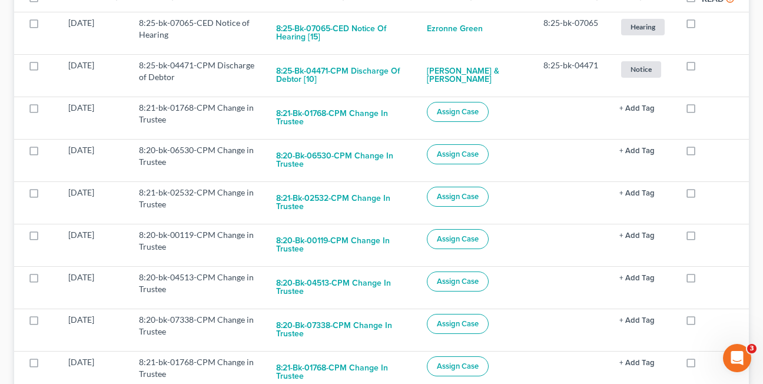
click at [706, 109] on input "checkbox" at bounding box center [710, 106] width 8 height 8
checkbox input "true"
click at [702, 111] on label at bounding box center [702, 111] width 0 height 0
click at [706, 109] on input "checkbox" at bounding box center [710, 106] width 8 height 8
checkbox input "true"
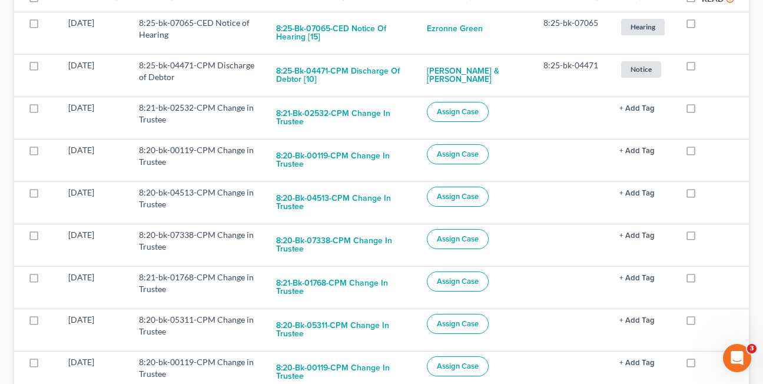
click at [702, 111] on label at bounding box center [702, 111] width 0 height 0
click at [706, 109] on input "checkbox" at bounding box center [710, 106] width 8 height 8
checkbox input "true"
click at [702, 111] on label at bounding box center [702, 111] width 0 height 0
click at [706, 109] on input "checkbox" at bounding box center [710, 106] width 8 height 8
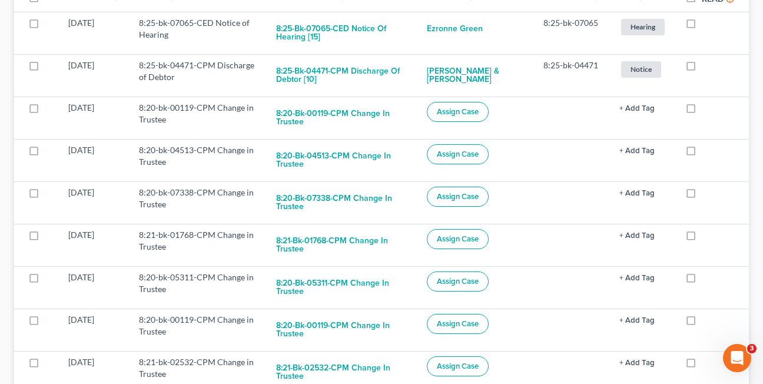
checkbox input "true"
click at [702, 111] on label at bounding box center [702, 111] width 0 height 0
click at [706, 109] on input "checkbox" at bounding box center [710, 106] width 8 height 8
checkbox input "true"
click at [702, 111] on label at bounding box center [702, 111] width 0 height 0
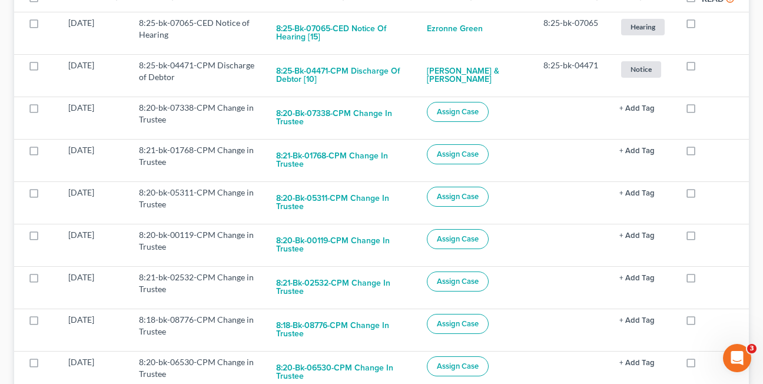
click at [706, 109] on input "checkbox" at bounding box center [710, 106] width 8 height 8
checkbox input "true"
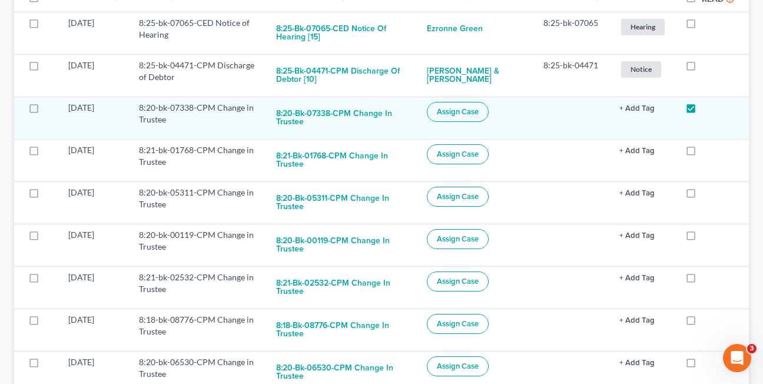
click at [702, 153] on label at bounding box center [702, 153] width 0 height 0
click at [706, 144] on input "checkbox" at bounding box center [710, 148] width 8 height 8
checkbox input "true"
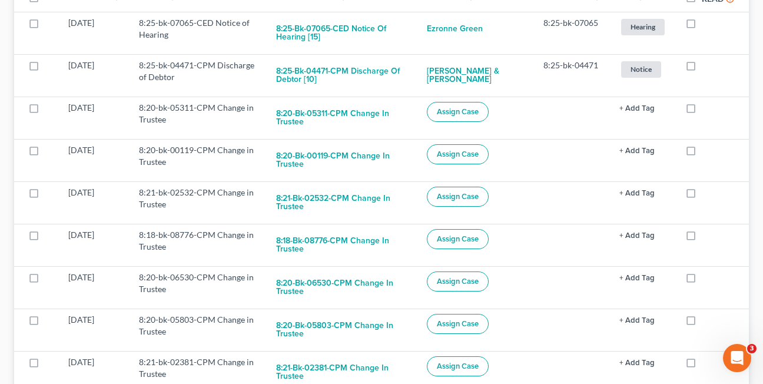
click at [702, 111] on label at bounding box center [702, 111] width 0 height 0
click at [706, 109] on input "checkbox" at bounding box center [710, 106] width 8 height 8
checkbox input "true"
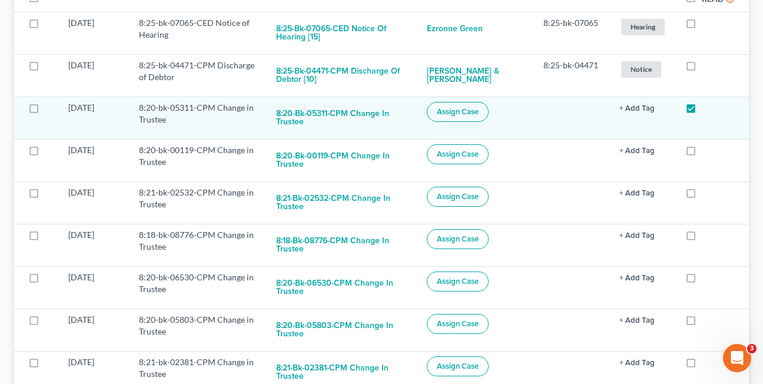
click at [702, 153] on label at bounding box center [702, 153] width 0 height 0
click at [706, 144] on input "checkbox" at bounding box center [710, 148] width 8 height 8
checkbox input "true"
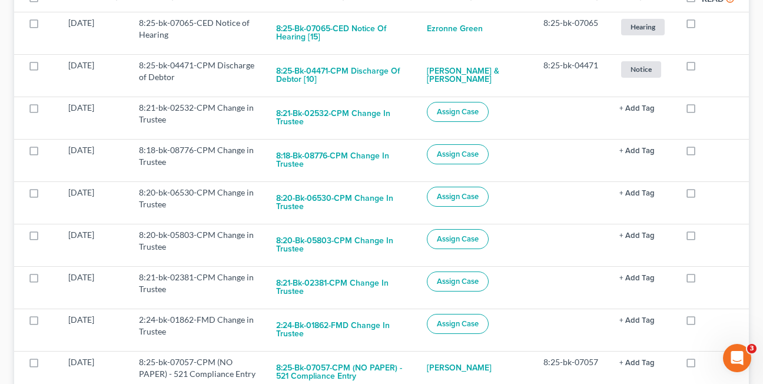
click at [702, 111] on label at bounding box center [702, 111] width 0 height 0
click at [706, 109] on input "checkbox" at bounding box center [710, 106] width 8 height 8
checkbox input "true"
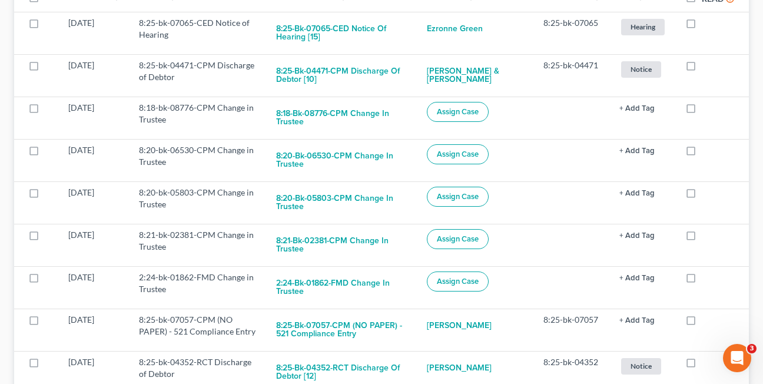
click at [702, 111] on label at bounding box center [702, 111] width 0 height 0
click at [706, 109] on input "checkbox" at bounding box center [710, 106] width 8 height 8
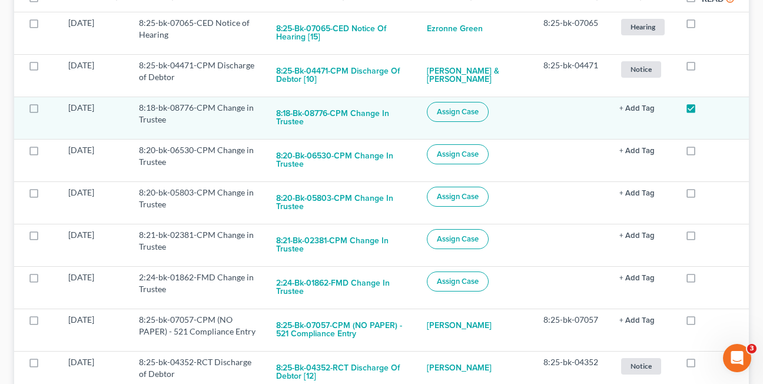
click at [702, 111] on label at bounding box center [702, 111] width 0 height 0
click at [706, 109] on input "checkbox" at bounding box center [710, 106] width 8 height 8
checkbox input "false"
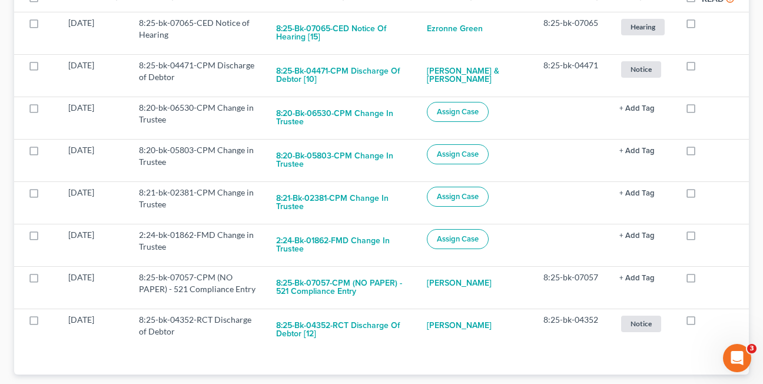
click at [702, 111] on label at bounding box center [702, 111] width 0 height 0
click at [706, 109] on input "checkbox" at bounding box center [710, 106] width 8 height 8
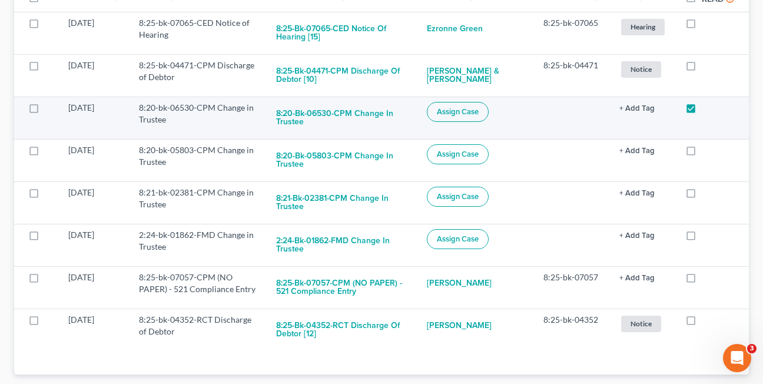
click at [702, 111] on label at bounding box center [702, 111] width 0 height 0
click at [706, 109] on input "checkbox" at bounding box center [710, 106] width 8 height 8
checkbox input "false"
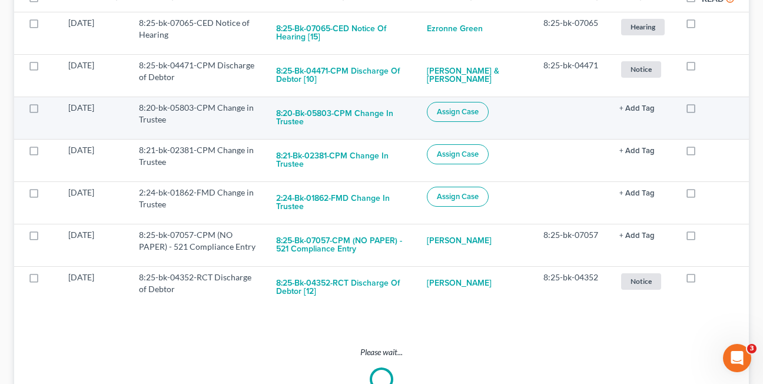
click at [702, 111] on label at bounding box center [702, 111] width 0 height 0
click at [706, 109] on input "checkbox" at bounding box center [710, 106] width 8 height 8
checkbox input "true"
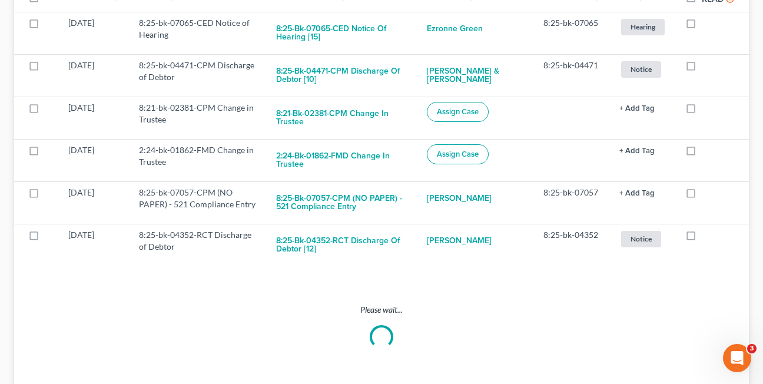
click at [702, 111] on label at bounding box center [702, 111] width 0 height 0
click at [706, 109] on input "checkbox" at bounding box center [710, 106] width 8 height 8
checkbox input "true"
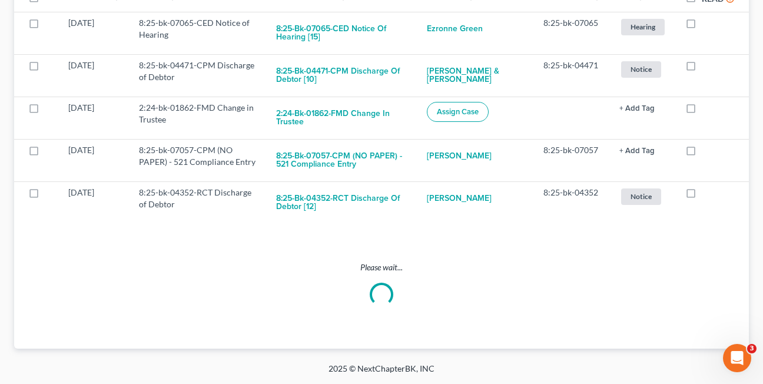
click at [702, 111] on label at bounding box center [702, 111] width 0 height 0
click at [706, 109] on input "checkbox" at bounding box center [710, 106] width 8 height 8
checkbox input "true"
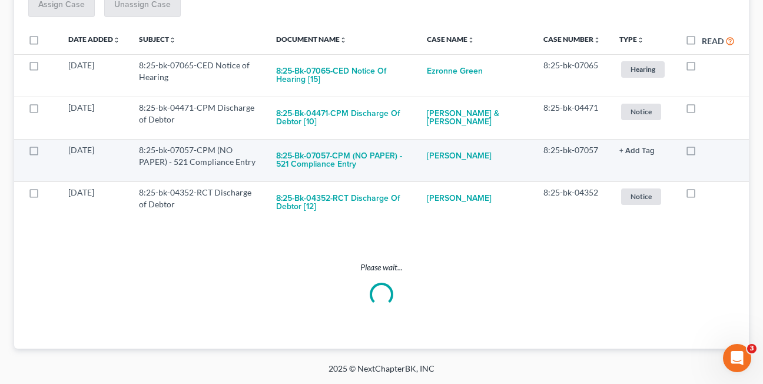
scroll to position [117, 0]
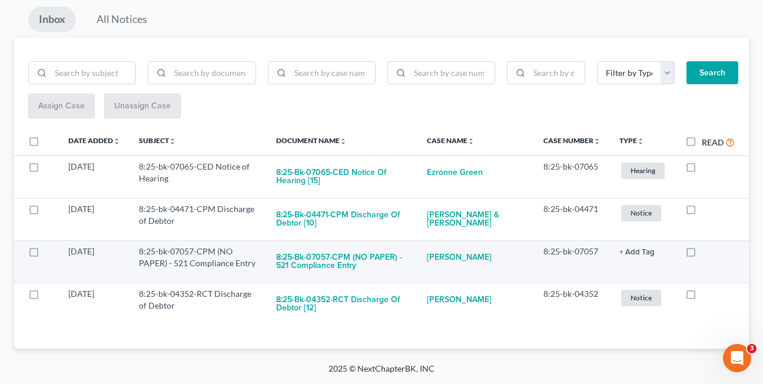
click at [702, 254] on label at bounding box center [702, 254] width 0 height 0
click at [706, 251] on input "checkbox" at bounding box center [710, 250] width 8 height 8
checkbox input "true"
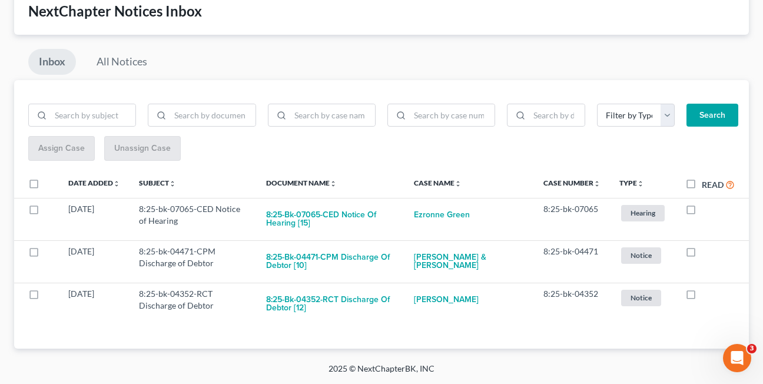
scroll to position [74, 0]
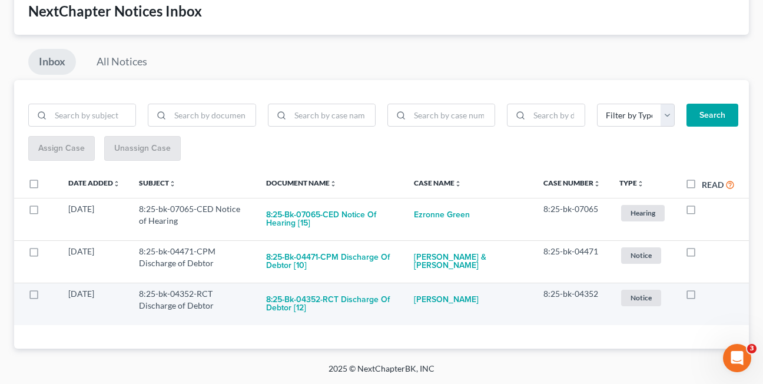
click at [702, 297] on label at bounding box center [702, 297] width 0 height 0
click at [706, 296] on input "checkbox" at bounding box center [710, 292] width 8 height 8
checkbox input "true"
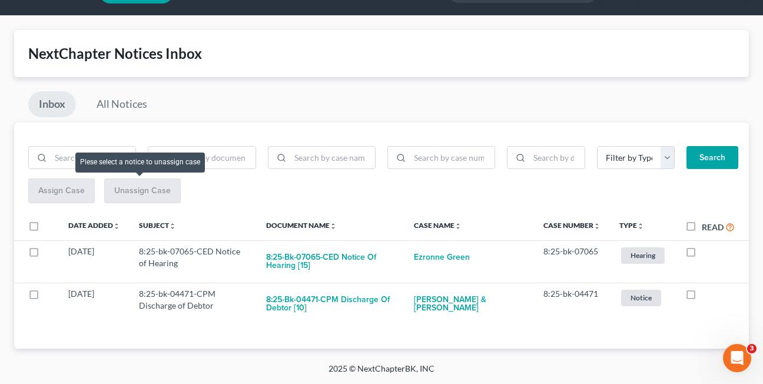
scroll to position [32, 0]
